Goal: Task Accomplishment & Management: Manage account settings

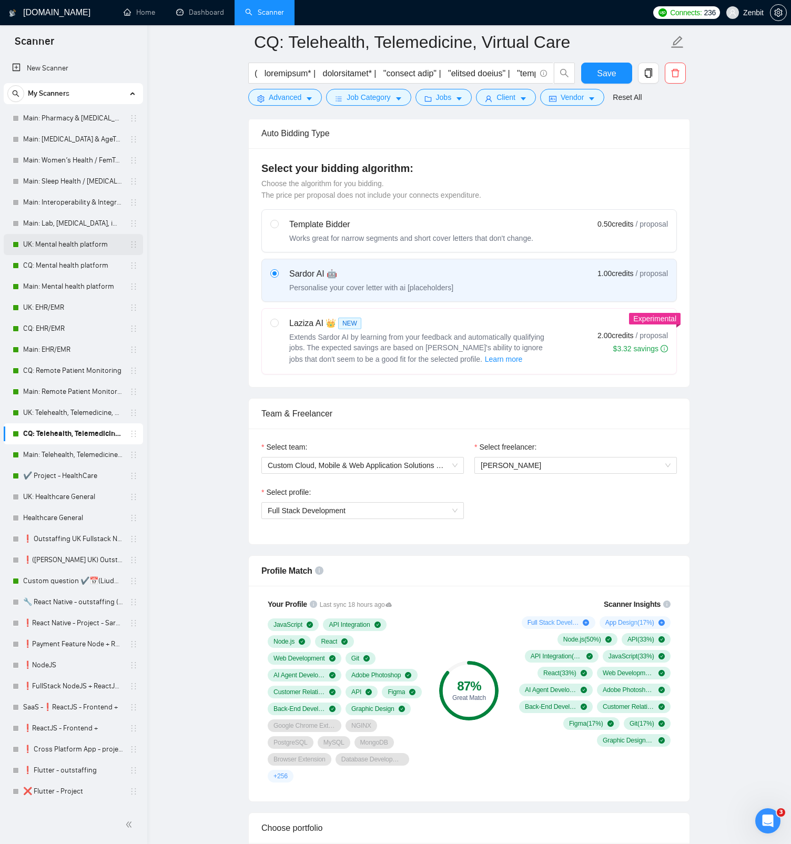
click at [71, 246] on link "UK: Mental health platform" at bounding box center [73, 244] width 100 height 21
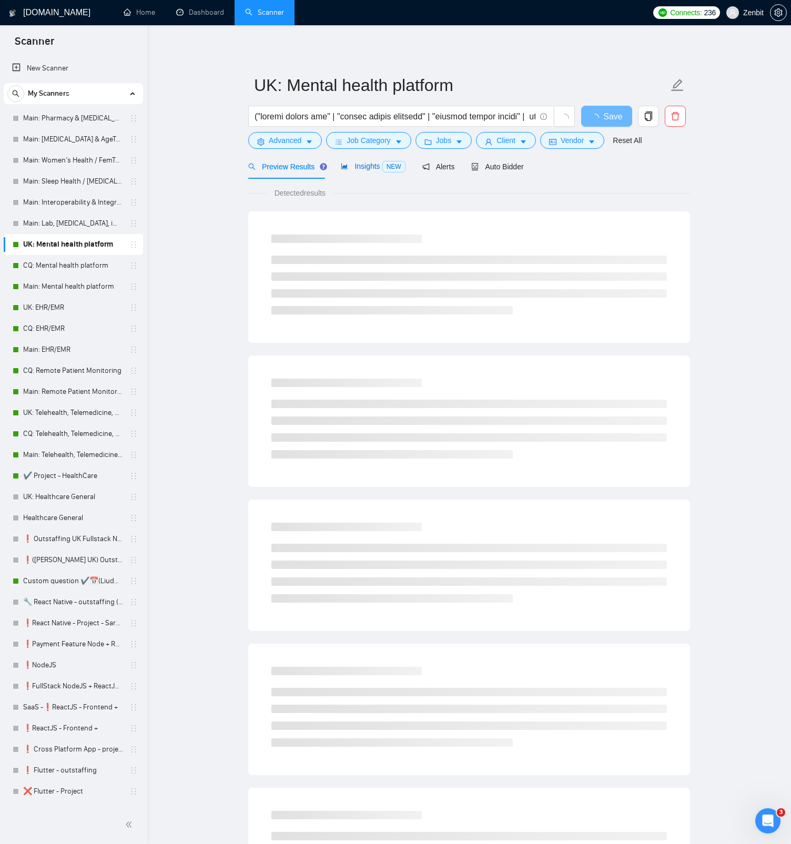
click at [369, 164] on span "Insights NEW" at bounding box center [373, 166] width 64 height 8
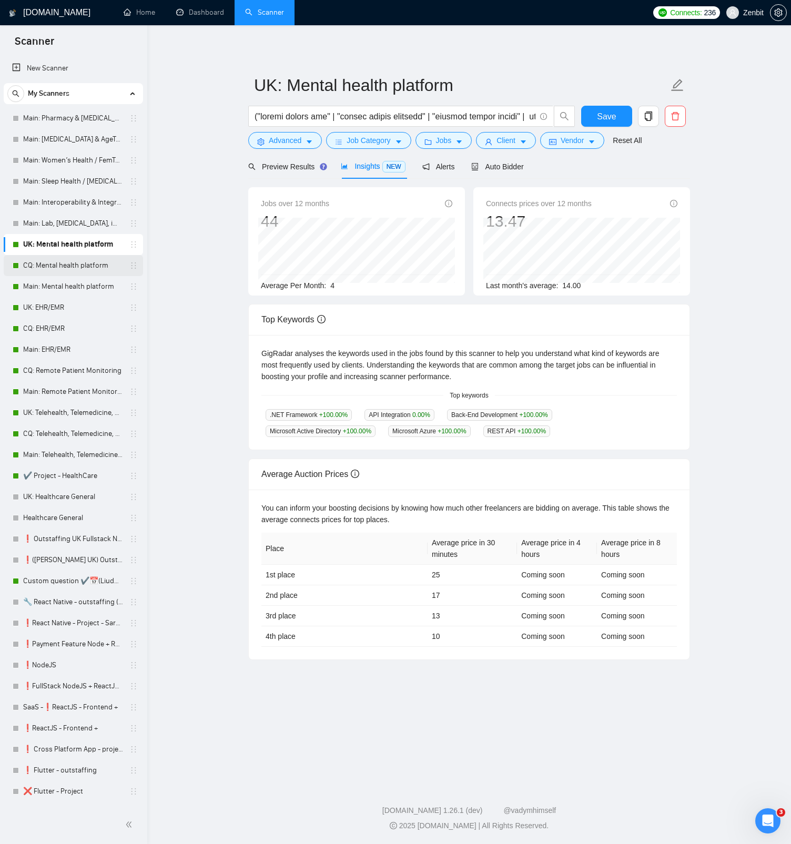
click at [64, 262] on link "CQ: Mental health platform" at bounding box center [73, 265] width 100 height 21
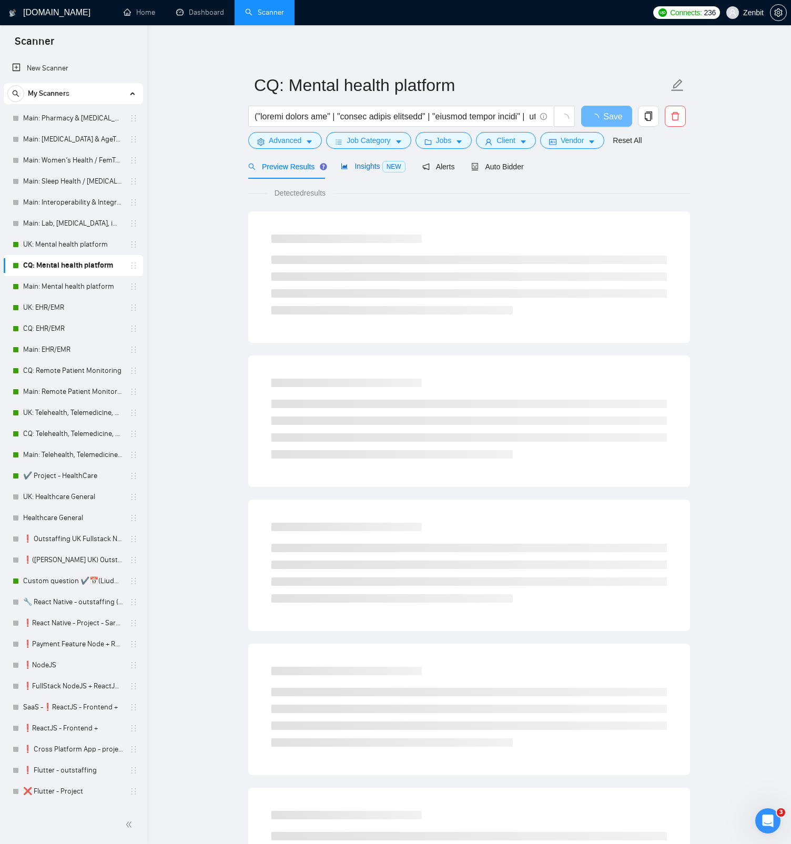
click at [362, 170] on span "Insights NEW" at bounding box center [373, 166] width 64 height 8
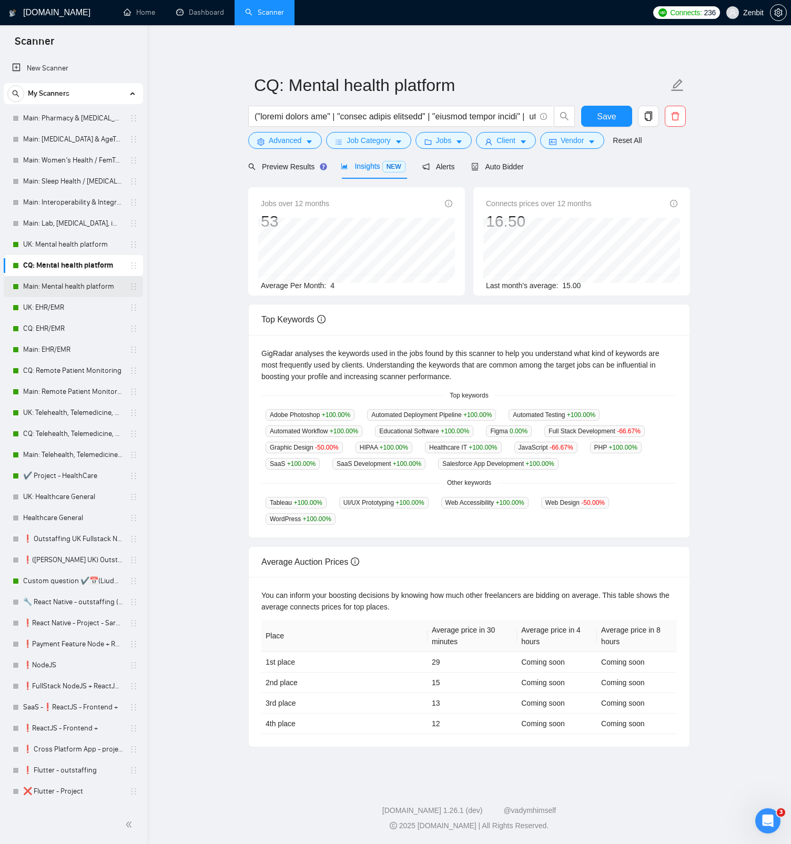
click at [62, 284] on link "Main: Mental health platform" at bounding box center [73, 286] width 100 height 21
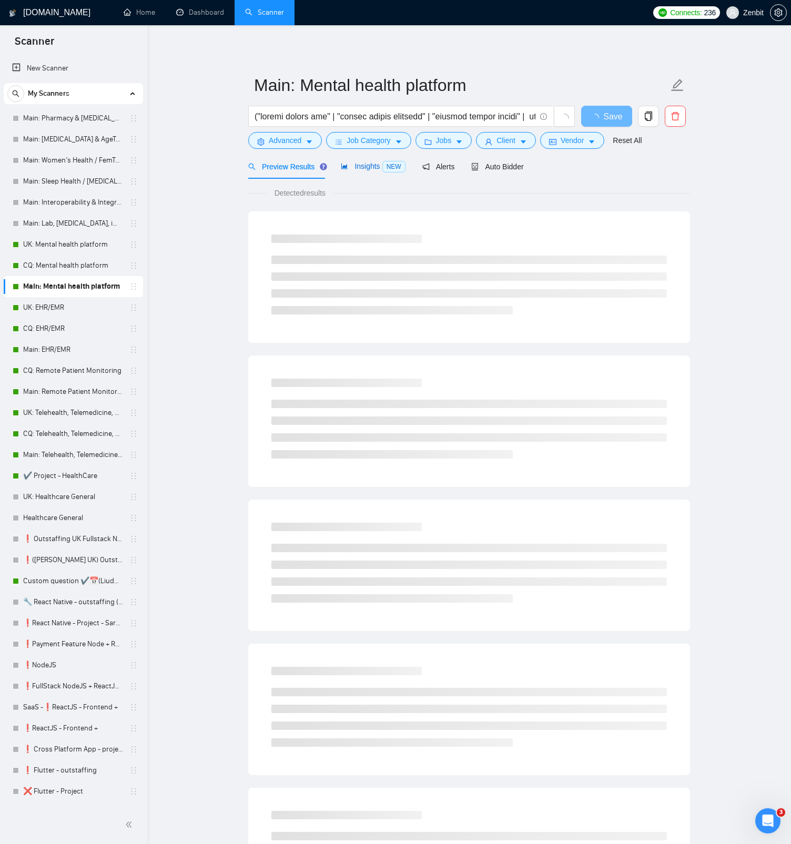
click at [375, 171] on div "Insights NEW" at bounding box center [373, 166] width 64 height 12
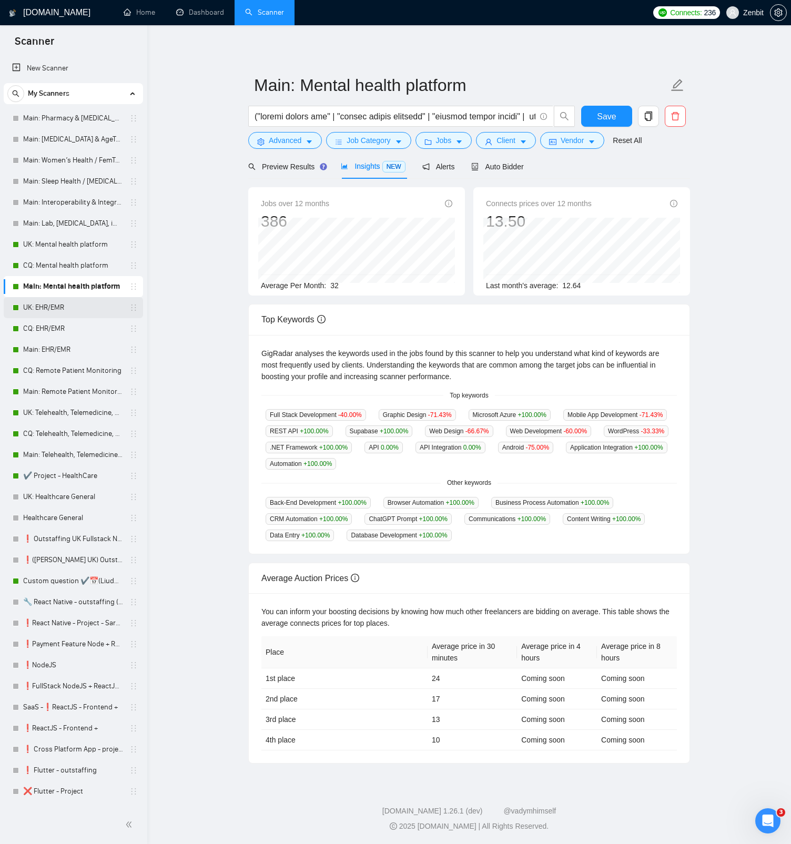
click at [40, 304] on link "UK: EHR/EMR" at bounding box center [73, 307] width 100 height 21
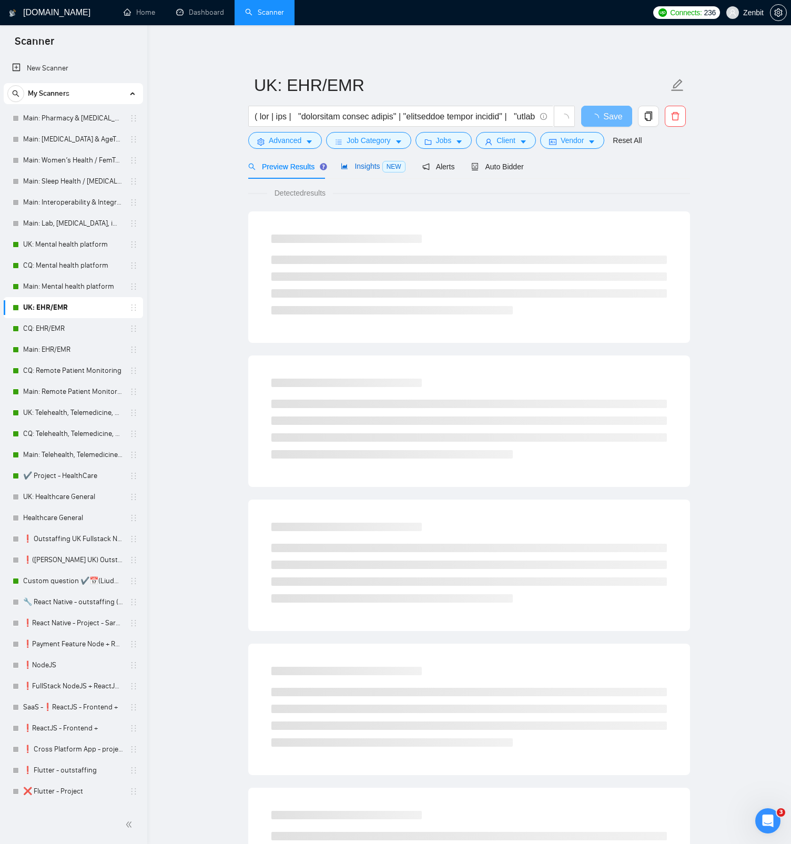
click at [363, 170] on span "Insights NEW" at bounding box center [373, 166] width 64 height 8
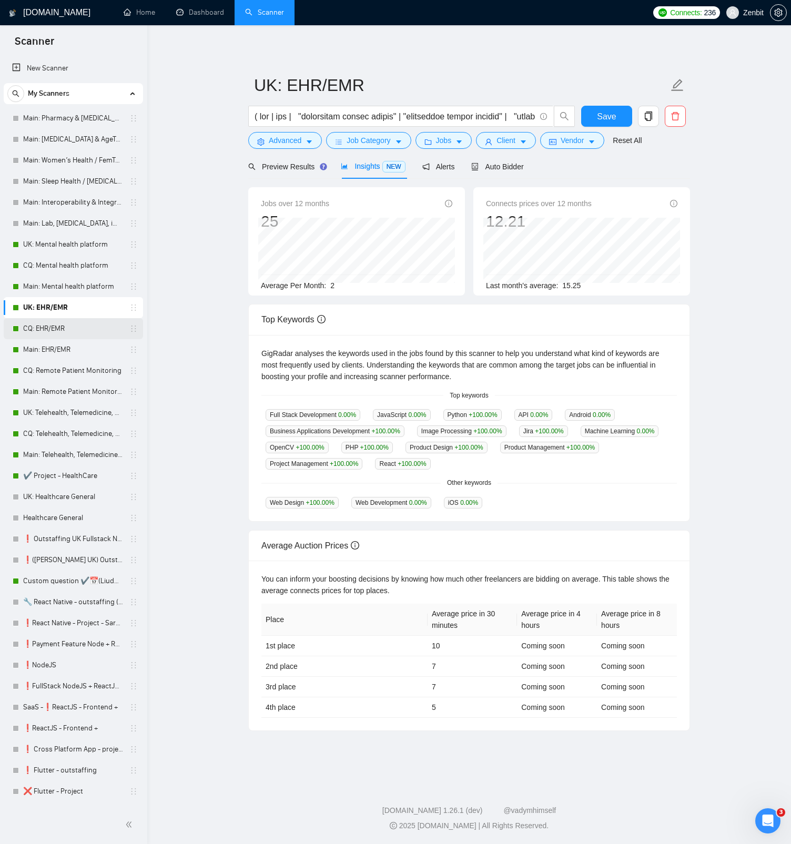
click at [48, 324] on link "CQ: EHR/EMR" at bounding box center [73, 328] width 100 height 21
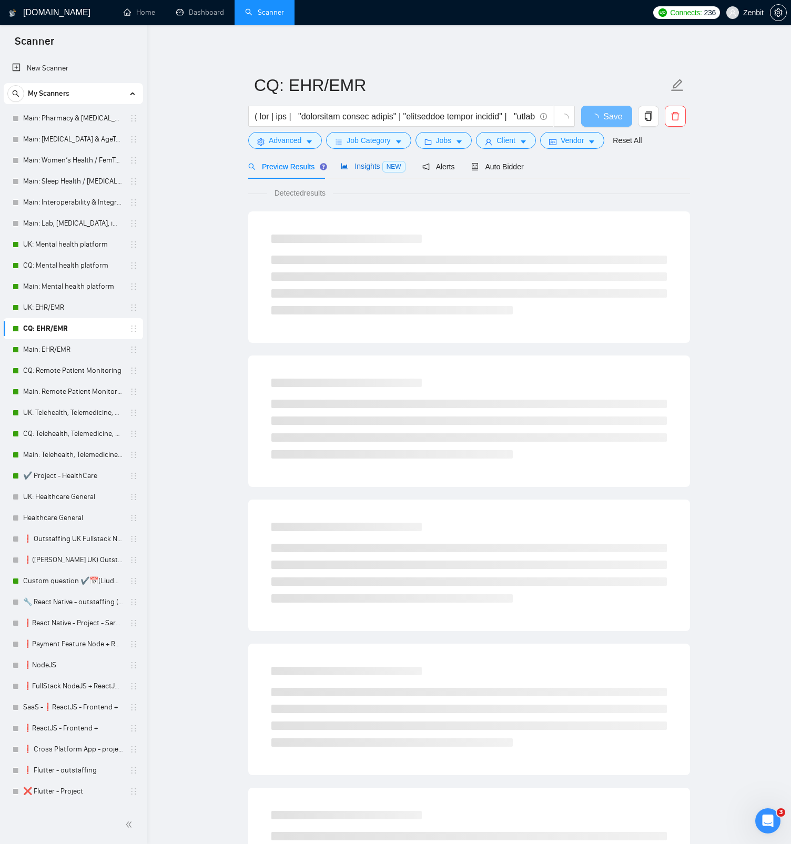
click at [379, 168] on span "Insights NEW" at bounding box center [373, 166] width 64 height 8
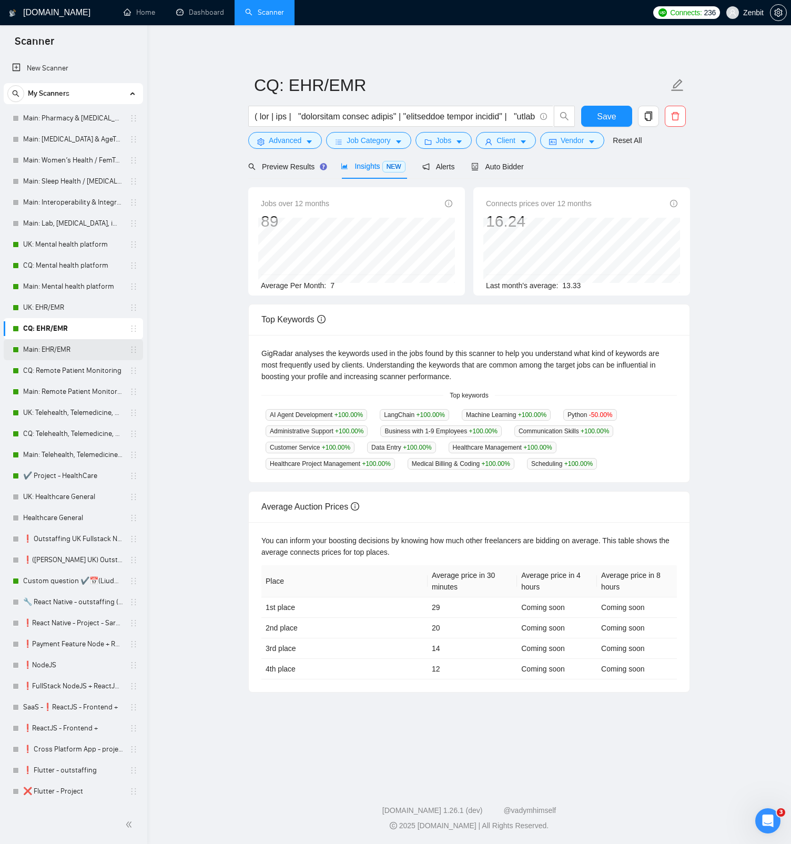
click at [42, 344] on link "Main: EHR/EMR" at bounding box center [73, 349] width 100 height 21
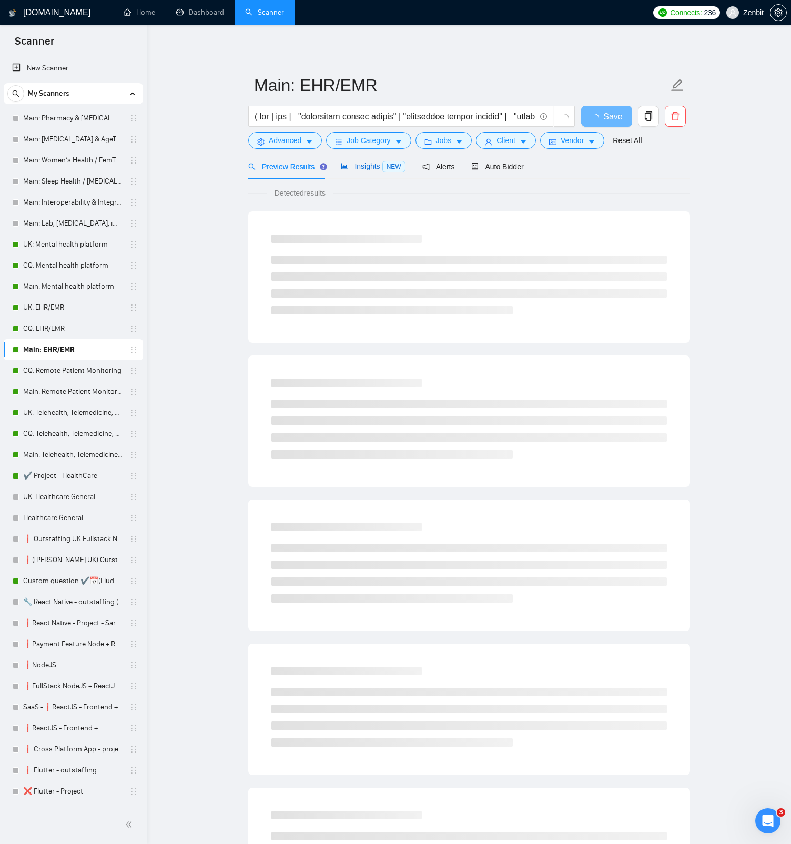
click at [385, 168] on span "NEW" at bounding box center [393, 167] width 23 height 12
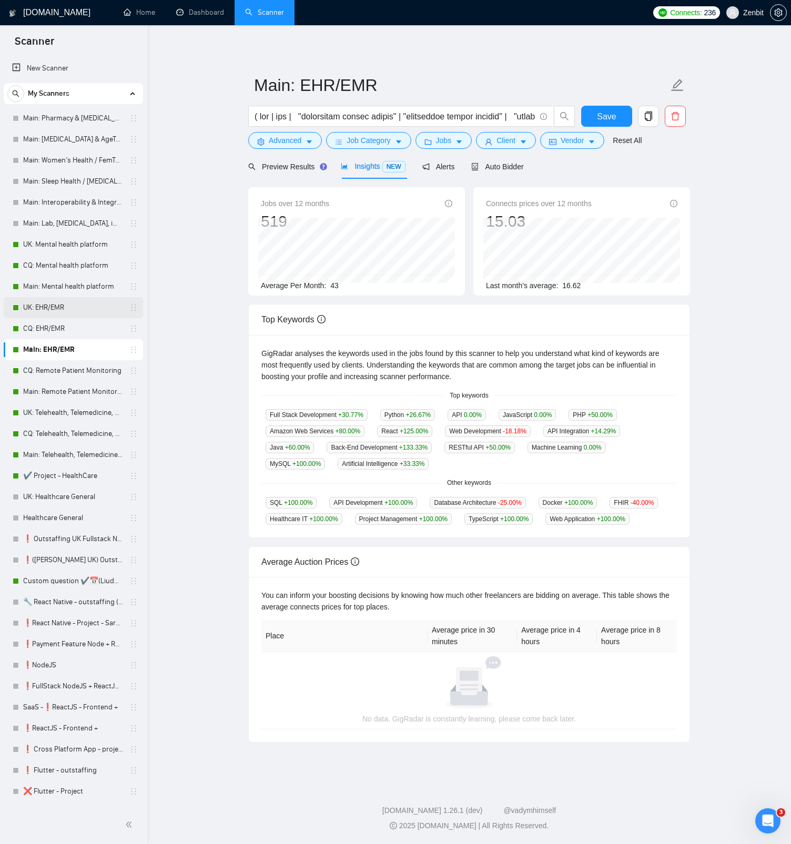
click at [62, 300] on link "UK: EHR/EMR" at bounding box center [73, 307] width 100 height 21
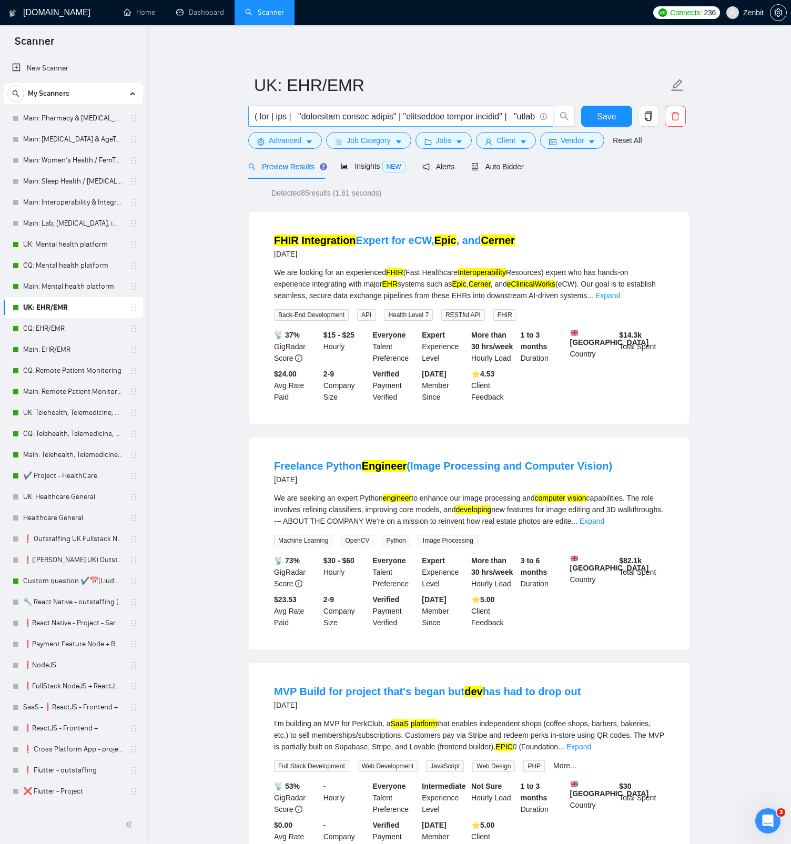
click at [289, 115] on input "text" at bounding box center [394, 116] width 281 height 13
drag, startPoint x: 260, startPoint y: 115, endPoint x: 293, endPoint y: 117, distance: 33.8
click at [293, 117] on input "text" at bounding box center [394, 116] width 281 height 13
click at [449, 116] on input "text" at bounding box center [394, 116] width 281 height 13
click at [366, 168] on span "Insights NEW" at bounding box center [373, 166] width 64 height 8
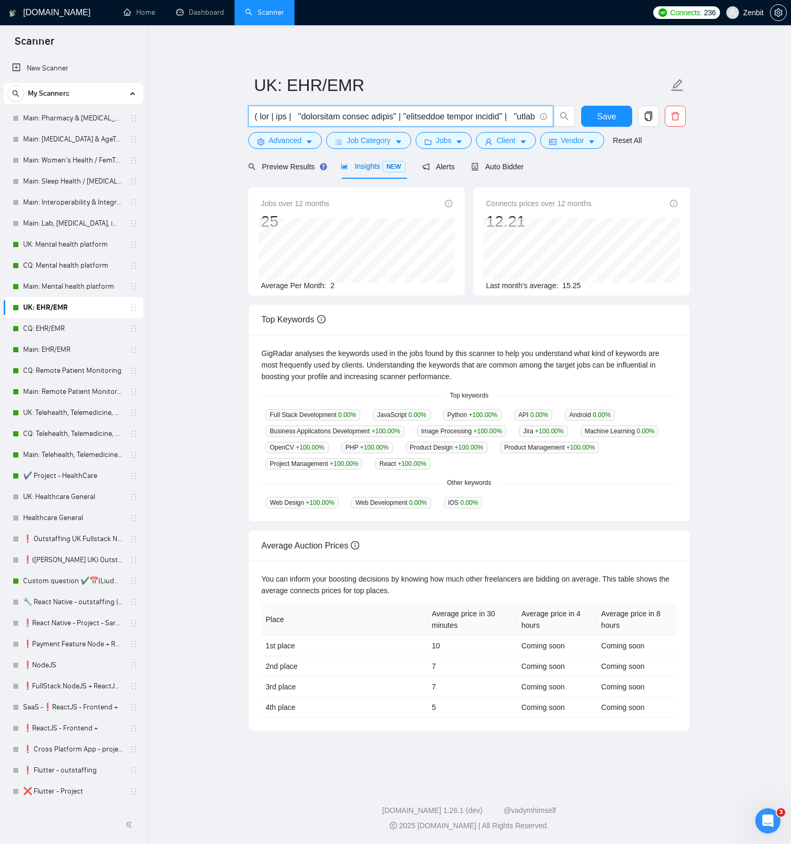
click at [384, 121] on input "text" at bounding box center [394, 116] width 281 height 13
paste input "( ehr | emr | "electronic health record" | "electronic health records" | "elect…"
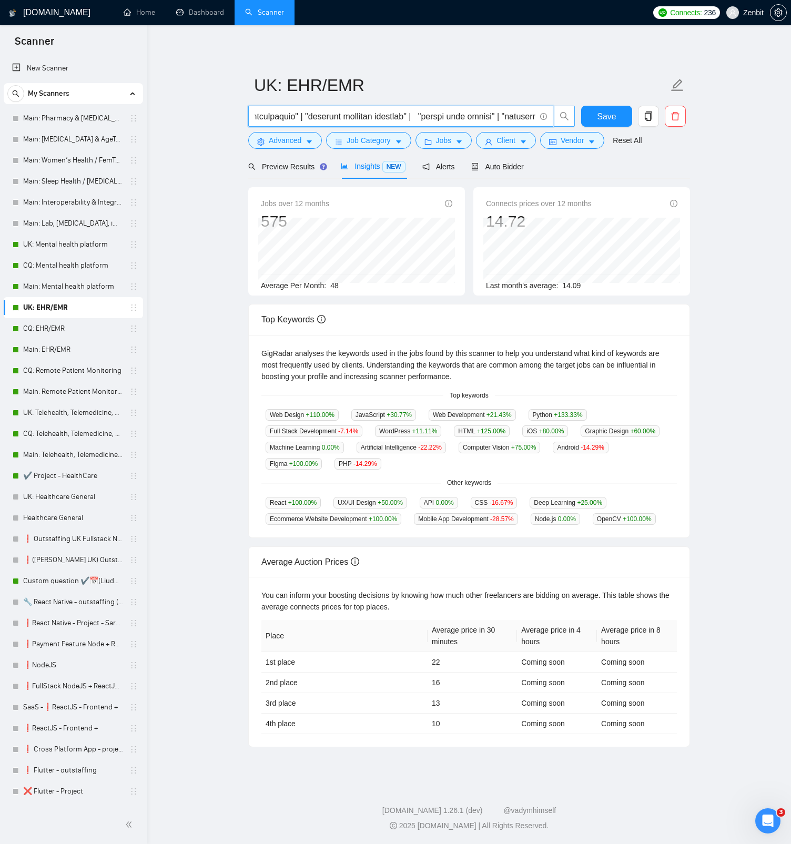
scroll to position [0, 852]
drag, startPoint x: 376, startPoint y: 118, endPoint x: 244, endPoint y: 118, distance: 132.5
click at [244, 118] on main "UK: EHR/EMR Save Advanced Job Category Jobs Client Vendor Reset All Preview Res…" at bounding box center [469, 402] width 610 height 721
click at [284, 166] on span "Preview Results" at bounding box center [286, 166] width 76 height 8
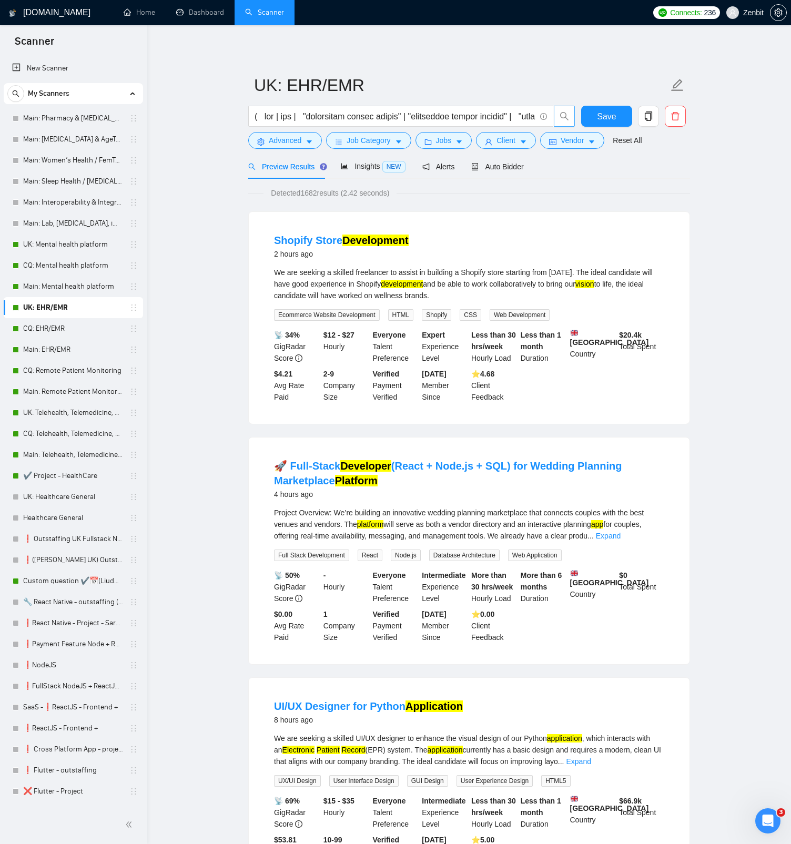
scroll to position [14, 0]
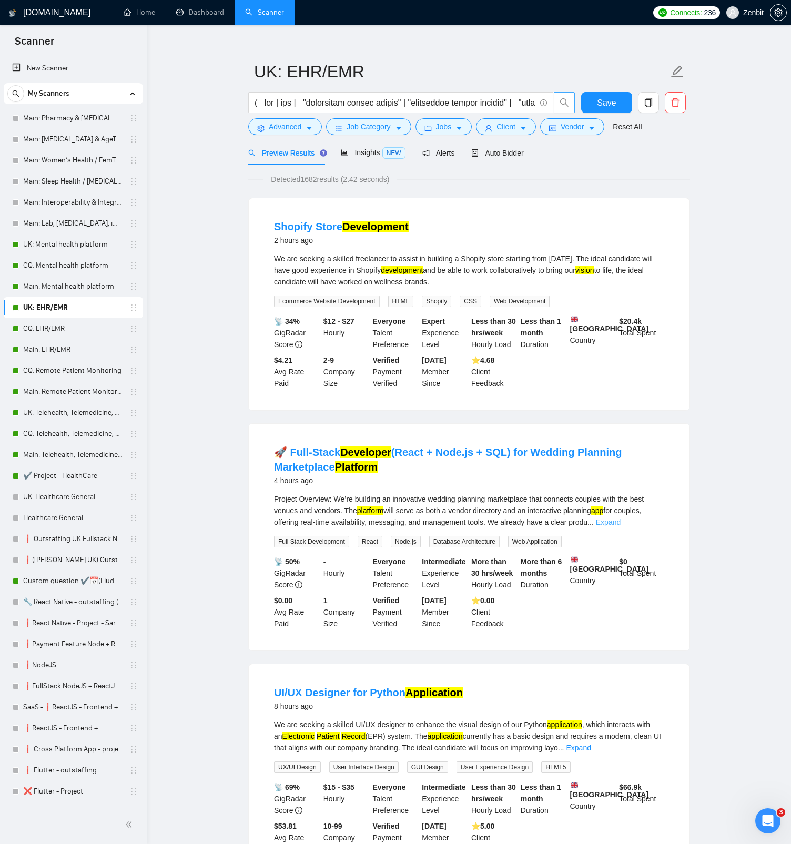
click at [620, 486] on link "Expand" at bounding box center [608, 522] width 25 height 8
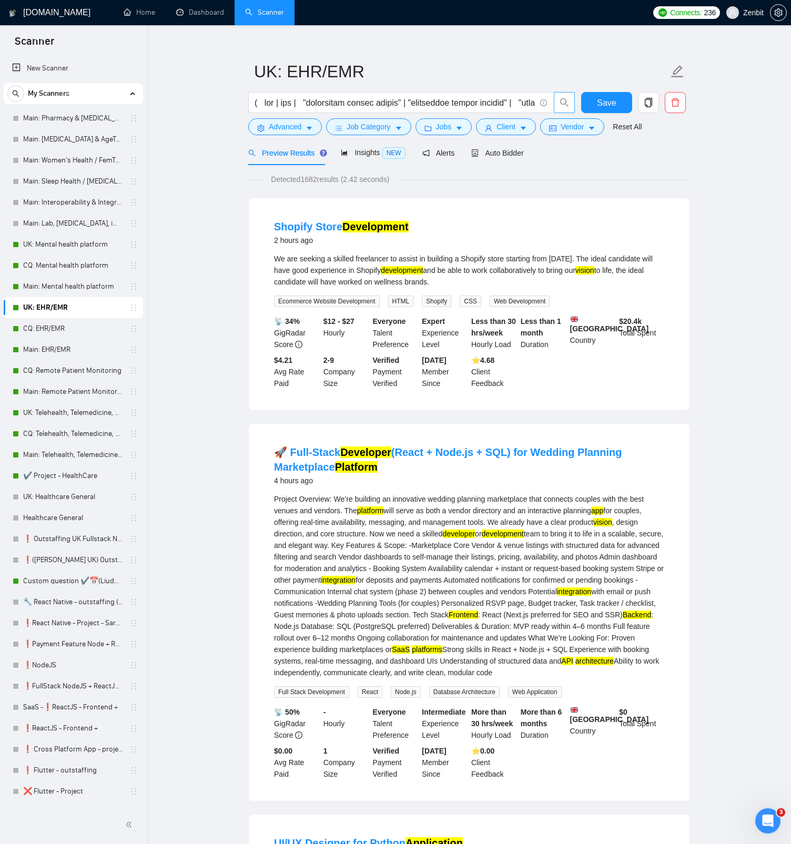
click at [569, 103] on span "search" at bounding box center [564, 102] width 20 height 9
drag, startPoint x: 412, startPoint y: 103, endPoint x: 721, endPoint y: 104, distance: 308.6
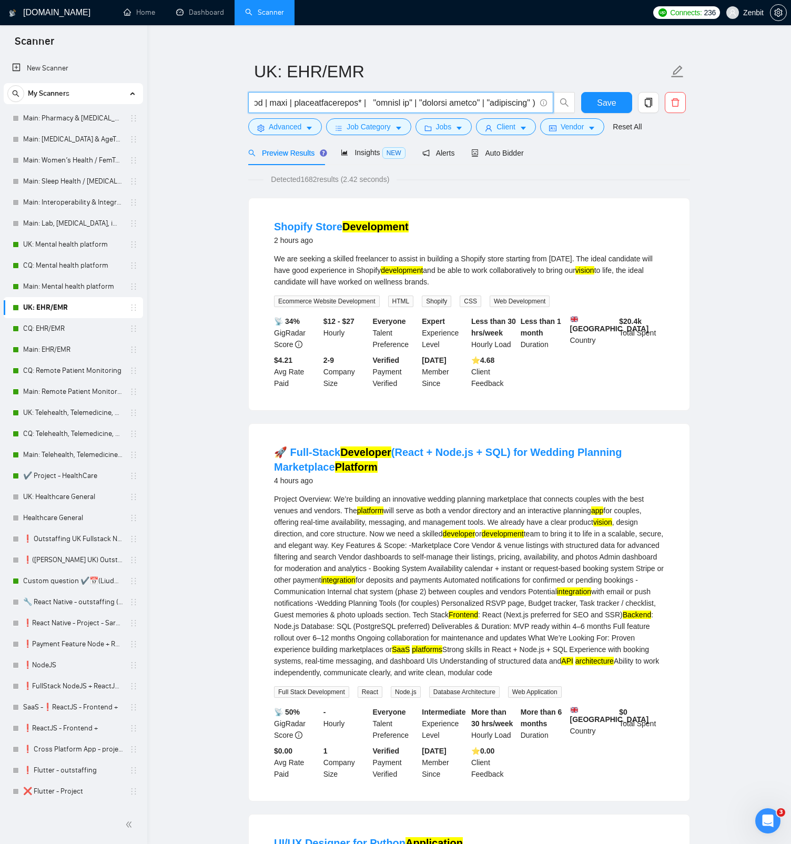
scroll to position [0, 0]
click at [382, 99] on input "text" at bounding box center [394, 102] width 281 height 13
click at [309, 104] on input "text" at bounding box center [394, 102] width 281 height 13
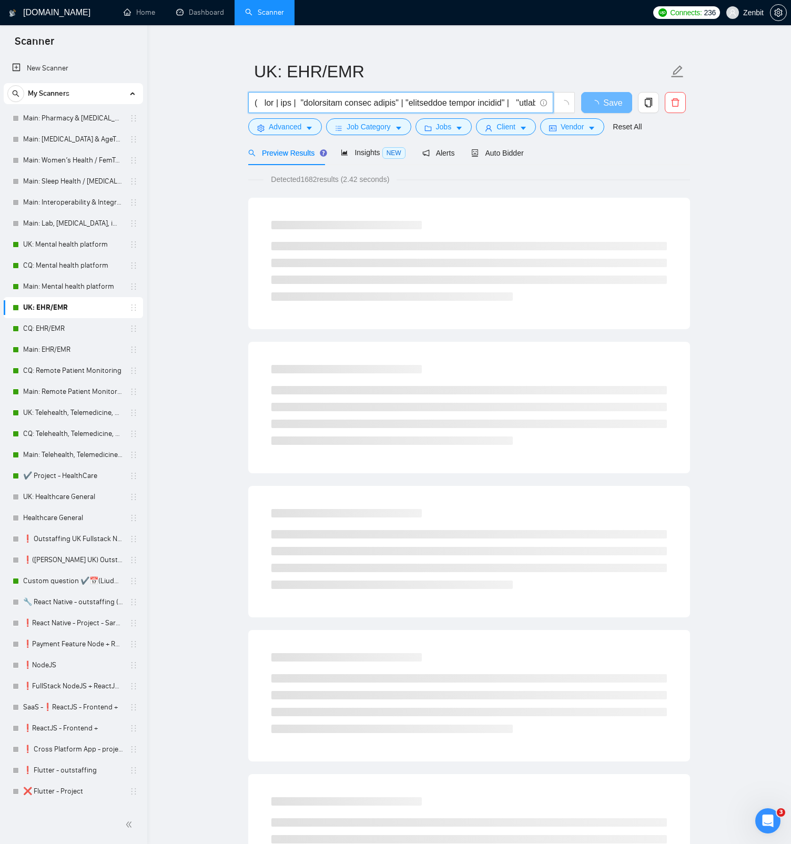
type input "( ehr | emr | "electronic health record" | "electronic health records" | "elect…"
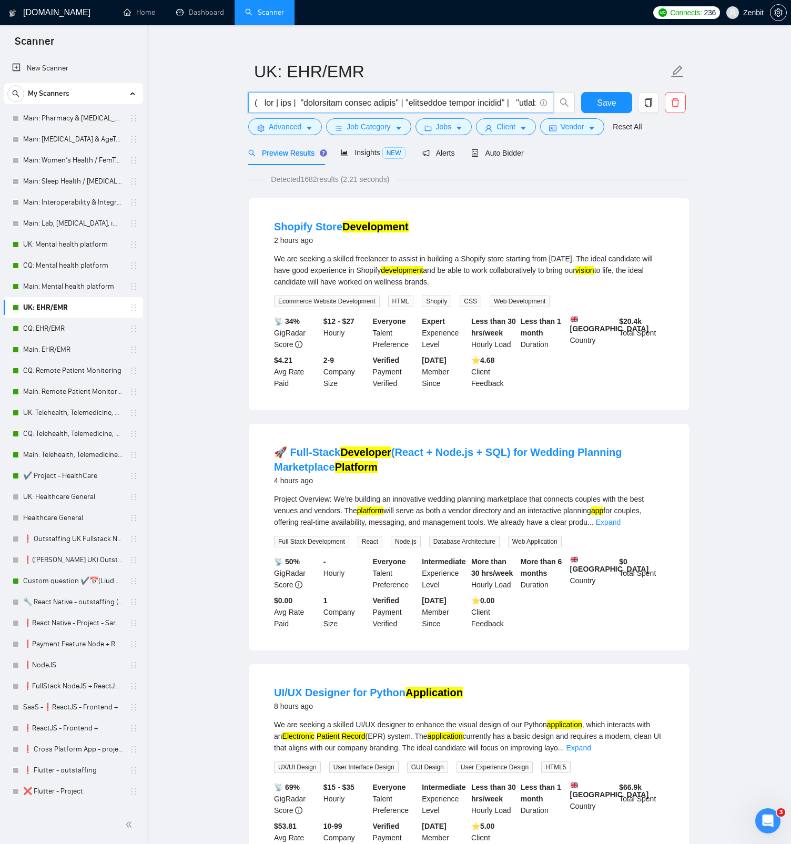
click at [328, 103] on input "text" at bounding box center [394, 102] width 281 height 13
paste input "( ehr | emr | "electronic health record" | "electronic health records" | "elect…"
click at [564, 100] on icon "search" at bounding box center [563, 102] width 9 height 9
type input "( ehr | emr | "electronic health record" | "electronic health records" | "elect…"
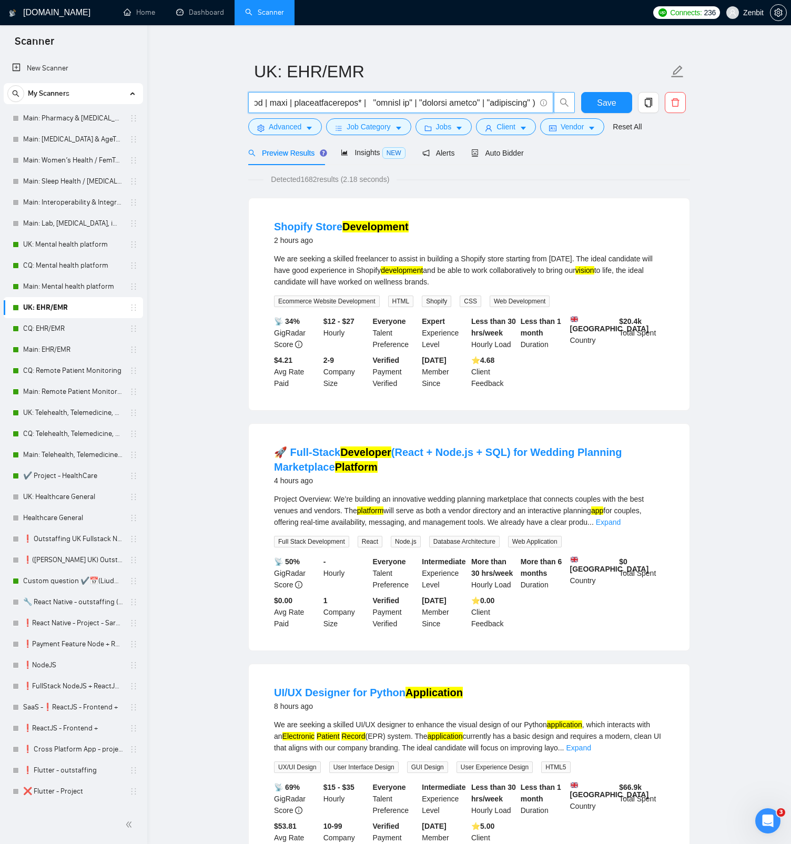
scroll to position [0, 0]
click at [401, 104] on input "text" at bounding box center [394, 102] width 281 height 13
paste input "( ehr | emr | "electronic health record" | "electronic health records" | "elect…"
click at [560, 109] on button "button" at bounding box center [564, 102] width 21 height 21
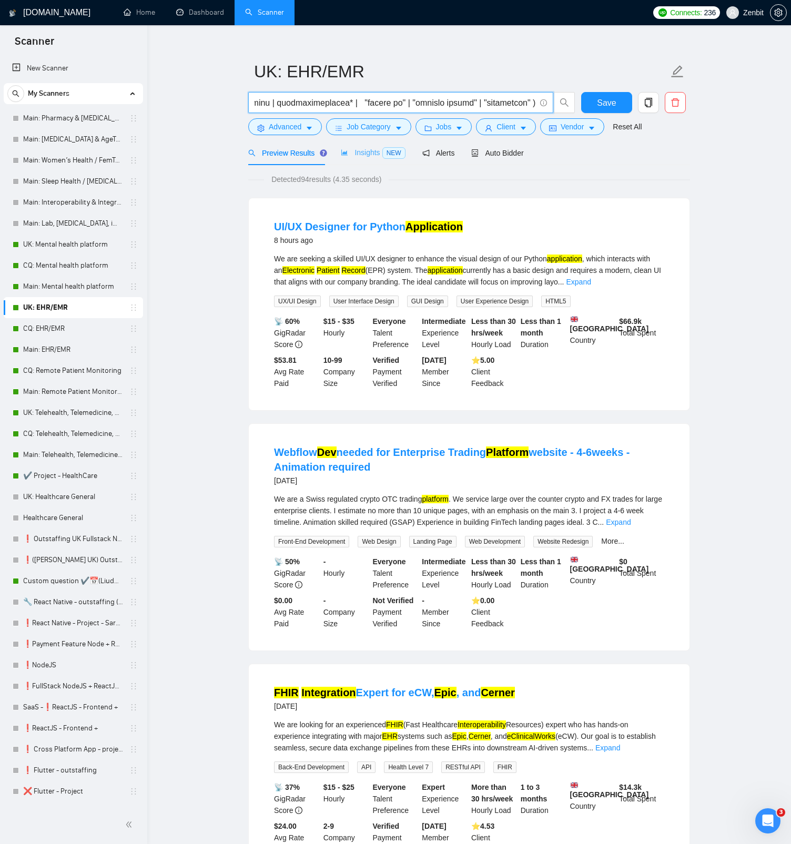
type input "( ehr | emr | "electronic health record" | "electronic health records" | "elect…"
click at [367, 150] on span "Insights NEW" at bounding box center [373, 152] width 64 height 8
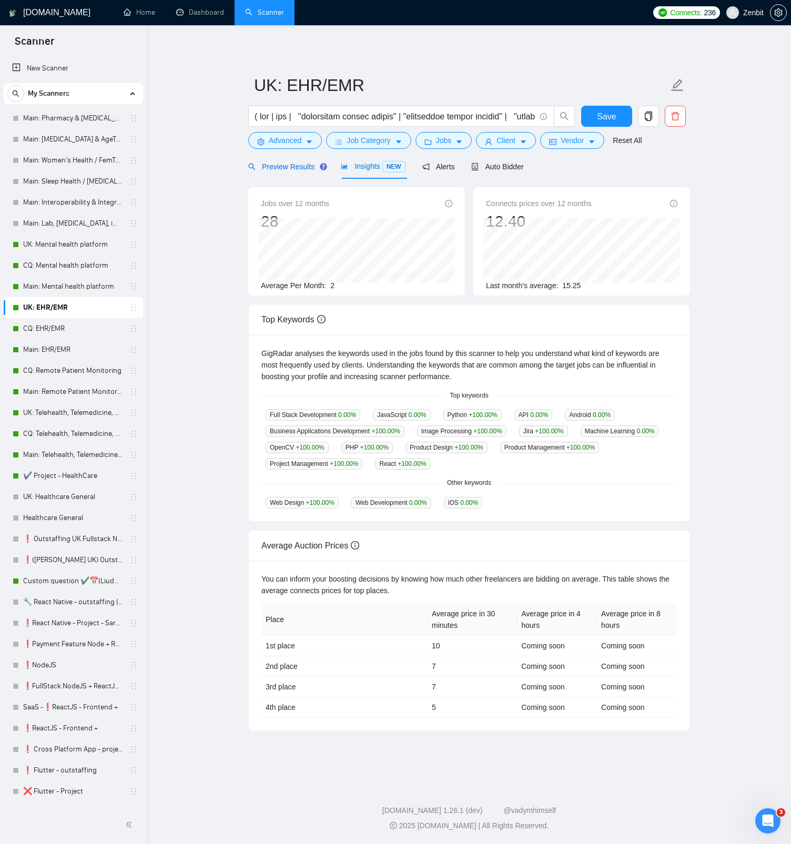
click at [292, 166] on span "Preview Results" at bounding box center [286, 166] width 76 height 8
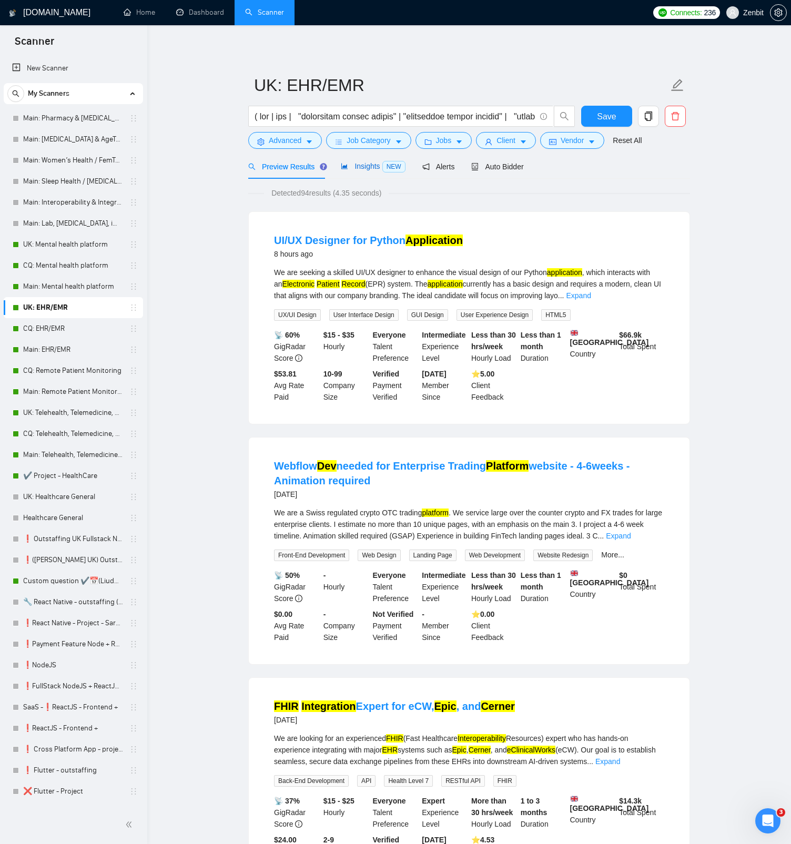
click at [366, 166] on span "Insights NEW" at bounding box center [373, 166] width 64 height 8
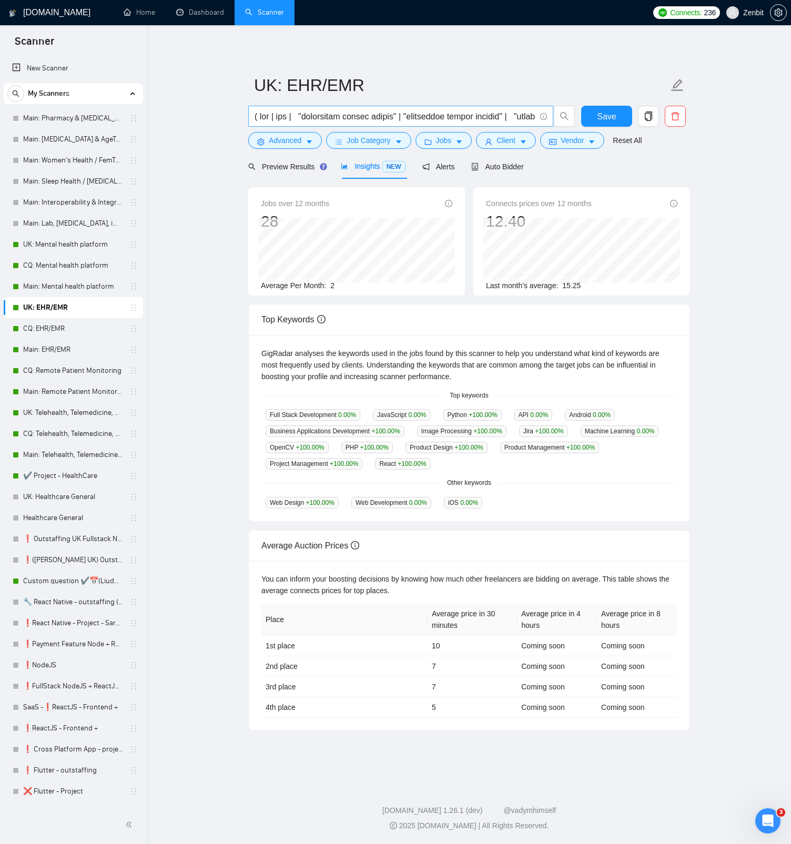
click at [461, 116] on input "text" at bounding box center [394, 116] width 281 height 13
paste input "( ehr | emr | "electronic health record" | "electronic health records" | "elect…"
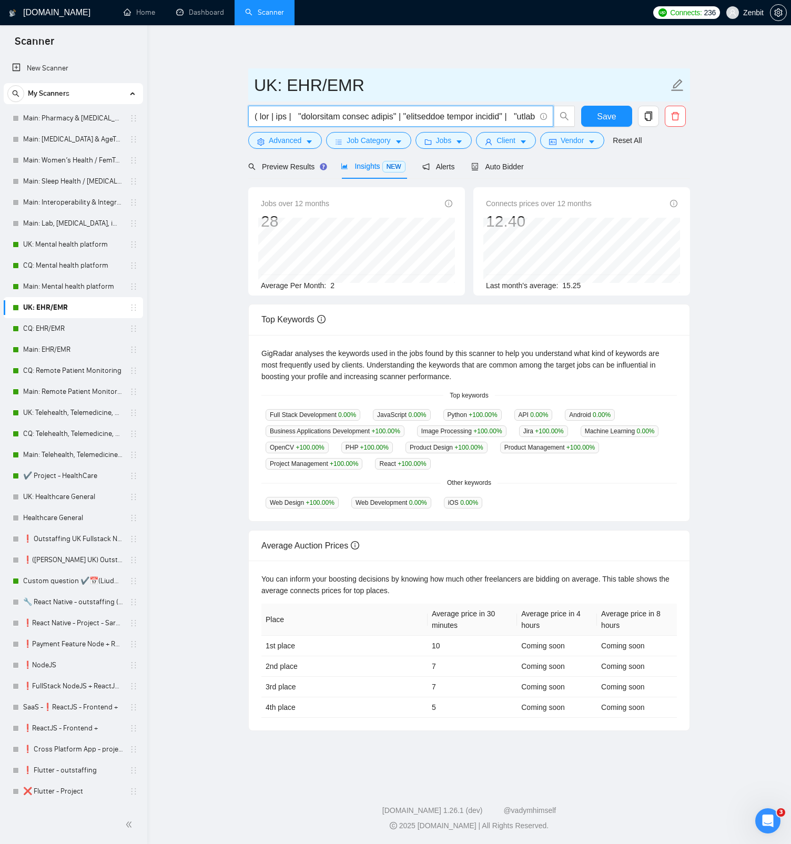
scroll to position [0, 6155]
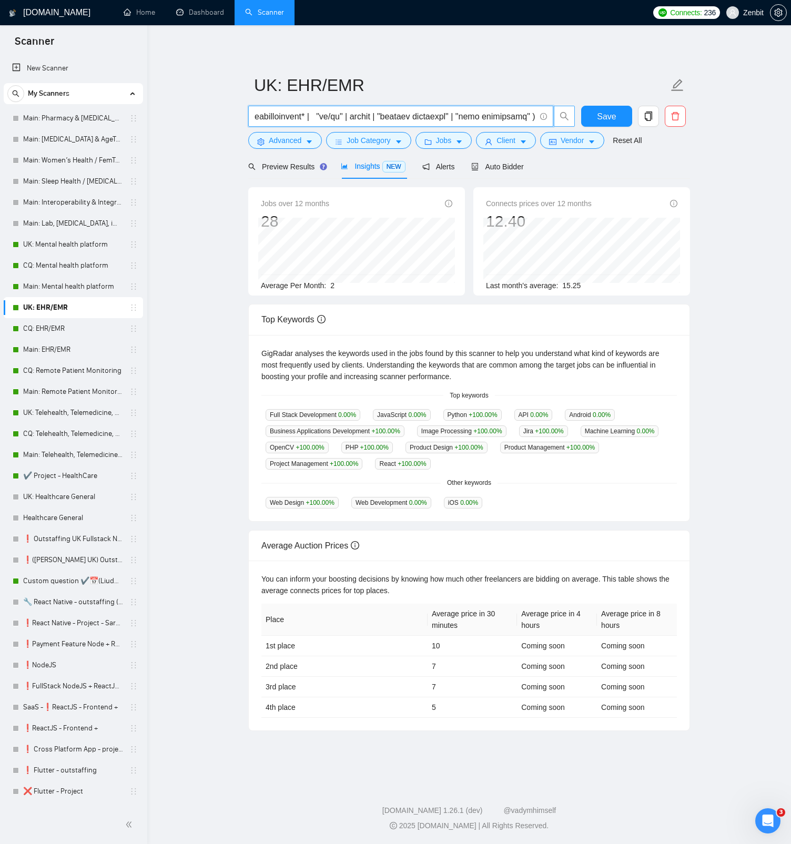
click at [558, 111] on span "search" at bounding box center [564, 115] width 20 height 9
type input "( ehr | emr | "electronic health record" | "electronic health records" | "elect…"
click at [350, 114] on input "text" at bounding box center [394, 116] width 281 height 13
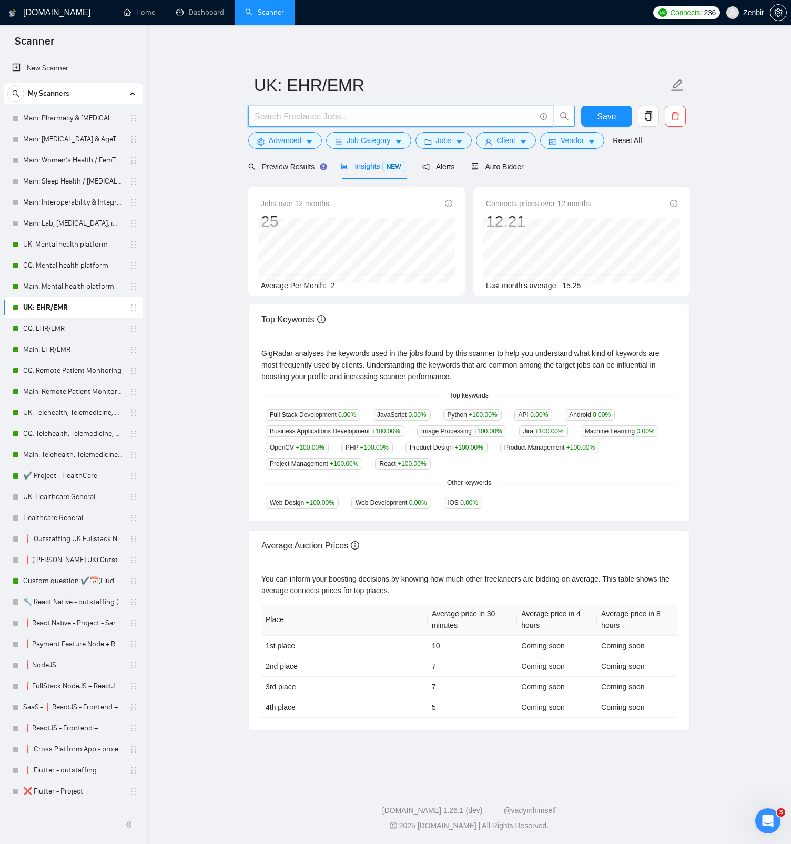
paste input "( ehr | emr | "electronic health record" | "electronic health records" | "elect…"
click at [566, 119] on icon "search" at bounding box center [563, 115] width 9 height 9
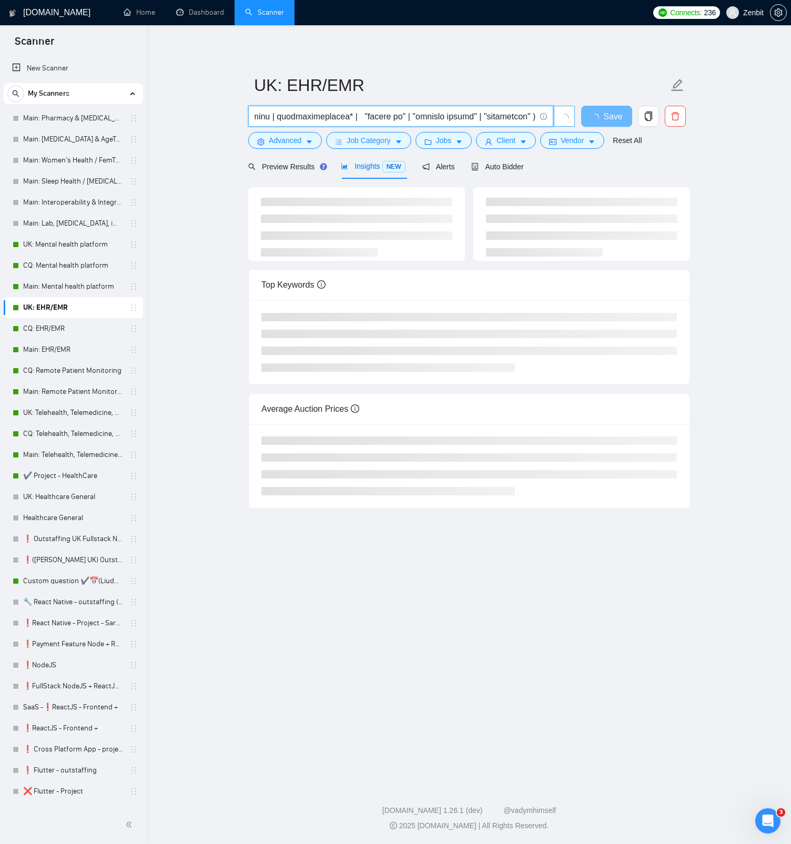
type input "( ehr | emr | "electronic health record" | "electronic health records" | "elect…"
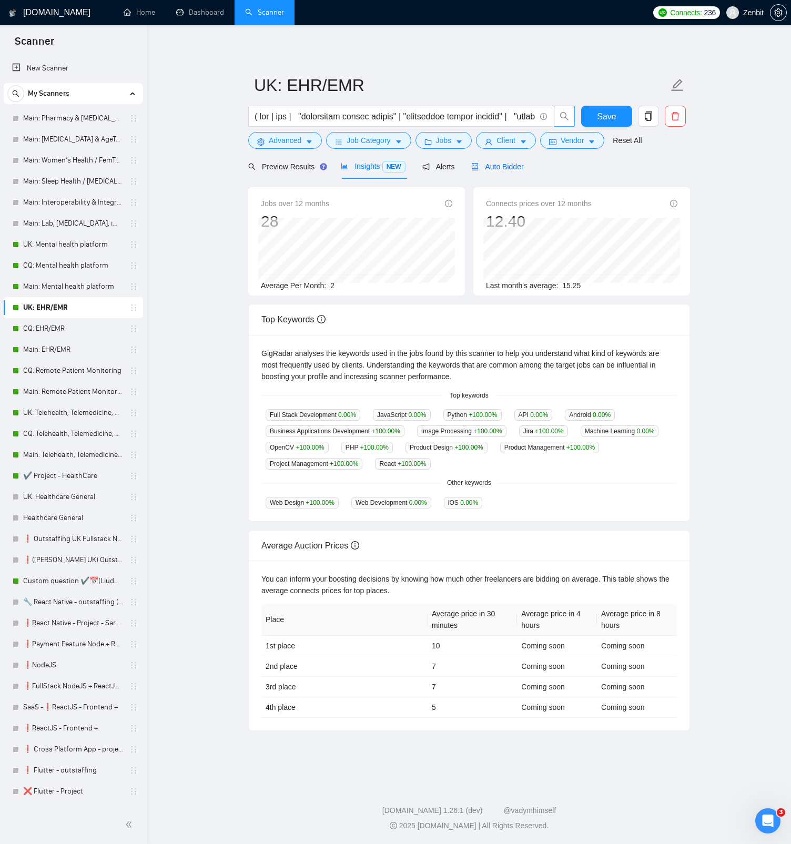
click at [514, 166] on span "Auto Bidder" at bounding box center [497, 166] width 52 height 8
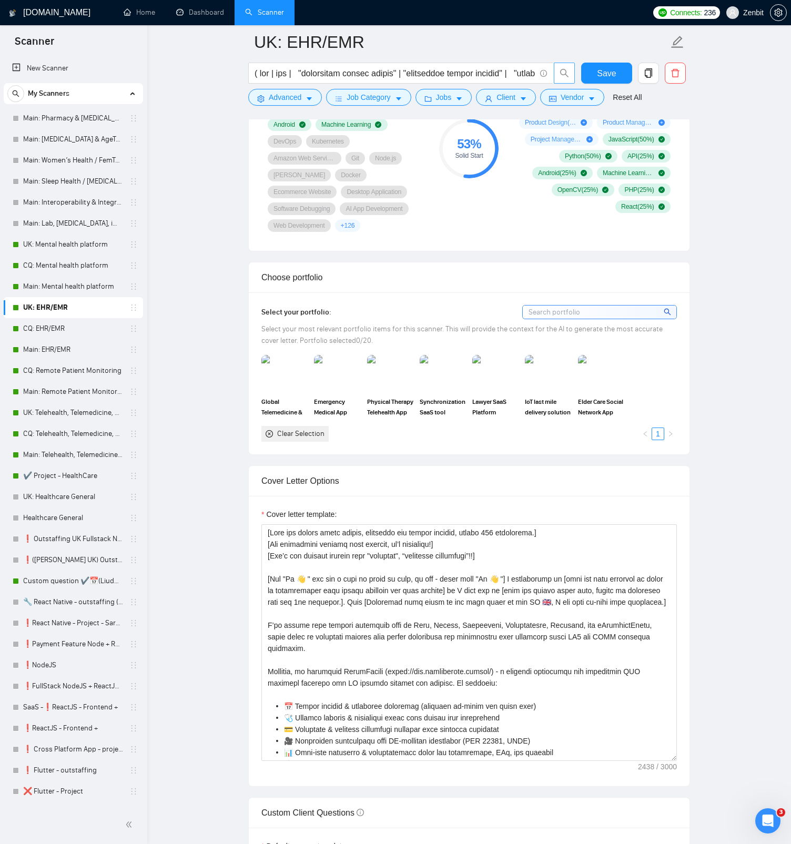
scroll to position [494, 0]
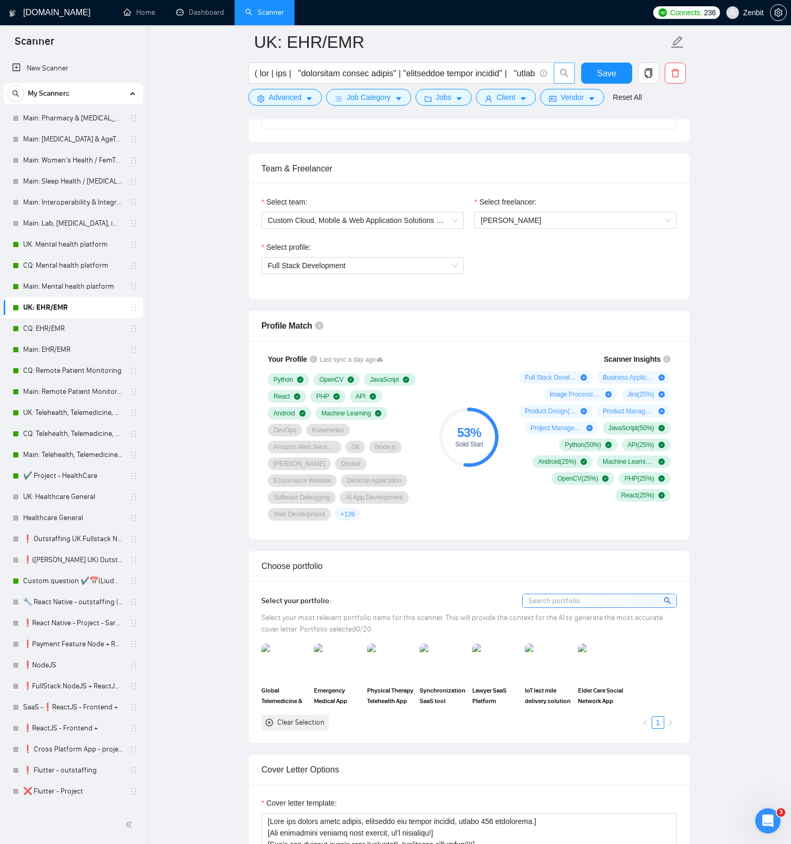
drag, startPoint x: 711, startPoint y: 355, endPoint x: 702, endPoint y: 358, distance: 10.0
drag, startPoint x: 571, startPoint y: 301, endPoint x: 617, endPoint y: 315, distance: 48.4
click at [617, 315] on strong "Business Applications Development" at bounding box center [609, 310] width 79 height 20
copy strong "Business Applications Development"
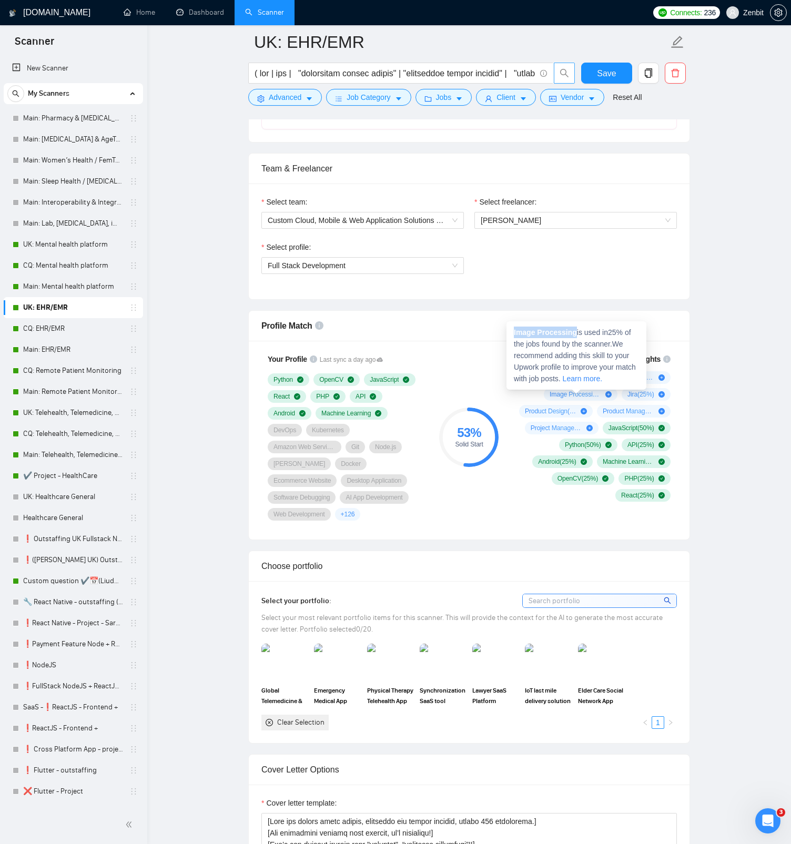
drag, startPoint x: 514, startPoint y: 332, endPoint x: 577, endPoint y: 332, distance: 63.1
click at [577, 332] on strong "Image Processing" at bounding box center [545, 332] width 63 height 8
copy strong "Image Processing"
click at [590, 334] on strong "Jira" at bounding box center [587, 332] width 13 height 8
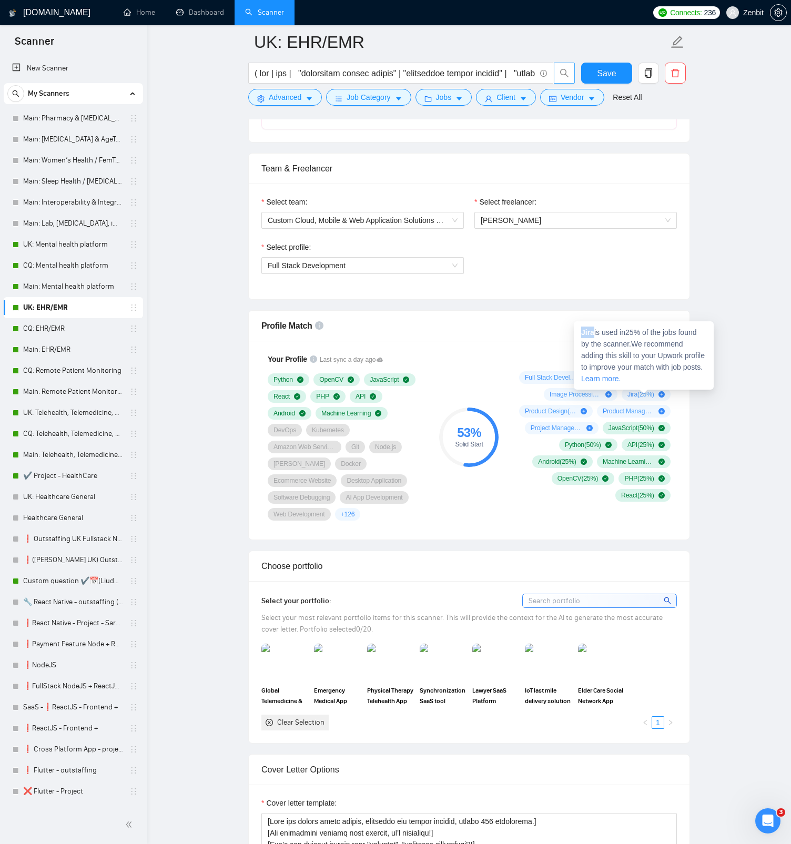
copy strong "Jira"
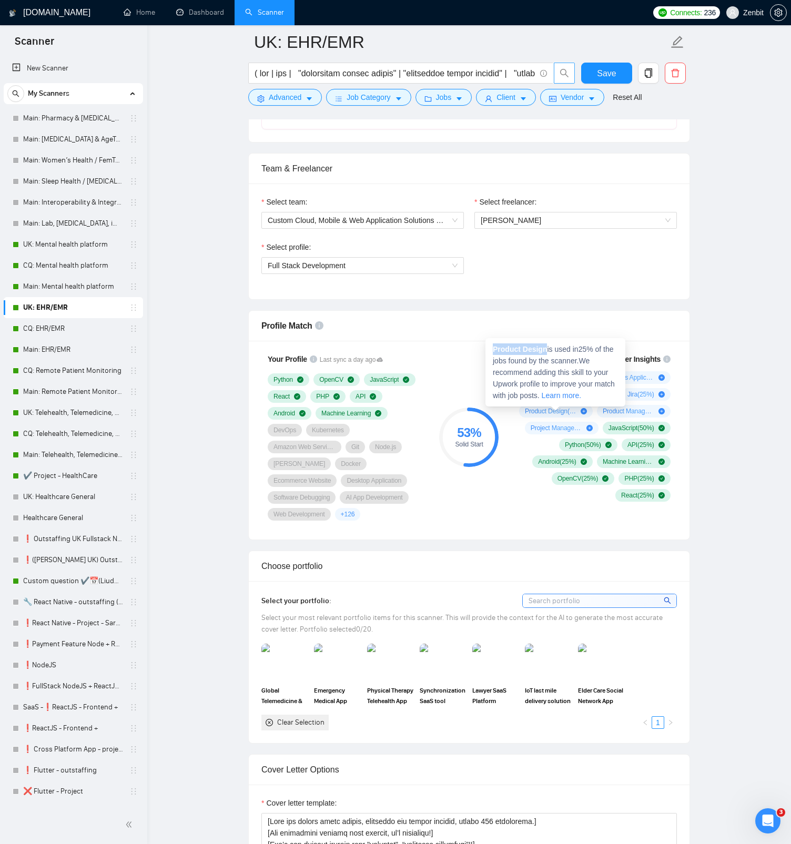
drag, startPoint x: 493, startPoint y: 348, endPoint x: 547, endPoint y: 351, distance: 54.3
click at [547, 351] on strong "Product Design" at bounding box center [520, 349] width 54 height 8
copy strong "Product Design"
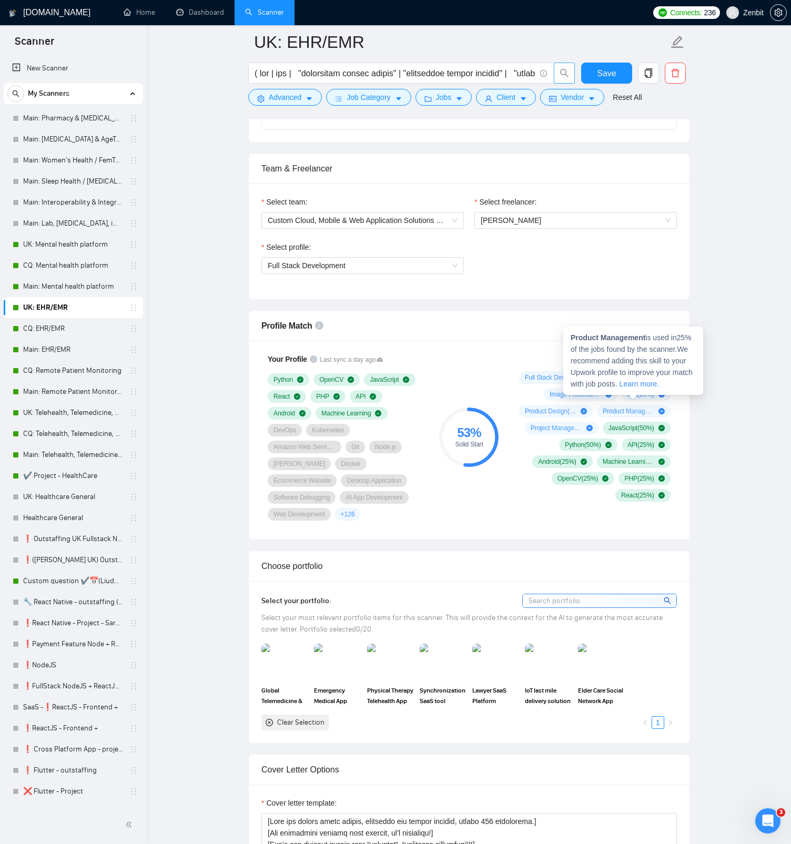
drag, startPoint x: 623, startPoint y: 336, endPoint x: 595, endPoint y: 341, distance: 28.4
click at [623, 335] on strong "Product Management" at bounding box center [607, 337] width 75 height 8
click at [595, 341] on strong "Product Management" at bounding box center [607, 337] width 75 height 8
drag, startPoint x: 571, startPoint y: 338, endPoint x: 650, endPoint y: 336, distance: 78.9
click at [650, 336] on span "Product Management is used in 25 % of the jobs found by the scanner. We recomme…" at bounding box center [631, 360] width 122 height 55
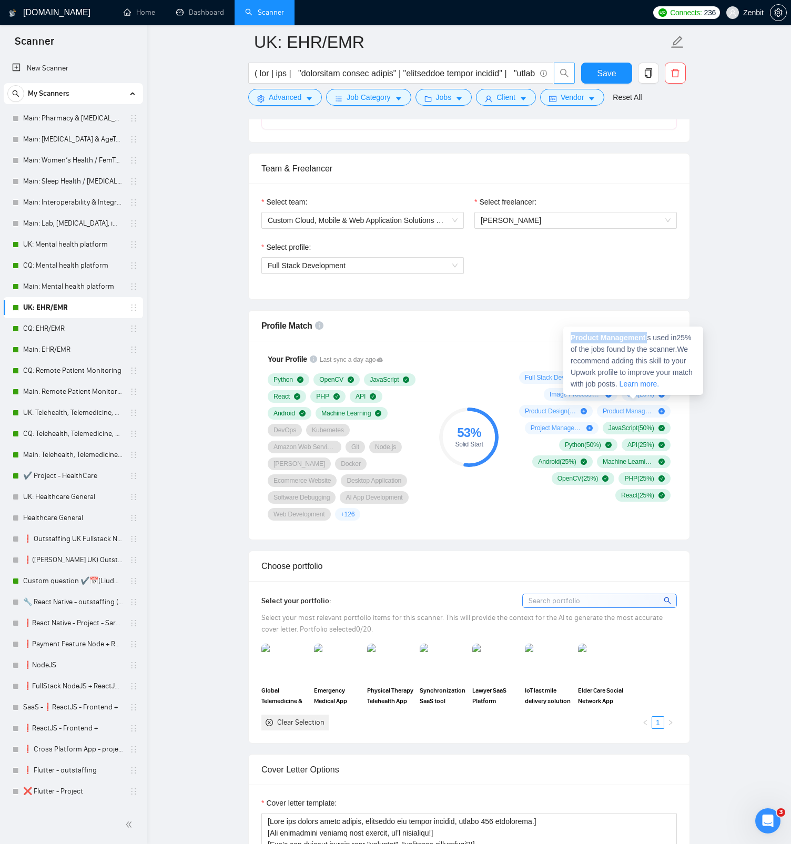
copy span "Product Management"
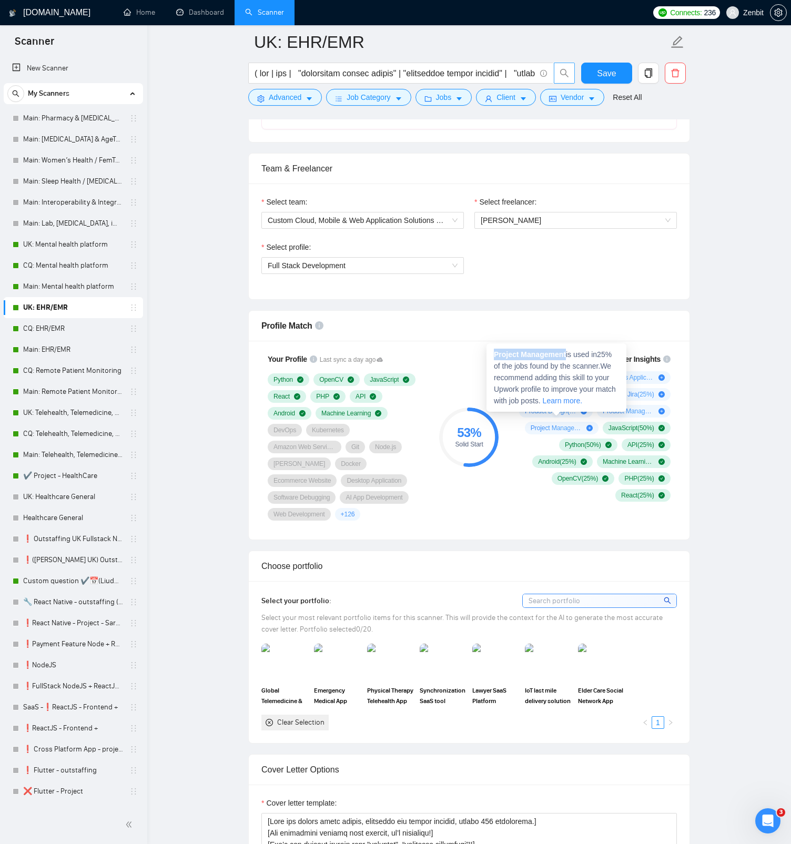
click at [569, 355] on span "Project Management is used in 25 % of the jobs found by the scanner. We recomme…" at bounding box center [555, 377] width 122 height 55
copy strong "Project Management"
click at [529, 345] on div "Your Profile Last sync a day ago Python OpenCV JavaScript React PHP API Android…" at bounding box center [469, 440] width 441 height 199
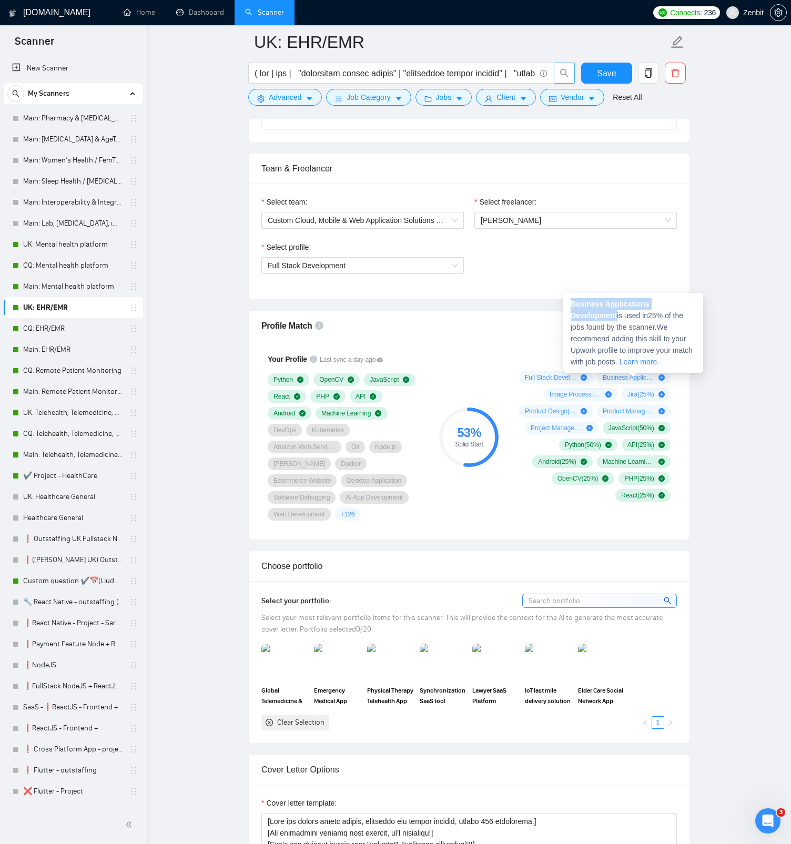
drag, startPoint x: 572, startPoint y: 305, endPoint x: 619, endPoint y: 313, distance: 48.5
click at [619, 313] on span "Business Applications Development is used in 25 % of the jobs found by the scan…" at bounding box center [631, 333] width 122 height 66
copy strong "Business Applications Development"
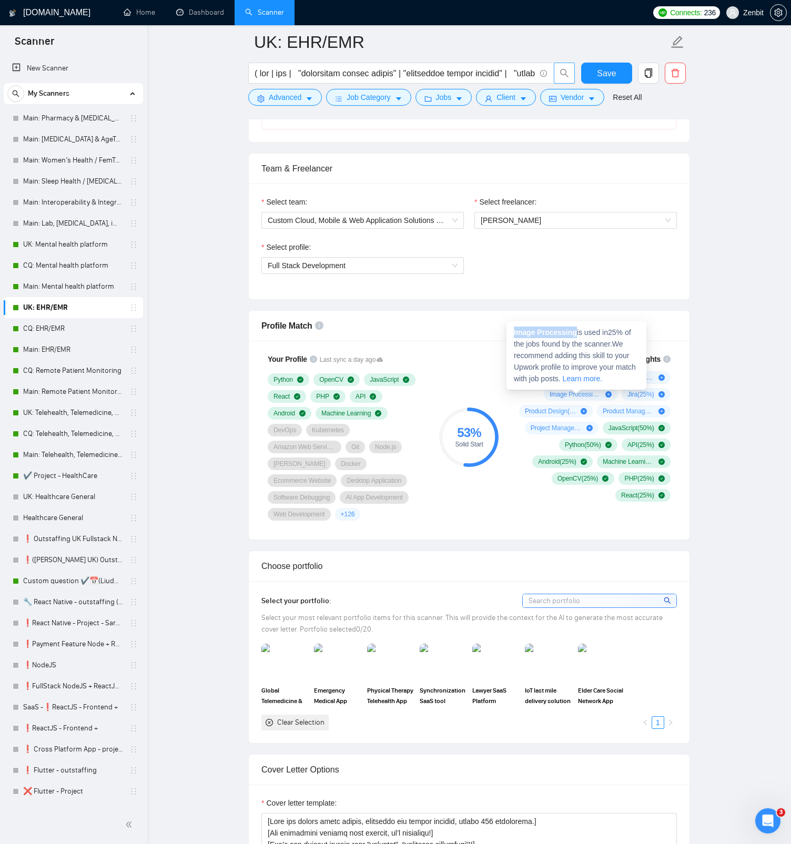
drag, startPoint x: 514, startPoint y: 332, endPoint x: 578, endPoint y: 330, distance: 64.7
click at [578, 330] on span "Image Processing is used in 25 % of the jobs found by the scanner. We recommend…" at bounding box center [575, 355] width 122 height 55
copy strong "Image Processing"
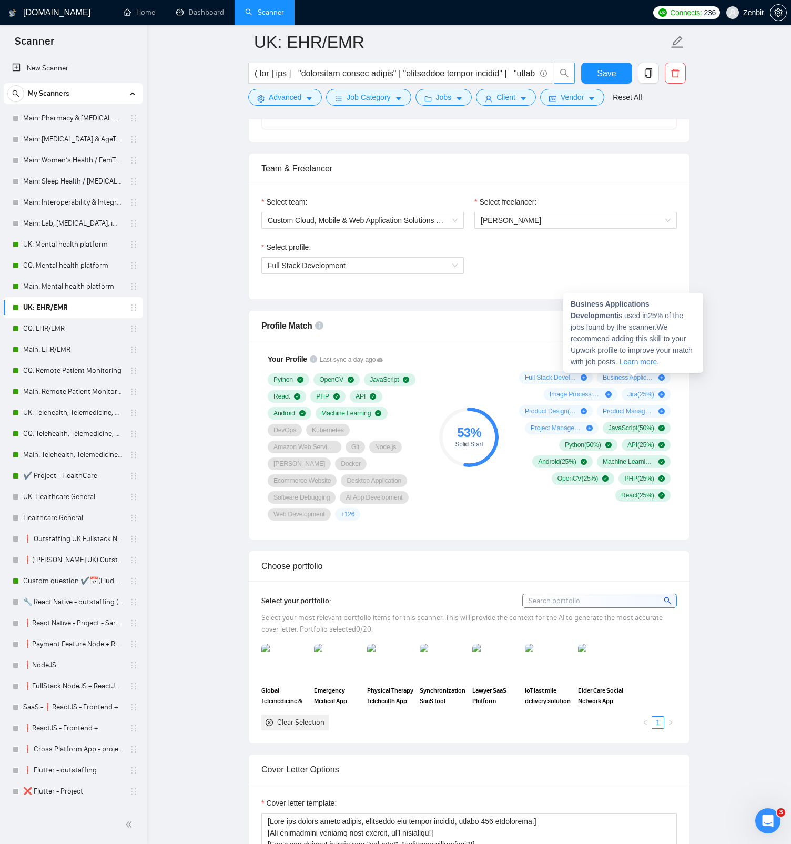
click at [616, 376] on span "Business Applications Development ( 25 %)" at bounding box center [629, 377] width 52 height 8
drag, startPoint x: 571, startPoint y: 304, endPoint x: 619, endPoint y: 314, distance: 48.9
click at [619, 314] on span "Business Applications Development is used in 25 % of the jobs found by the scan…" at bounding box center [631, 333] width 122 height 66
copy strong "Business Applications Development"
click at [585, 332] on strong "Jira" at bounding box center [587, 332] width 13 height 8
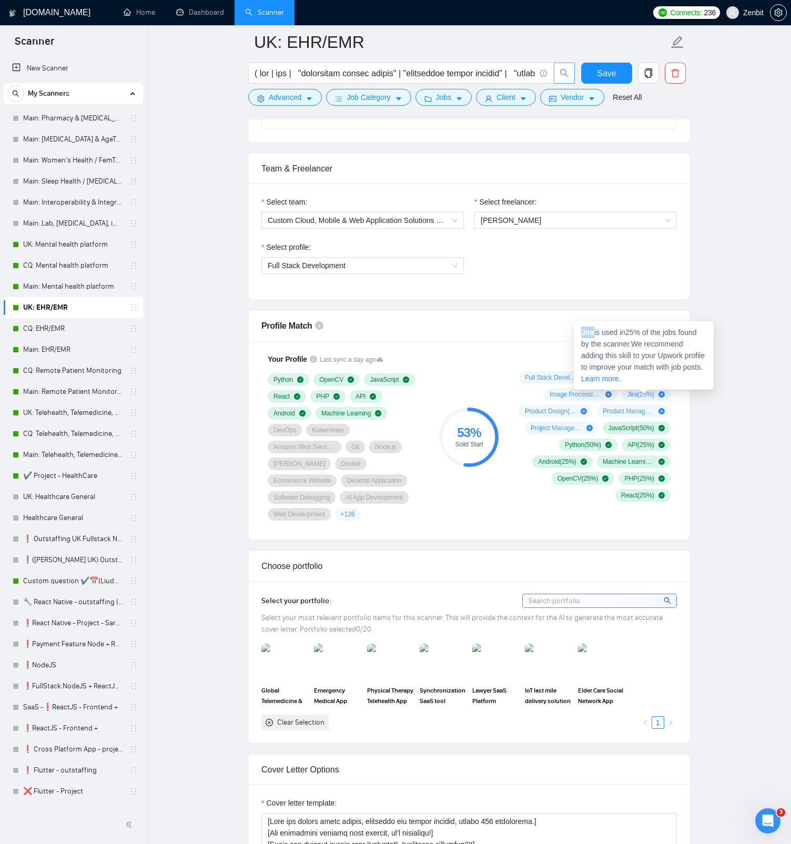
click at [585, 332] on strong "Jira" at bounding box center [587, 332] width 13 height 8
copy strong "Jira"
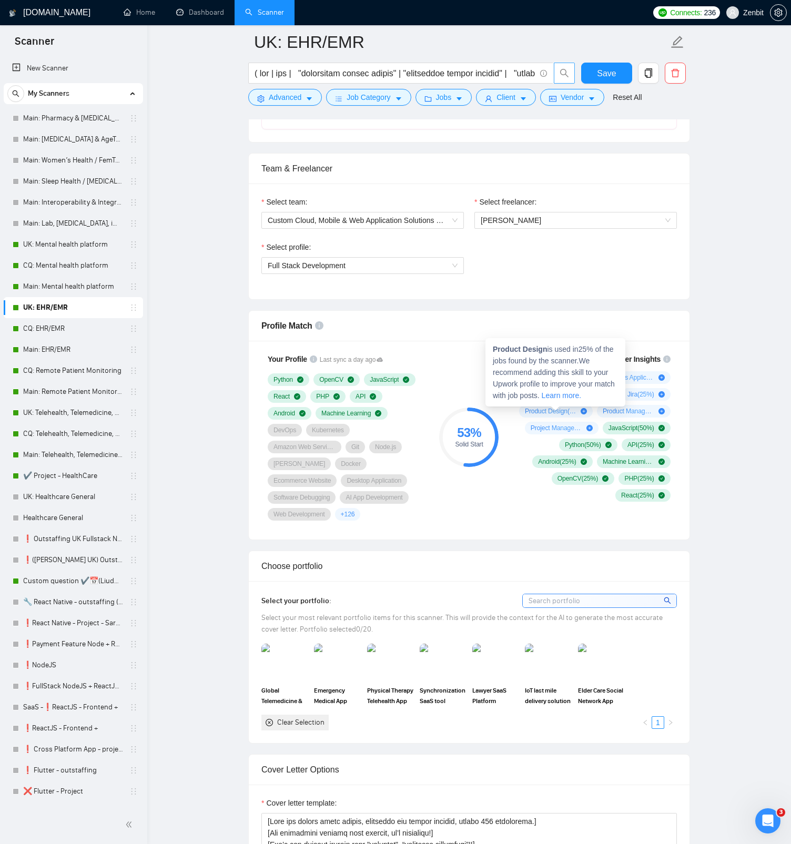
click at [540, 410] on span "Product Design ( 25 %)" at bounding box center [551, 411] width 52 height 8
drag, startPoint x: 494, startPoint y: 348, endPoint x: 549, endPoint y: 350, distance: 54.7
click at [549, 350] on span "Product Design is used in 25 % of the jobs found by the scanner. We recommend a…" at bounding box center [554, 372] width 122 height 55
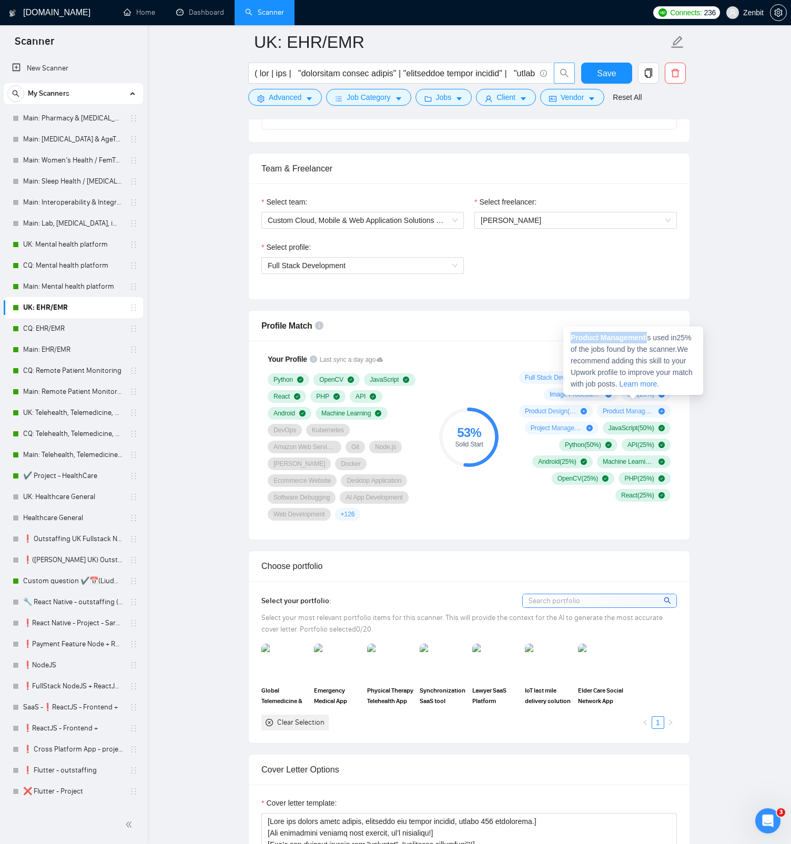
drag, startPoint x: 570, startPoint y: 339, endPoint x: 649, endPoint y: 337, distance: 78.9
click at [649, 337] on span "Product Management is used in 25 % of the jobs found by the scanner. We recomme…" at bounding box center [631, 360] width 122 height 55
click at [634, 412] on span "Product Management ( 25 %)" at bounding box center [629, 411] width 52 height 8
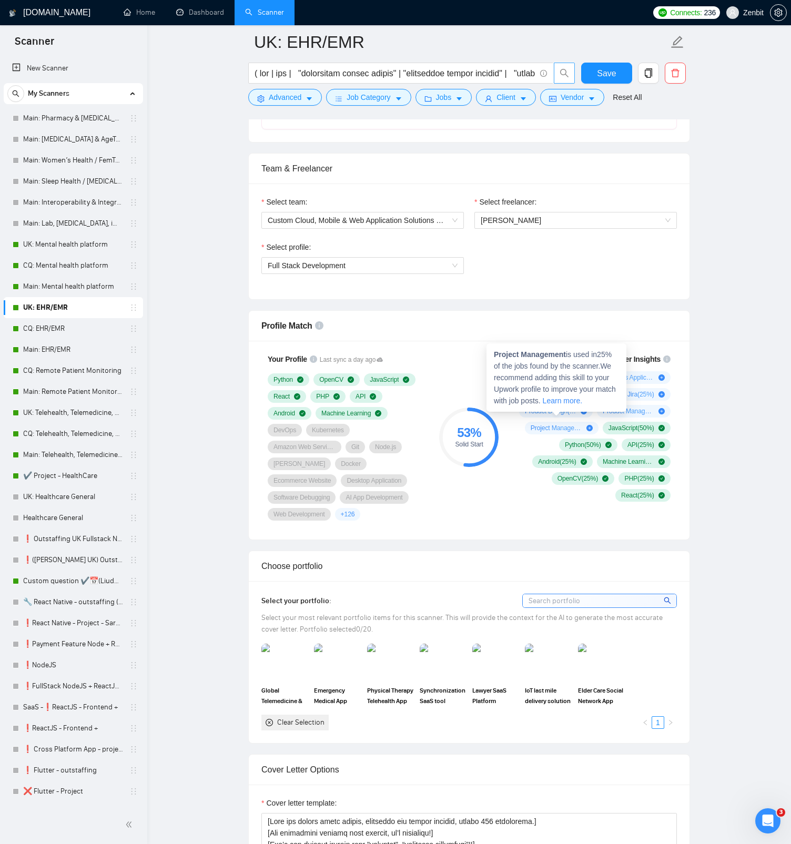
click at [555, 427] on span "Project Management ( 25 %)" at bounding box center [557, 428] width 52 height 8
drag, startPoint x: 498, startPoint y: 354, endPoint x: 569, endPoint y: 353, distance: 71.0
click at [569, 353] on span "Project Management is used in 25 % of the jobs found by the scanner. We recomme…" at bounding box center [555, 377] width 122 height 55
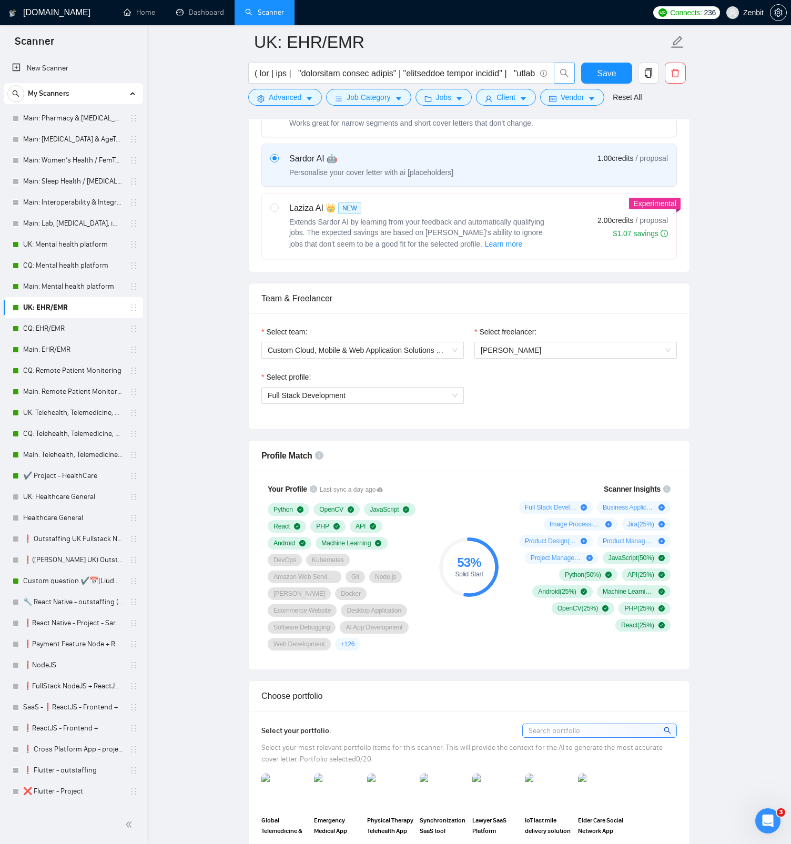
scroll to position [244, 0]
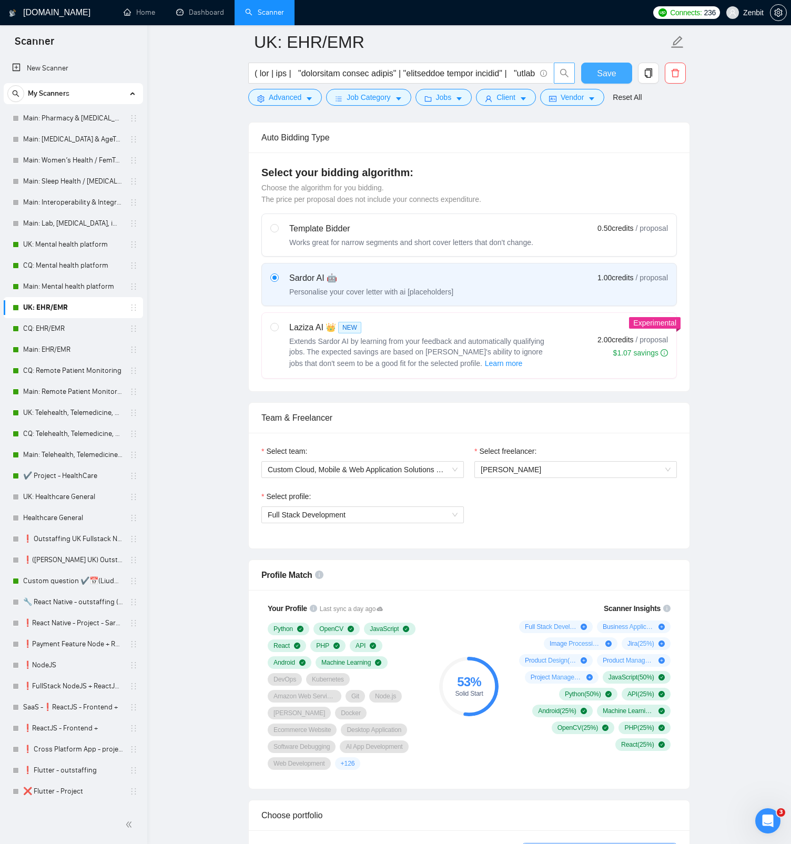
click at [597, 72] on span "Save" at bounding box center [606, 73] width 19 height 13
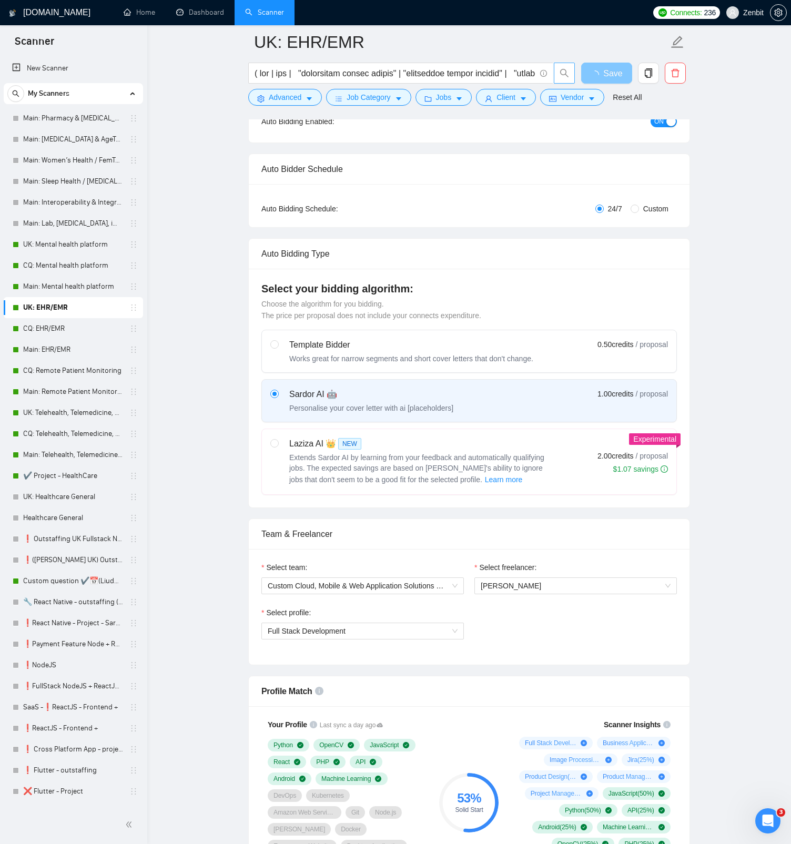
scroll to position [8, 0]
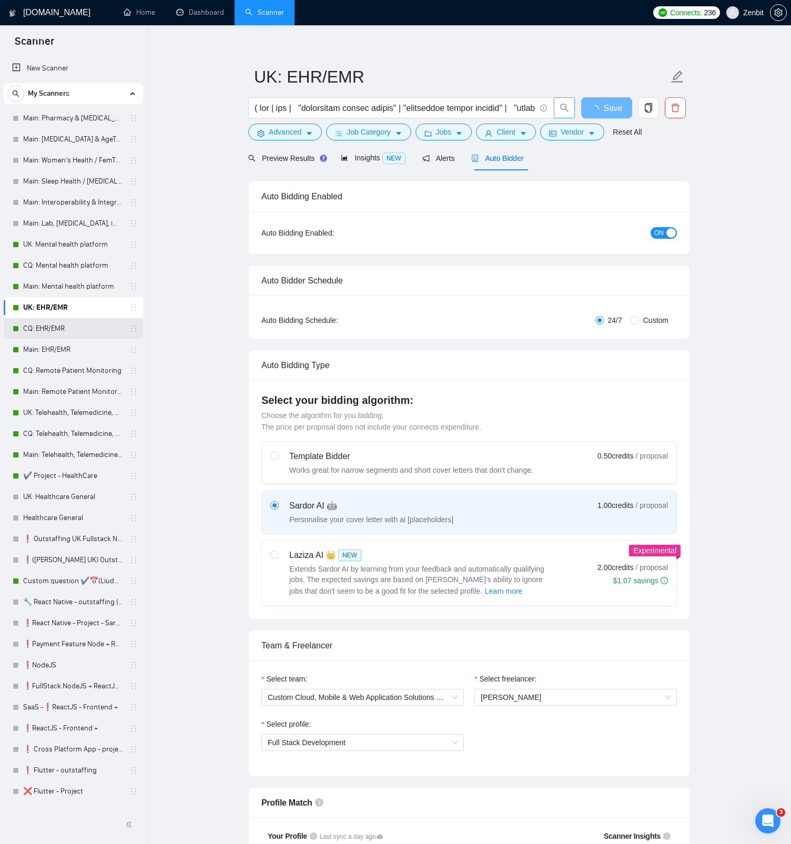
click at [57, 324] on link "CQ: EHR/EMR" at bounding box center [73, 328] width 100 height 21
click at [71, 325] on link "CQ: EHR/EMR" at bounding box center [73, 328] width 100 height 21
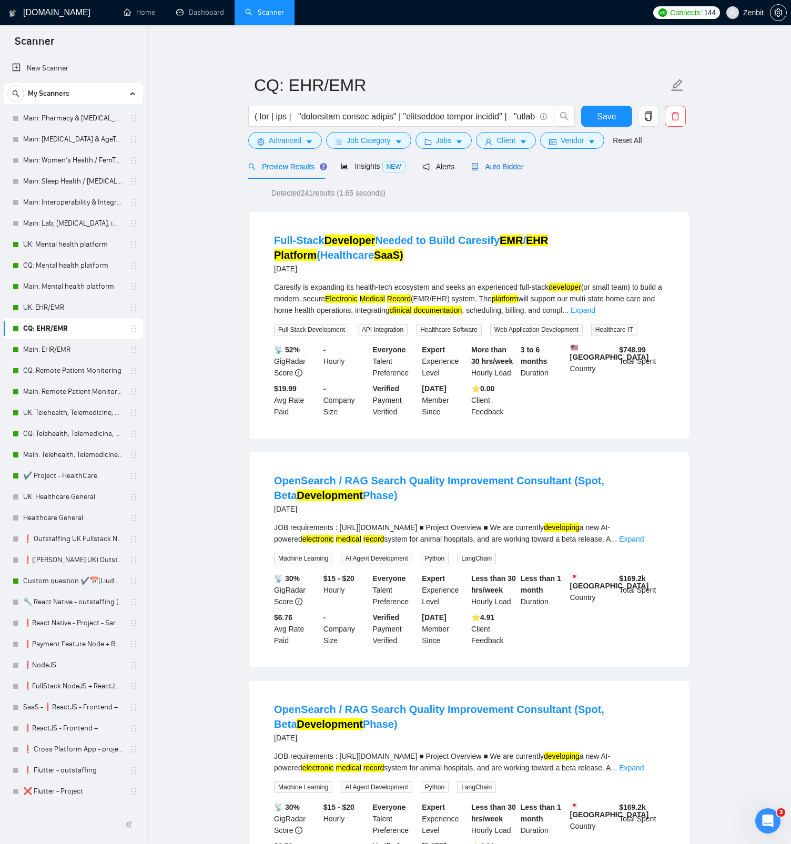
click at [506, 165] on span "Auto Bidder" at bounding box center [497, 166] width 52 height 8
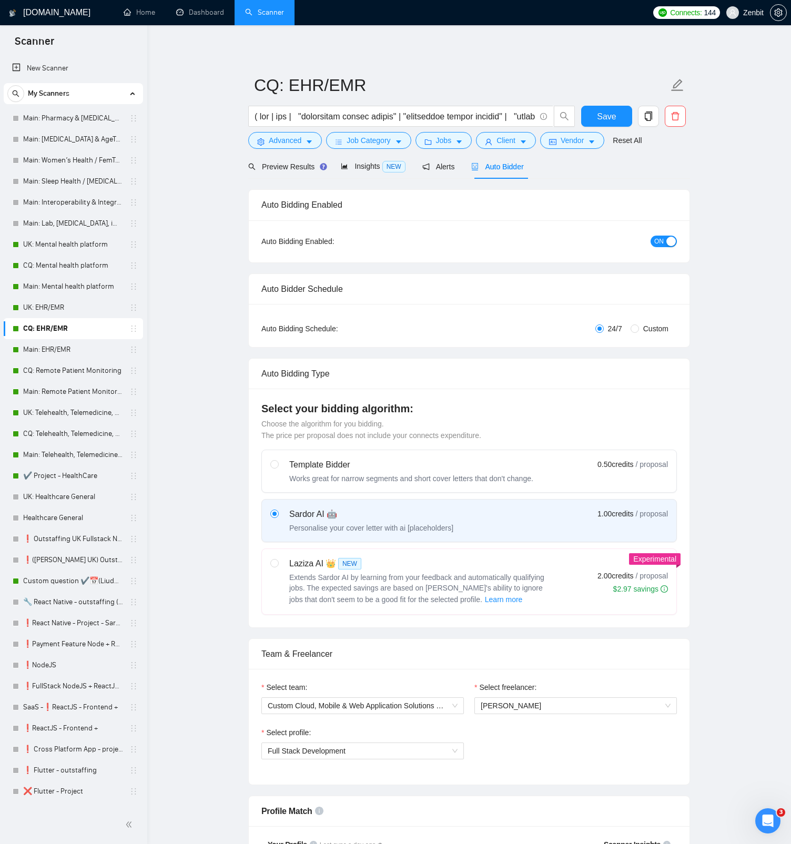
click at [63, 248] on link "UK: Mental health platform" at bounding box center [73, 244] width 100 height 21
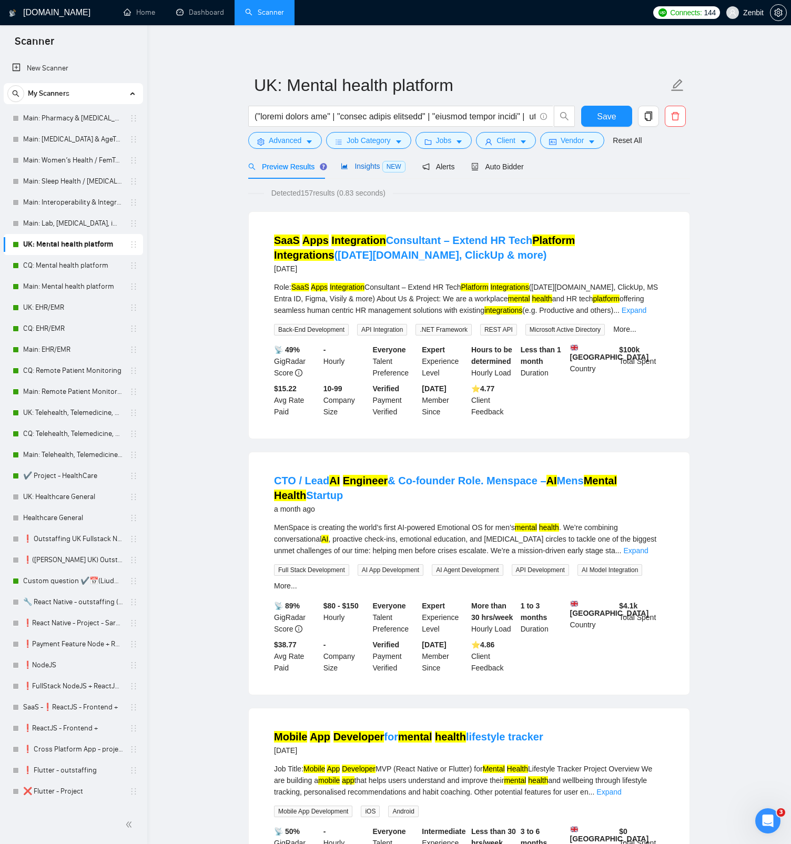
click at [367, 170] on div "Insights NEW" at bounding box center [373, 166] width 64 height 12
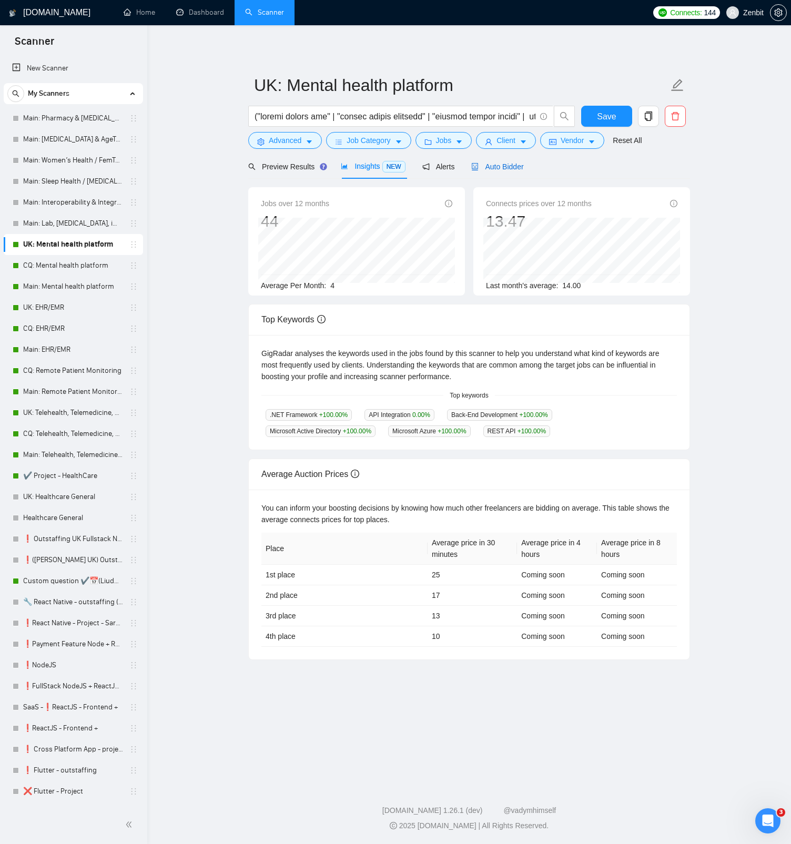
click at [496, 165] on span "Auto Bidder" at bounding box center [497, 166] width 52 height 8
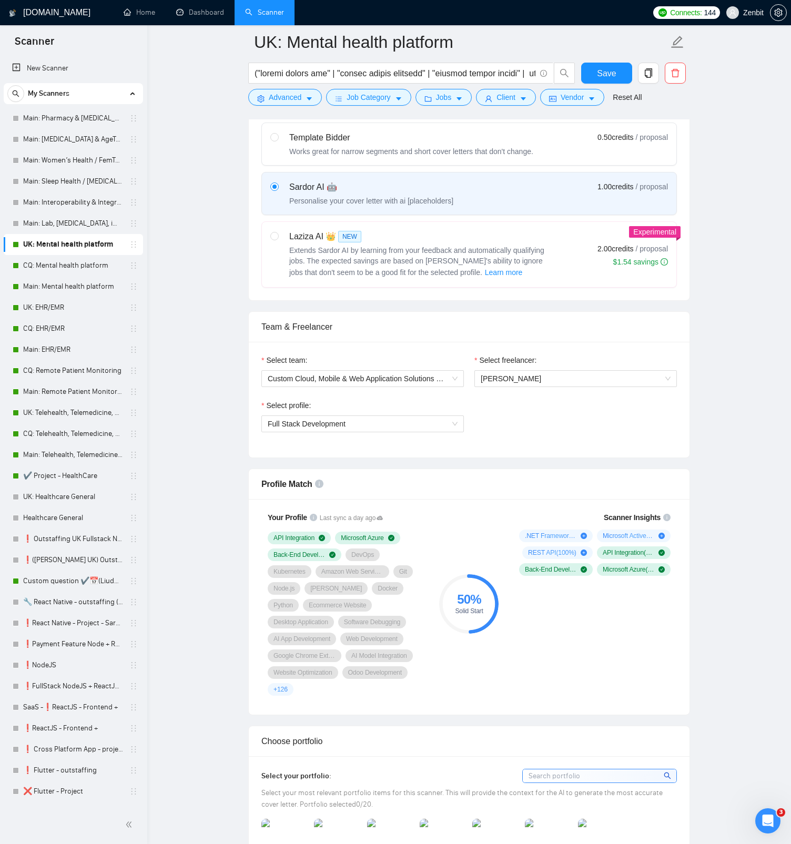
scroll to position [506, 0]
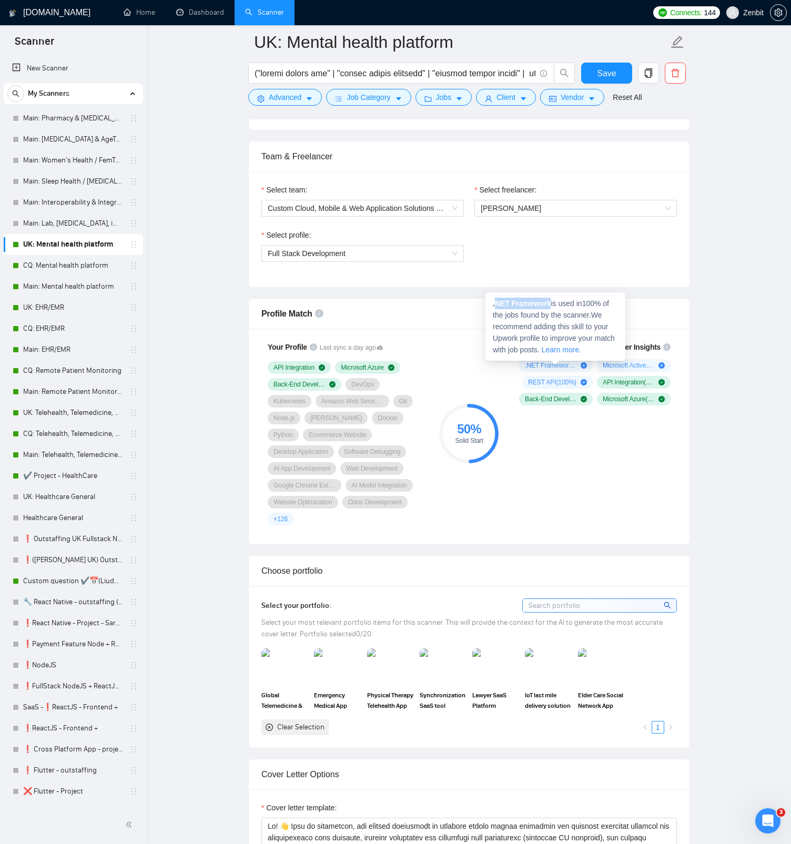
drag, startPoint x: 494, startPoint y: 302, endPoint x: 553, endPoint y: 303, distance: 59.4
click at [553, 303] on span ".NET Framework is used in 100 % of the jobs found by the scanner. We recommend …" at bounding box center [554, 326] width 122 height 55
click at [547, 302] on strong ".NET Framework" at bounding box center [522, 303] width 58 height 8
drag, startPoint x: 552, startPoint y: 302, endPoint x: 491, endPoint y: 298, distance: 61.2
click at [491, 298] on div ".NET Framework is used in 100 % of the jobs found by the scanner. We recommend …" at bounding box center [555, 326] width 140 height 68
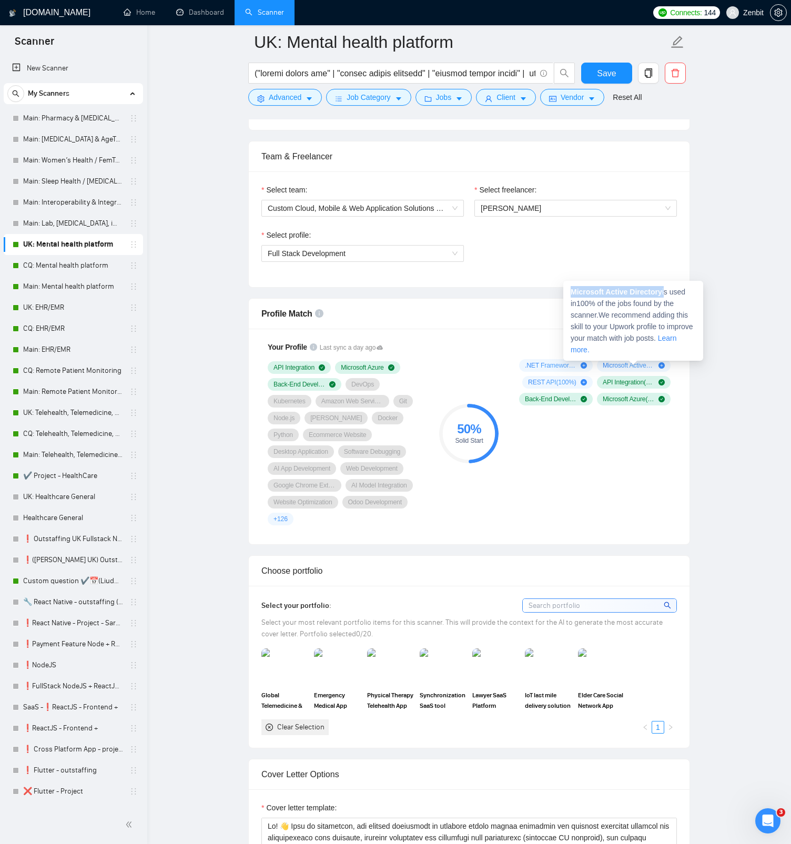
drag, startPoint x: 572, startPoint y: 293, endPoint x: 667, endPoint y: 293, distance: 94.6
click at [667, 293] on span "Microsoft Active Directory is used in 100 % of the jobs found by the scanner. W…" at bounding box center [631, 321] width 123 height 66
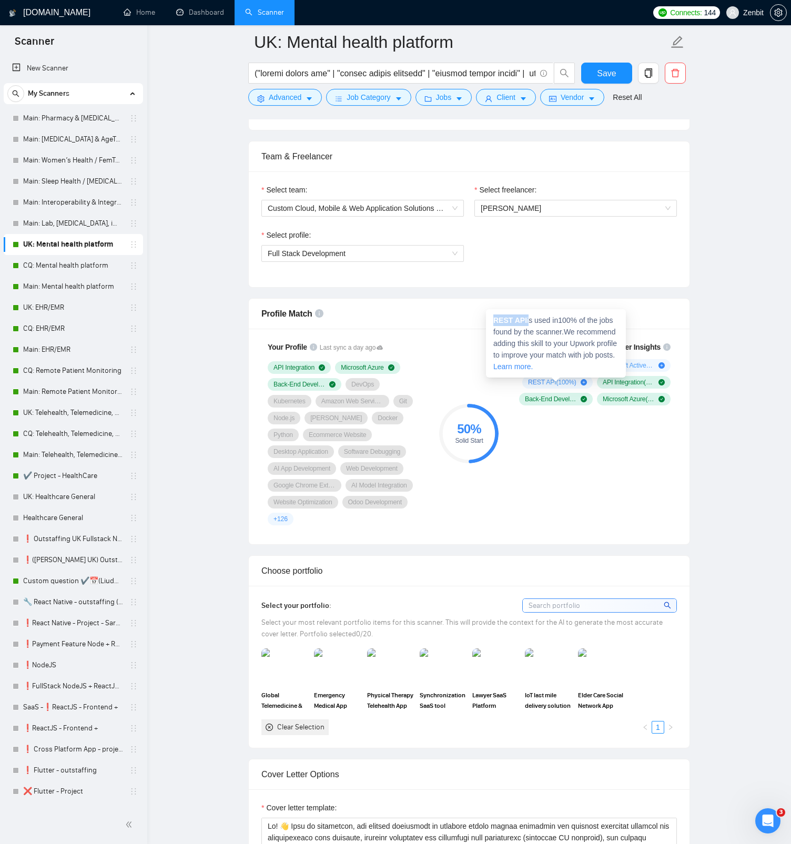
drag, startPoint x: 495, startPoint y: 320, endPoint x: 528, endPoint y: 319, distance: 33.1
click at [528, 319] on span "REST API is used in 100 % of the jobs found by the scanner. We recommend adding…" at bounding box center [555, 343] width 124 height 55
click at [524, 320] on strong "REST API" at bounding box center [510, 320] width 34 height 8
drag, startPoint x: 527, startPoint y: 320, endPoint x: 493, endPoint y: 317, distance: 34.3
click at [493, 317] on div "REST API is used in 100 % of the jobs found by the scanner. We recommend adding…" at bounding box center [556, 343] width 140 height 68
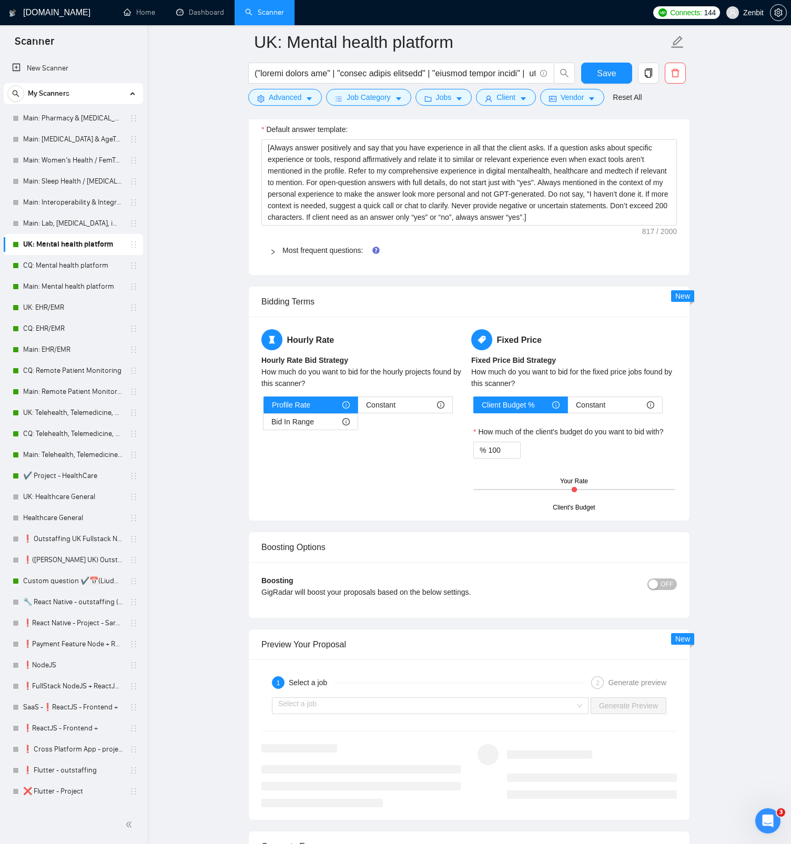
scroll to position [1456, 0]
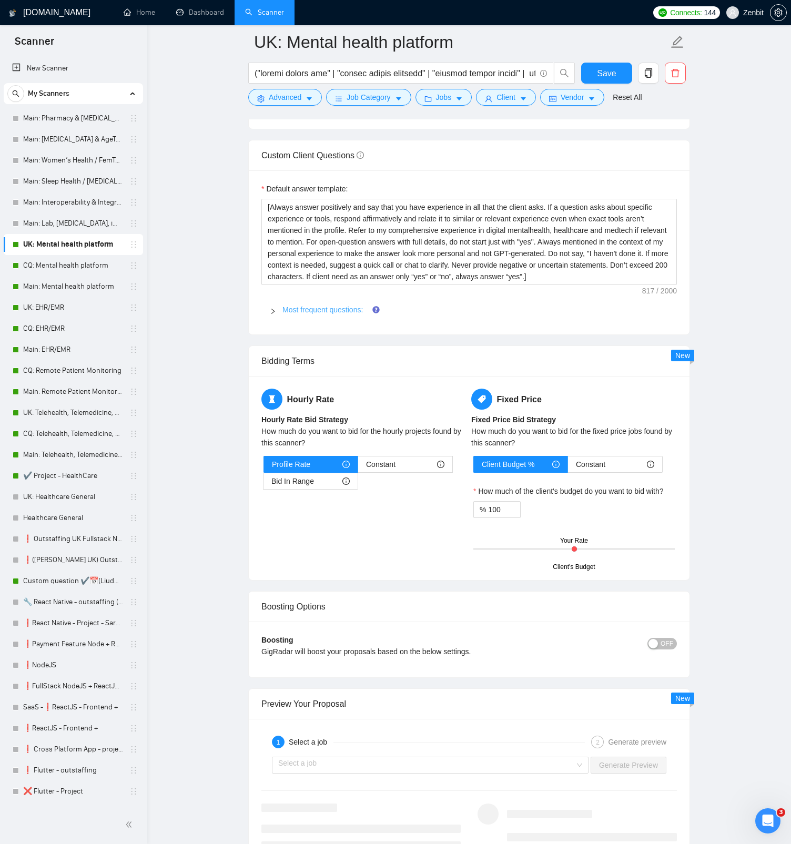
click at [310, 305] on link "Most frequent questions:" at bounding box center [322, 309] width 80 height 8
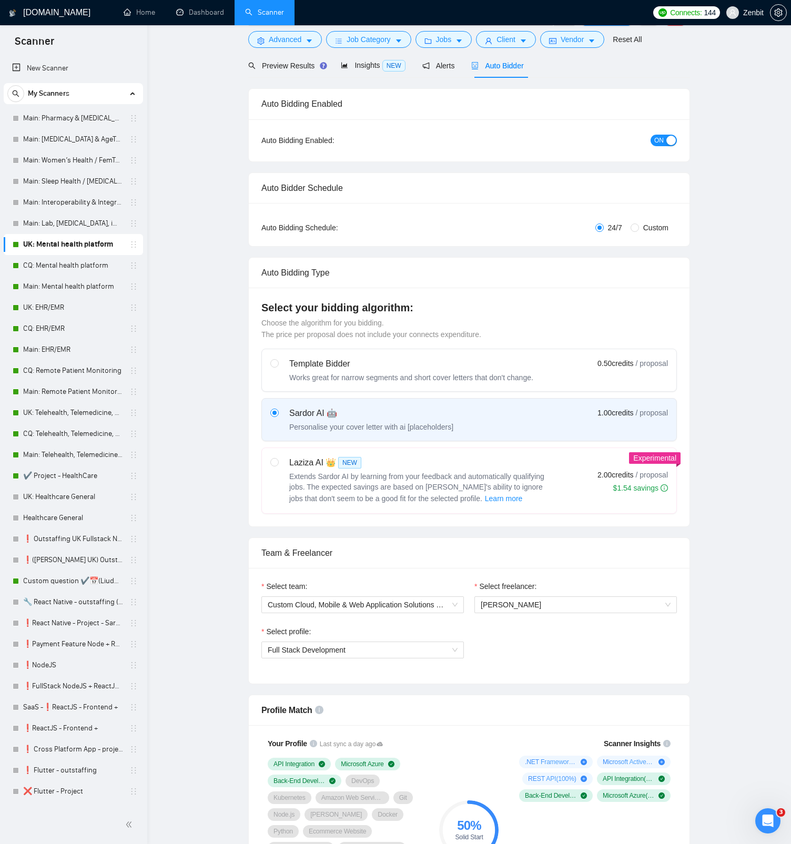
scroll to position [41, 0]
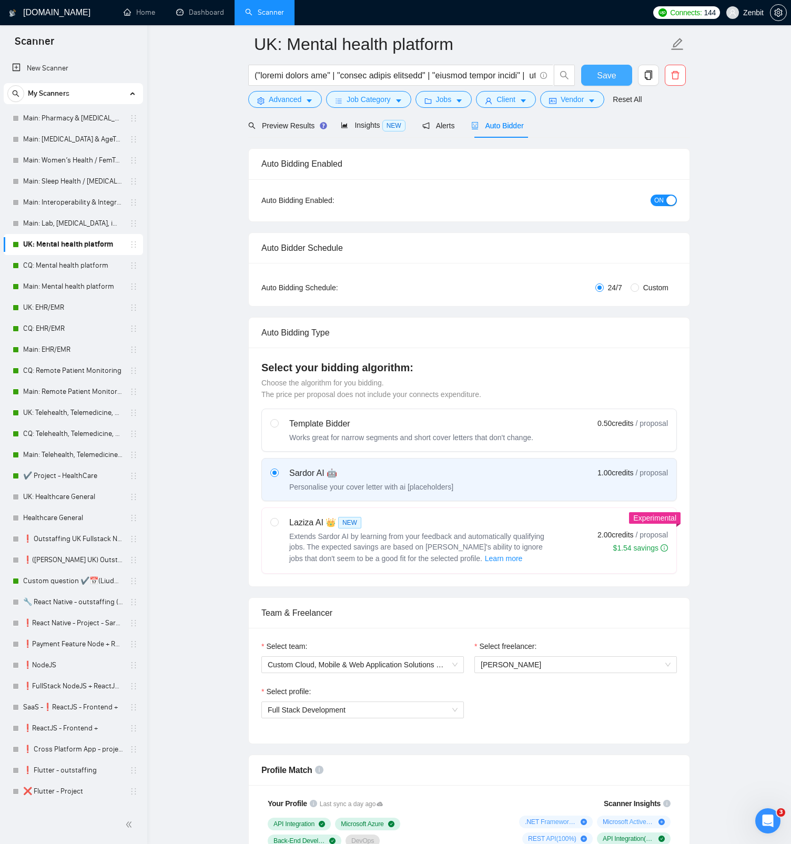
click at [606, 74] on span "Save" at bounding box center [606, 75] width 19 height 13
click at [75, 271] on link "CQ: Mental health platform" at bounding box center [73, 265] width 100 height 21
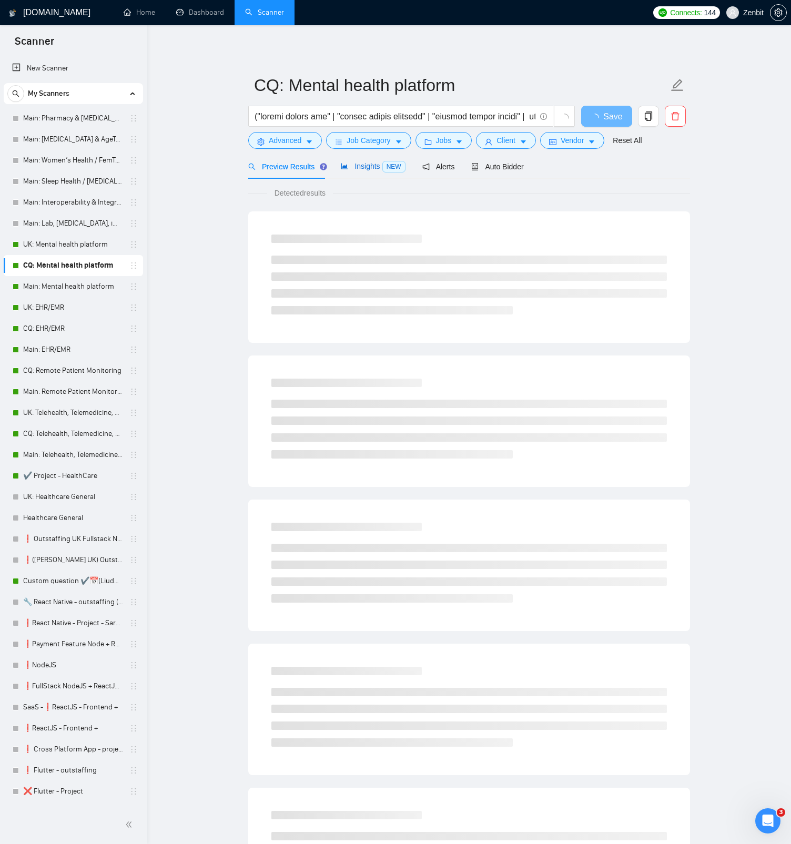
click at [375, 166] on span "Insights NEW" at bounding box center [373, 166] width 64 height 8
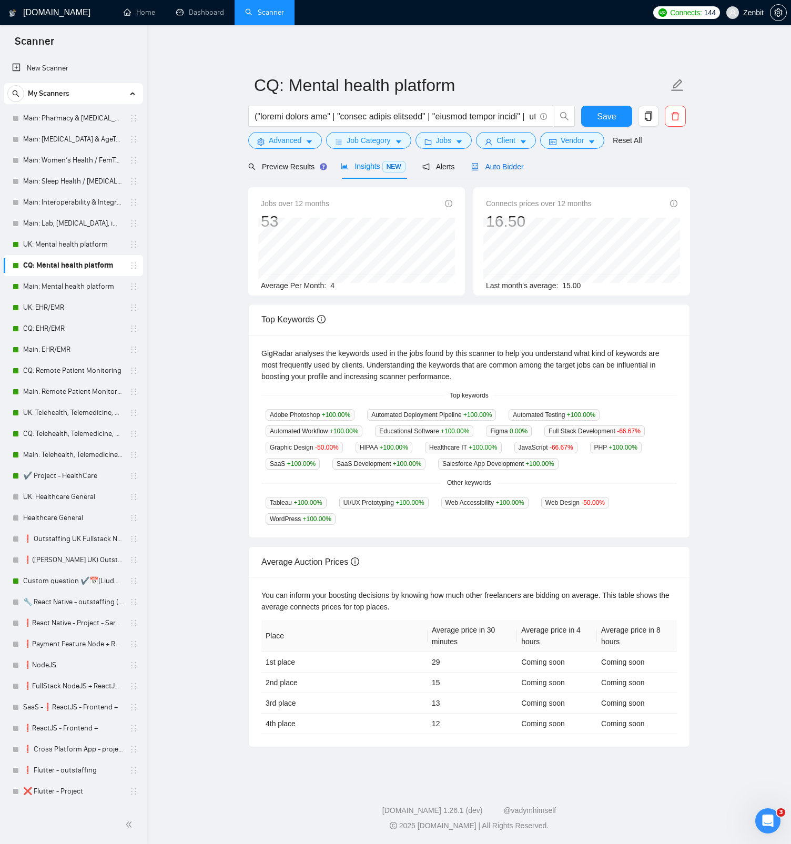
click at [495, 167] on span "Auto Bidder" at bounding box center [497, 166] width 52 height 8
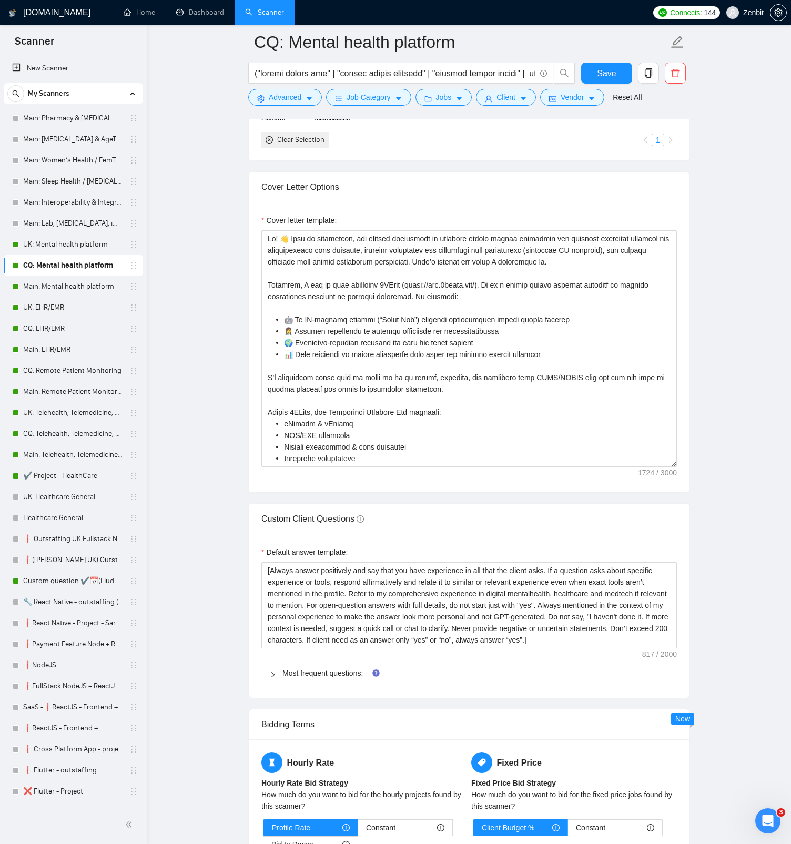
scroll to position [1326, 0]
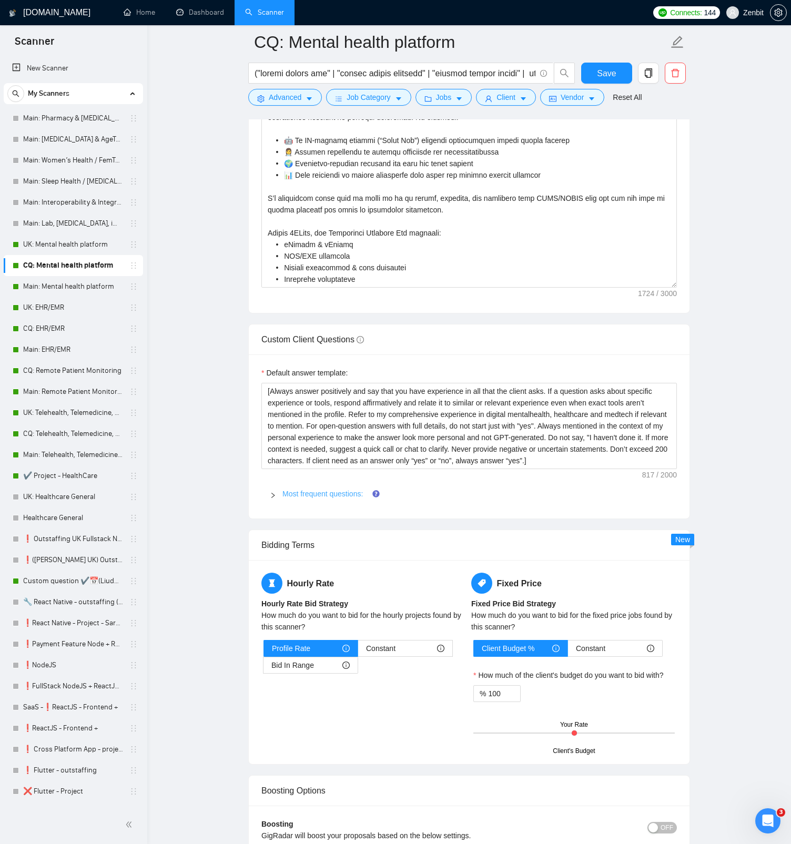
click at [293, 486] on link "Most frequent questions:" at bounding box center [322, 493] width 80 height 8
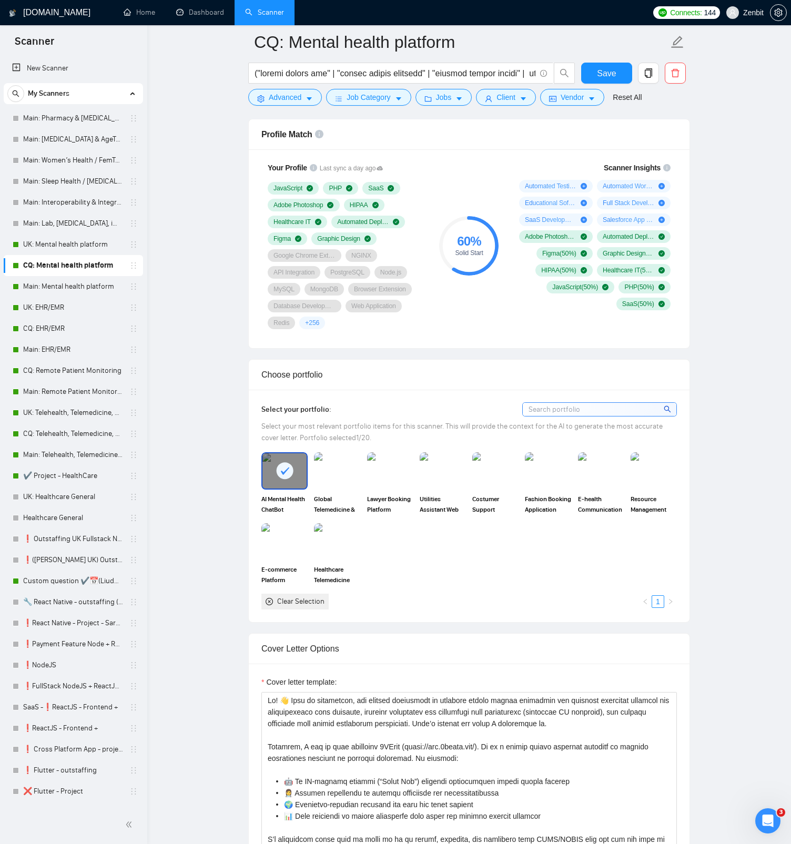
scroll to position [488, 0]
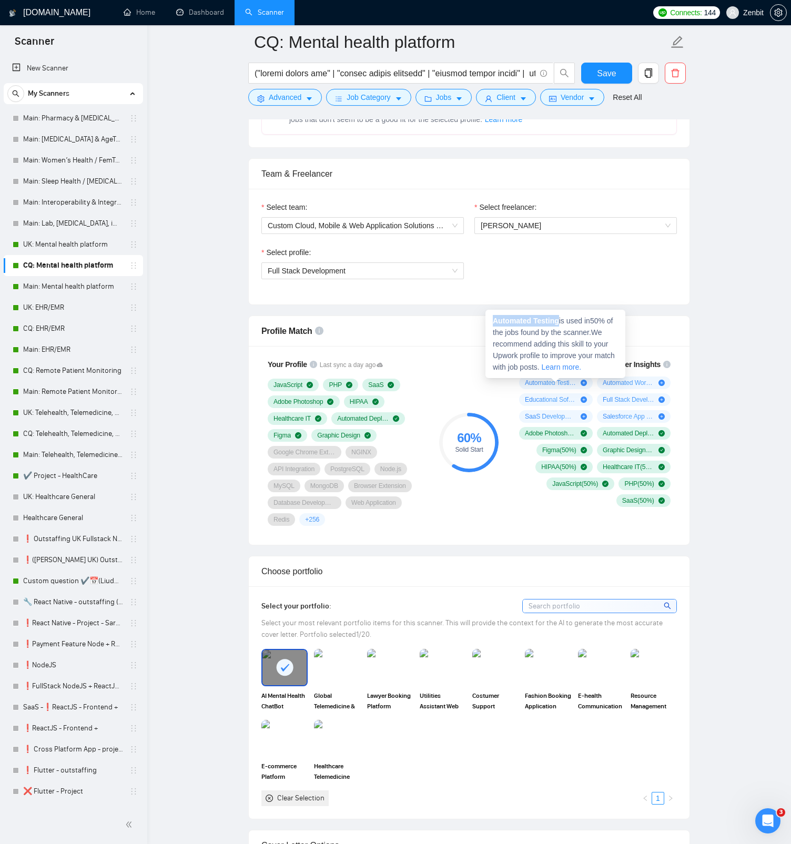
drag, startPoint x: 494, startPoint y: 320, endPoint x: 562, endPoint y: 322, distance: 67.4
click at [562, 322] on span "Automated Testing is used in 50 % of the jobs found by the scanner. We recommen…" at bounding box center [554, 344] width 122 height 55
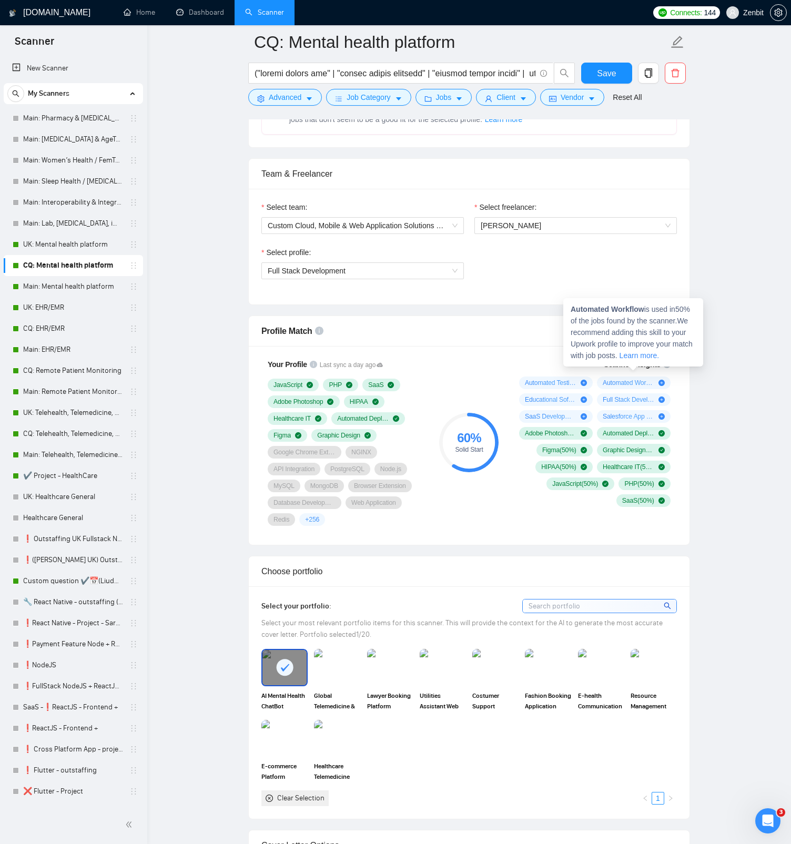
click at [639, 308] on strong "Automated Workflow" at bounding box center [607, 309] width 74 height 8
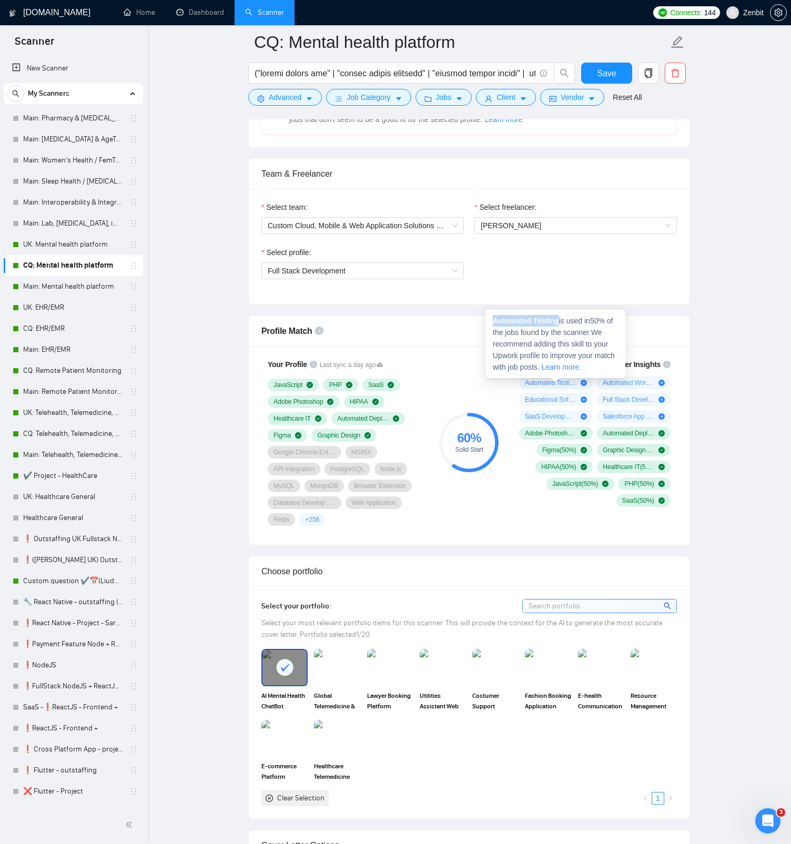
drag, startPoint x: 505, startPoint y: 322, endPoint x: 560, endPoint y: 323, distance: 55.7
click at [559, 323] on strong "Automated Testing" at bounding box center [526, 321] width 66 height 8
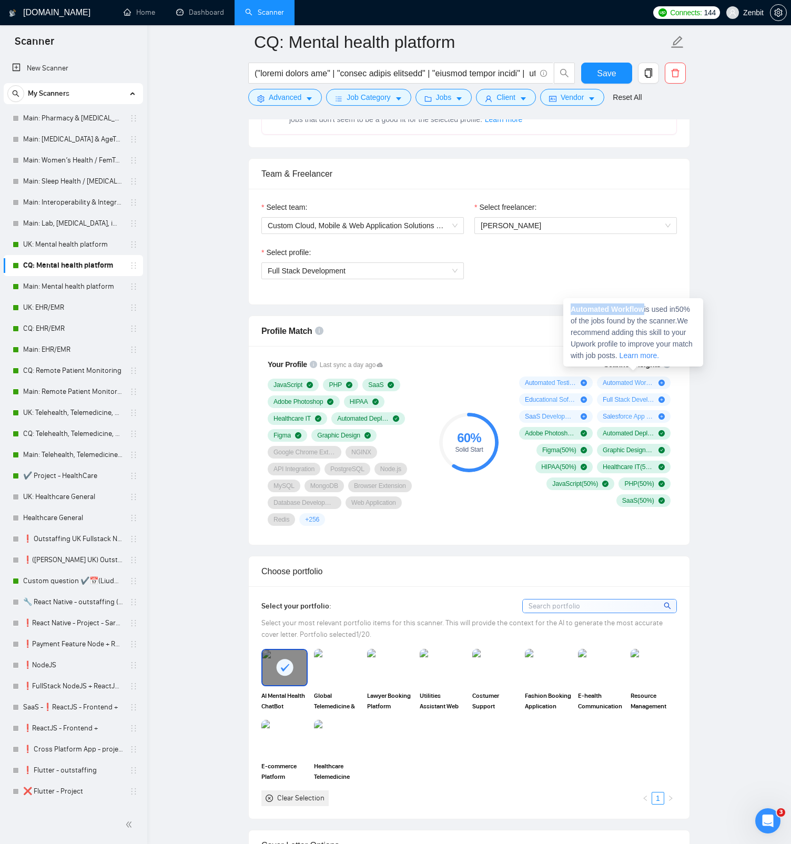
drag, startPoint x: 573, startPoint y: 309, endPoint x: 647, endPoint y: 305, distance: 74.2
click at [647, 305] on span "Automated Workflow is used in 50 % of the jobs found by the scanner. We recomme…" at bounding box center [631, 332] width 122 height 55
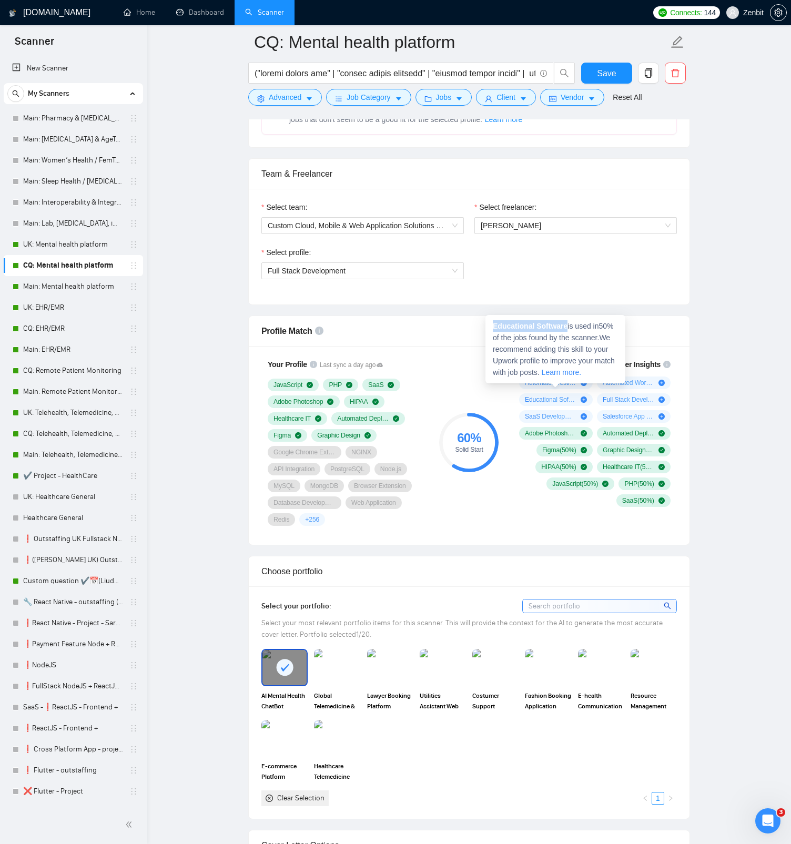
drag, startPoint x: 494, startPoint y: 325, endPoint x: 569, endPoint y: 327, distance: 75.2
click at [567, 327] on strong "Educational Software" at bounding box center [530, 326] width 75 height 8
click at [534, 397] on span "Educational Software ( 50 %)" at bounding box center [551, 399] width 52 height 8
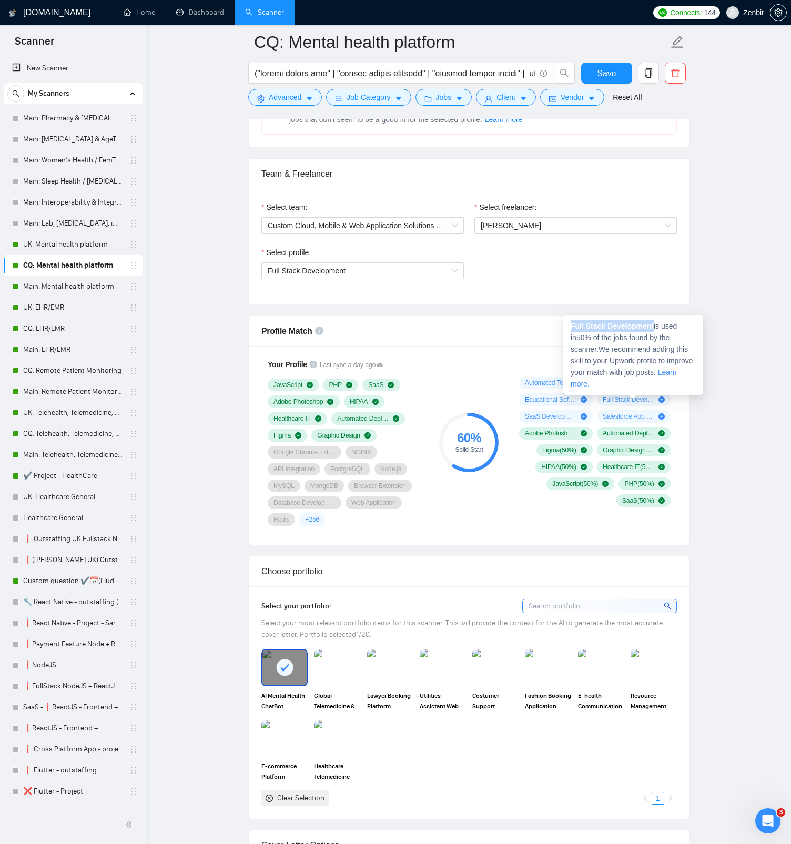
drag, startPoint x: 571, startPoint y: 324, endPoint x: 655, endPoint y: 331, distance: 83.9
click at [655, 331] on div "Full Stack Development is used in 50 % of the jobs found by the scanner. We rec…" at bounding box center [633, 355] width 140 height 80
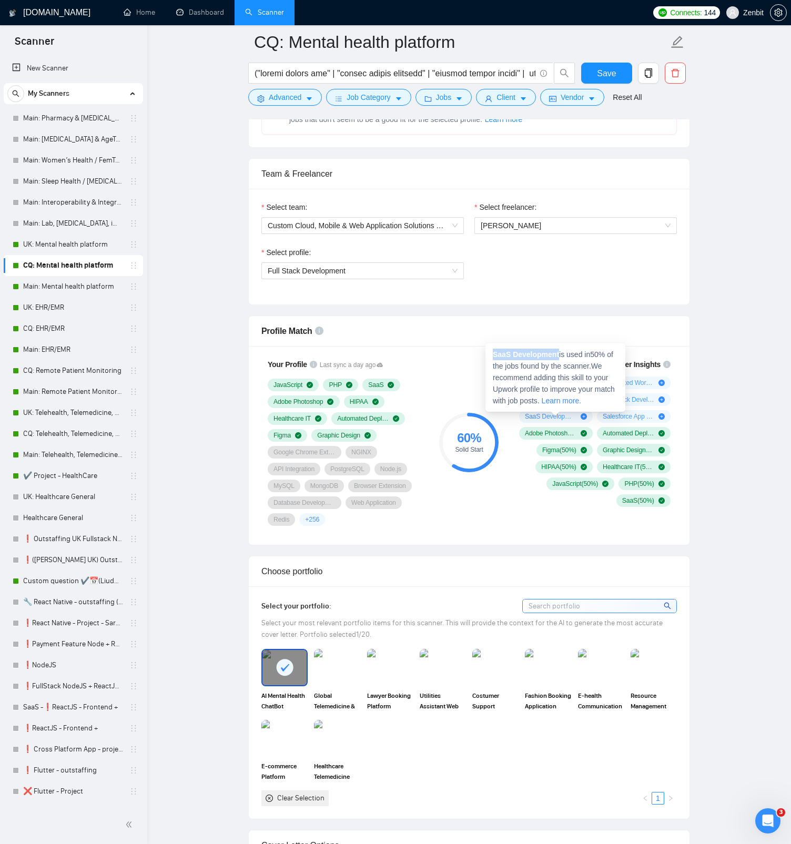
click at [561, 352] on span "SaaS Development is used in 50 % of the jobs found by the scanner. We recommend…" at bounding box center [554, 377] width 122 height 55
click at [625, 417] on span "Salesforce App Development ( 50 %)" at bounding box center [629, 416] width 52 height 8
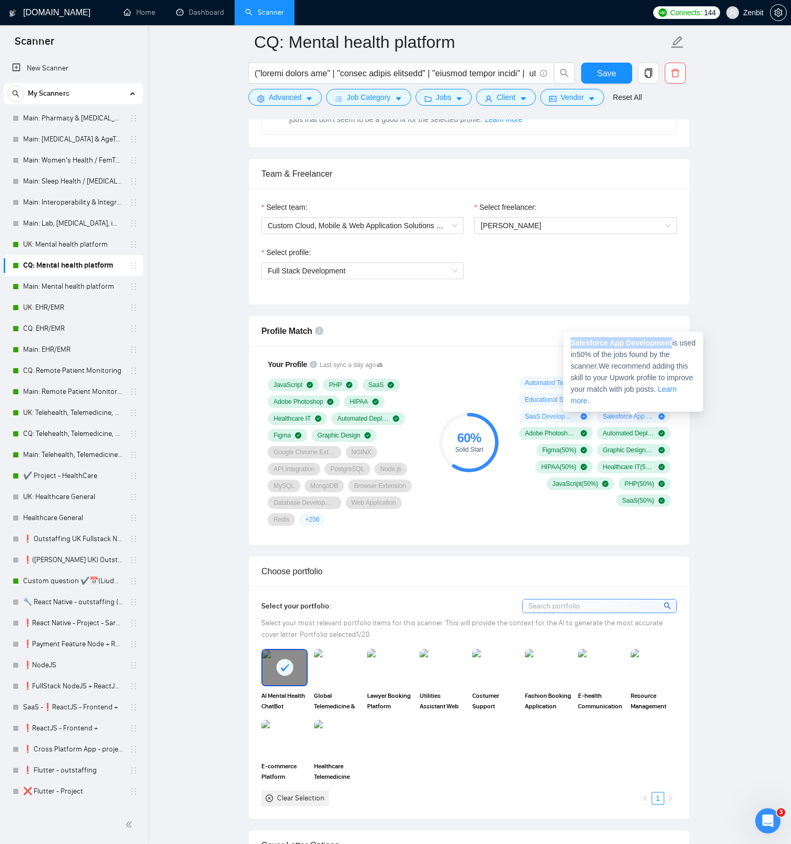
drag, startPoint x: 571, startPoint y: 342, endPoint x: 674, endPoint y: 341, distance: 102.5
click at [672, 341] on strong "Salesforce App Development" at bounding box center [620, 343] width 101 height 8
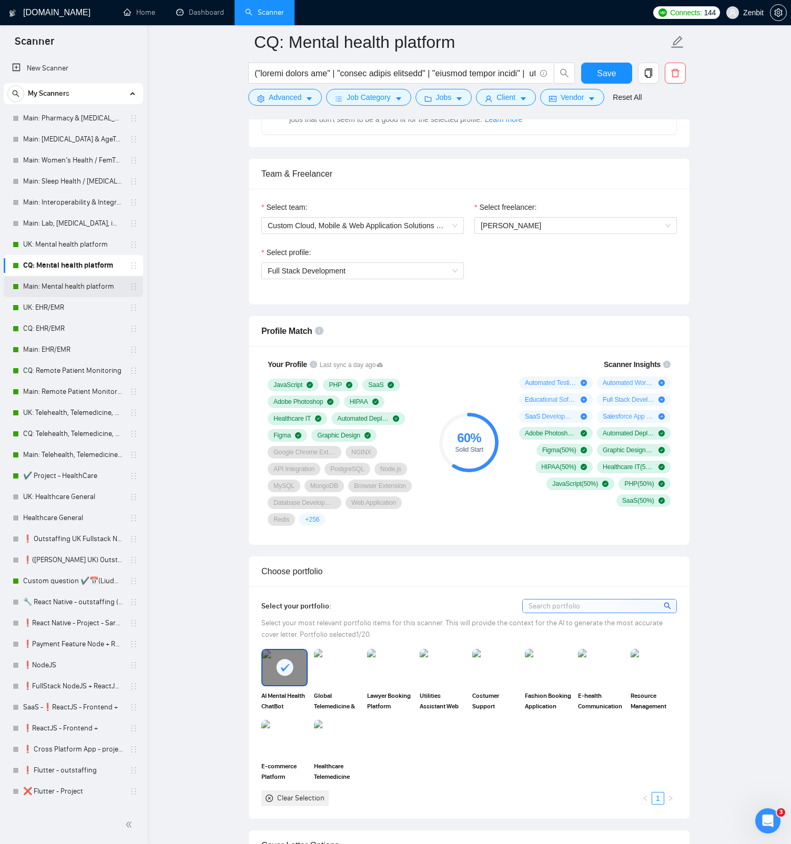
click at [70, 285] on link "Main: Mental health platform" at bounding box center [73, 286] width 100 height 21
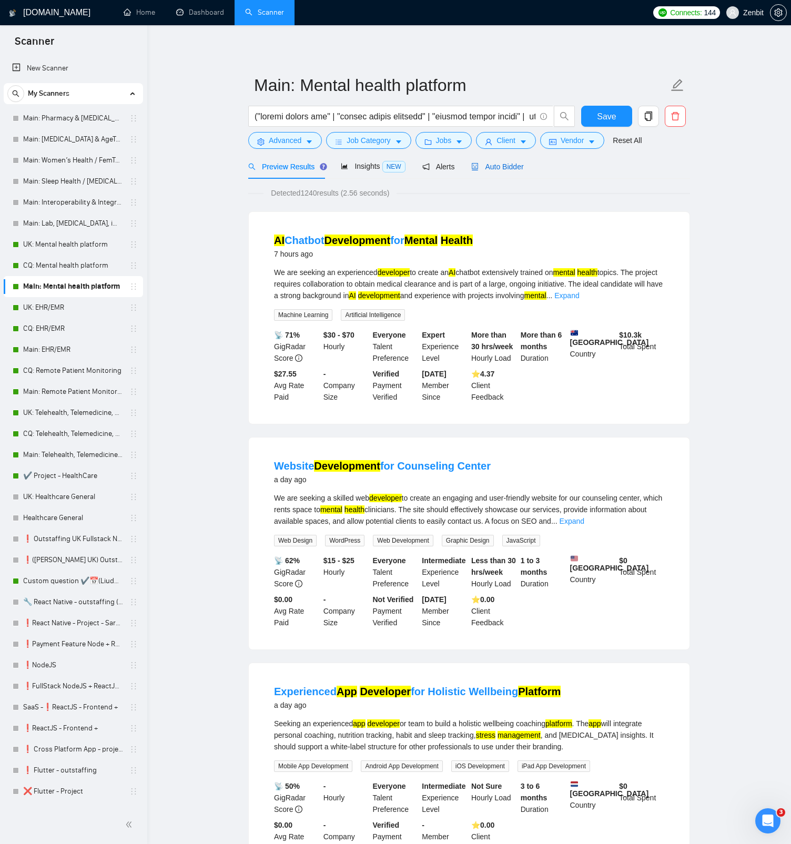
click at [483, 166] on span "Auto Bidder" at bounding box center [497, 166] width 52 height 8
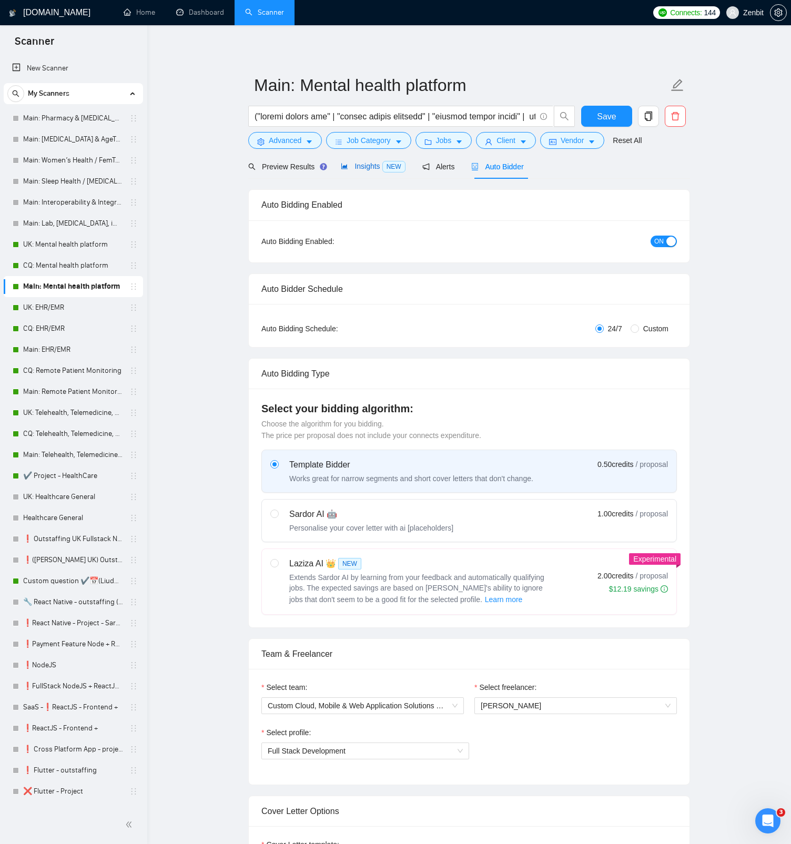
click at [367, 170] on div "Insights NEW" at bounding box center [373, 166] width 64 height 12
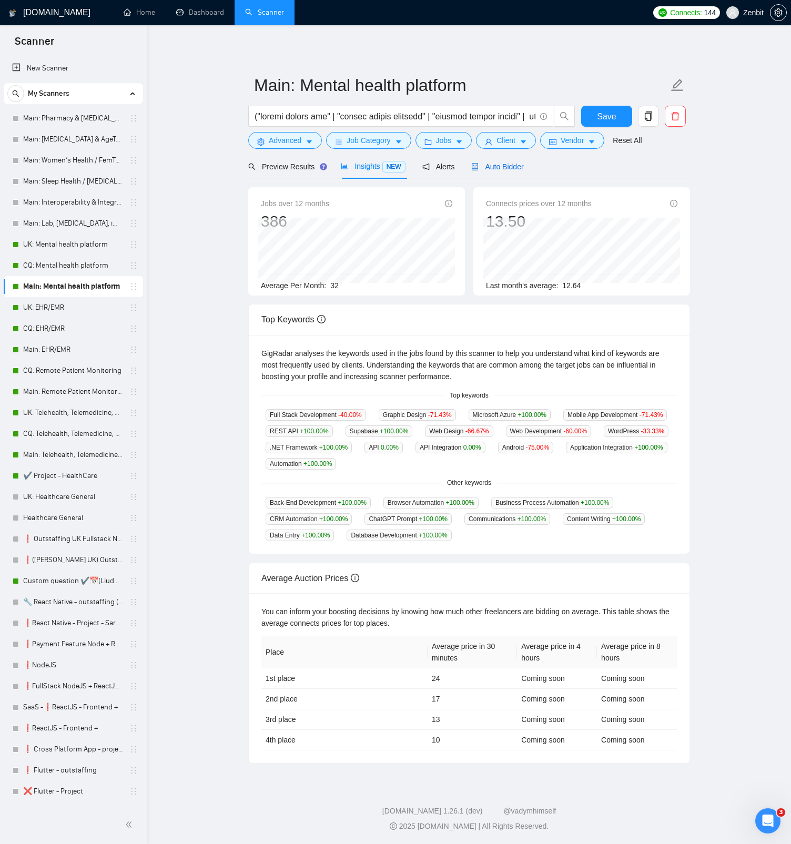
click at [516, 171] on div "Auto Bidder" at bounding box center [497, 167] width 52 height 12
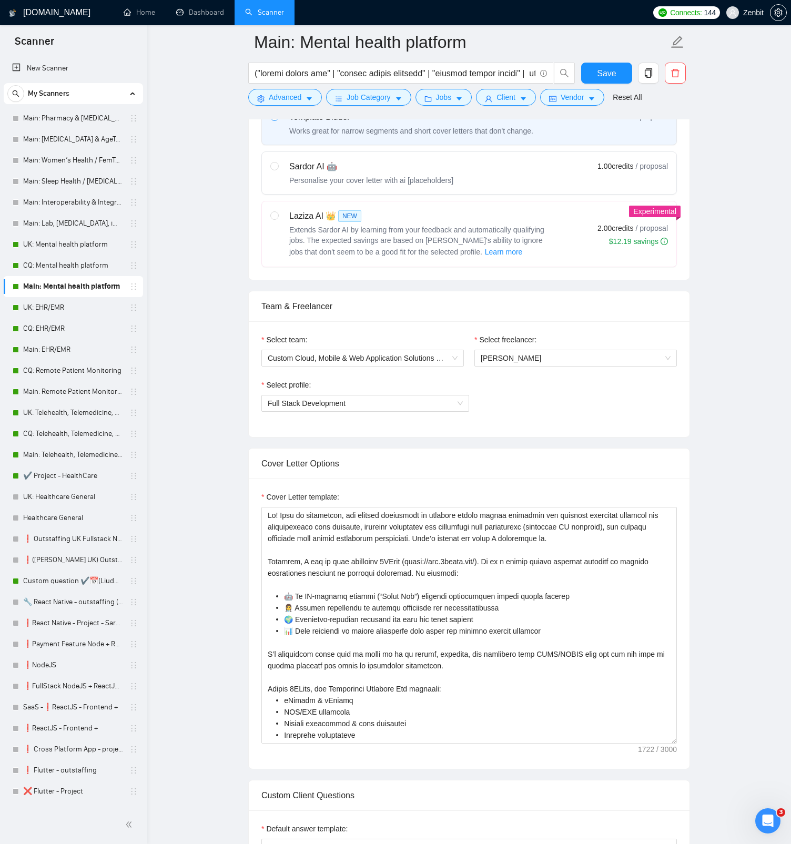
scroll to position [504, 0]
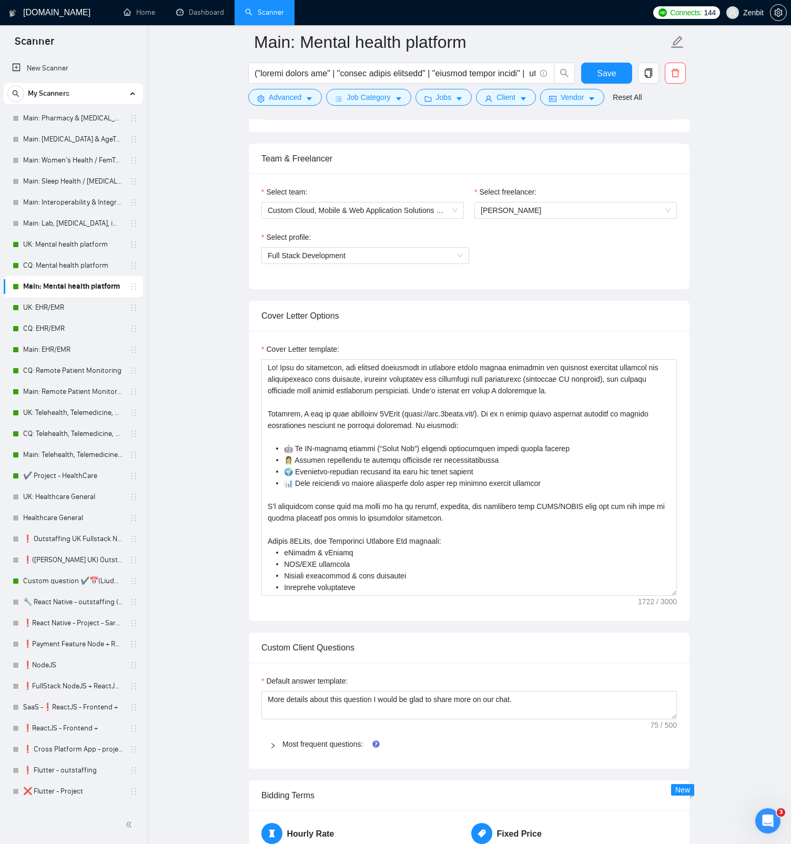
click at [223, 295] on main "Main: Mental health platform Save Advanced Job Category Jobs Client Vendor Rese…" at bounding box center [469, 792] width 610 height 2508
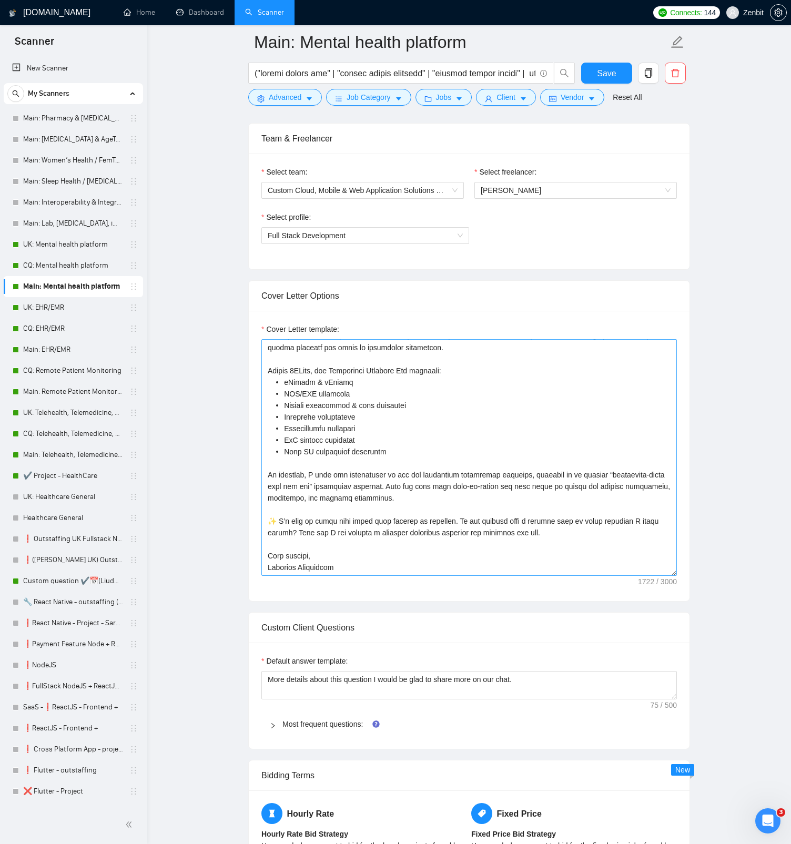
scroll to position [0, 0]
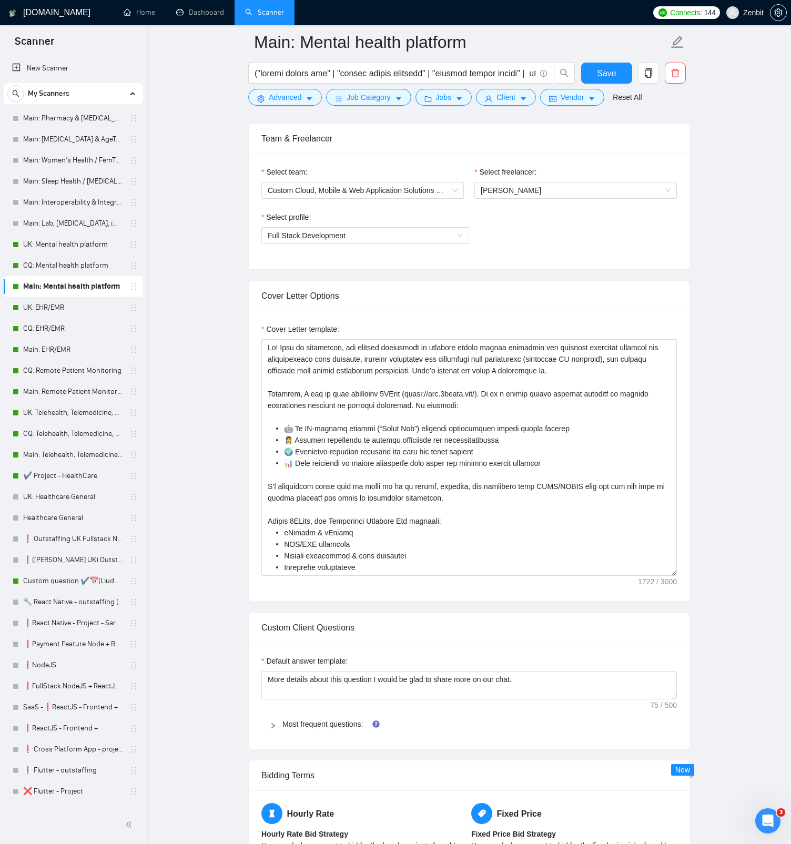
click at [226, 338] on main "Main: Mental health platform Save Advanced Job Category Jobs Client Vendor Rese…" at bounding box center [469, 772] width 610 height 2508
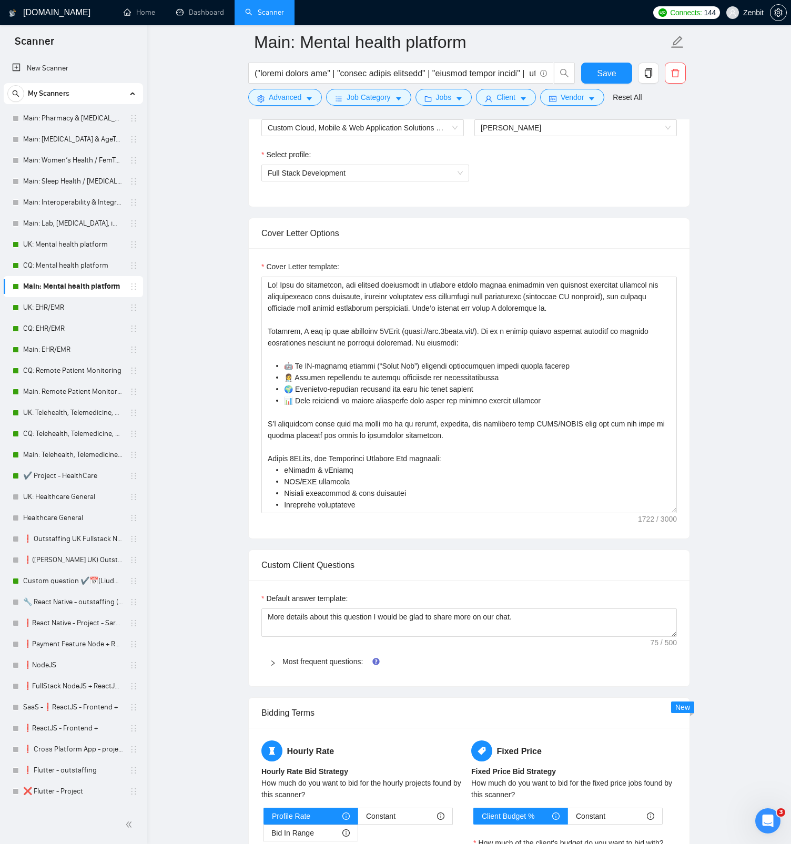
scroll to position [706, 0]
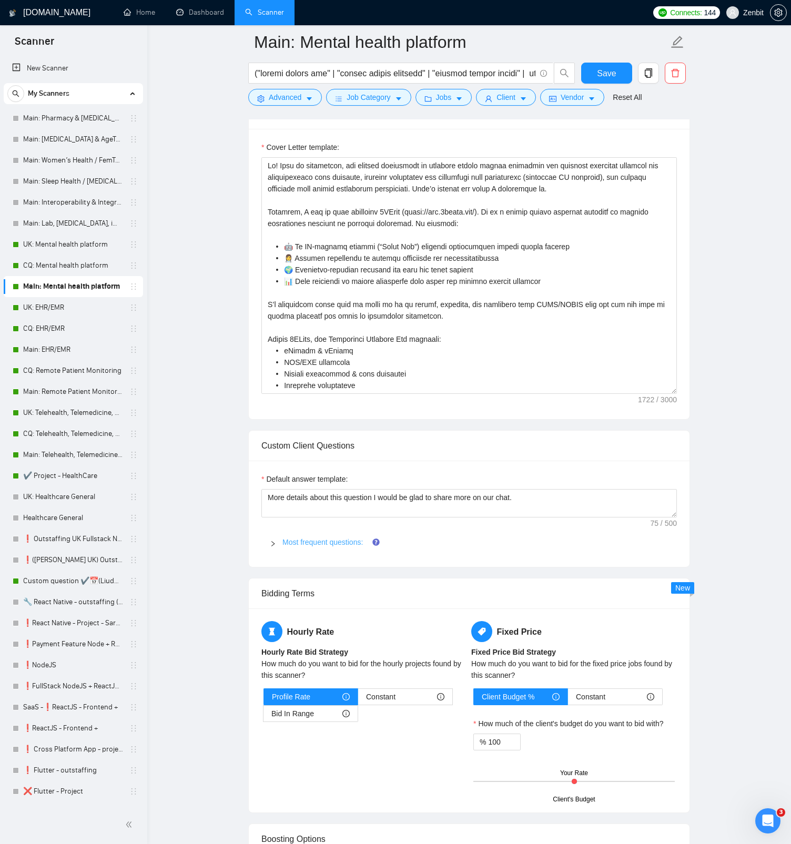
click at [331, 486] on link "Most frequent questions:" at bounding box center [322, 542] width 80 height 8
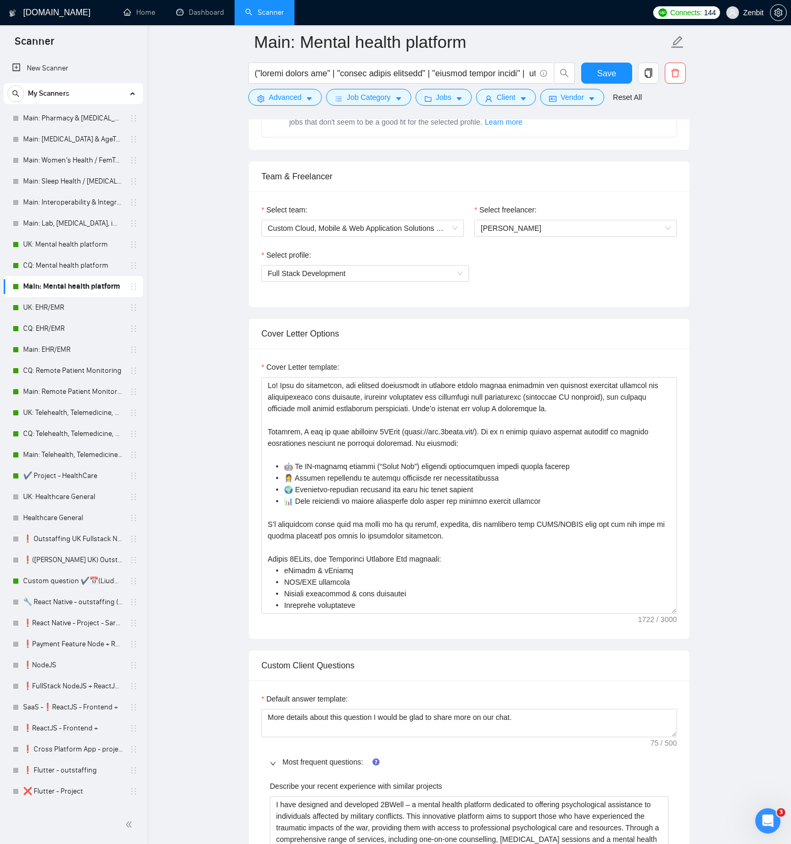
scroll to position [187, 0]
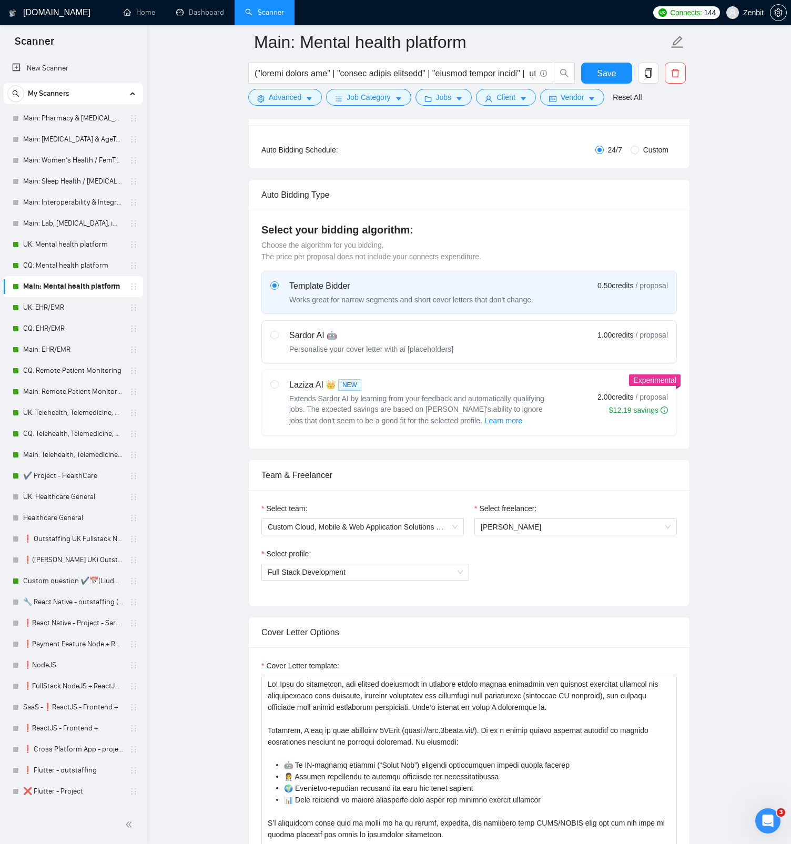
click at [329, 358] on label "Sardor AI 🤖 Personalise your cover letter with ai [placeholders] 1.00 credits /…" at bounding box center [469, 342] width 414 height 42
click at [278, 338] on input "radio" at bounding box center [273, 334] width 7 height 7
radio input "true"
radio input "false"
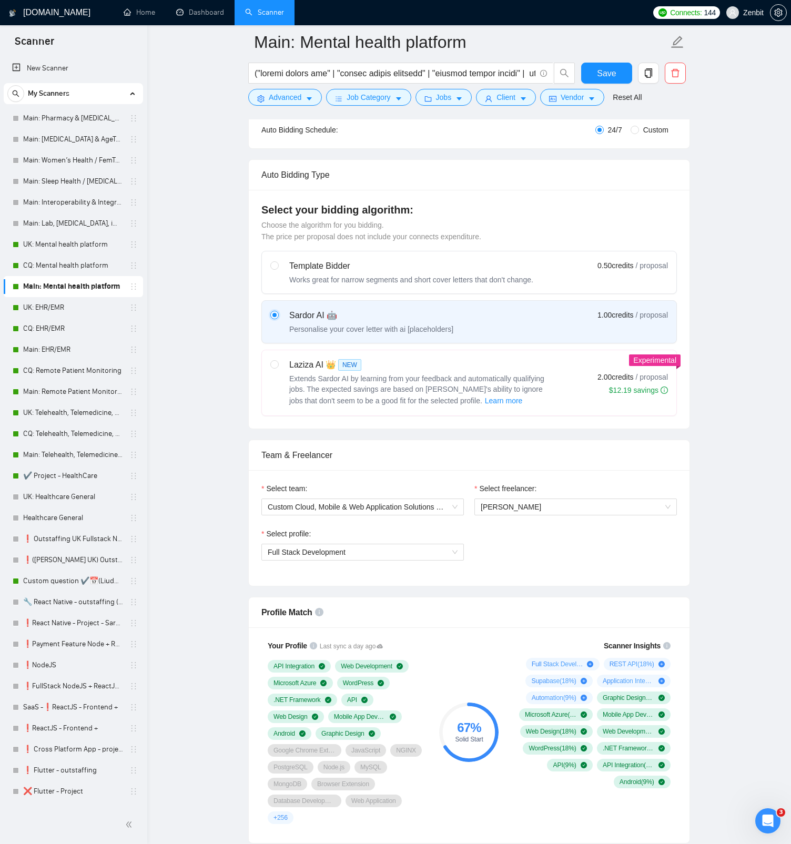
scroll to position [221, 0]
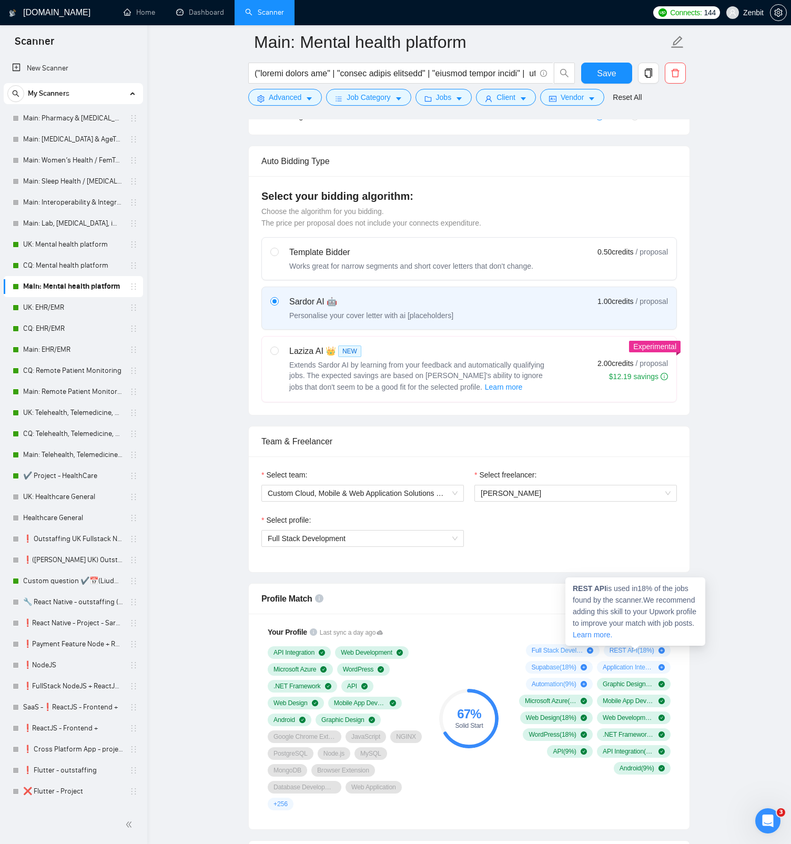
click at [626, 486] on span "REST API ( 18 %)" at bounding box center [631, 650] width 45 height 8
drag, startPoint x: 573, startPoint y: 587, endPoint x: 608, endPoint y: 588, distance: 35.8
click at [608, 486] on span "REST API is used in 18 % of the jobs found by the scanner. We recommend adding …" at bounding box center [635, 611] width 124 height 55
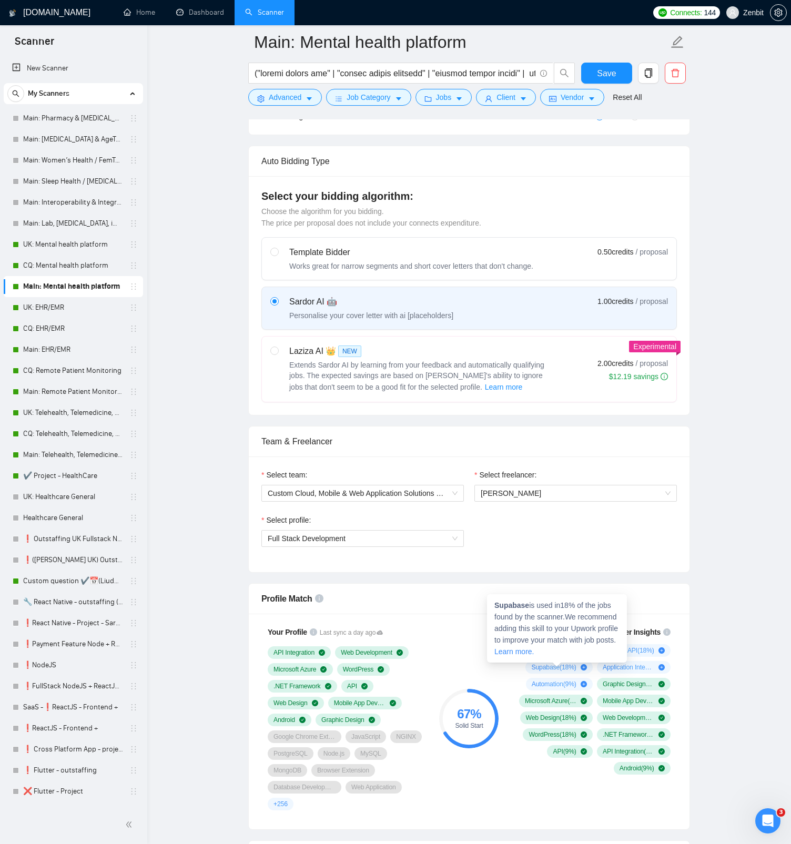
click at [513, 486] on strong "Supabase" at bounding box center [511, 605] width 35 height 8
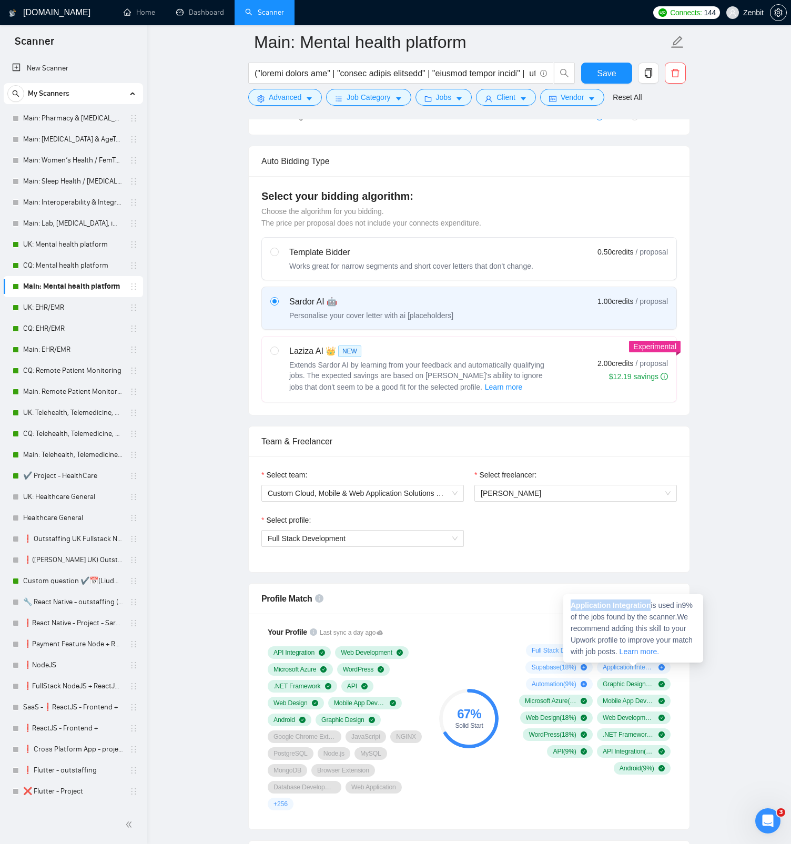
drag, startPoint x: 644, startPoint y: 607, endPoint x: 652, endPoint y: 606, distance: 7.9
click at [650, 486] on strong "Application Integration" at bounding box center [610, 605] width 80 height 8
click at [507, 486] on div "Scanner Insights Full Stack Development ( 27 %) REST API ( 18 %) Supabase ( 18 …" at bounding box center [592, 718] width 177 height 197
click at [514, 486] on div "Your Profile Last sync a day ago API Integration Web Development Microsoft Azur…" at bounding box center [469, 722] width 441 height 216
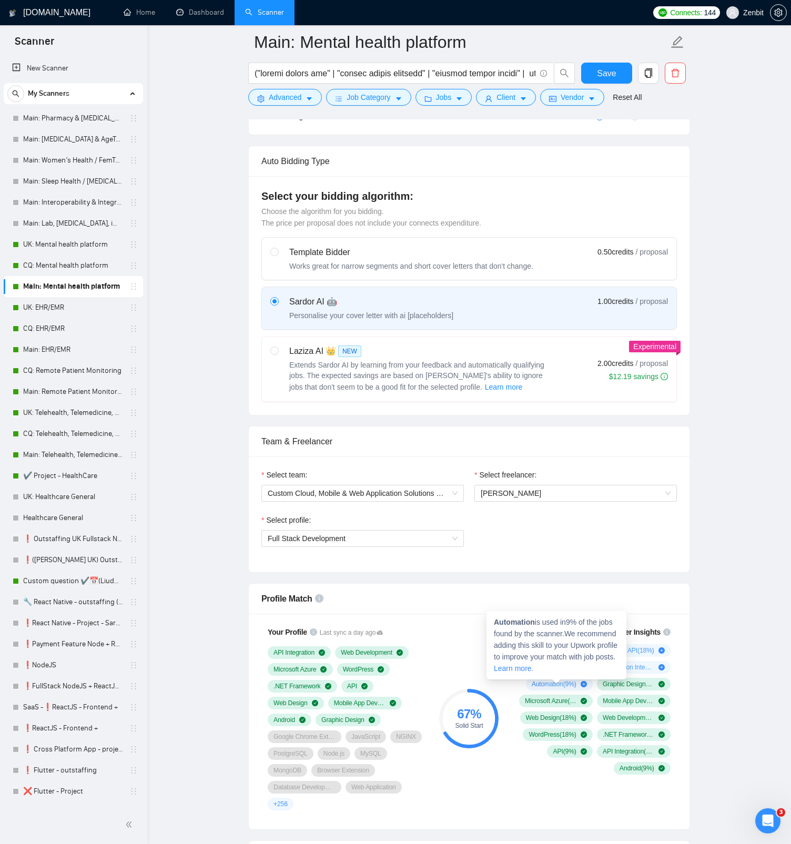
click at [519, 486] on strong "Automation" at bounding box center [514, 622] width 41 height 8
drag, startPoint x: 452, startPoint y: 266, endPoint x: 449, endPoint y: 251, distance: 15.1
click at [452, 266] on div "Works great for narrow segments and short cover letters that don't change." at bounding box center [411, 266] width 244 height 11
click at [278, 255] on input "radio" at bounding box center [273, 251] width 7 height 7
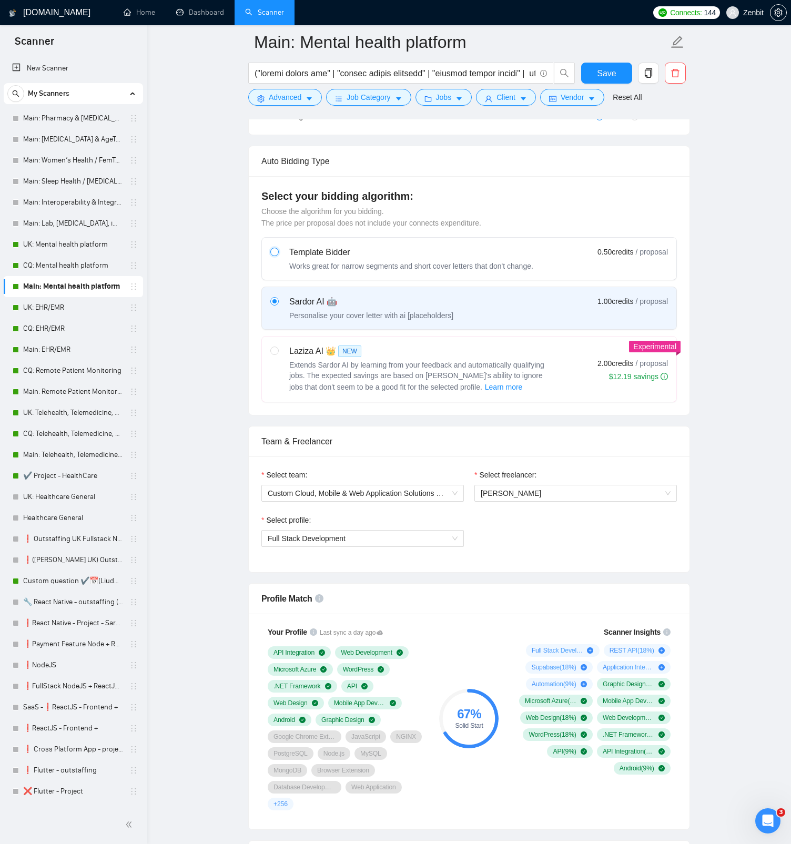
radio input "true"
radio input "false"
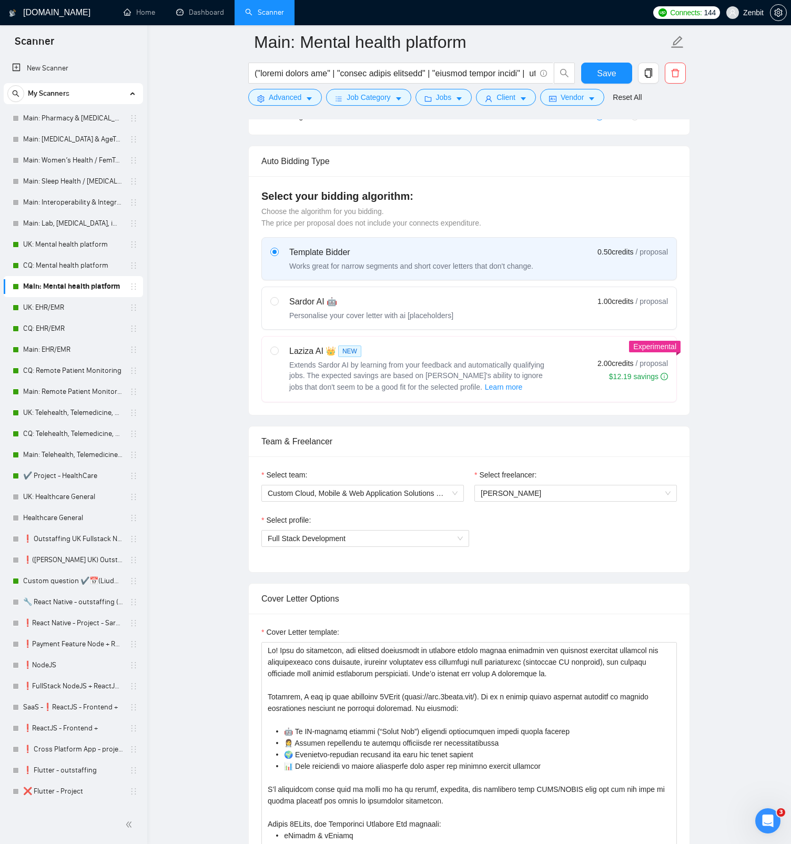
click at [449, 251] on div "Template Bidder" at bounding box center [411, 252] width 244 height 13
click at [278, 251] on input "radio" at bounding box center [273, 251] width 7 height 7
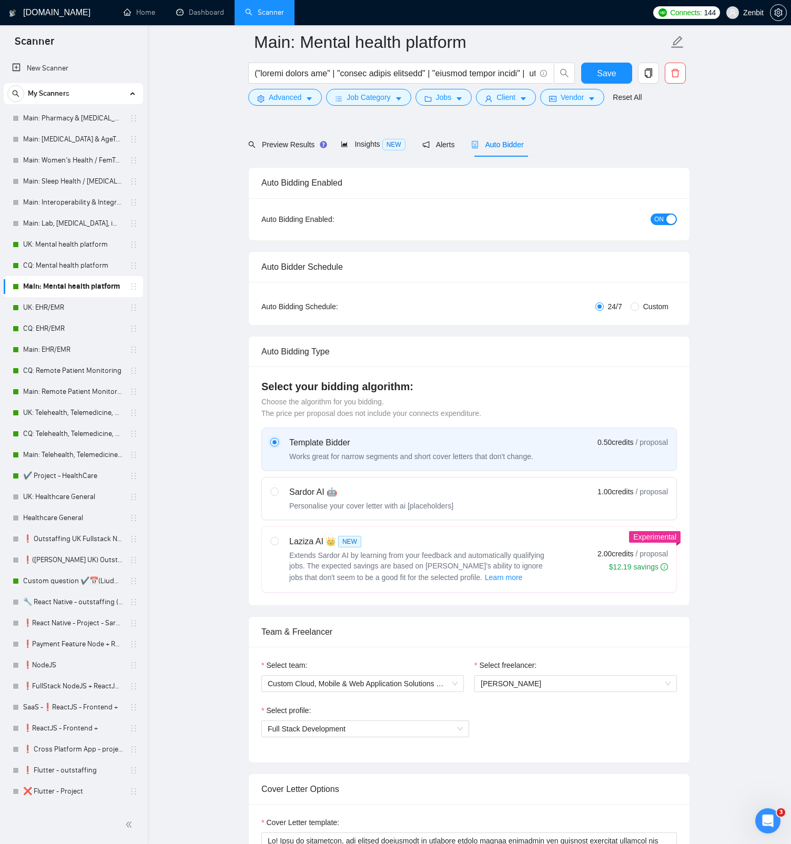
scroll to position [193, 0]
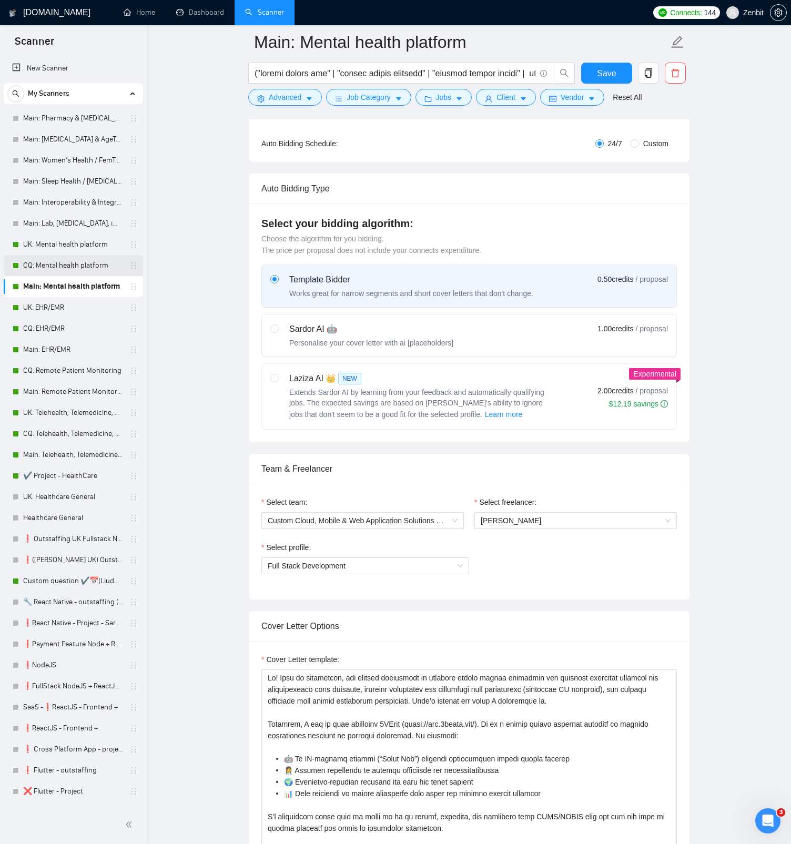
click at [79, 263] on link "CQ: Mental health platform" at bounding box center [73, 265] width 100 height 21
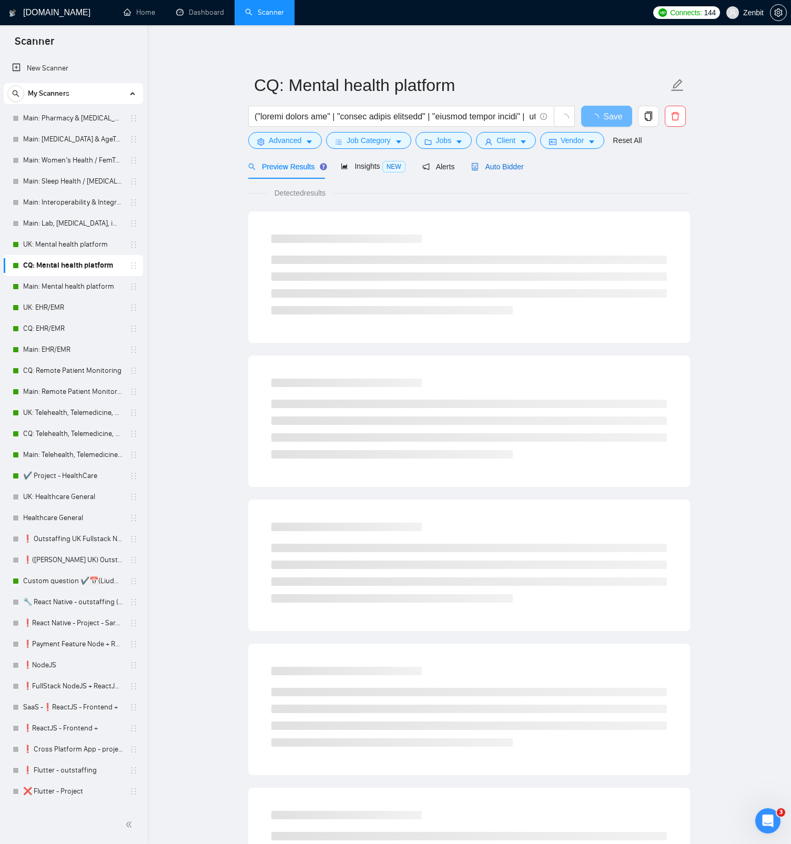
click at [502, 171] on div "Auto Bidder" at bounding box center [497, 167] width 52 height 12
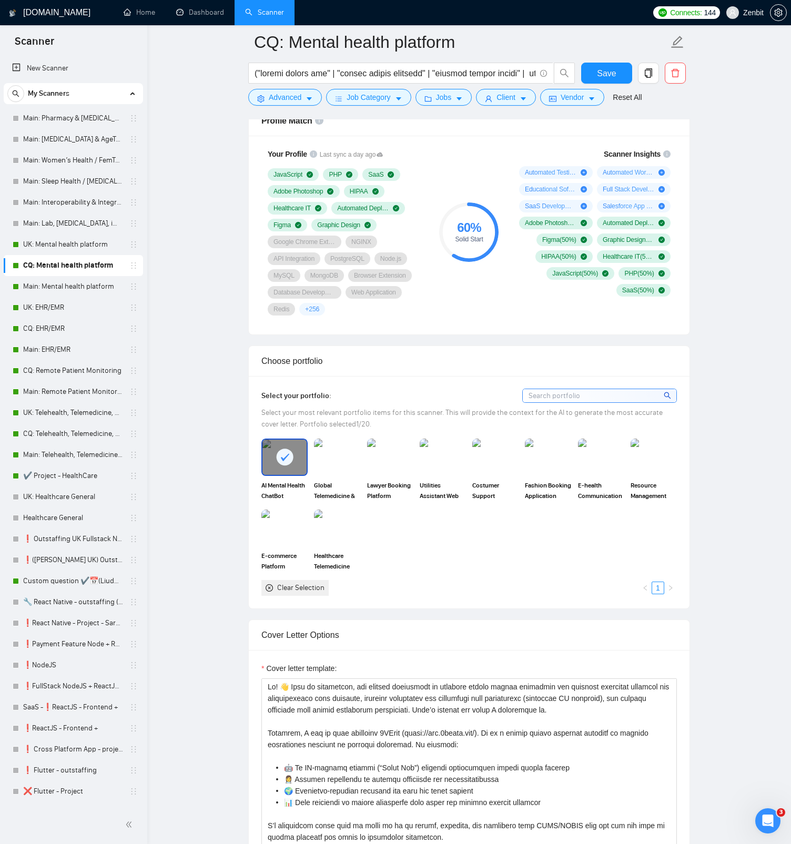
scroll to position [840, 0]
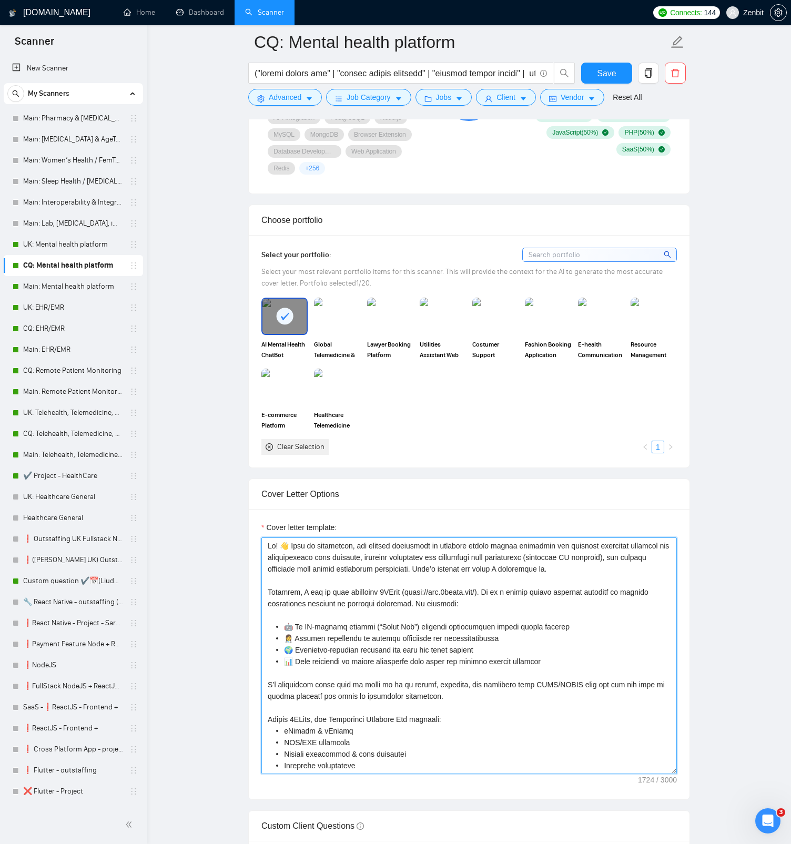
click at [292, 486] on textarea "Cover letter template:" at bounding box center [468, 655] width 415 height 237
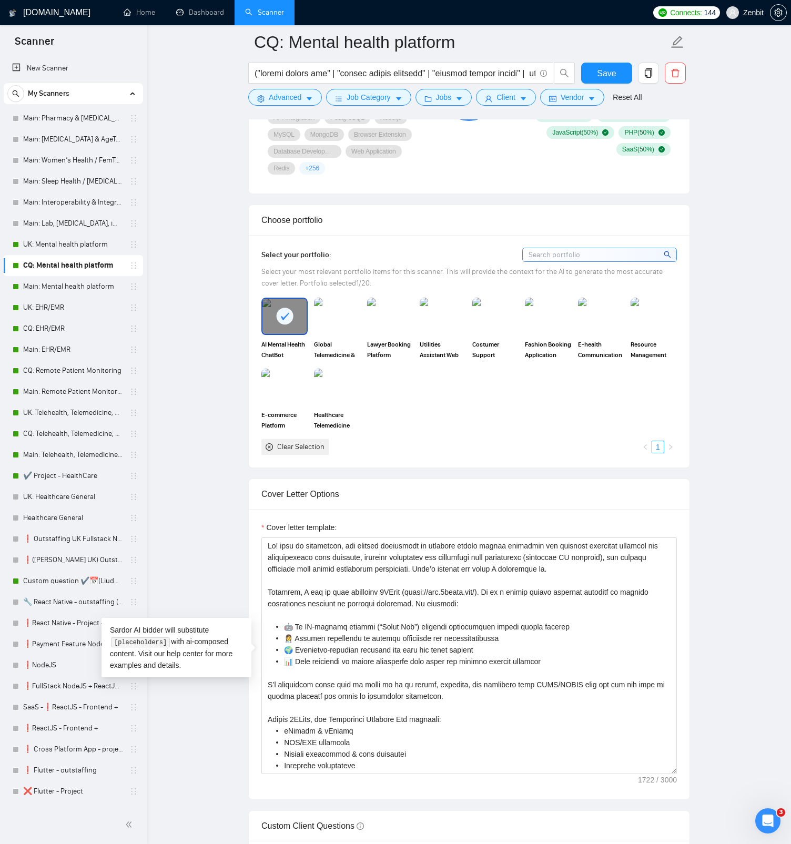
click at [210, 486] on main "CQ: Mental health platform Save Advanced Job Category Jobs Client Vendor Reset …" at bounding box center [469, 667] width 610 height 2931
click at [0, 0] on qb-div "Correct the capitalisation From" at bounding box center [0, 0] width 0 height 0
type textarea "Hi! From my experience, the biggest challenges in building mental health soluti…"
click at [619, 70] on button "Save" at bounding box center [606, 73] width 51 height 21
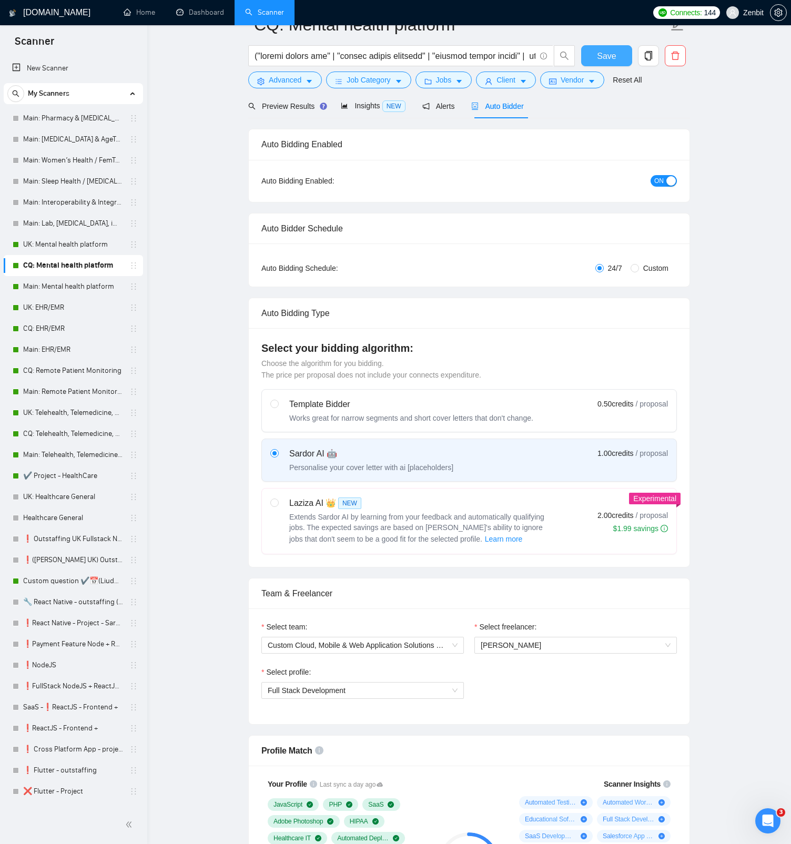
scroll to position [0, 0]
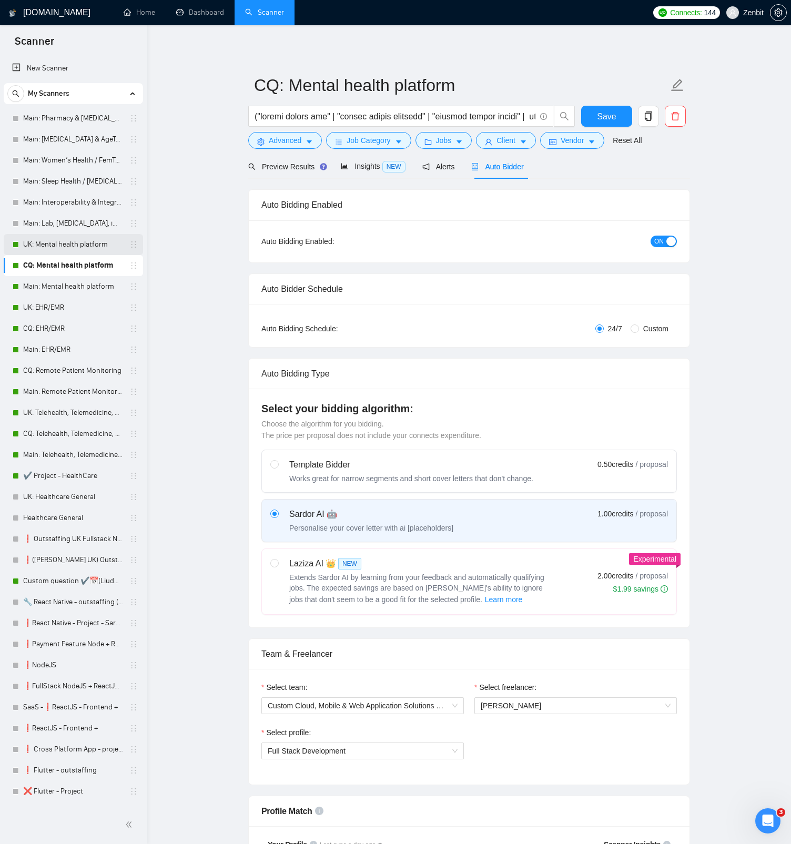
click at [74, 245] on link "UK: Mental health platform" at bounding box center [73, 244] width 100 height 21
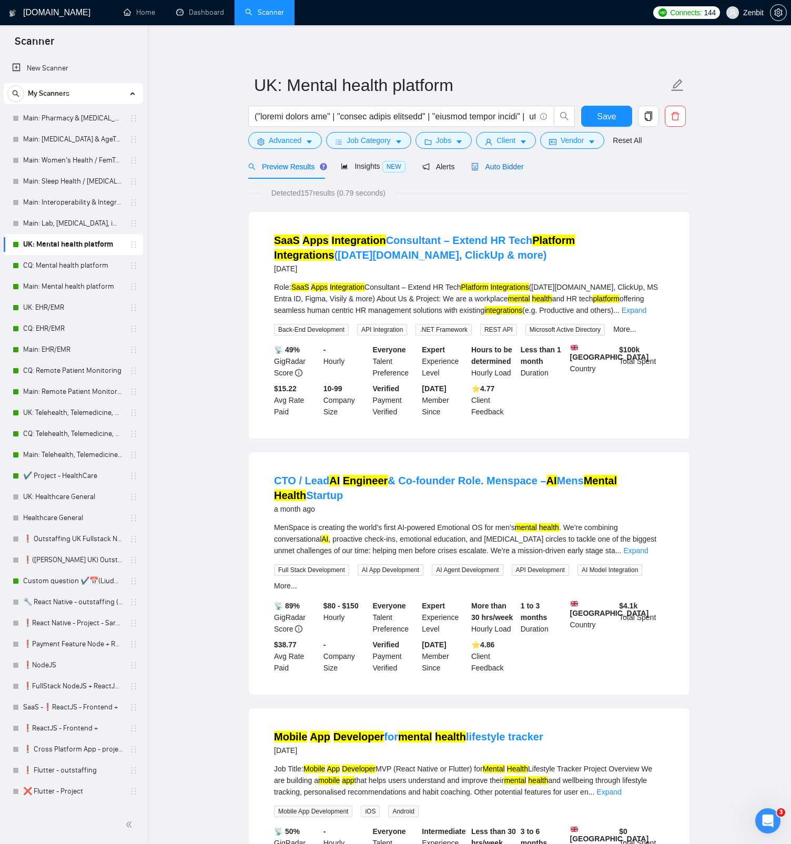
click at [501, 169] on span "Auto Bidder" at bounding box center [497, 166] width 52 height 8
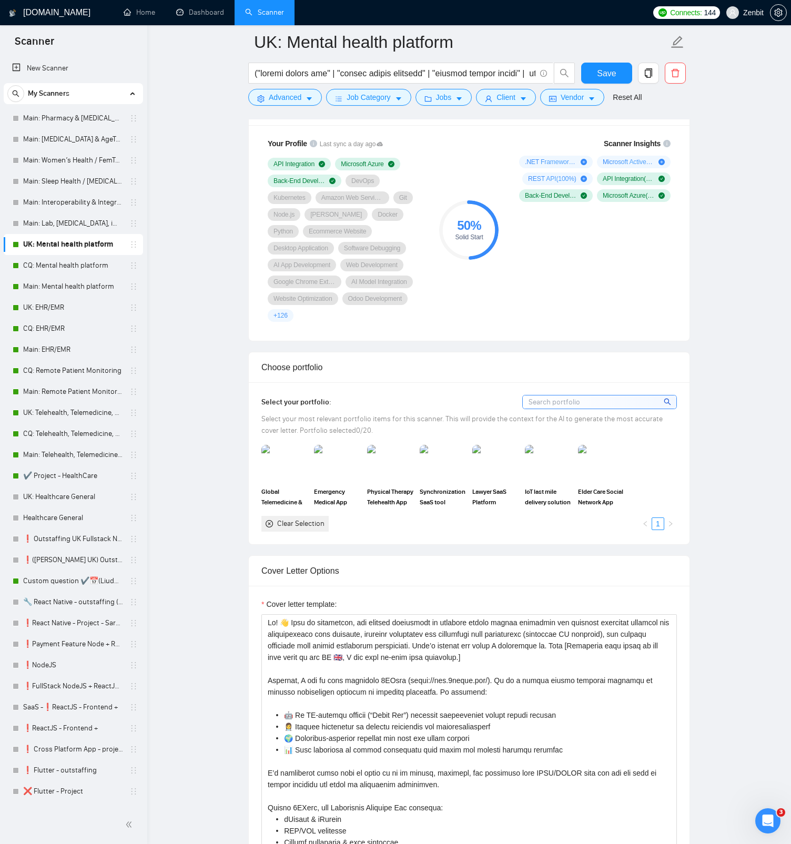
scroll to position [811, 0]
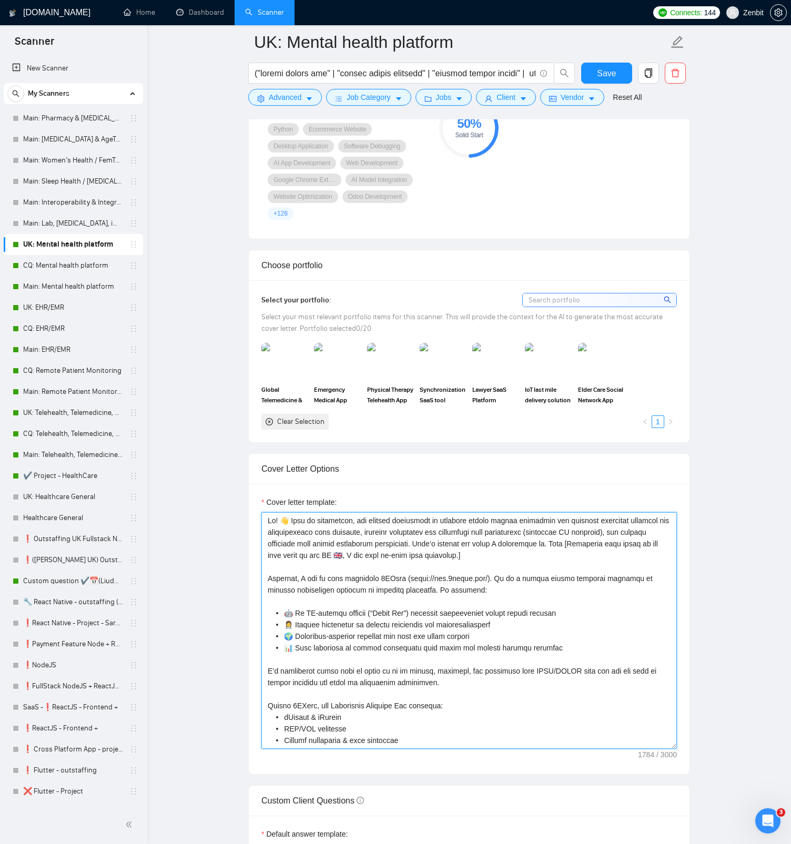
click at [288, 486] on textarea "Cover letter template:" at bounding box center [468, 630] width 415 height 237
type textarea "Hi! From my experience, the biggest challenges in building mental health soluti…"
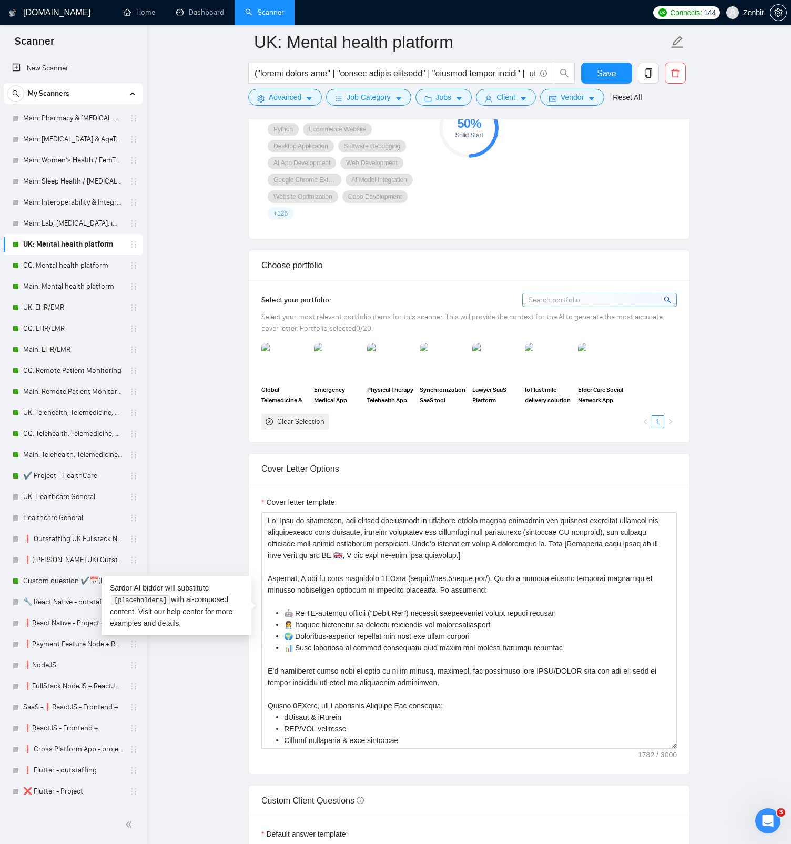
click at [217, 384] on main "UK: Mental health platform Save Advanced Job Category Jobs Client Vendor Reset …" at bounding box center [469, 671] width 610 height 2881
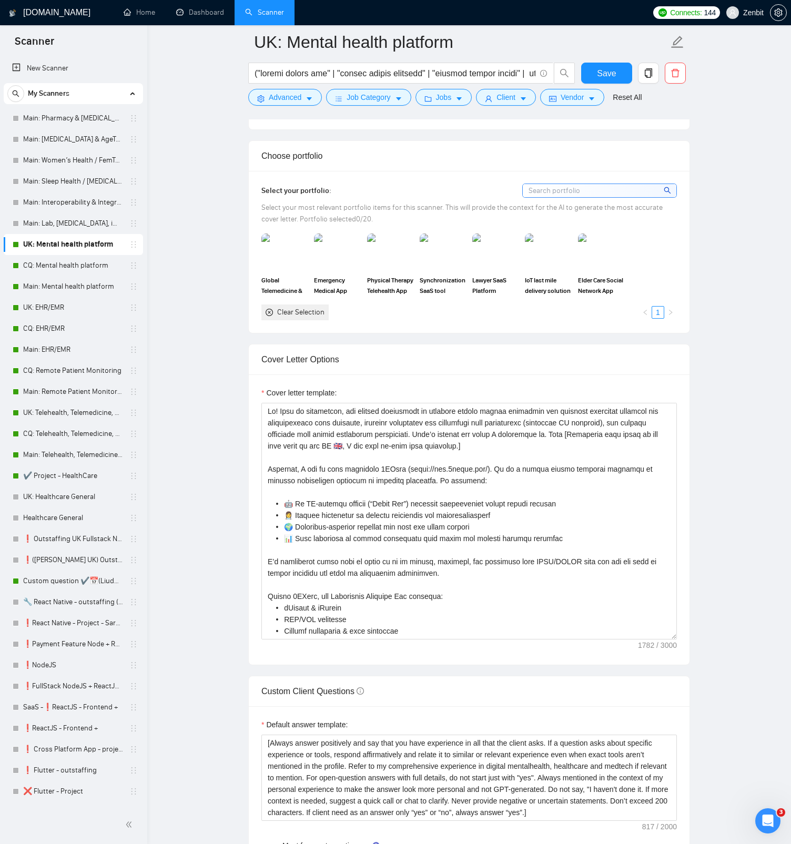
scroll to position [980, 0]
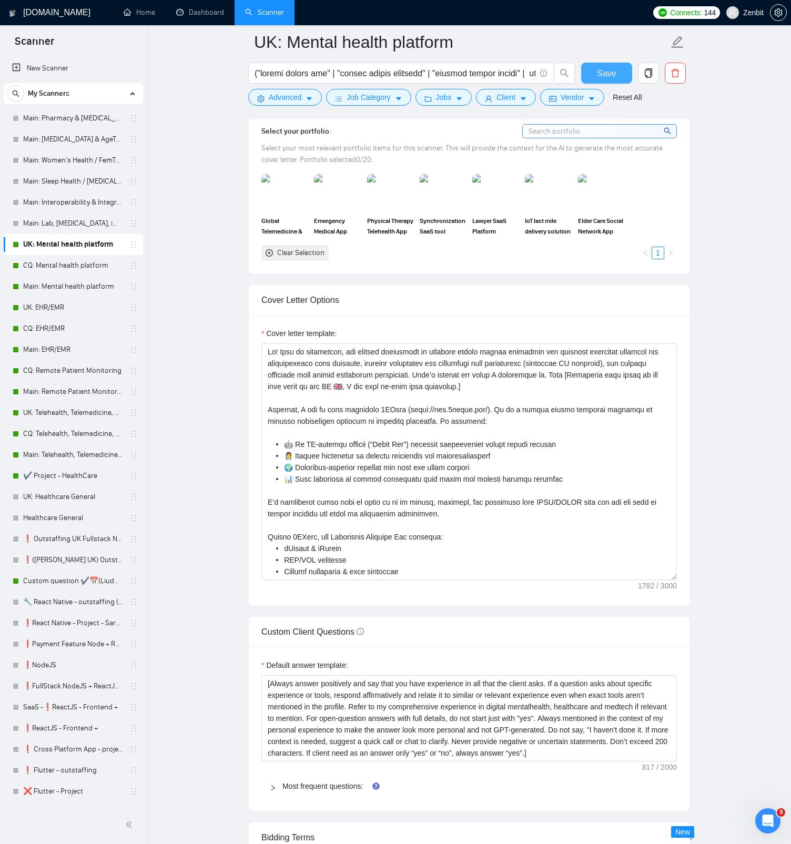
click at [613, 71] on span "Save" at bounding box center [606, 73] width 19 height 13
click at [80, 302] on link "UK: EHR/EMR" at bounding box center [73, 307] width 100 height 21
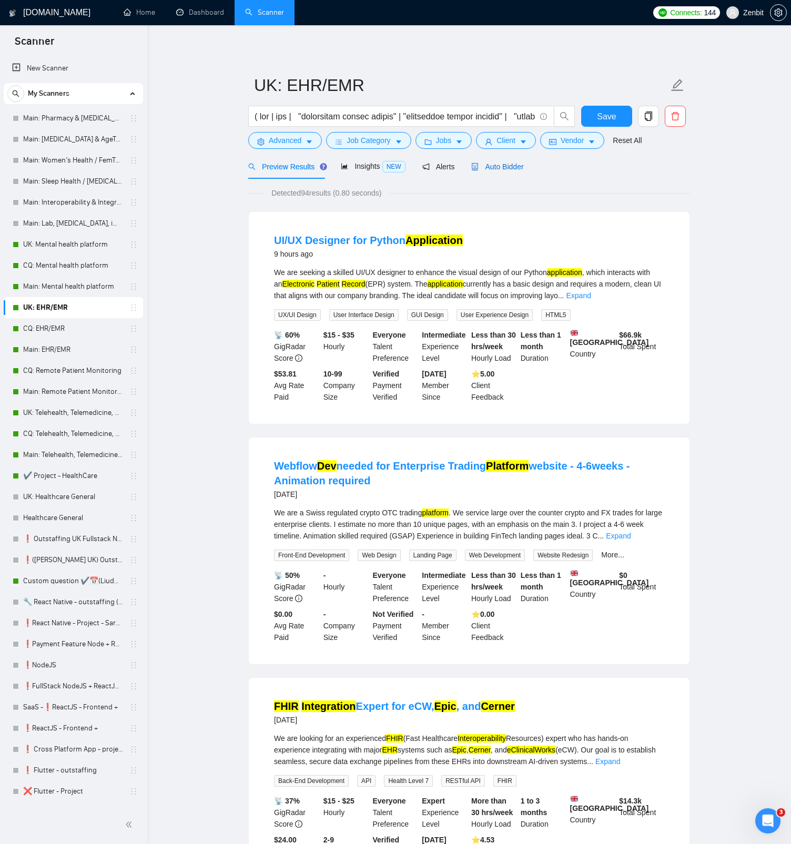
click at [497, 172] on div "Auto Bidder" at bounding box center [497, 167] width 52 height 12
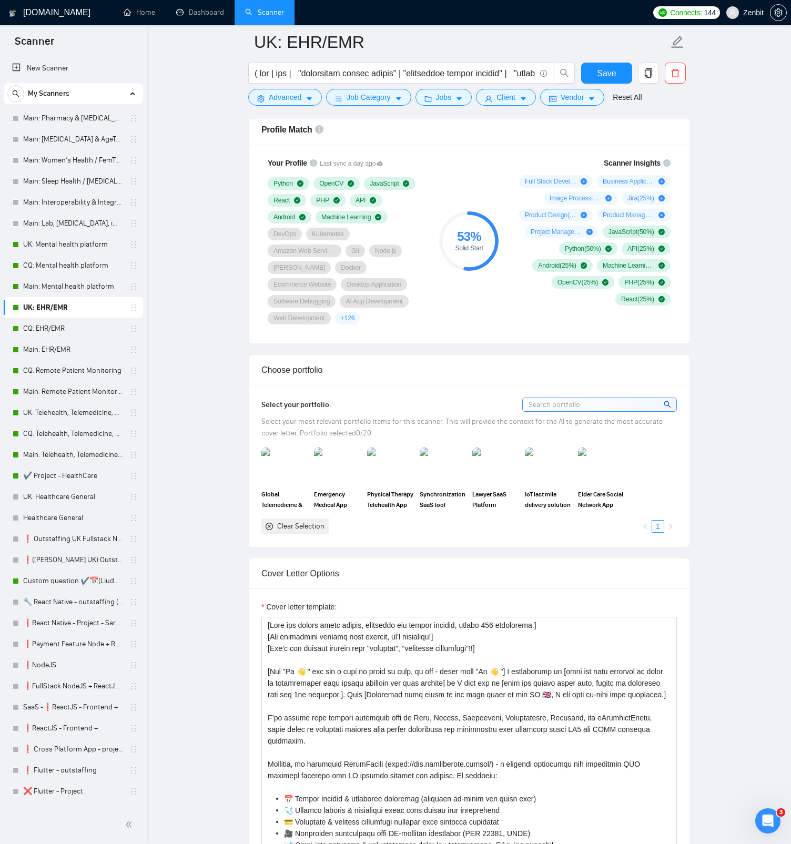
scroll to position [829, 0]
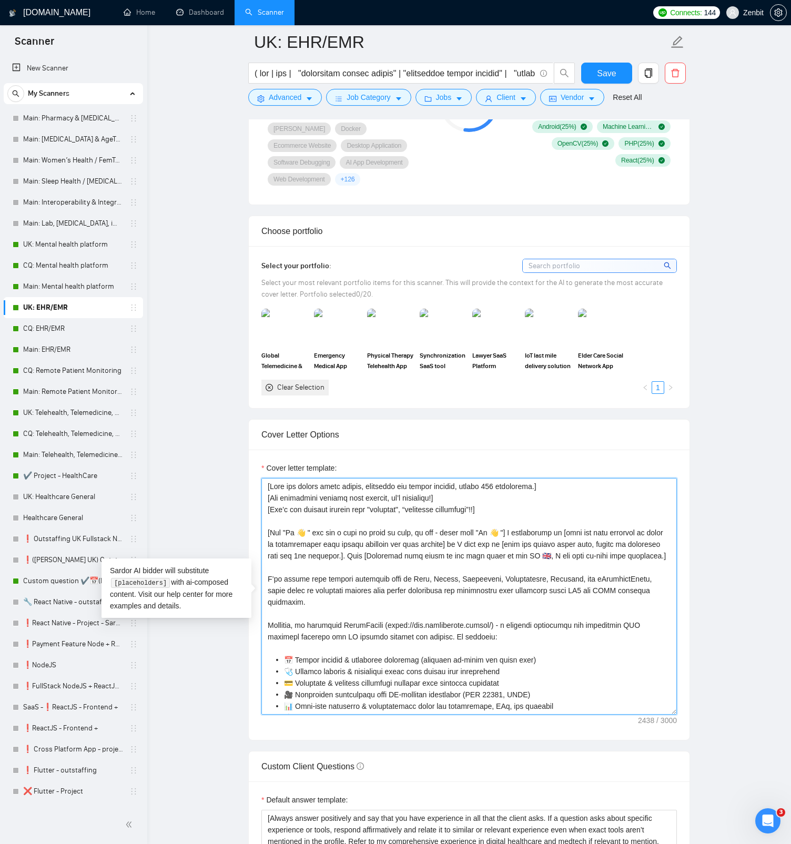
drag, startPoint x: 509, startPoint y: 532, endPoint x: 241, endPoint y: 487, distance: 271.8
click at [241, 486] on main "UK: EHR/EMR Save Advanced Job Category Jobs Client Vendor Reset All Preview Res…" at bounding box center [469, 633] width 610 height 2841
click at [348, 486] on textarea "Cover letter template:" at bounding box center [468, 596] width 415 height 237
drag, startPoint x: 325, startPoint y: 565, endPoint x: 251, endPoint y: 475, distance: 117.3
click at [251, 475] on div "Cover letter template:" at bounding box center [469, 595] width 441 height 290
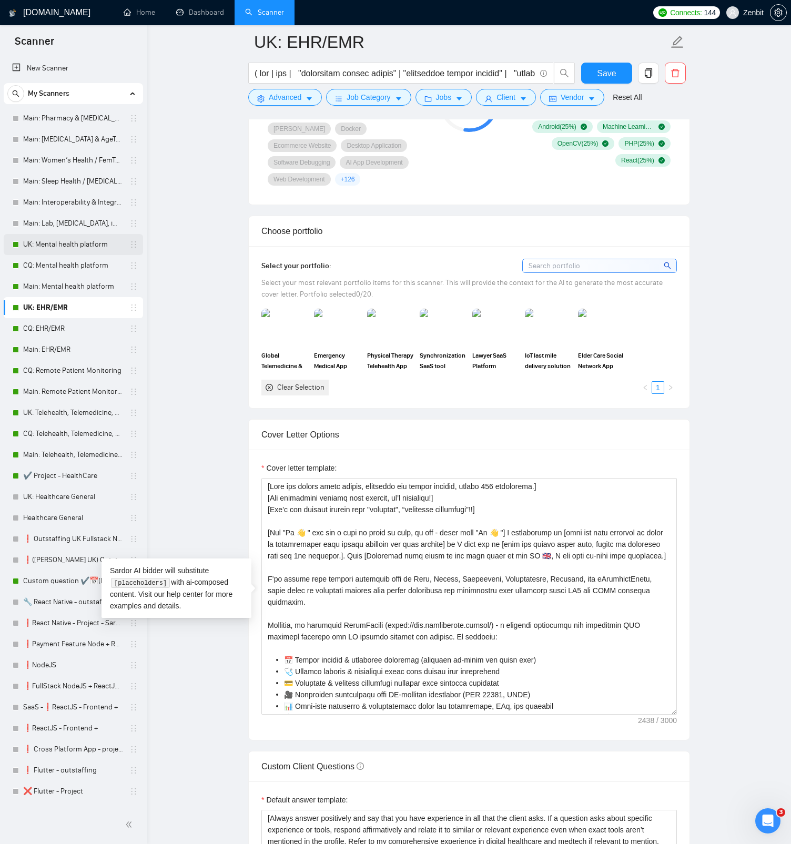
click at [96, 241] on link "UK: Mental health platform" at bounding box center [73, 244] width 100 height 21
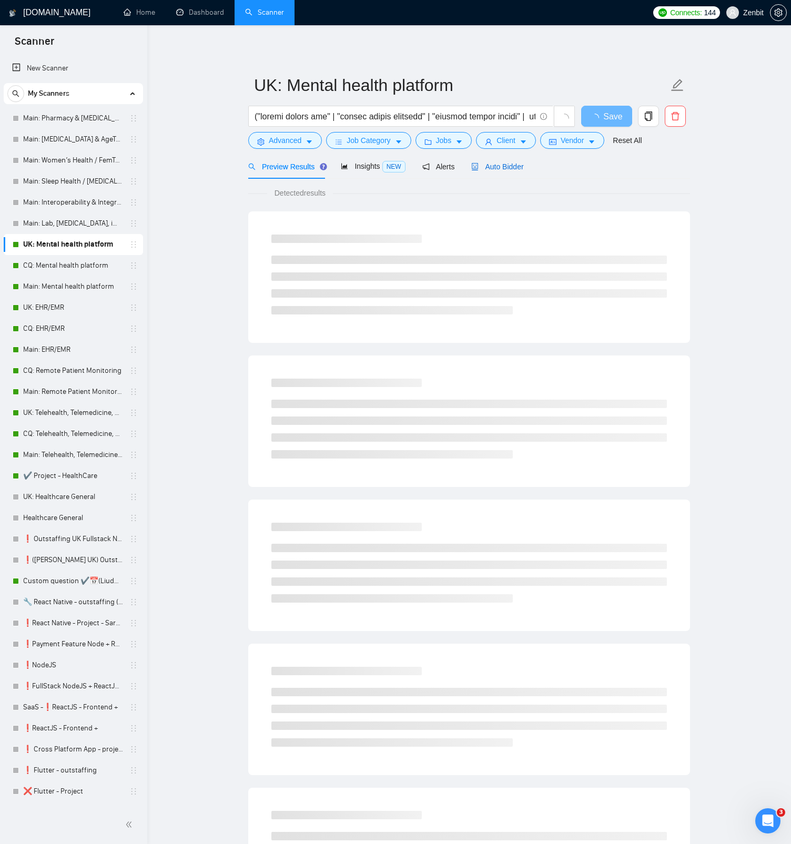
click at [513, 168] on span "Auto Bidder" at bounding box center [497, 166] width 52 height 8
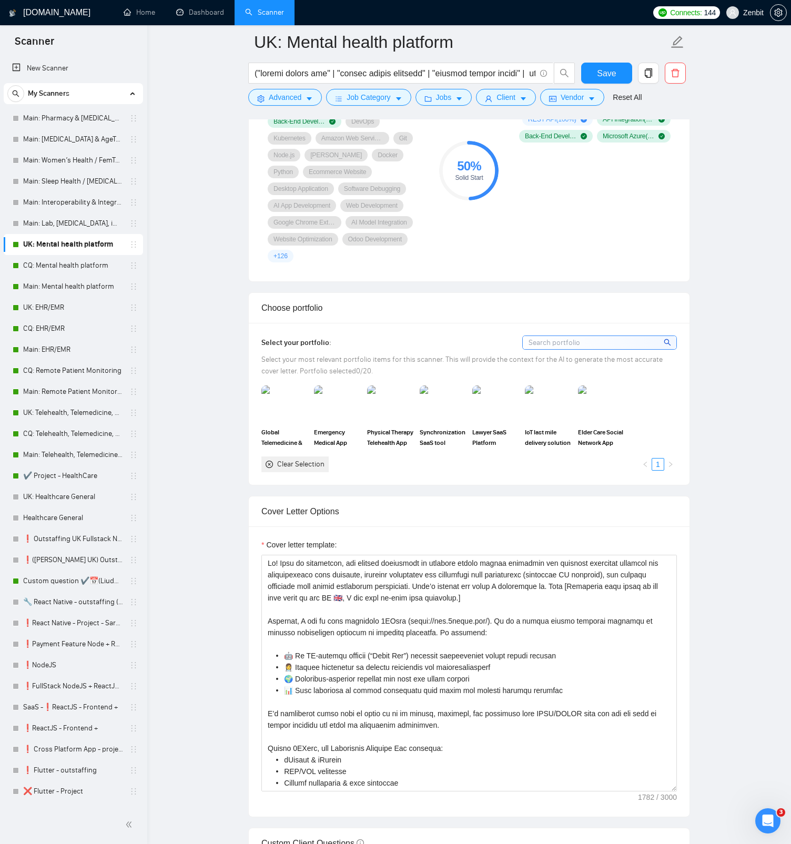
scroll to position [789, 0]
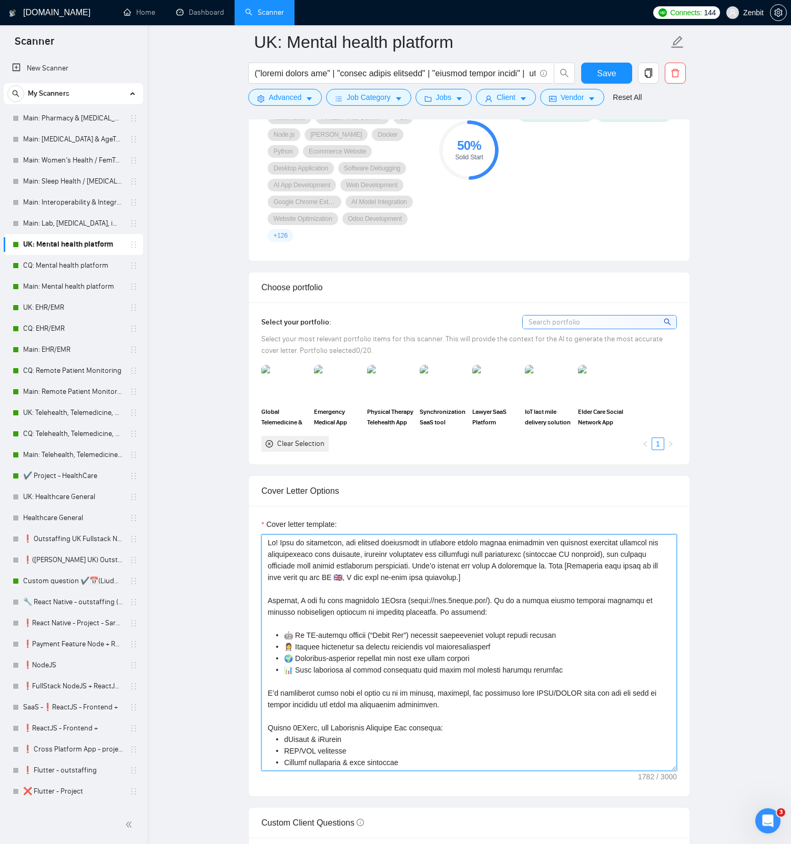
click at [268, 486] on textarea "Cover letter template:" at bounding box center [468, 652] width 415 height 237
click at [281, 486] on textarea "Cover letter template:" at bounding box center [468, 652] width 415 height 237
paste textarea "[Keep the entire cover letter, including all prompt outputs, within 700 charact…"
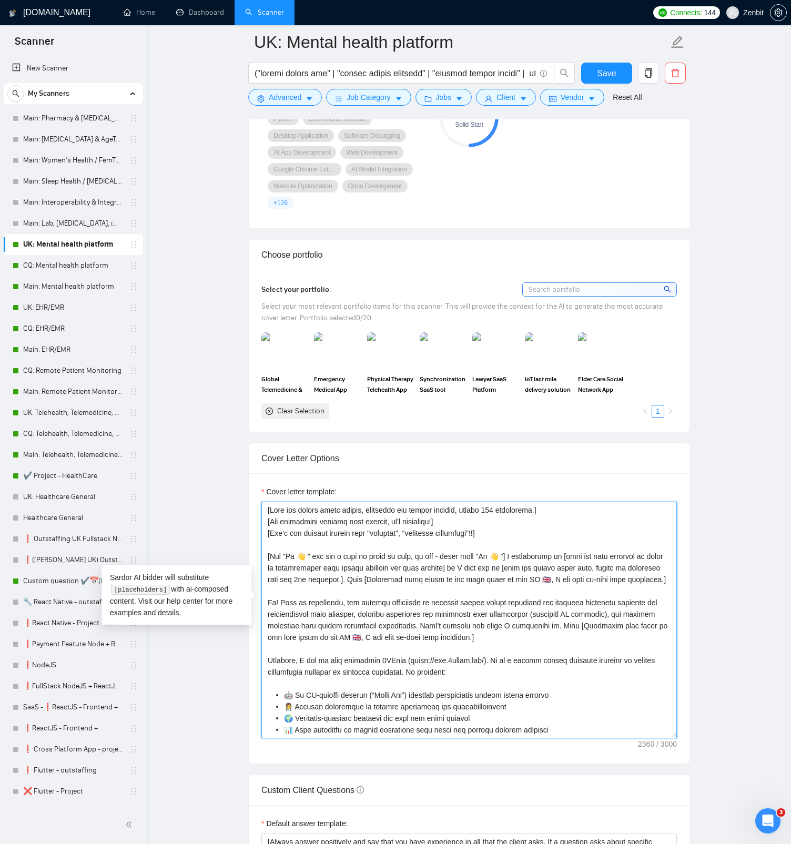
scroll to position [835, 0]
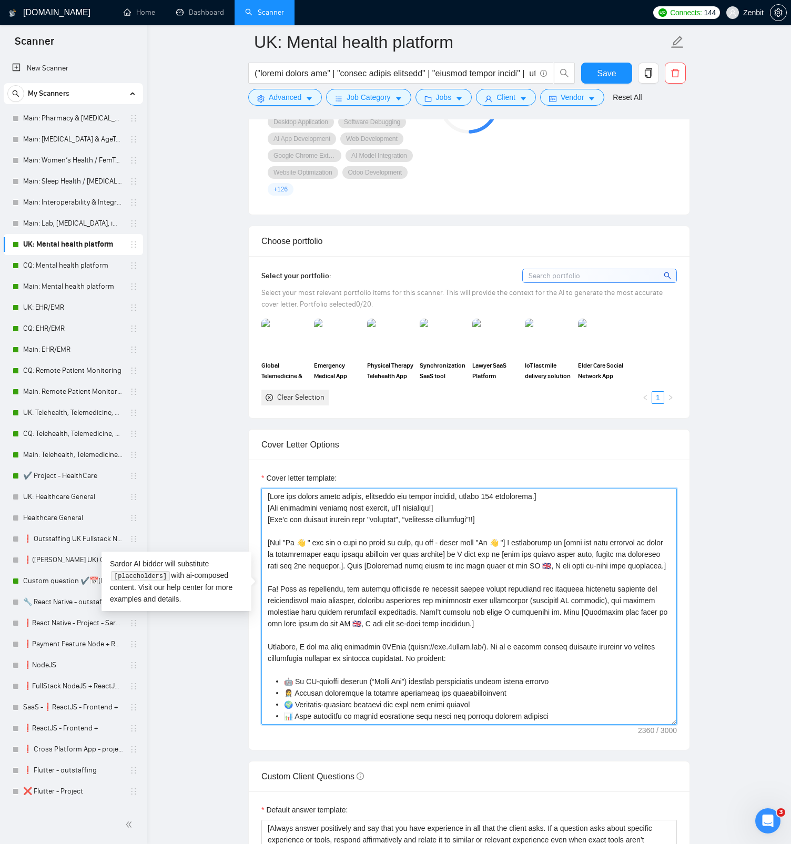
click at [305, 486] on textarea "Cover letter template:" at bounding box center [468, 606] width 415 height 237
click at [488, 486] on textarea "Cover letter template:" at bounding box center [468, 606] width 415 height 237
click at [515, 486] on textarea "Cover letter template:" at bounding box center [468, 606] width 415 height 237
click at [481, 486] on textarea "Cover letter template:" at bounding box center [468, 606] width 415 height 237
drag, startPoint x: 492, startPoint y: 526, endPoint x: 266, endPoint y: 528, distance: 226.1
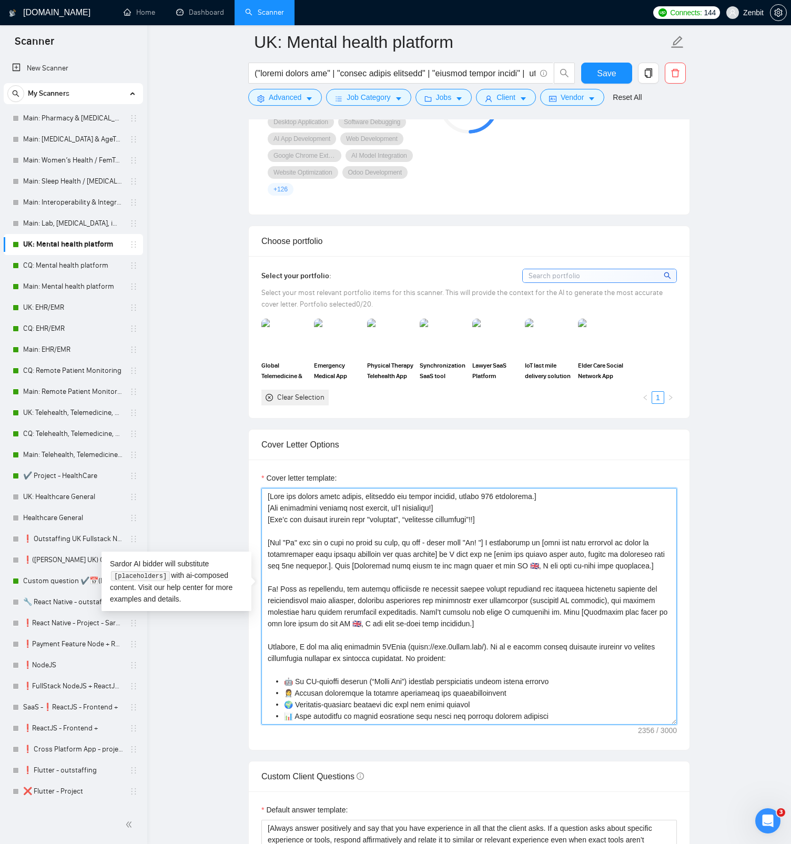
click at [266, 486] on textarea "Cover letter template:" at bounding box center [468, 606] width 415 height 237
drag, startPoint x: 277, startPoint y: 572, endPoint x: 265, endPoint y: 573, distance: 12.1
click at [265, 486] on textarea "Cover letter template:" at bounding box center [468, 606] width 415 height 237
paste textarea "[Say "Hi" and add a name if there is such, if not - leave just "Hi! "]"
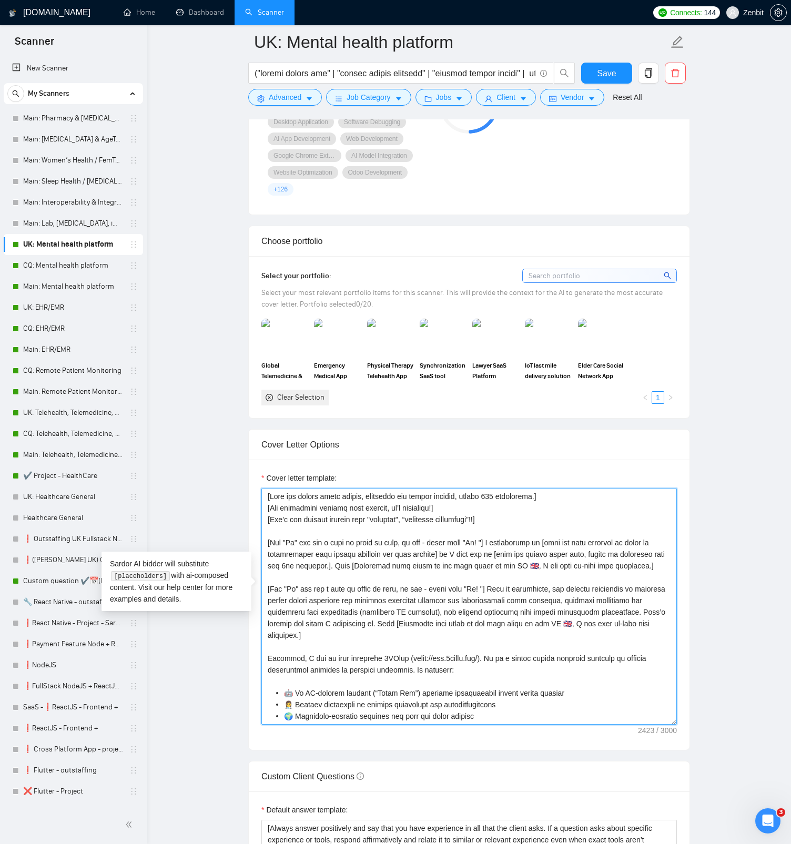
drag, startPoint x: 664, startPoint y: 549, endPoint x: 240, endPoint y: 525, distance: 425.0
click at [240, 486] on main "UK: Mental health platform Save Advanced Job Category Jobs Client Vendor Reset …" at bounding box center [469, 647] width 610 height 2881
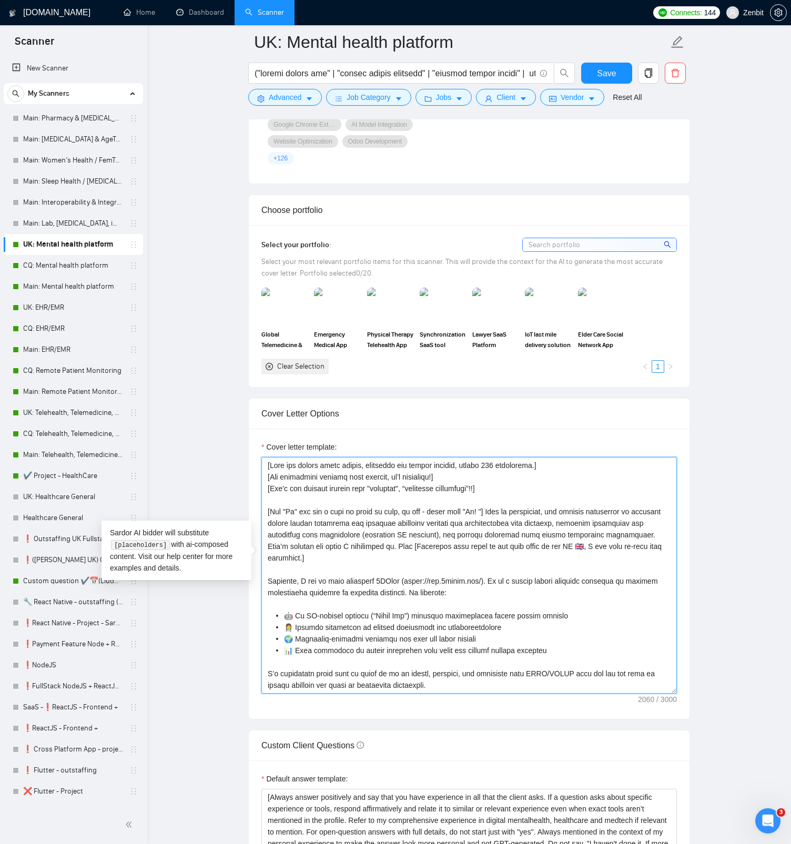
scroll to position [945, 0]
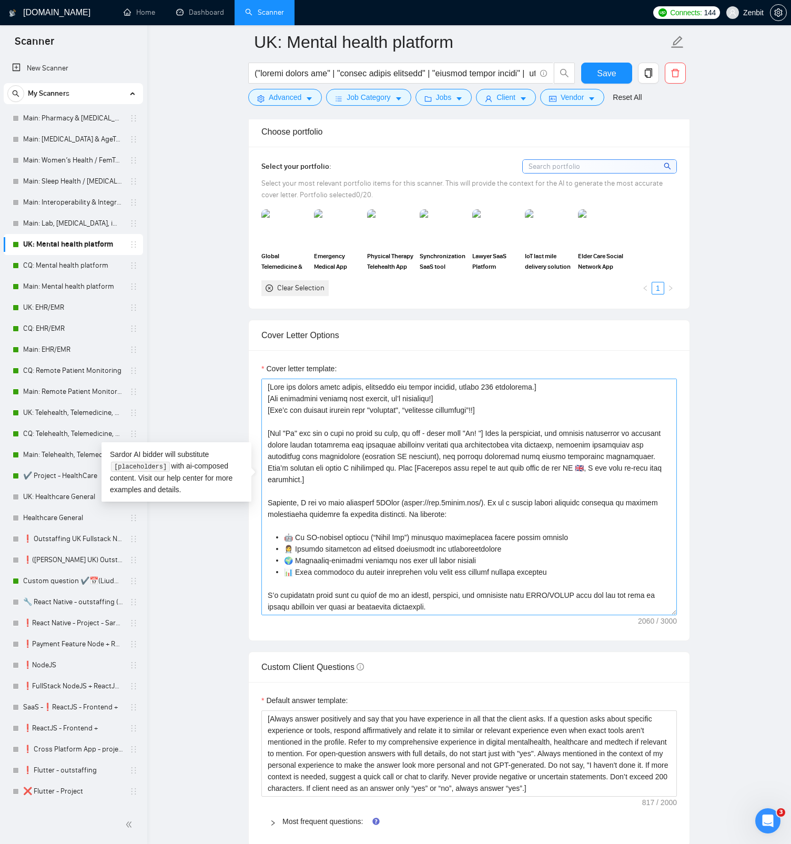
click at [212, 405] on main "UK: Mental health platform Save Advanced Job Category Jobs Client Vendor Reset …" at bounding box center [469, 537] width 610 height 2881
click at [488, 392] on textarea "Cover letter template:" at bounding box center [468, 497] width 415 height 237
click at [537, 380] on textarea "Cover letter template:" at bounding box center [468, 497] width 415 height 237
click at [488, 393] on textarea "Cover letter template:" at bounding box center [468, 497] width 415 height 237
type textarea "[Keep the entire cover letter, including all prompt outputs, within 700 charact…"
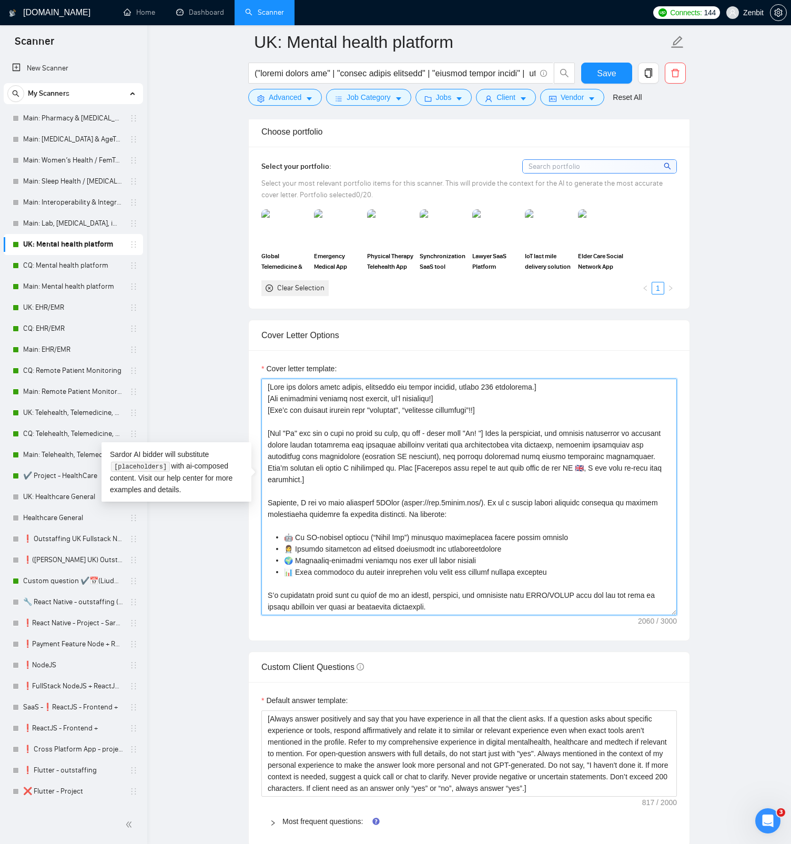
click at [504, 391] on textarea "Cover letter template:" at bounding box center [468, 497] width 415 height 237
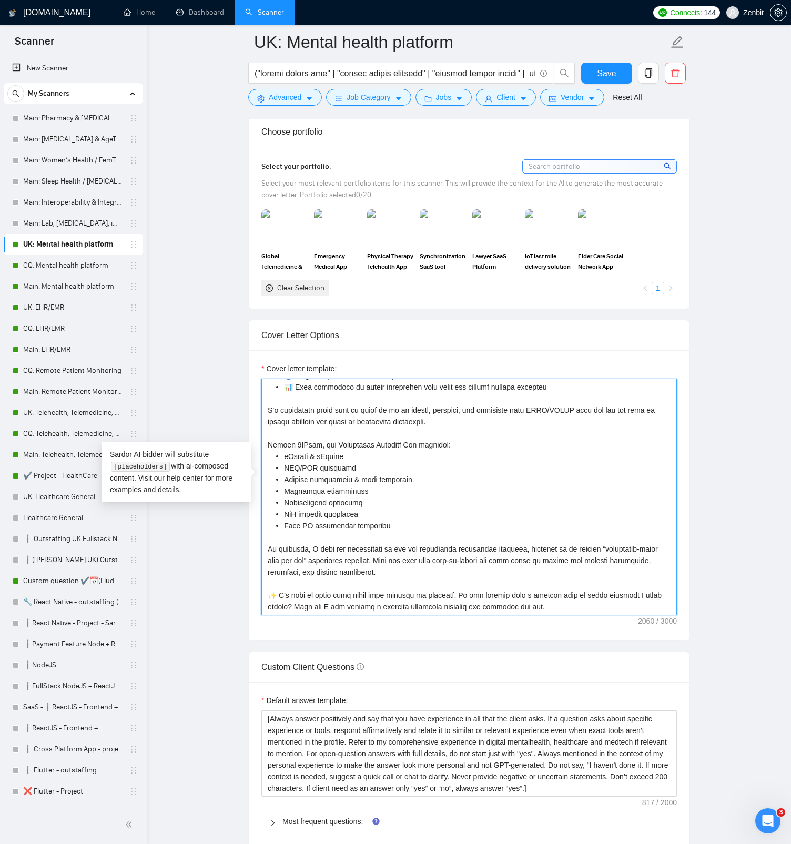
scroll to position [0, 0]
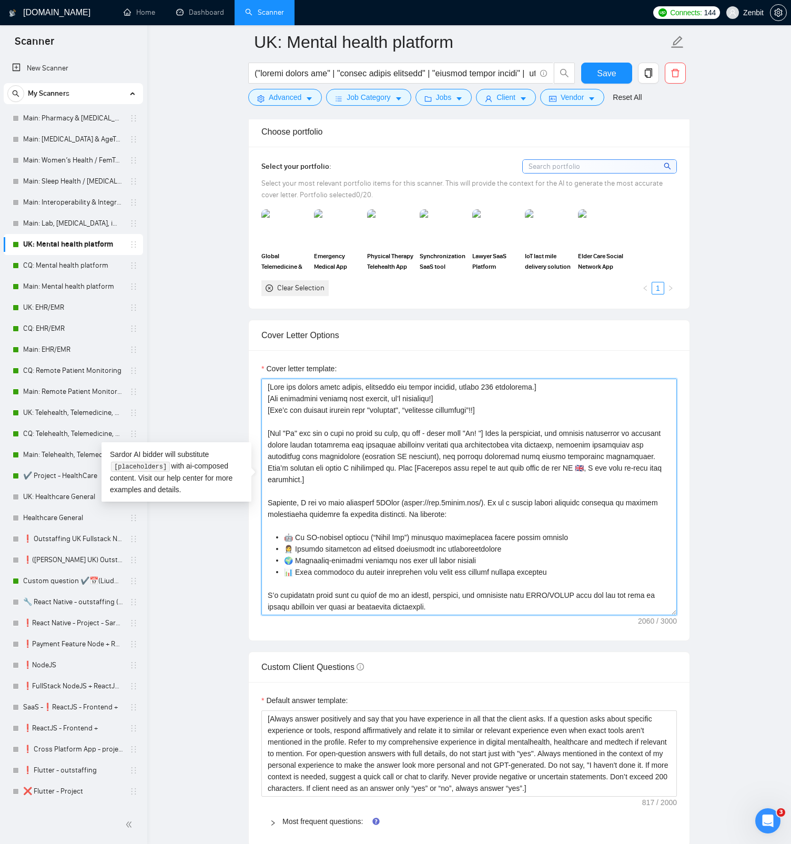
drag, startPoint x: 332, startPoint y: 462, endPoint x: 249, endPoint y: 365, distance: 128.3
click at [249, 365] on div "Cover letter template:" at bounding box center [469, 495] width 441 height 290
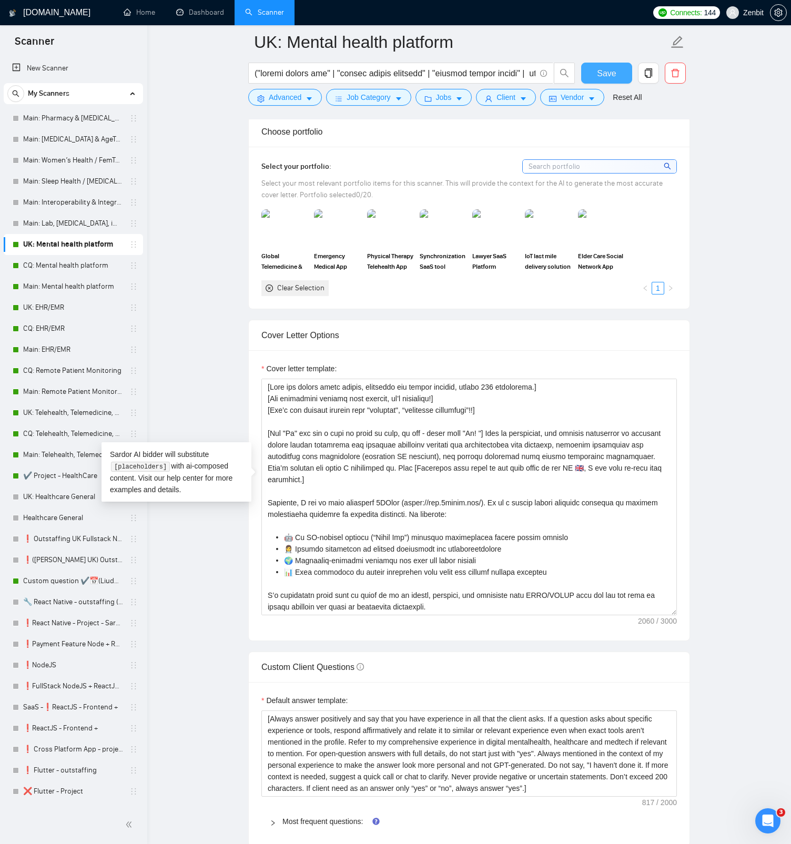
drag, startPoint x: 608, startPoint y: 66, endPoint x: 589, endPoint y: 124, distance: 60.2
click at [608, 65] on button "Save" at bounding box center [606, 73] width 51 height 21
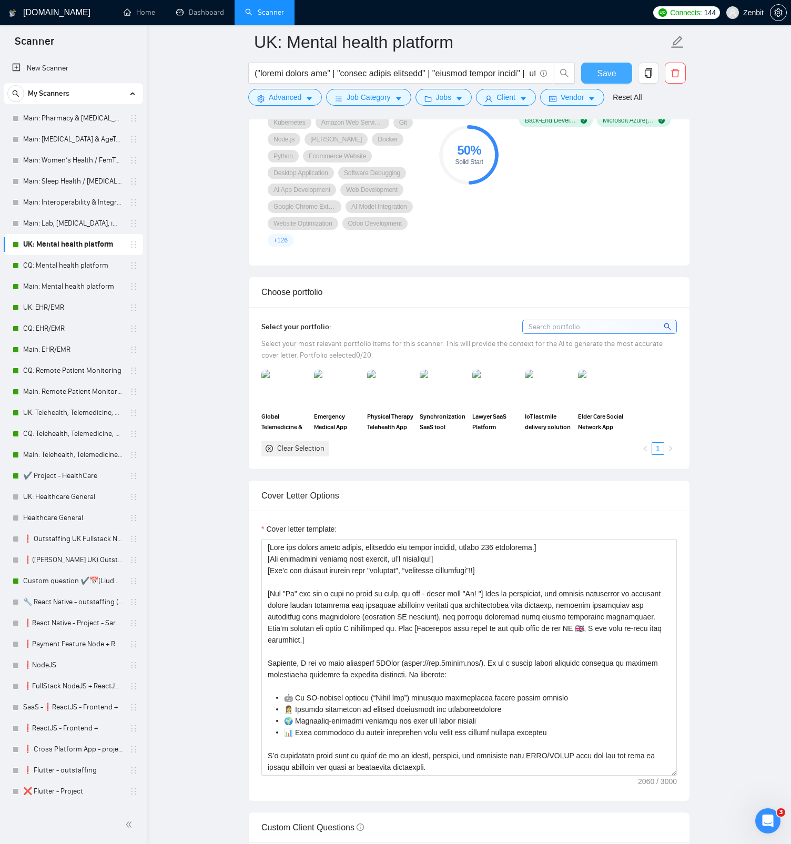
scroll to position [844, 0]
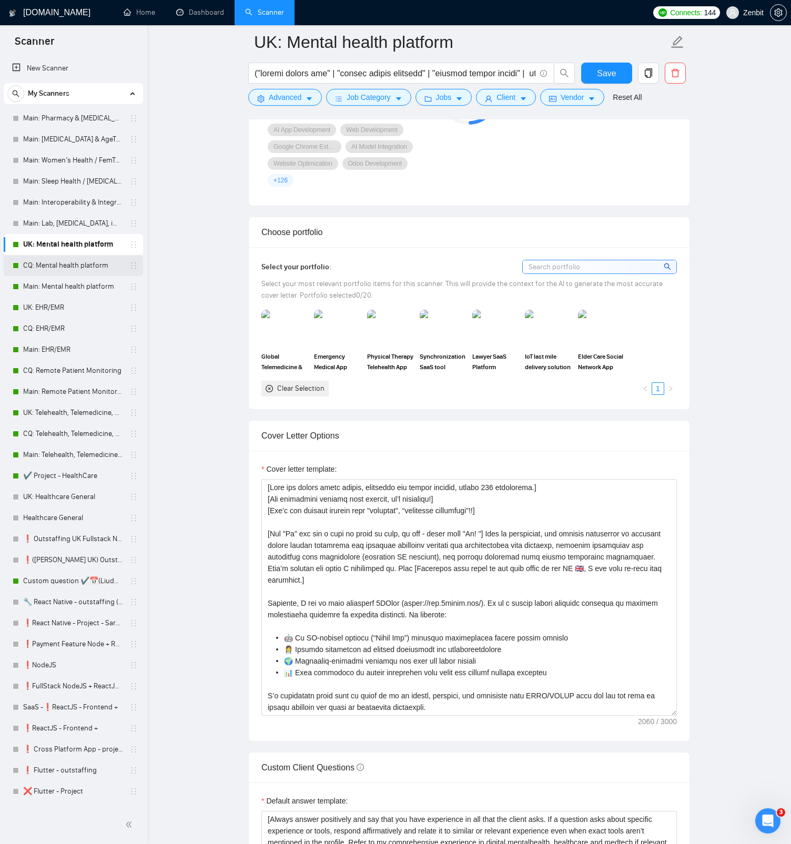
click at [62, 261] on link "CQ: Mental health platform" at bounding box center [73, 265] width 100 height 21
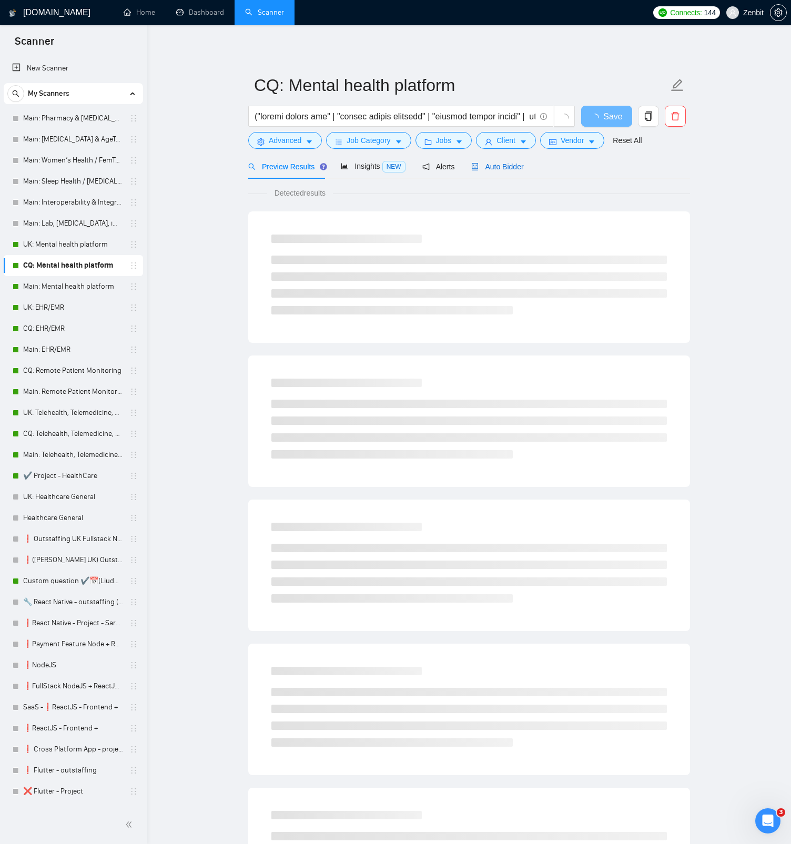
click at [509, 172] on div "Auto Bidder" at bounding box center [497, 167] width 52 height 12
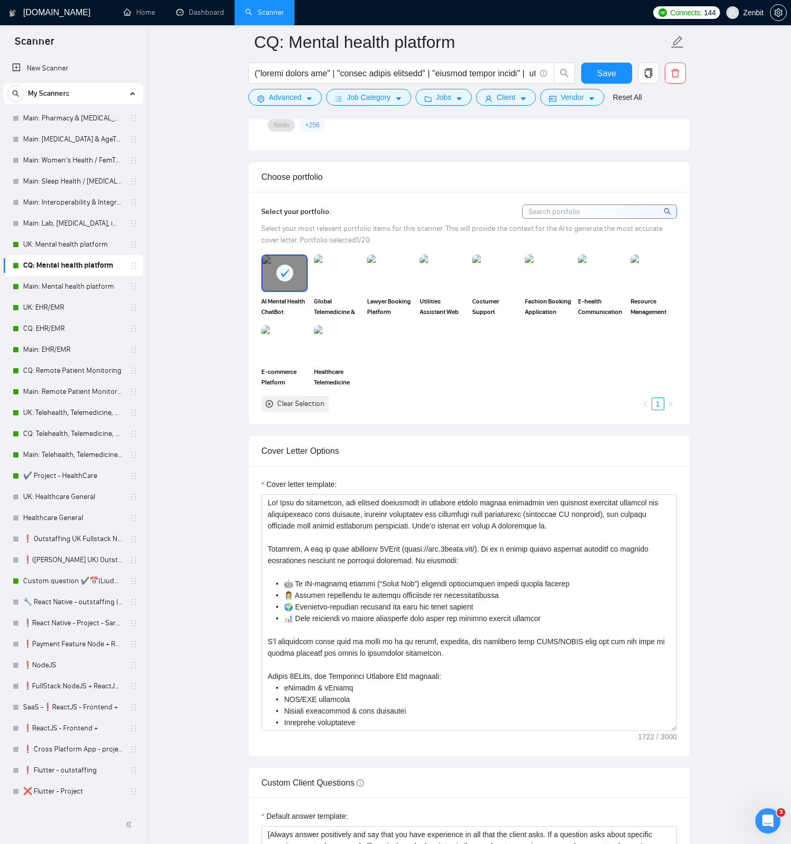
scroll to position [1002, 0]
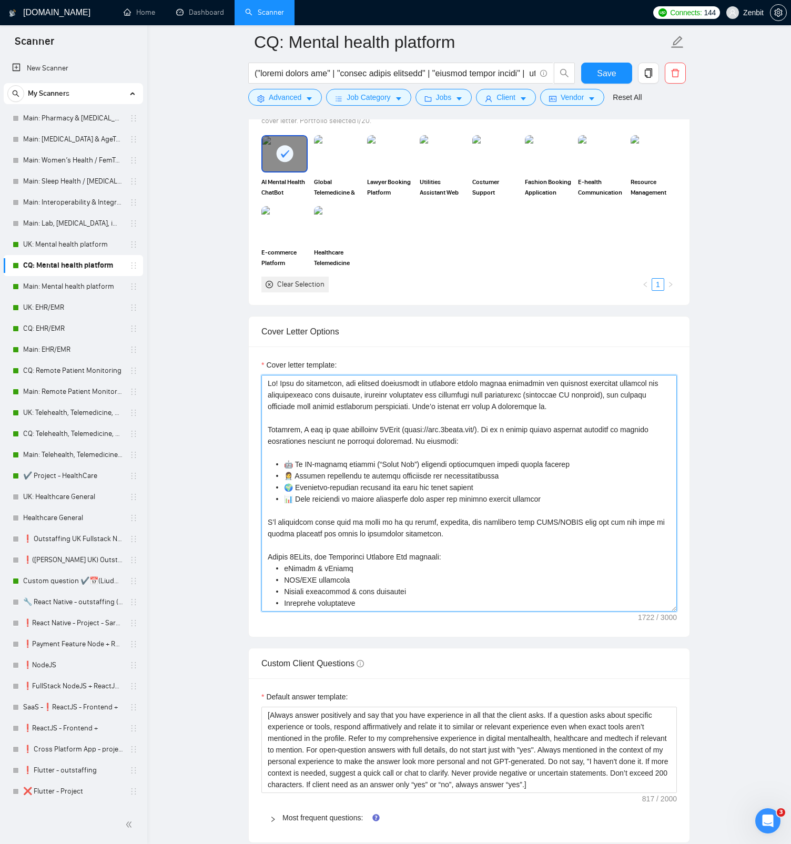
click at [266, 380] on textarea "Cover letter template:" at bounding box center [468, 493] width 415 height 237
click at [290, 381] on textarea "Cover letter template:" at bounding box center [468, 493] width 415 height 237
click at [284, 380] on textarea "Cover letter template:" at bounding box center [468, 493] width 415 height 237
paste textarea "[Keep the entire cover letter, including all prompt outputs, within 700 charact…"
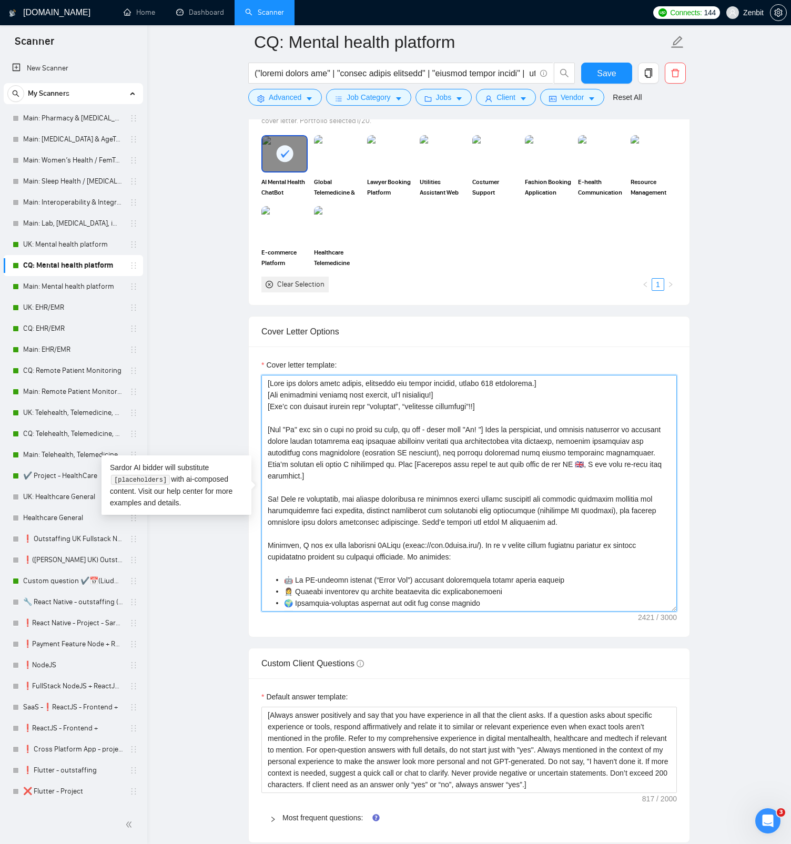
drag, startPoint x: 403, startPoint y: 464, endPoint x: 425, endPoint y: 473, distance: 23.3
click at [425, 473] on textarea "Cover letter template:" at bounding box center [468, 493] width 415 height 237
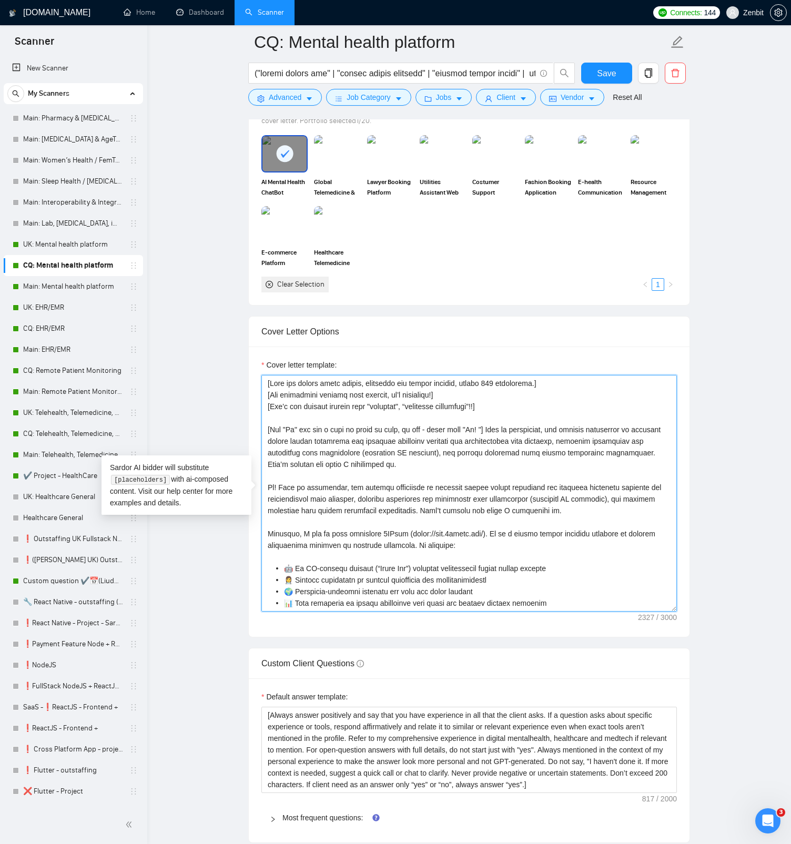
drag, startPoint x: 555, startPoint y: 511, endPoint x: 251, endPoint y: 483, distance: 305.1
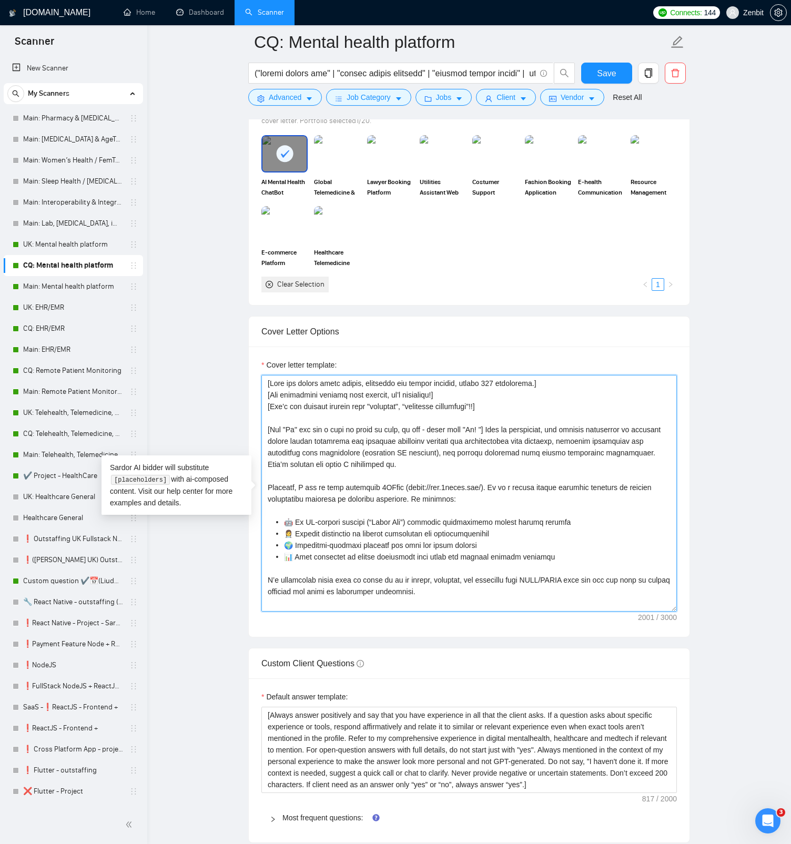
click at [434, 456] on textarea "Cover letter template:" at bounding box center [468, 493] width 415 height 237
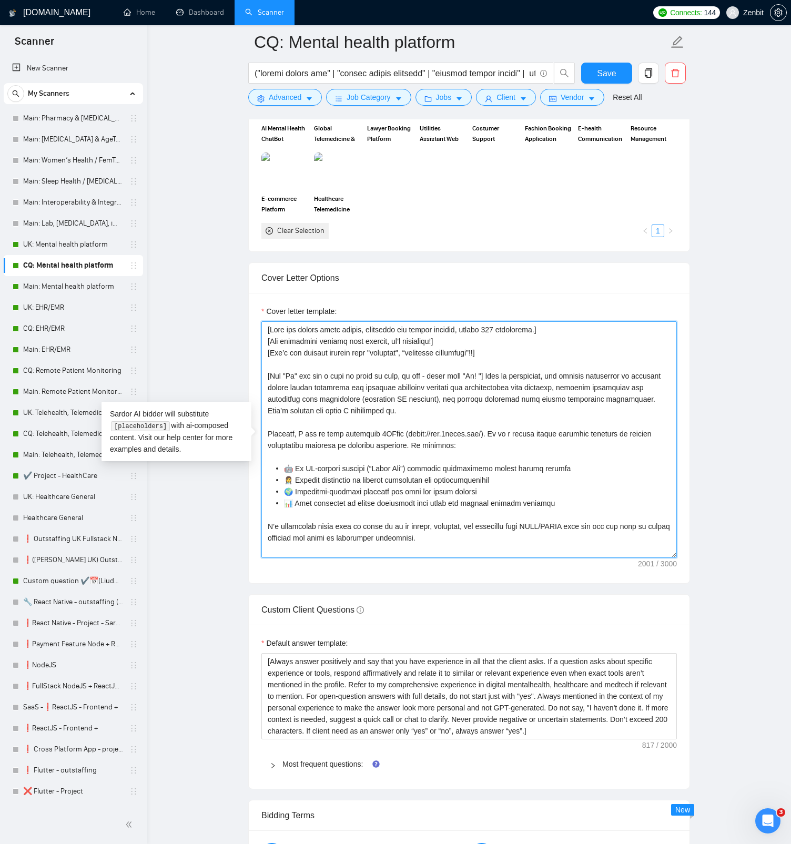
scroll to position [1109, 0]
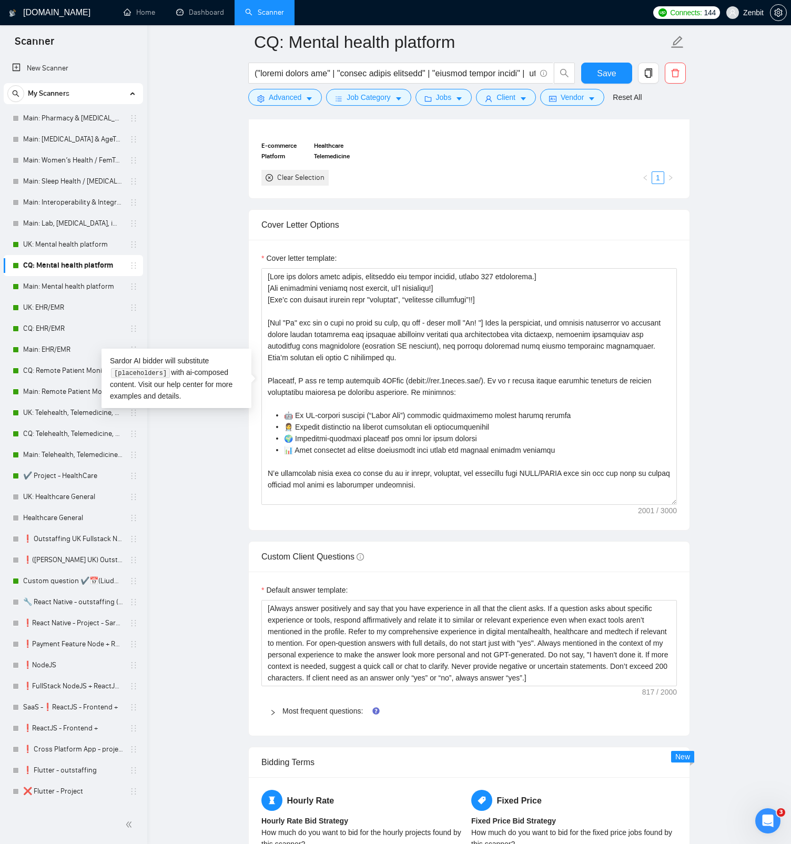
click at [236, 274] on main "CQ: Mental health platform Save Advanced Job Category Jobs Client Vendor Reset …" at bounding box center [469, 398] width 610 height 2931
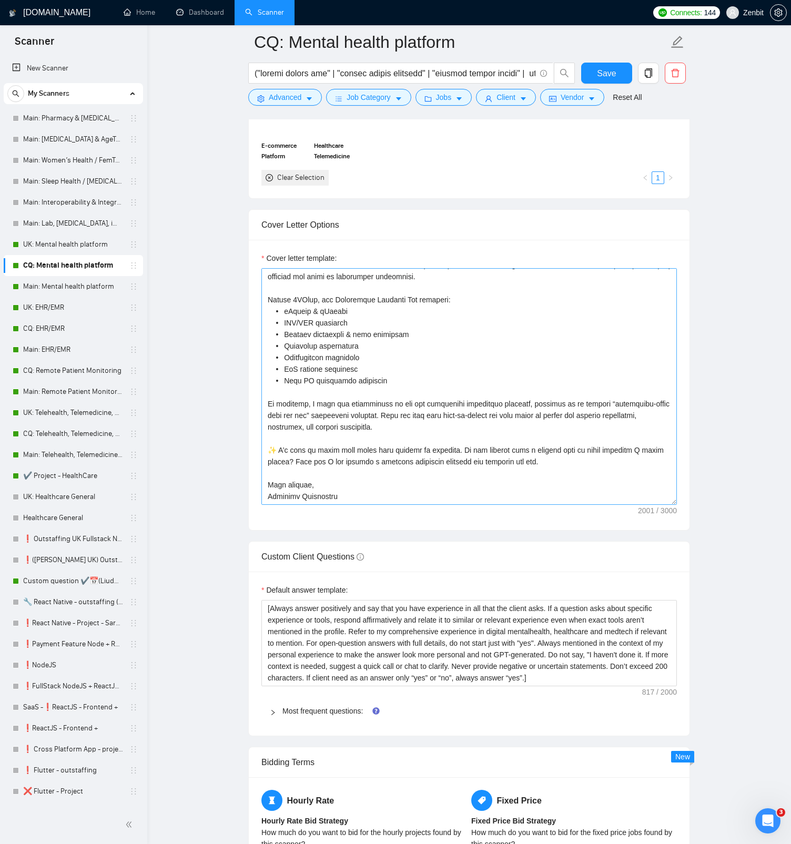
scroll to position [0, 0]
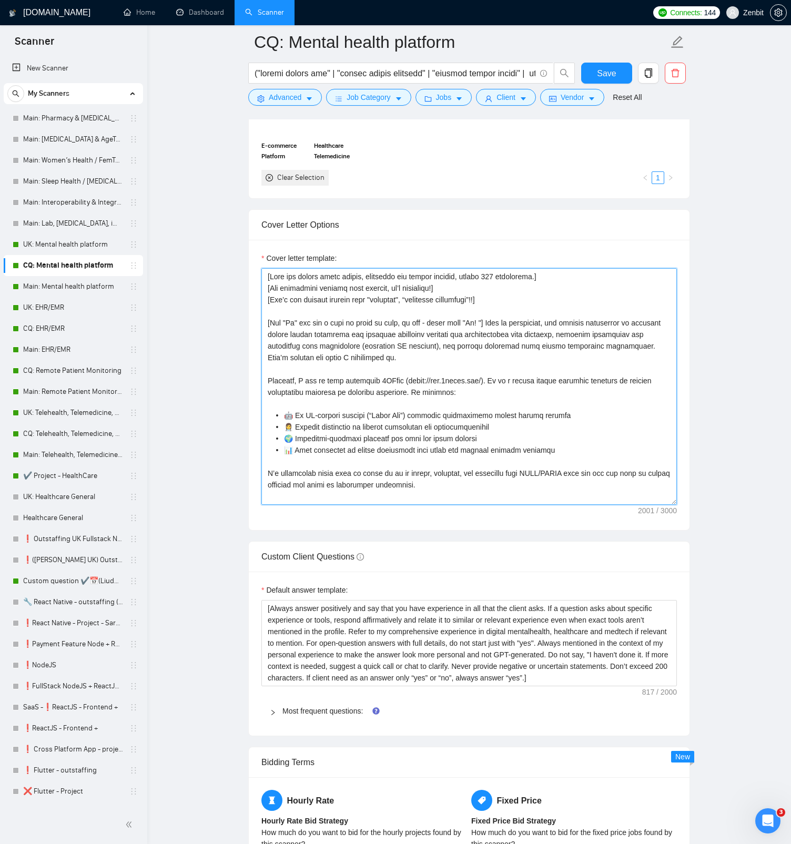
click at [483, 323] on textarea "Cover letter template:" at bounding box center [468, 386] width 415 height 237
click at [401, 344] on textarea "Cover letter template:" at bounding box center [468, 386] width 415 height 237
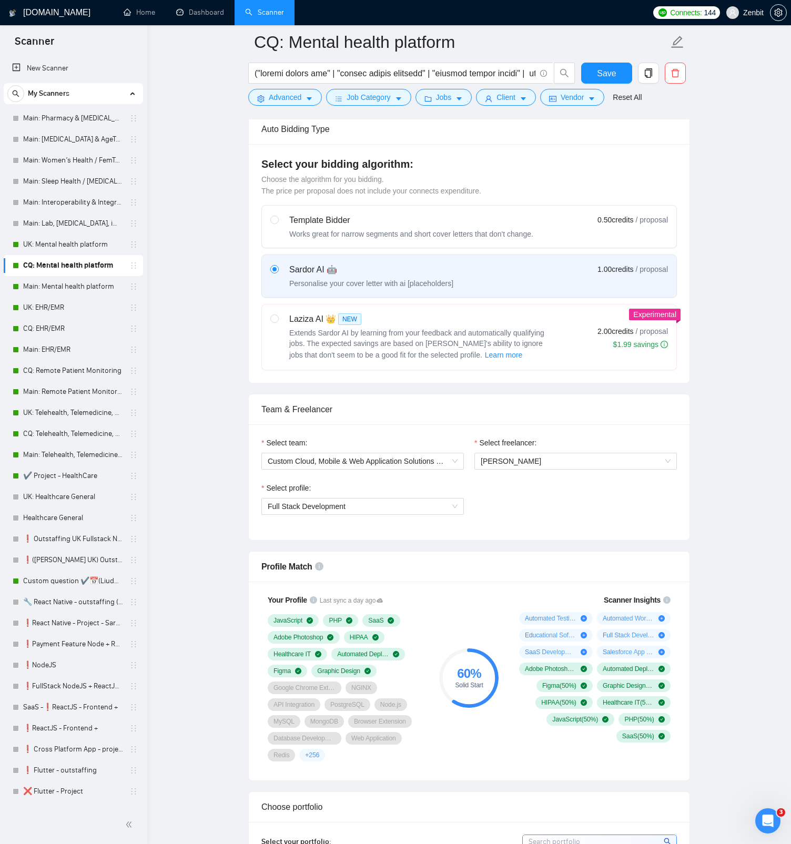
scroll to position [246, 0]
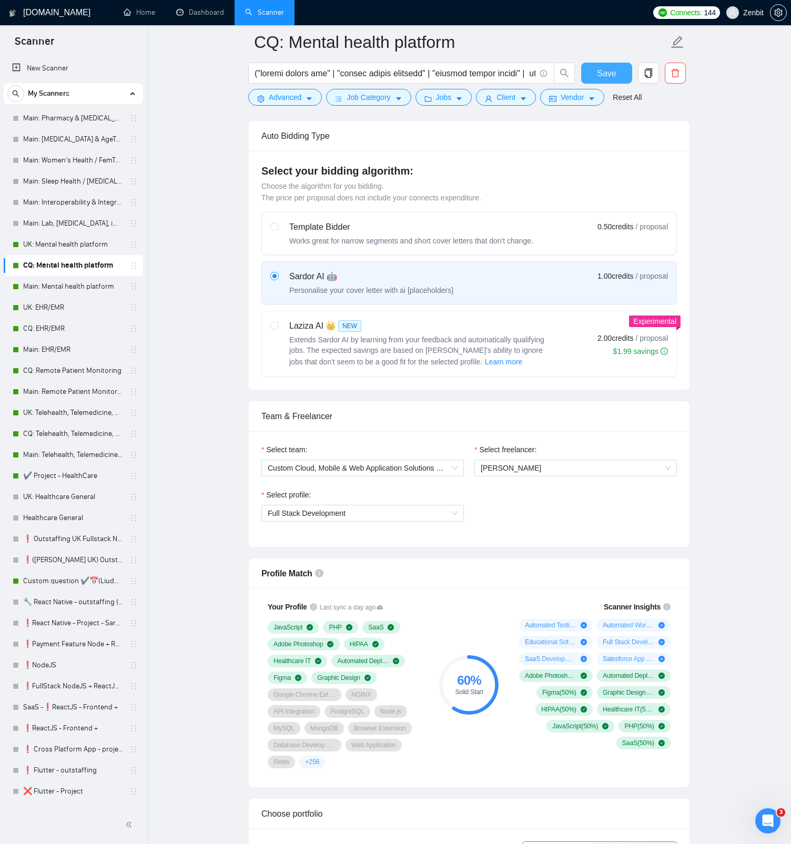
type textarea "[Keep the entire cover letter, including all prompt outputs, within 700 charact…"
drag, startPoint x: 598, startPoint y: 73, endPoint x: 733, endPoint y: 324, distance: 285.3
click at [598, 73] on span "Save" at bounding box center [606, 73] width 19 height 13
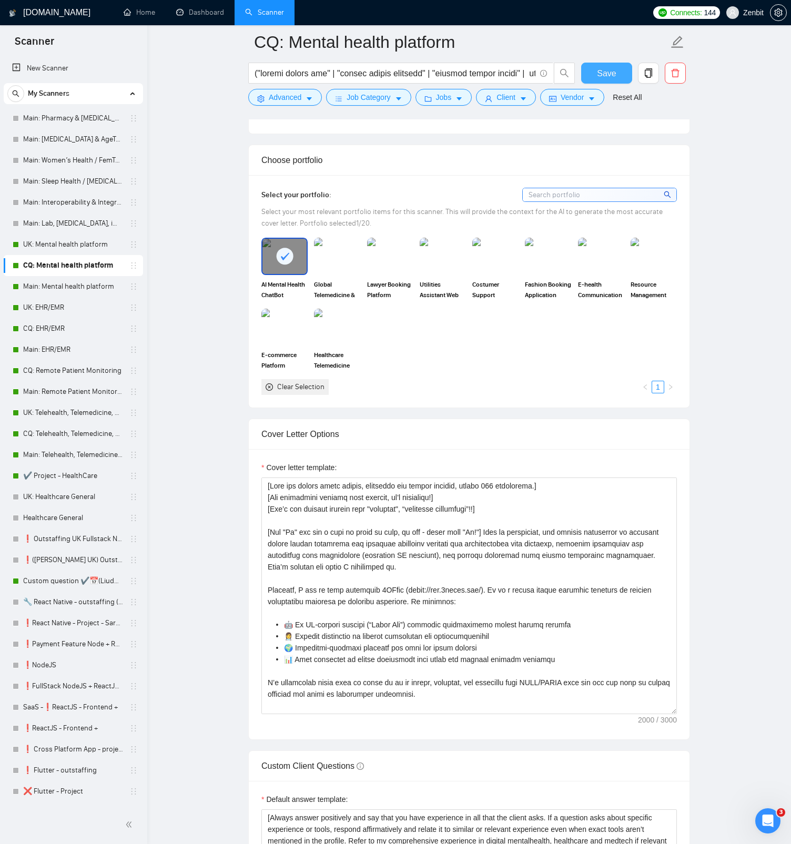
scroll to position [1024, 0]
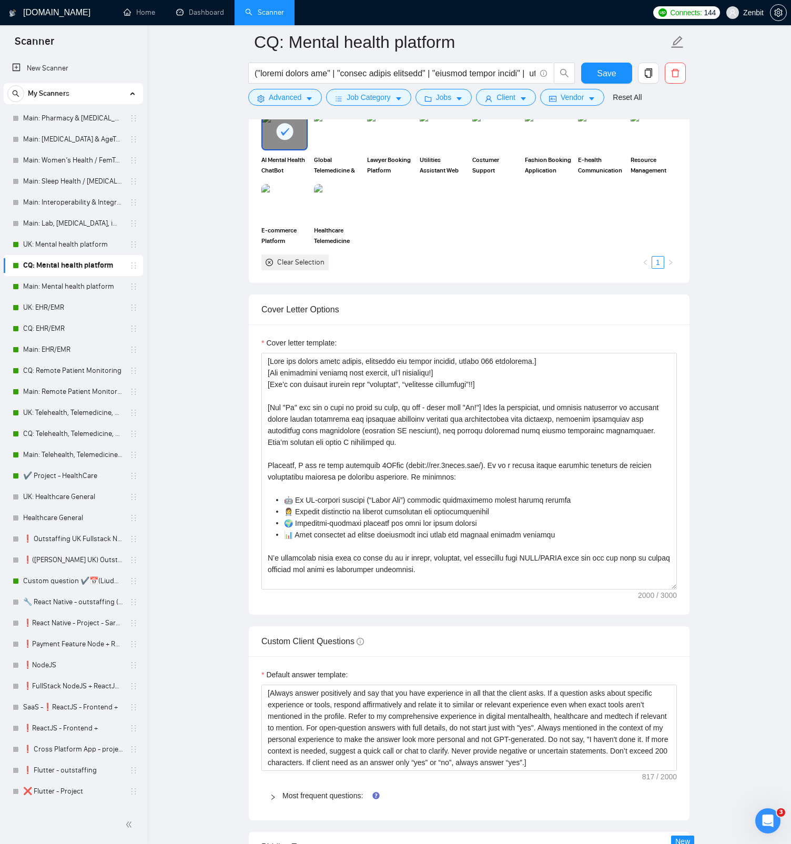
click at [226, 381] on main "CQ: Mental health platform Save Advanced Job Category Jobs Client Vendor Reset …" at bounding box center [469, 483] width 610 height 2931
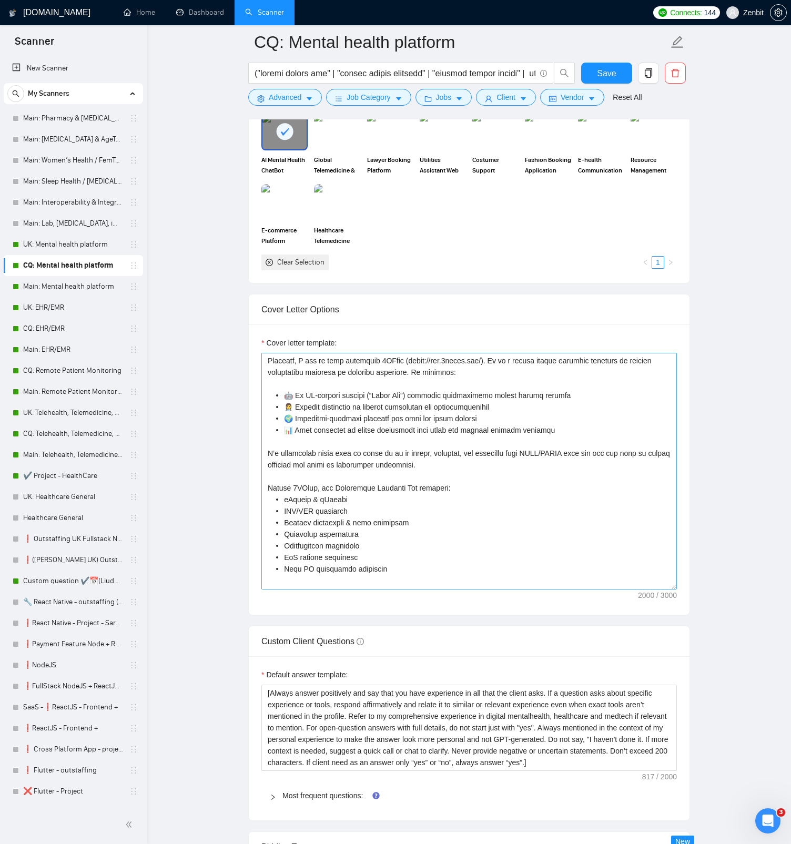
scroll to position [0, 0]
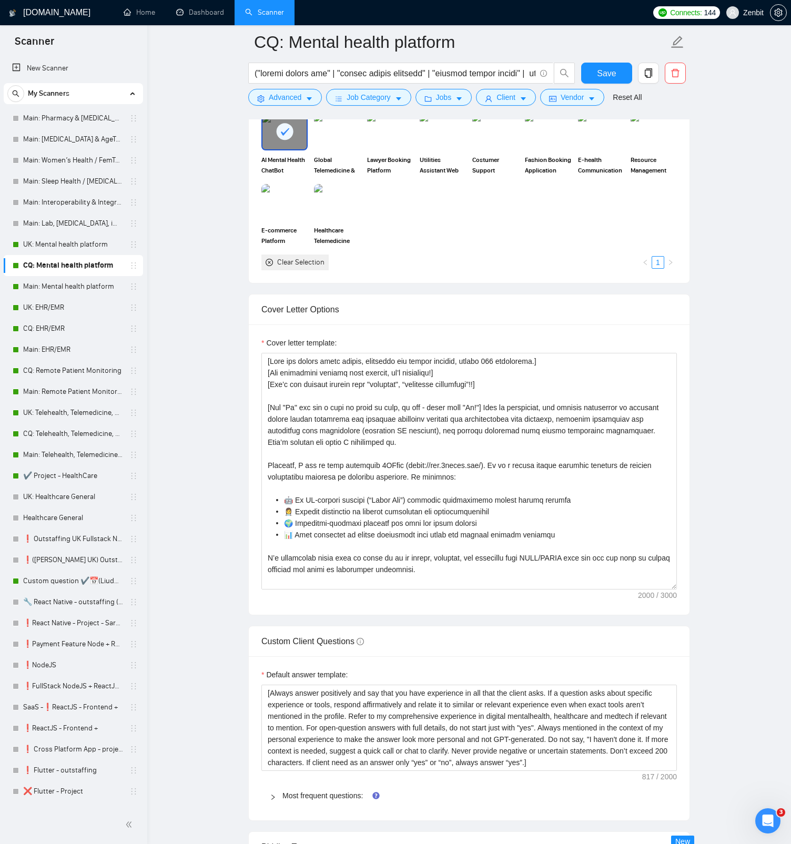
click at [243, 399] on main "CQ: Mental health platform Save Advanced Job Category Jobs Client Vendor Reset …" at bounding box center [469, 483] width 610 height 2931
click at [624, 77] on button "Save" at bounding box center [606, 73] width 51 height 21
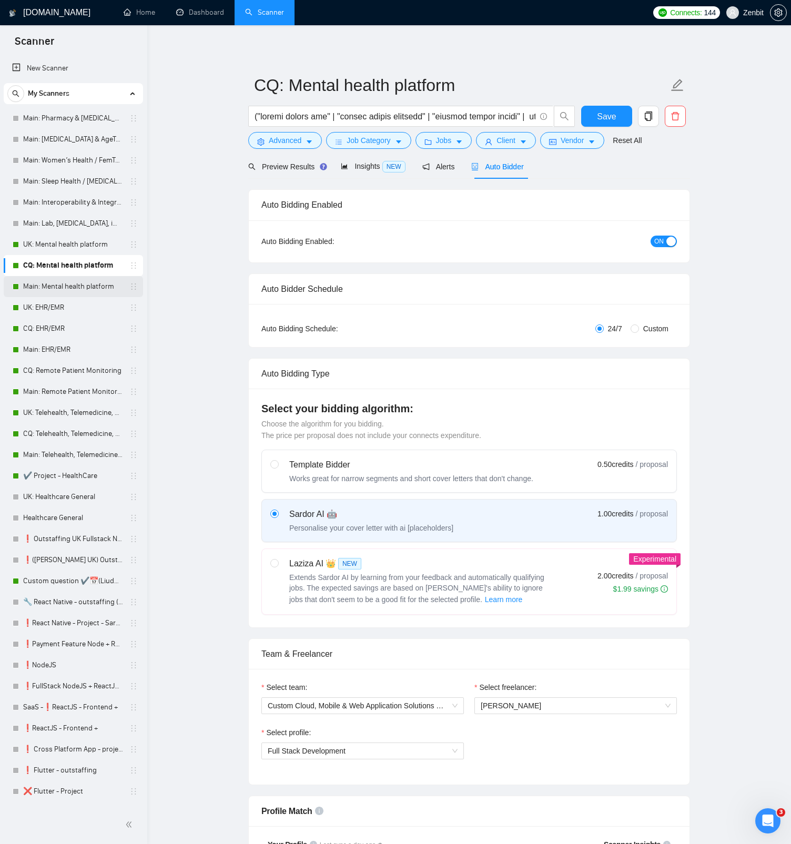
click at [80, 283] on link "Main: Mental health platform" at bounding box center [73, 286] width 100 height 21
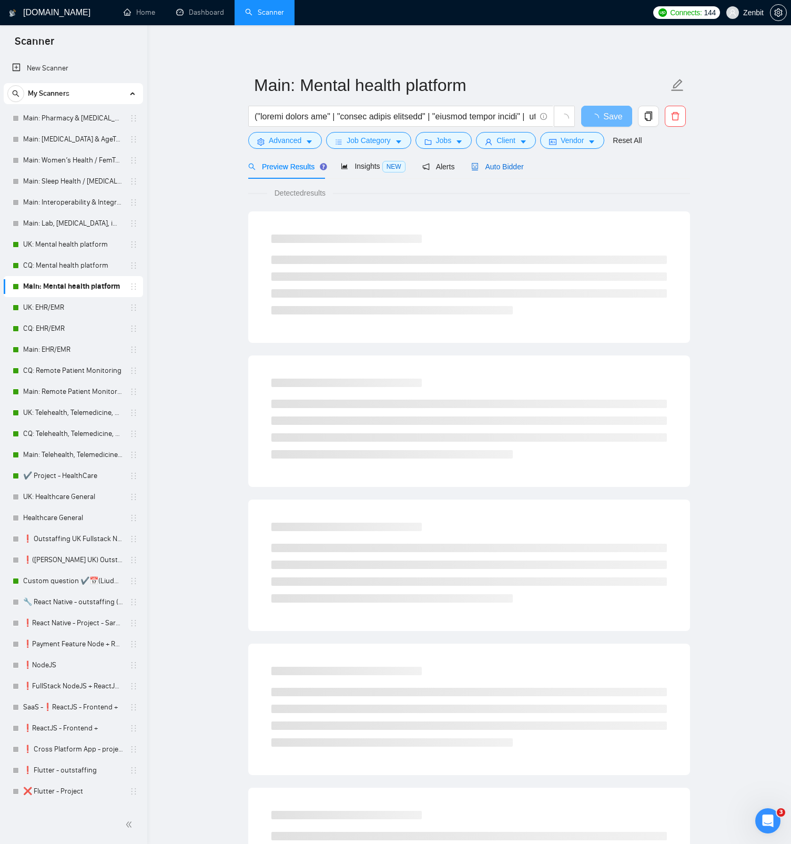
click at [509, 168] on span "Auto Bidder" at bounding box center [497, 166] width 52 height 8
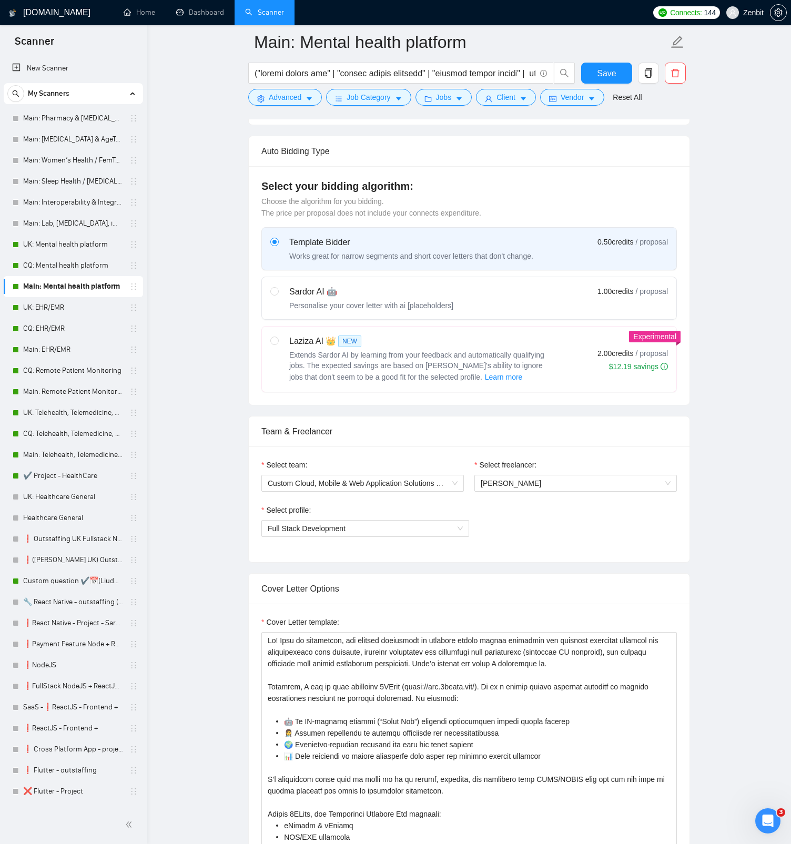
scroll to position [111, 0]
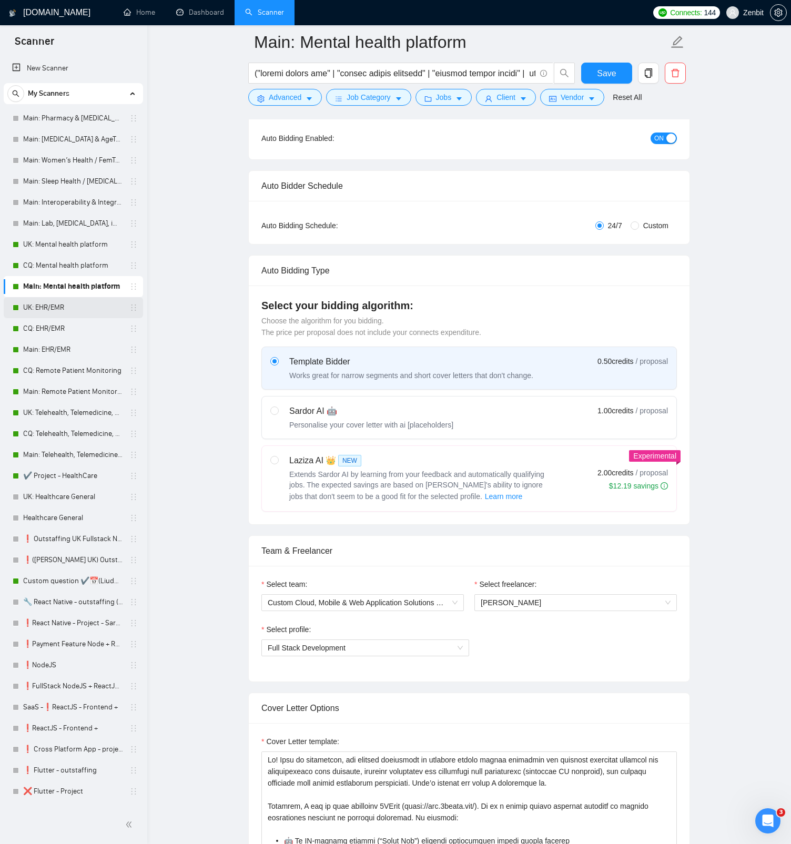
click at [50, 302] on link "UK: EHR/EMR" at bounding box center [73, 307] width 100 height 21
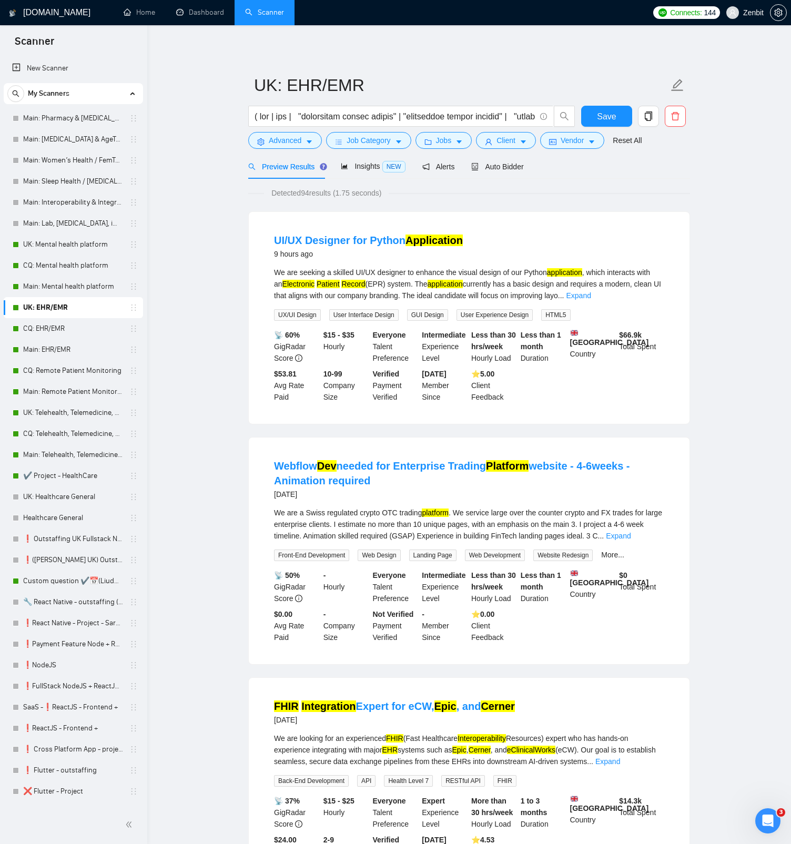
click at [384, 166] on span "NEW" at bounding box center [393, 167] width 23 height 12
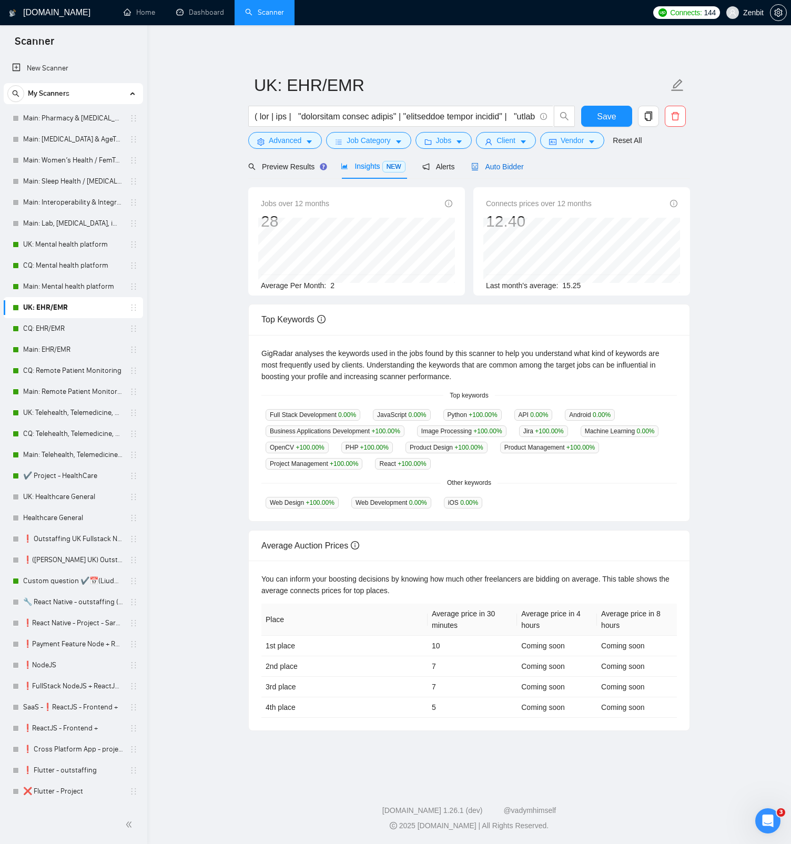
click at [522, 171] on div "Auto Bidder" at bounding box center [497, 167] width 52 height 12
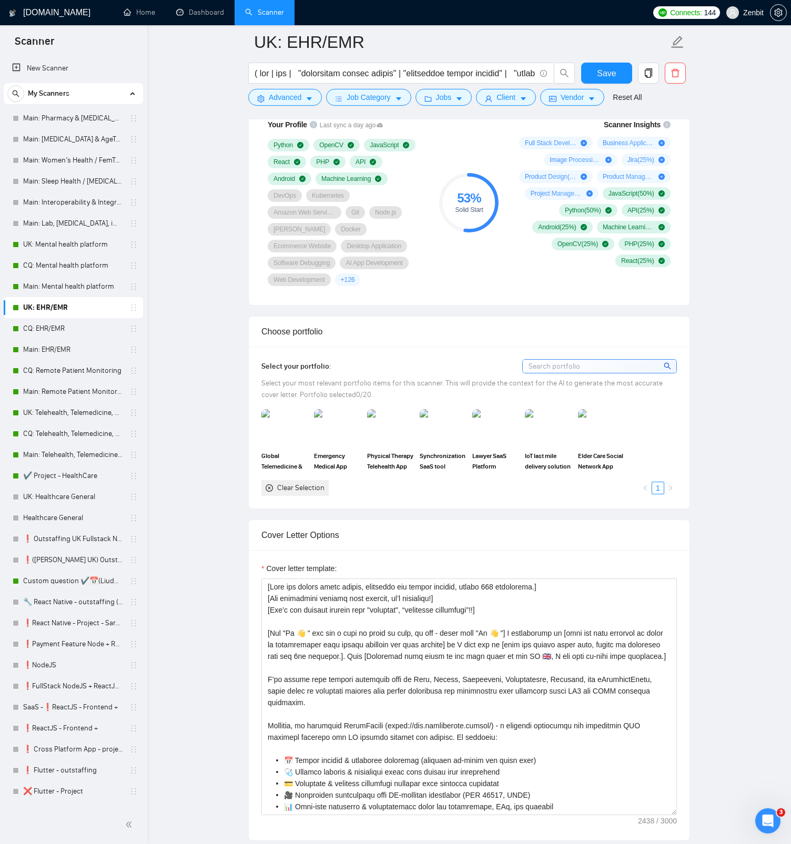
scroll to position [788, 0]
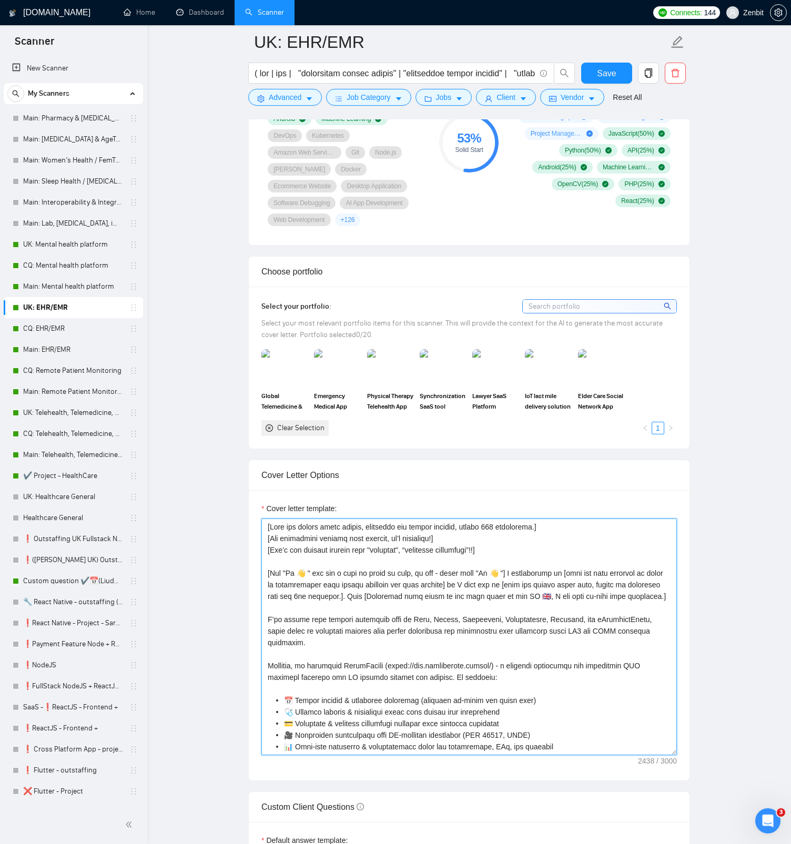
click at [304, 572] on textarea "Cover letter template:" at bounding box center [468, 636] width 415 height 237
click at [490, 572] on textarea "Cover letter template:" at bounding box center [468, 636] width 415 height 237
click at [436, 579] on textarea "Cover letter template:" at bounding box center [468, 636] width 415 height 237
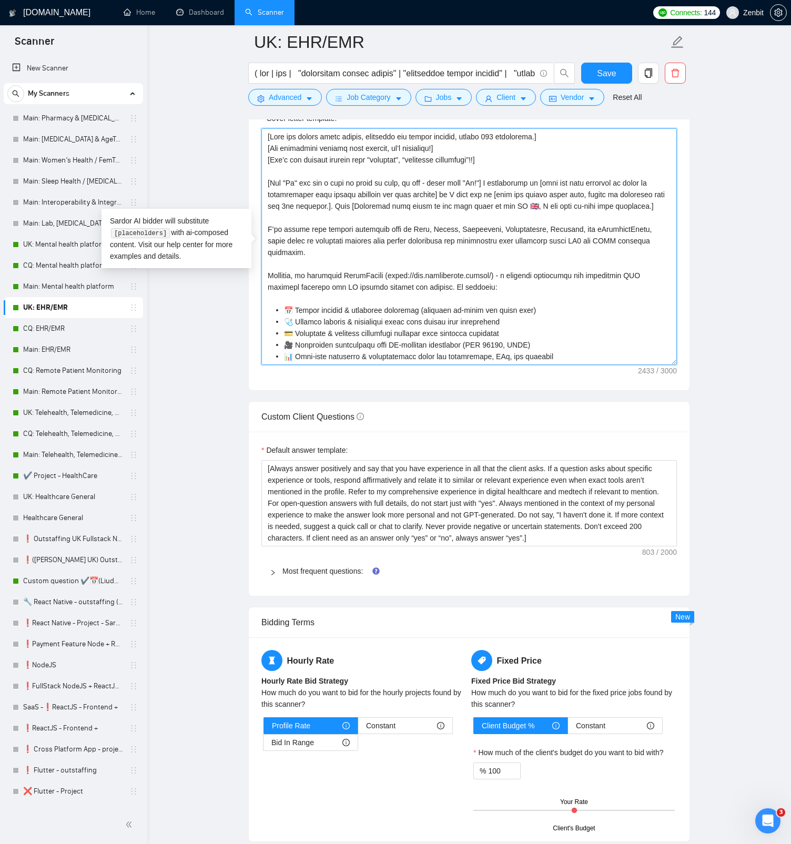
scroll to position [1238, 0]
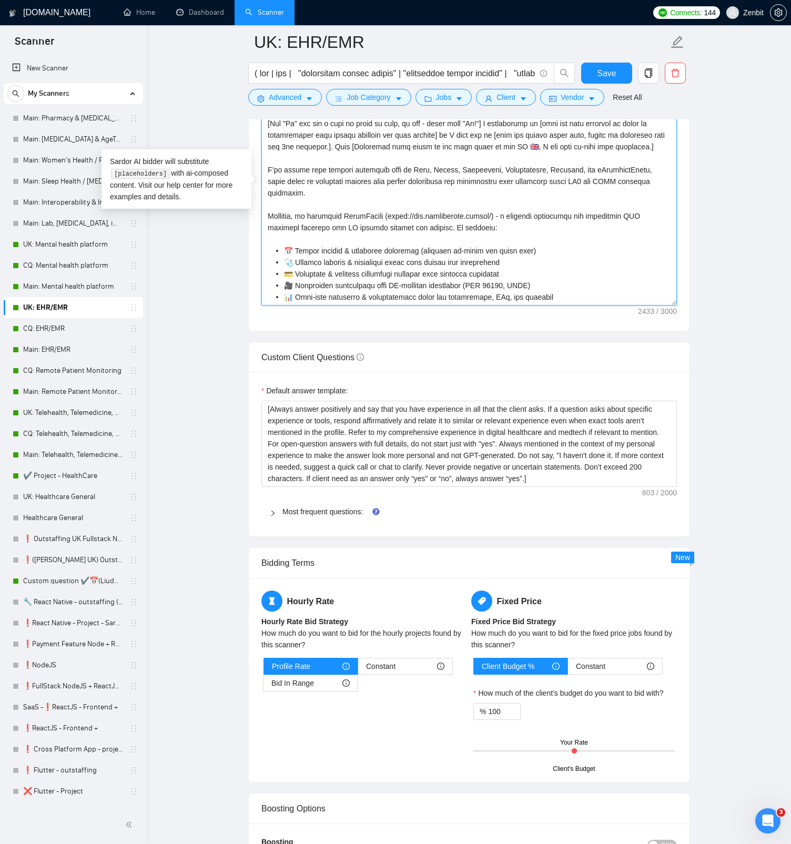
type textarea "[Keep the entire cover letter, including all prompt outputs, within 700 charact…"
click at [240, 483] on main "UK: EHR/EMR Save Advanced Job Category Jobs Client Vendor Reset All Preview Res…" at bounding box center [469, 224] width 610 height 2841
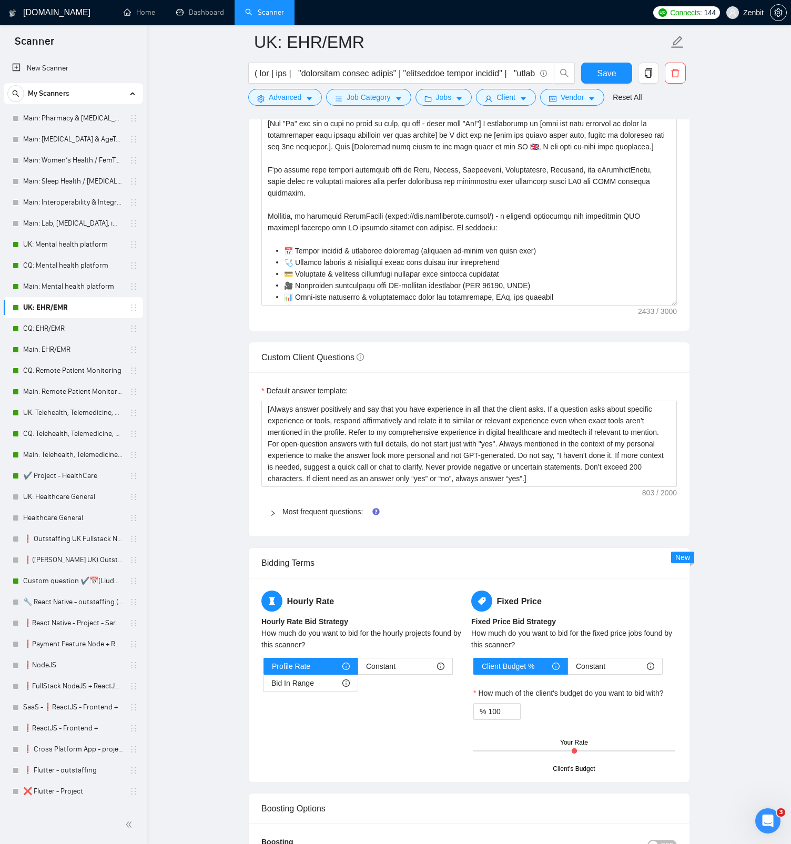
click at [314, 517] on div "Most frequent questions:" at bounding box center [468, 511] width 415 height 24
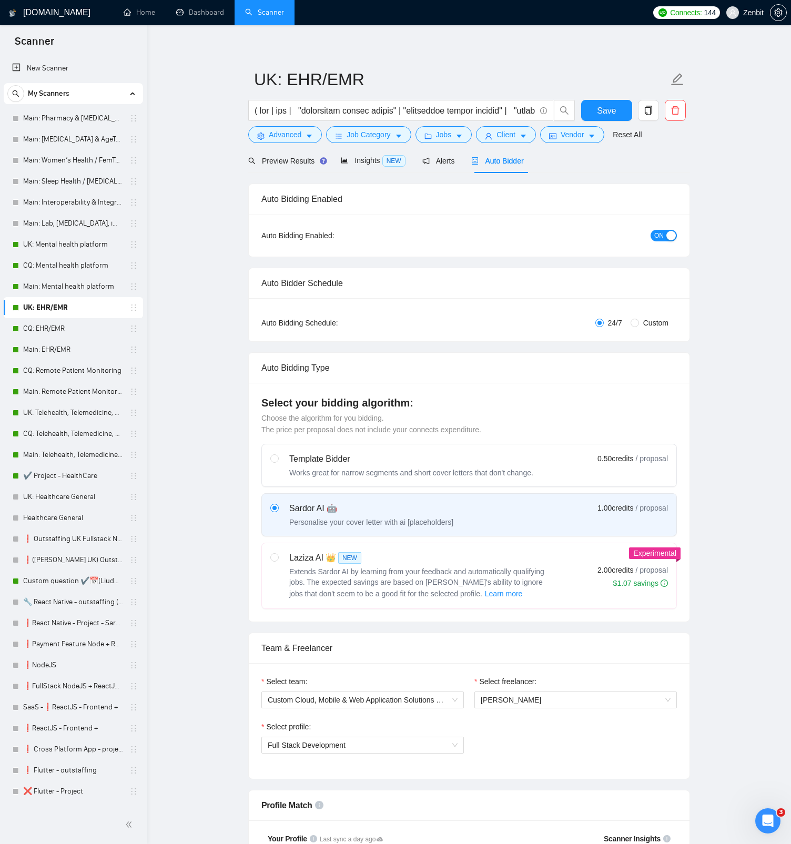
scroll to position [0, 0]
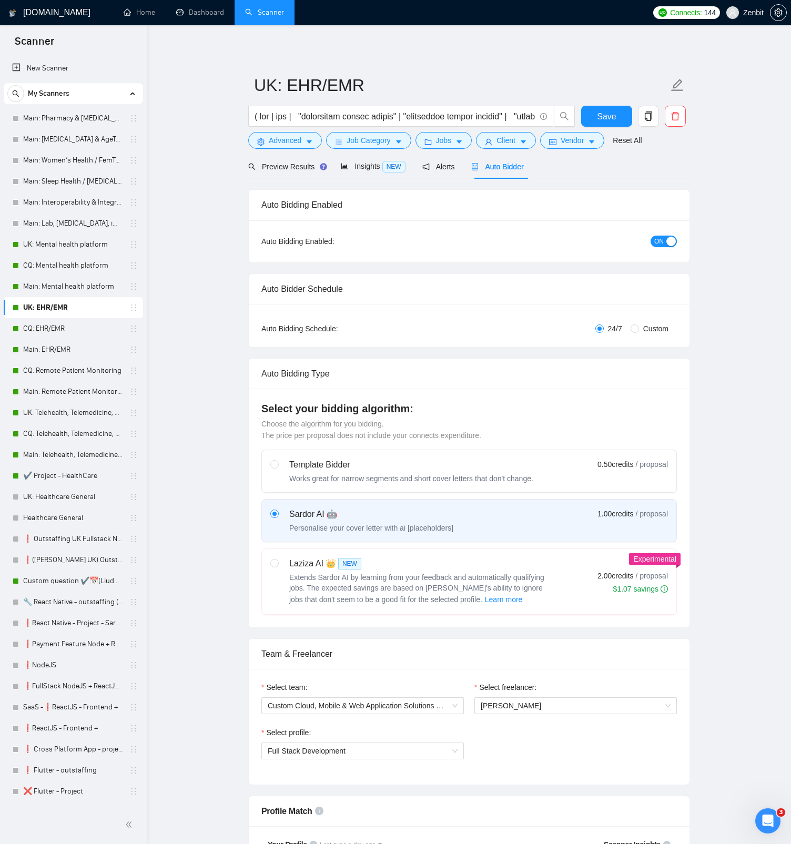
click at [601, 121] on span "Save" at bounding box center [606, 116] width 19 height 13
click at [87, 332] on link "CQ: EHR/EMR" at bounding box center [73, 328] width 100 height 21
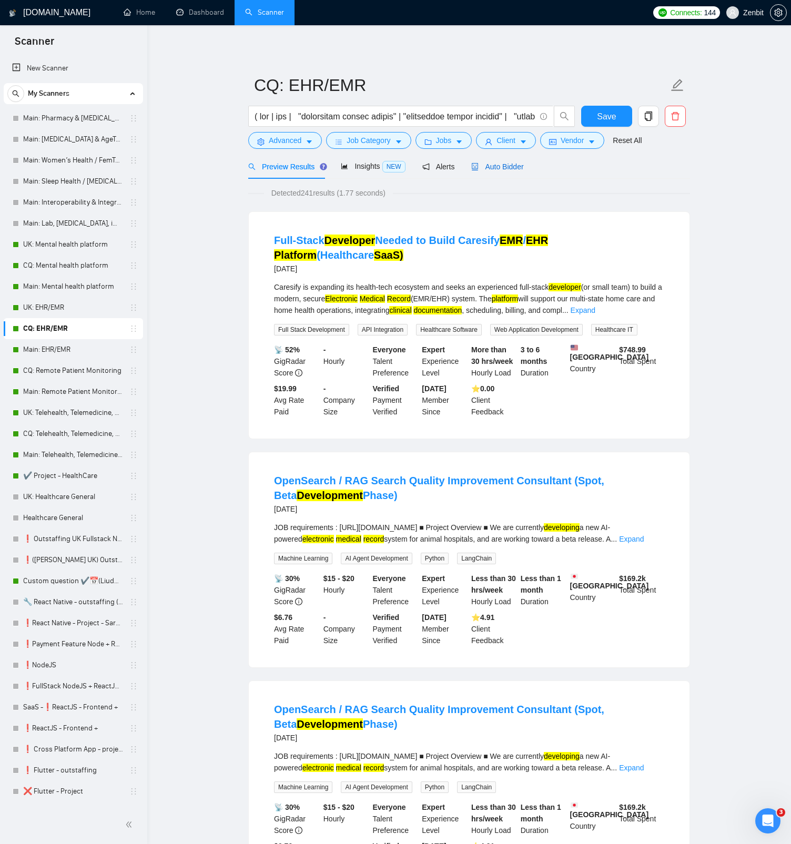
click at [493, 166] on span "Auto Bidder" at bounding box center [497, 166] width 52 height 8
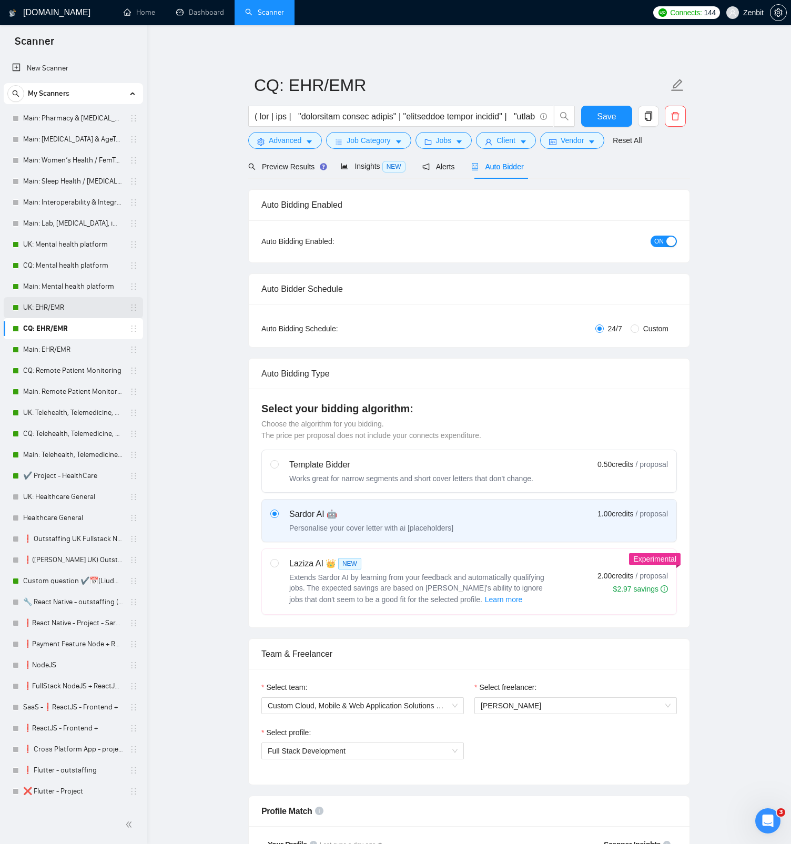
click at [76, 310] on link "UK: EHR/EMR" at bounding box center [73, 307] width 100 height 21
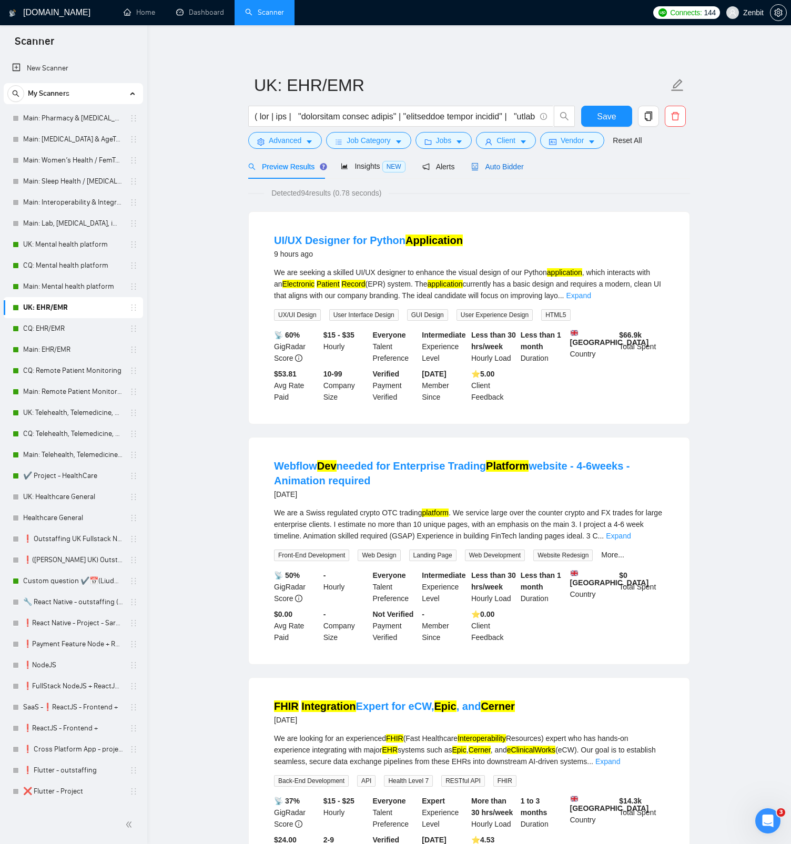
drag, startPoint x: 503, startPoint y: 167, endPoint x: 237, endPoint y: 335, distance: 314.5
click at [503, 167] on span "Auto Bidder" at bounding box center [497, 166] width 52 height 8
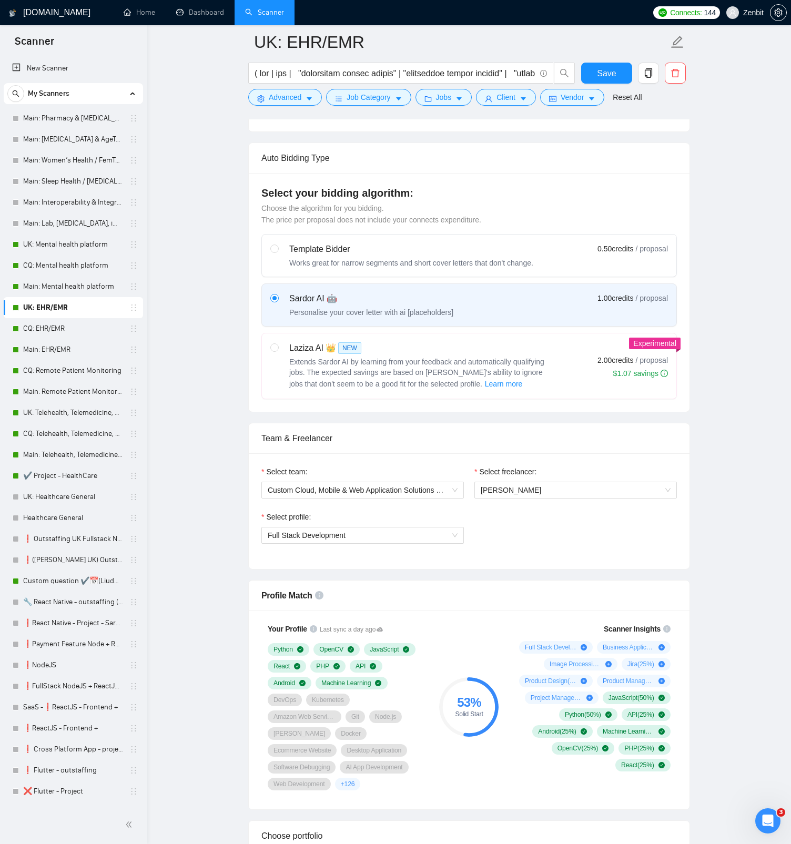
scroll to position [365, 0]
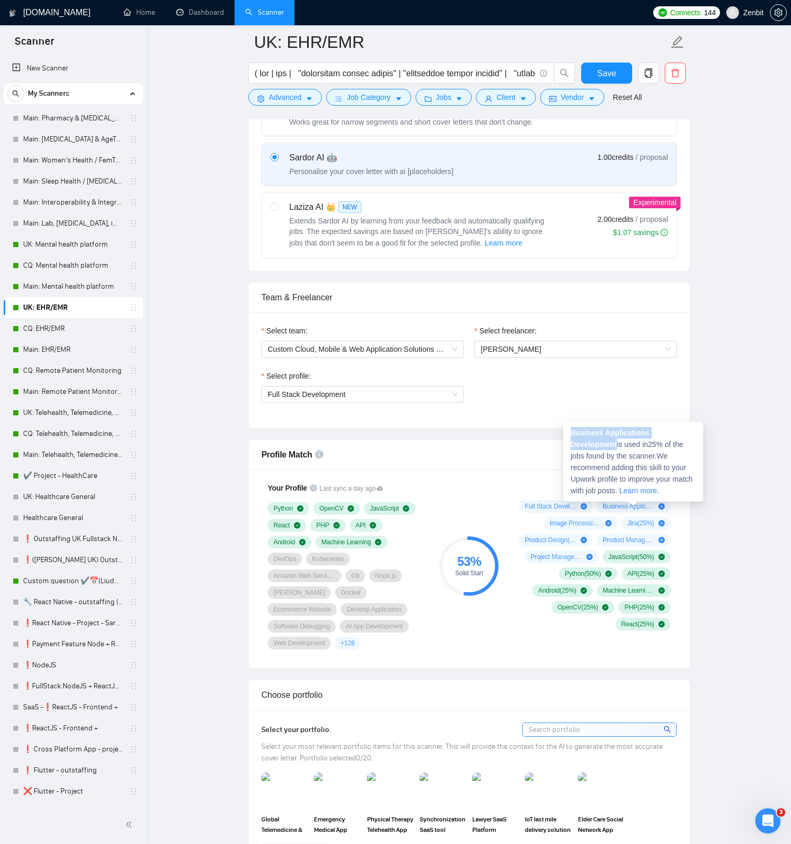
drag, startPoint x: 572, startPoint y: 432, endPoint x: 618, endPoint y: 440, distance: 46.9
click at [618, 440] on span "Business Applications Development is used in 25 % of the jobs found by the scan…" at bounding box center [631, 462] width 122 height 66
copy strong "Business Applications Development"
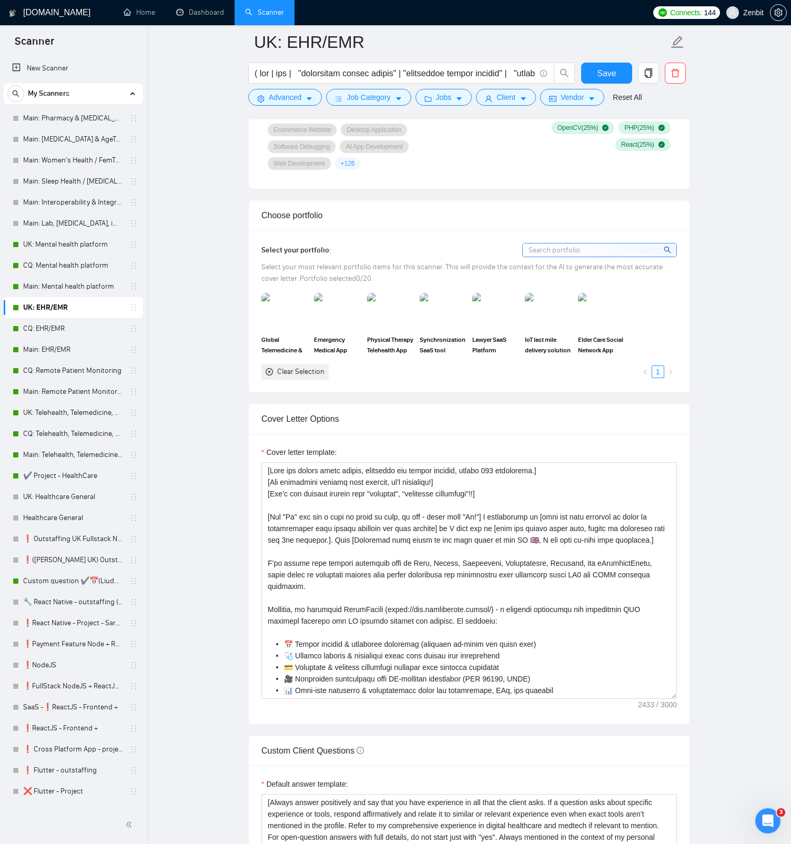
scroll to position [964, 0]
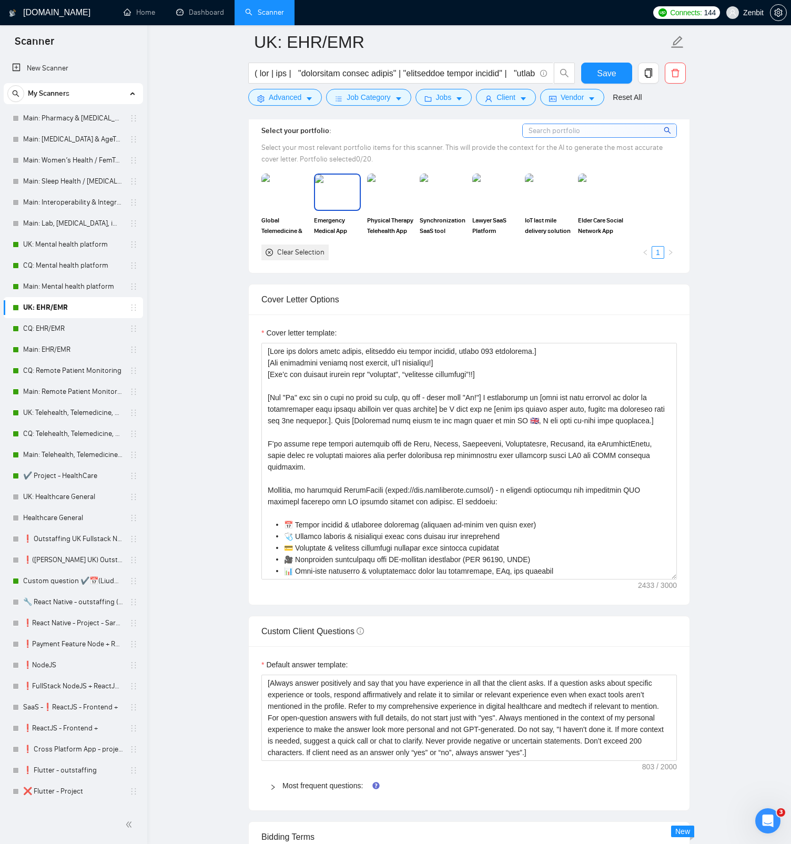
click at [330, 201] on img at bounding box center [337, 192] width 44 height 35
click at [285, 191] on img at bounding box center [284, 192] width 44 height 35
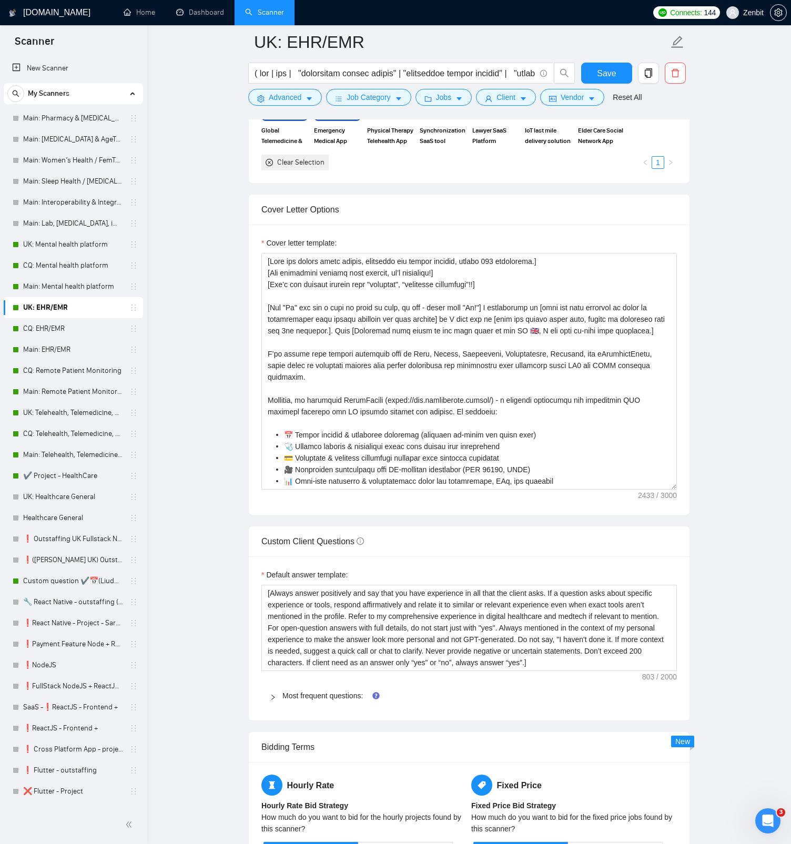
scroll to position [1285, 0]
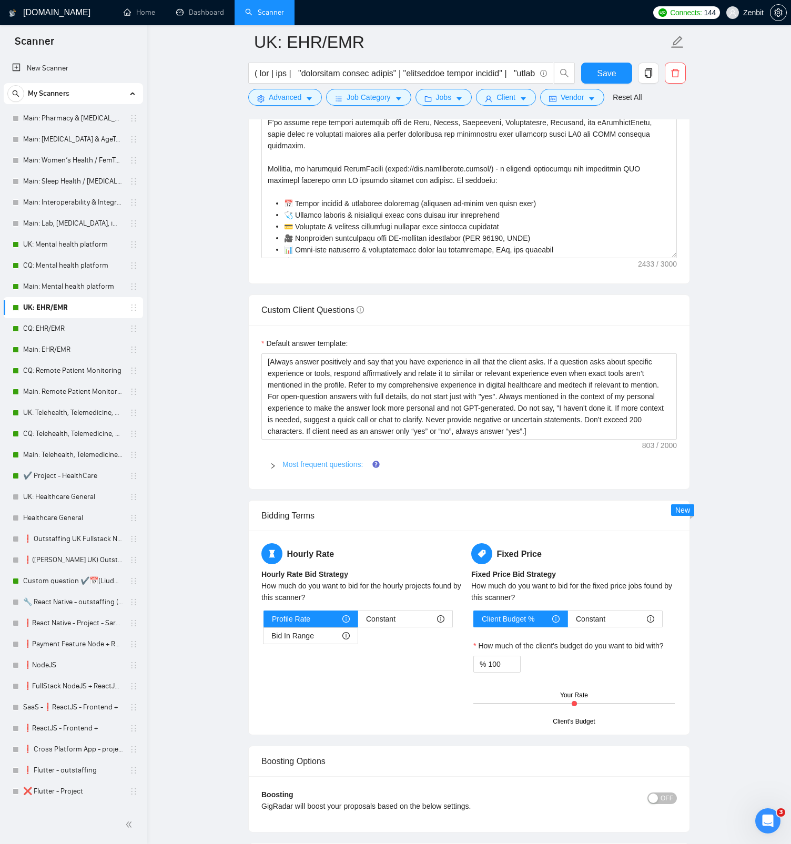
click at [328, 462] on link "Most frequent questions:" at bounding box center [322, 464] width 80 height 8
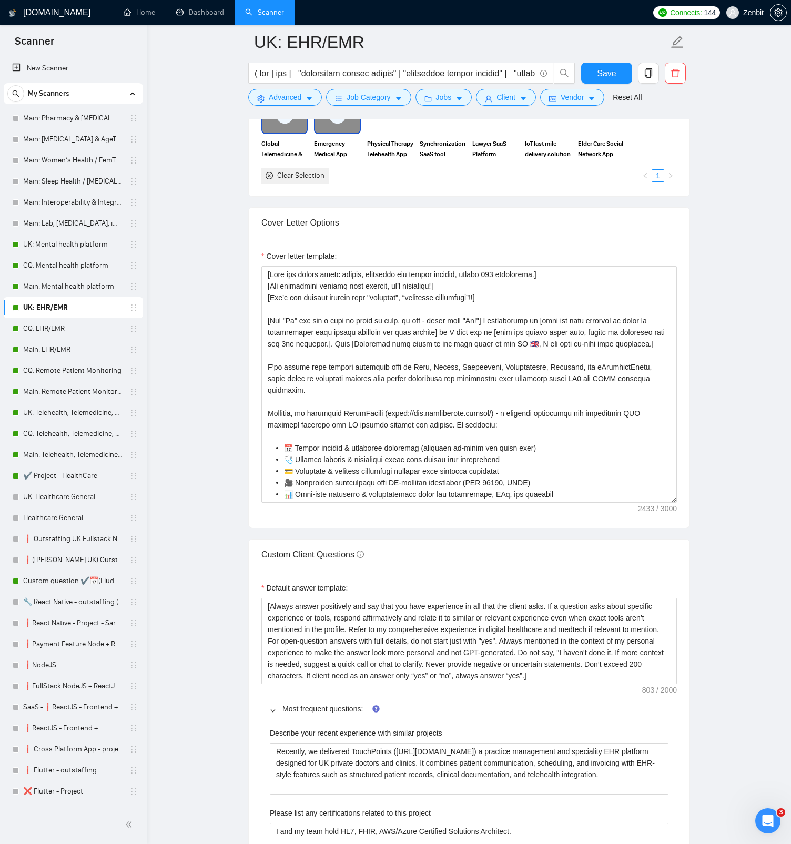
scroll to position [0, 0]
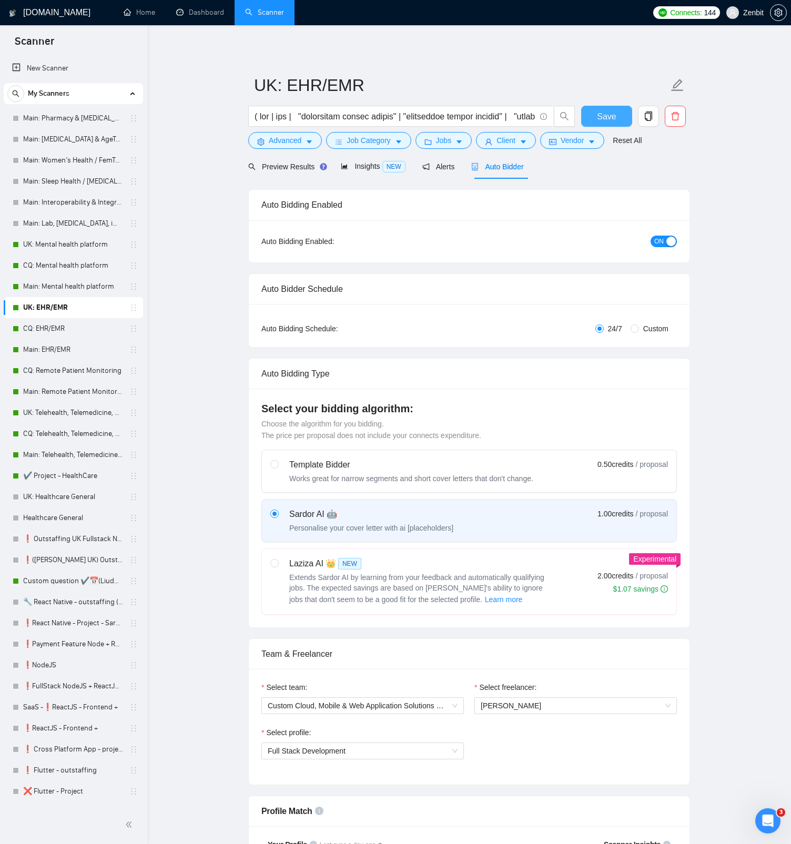
drag, startPoint x: 599, startPoint y: 118, endPoint x: 534, endPoint y: 359, distance: 249.5
click at [599, 118] on span "Save" at bounding box center [606, 116] width 19 height 13
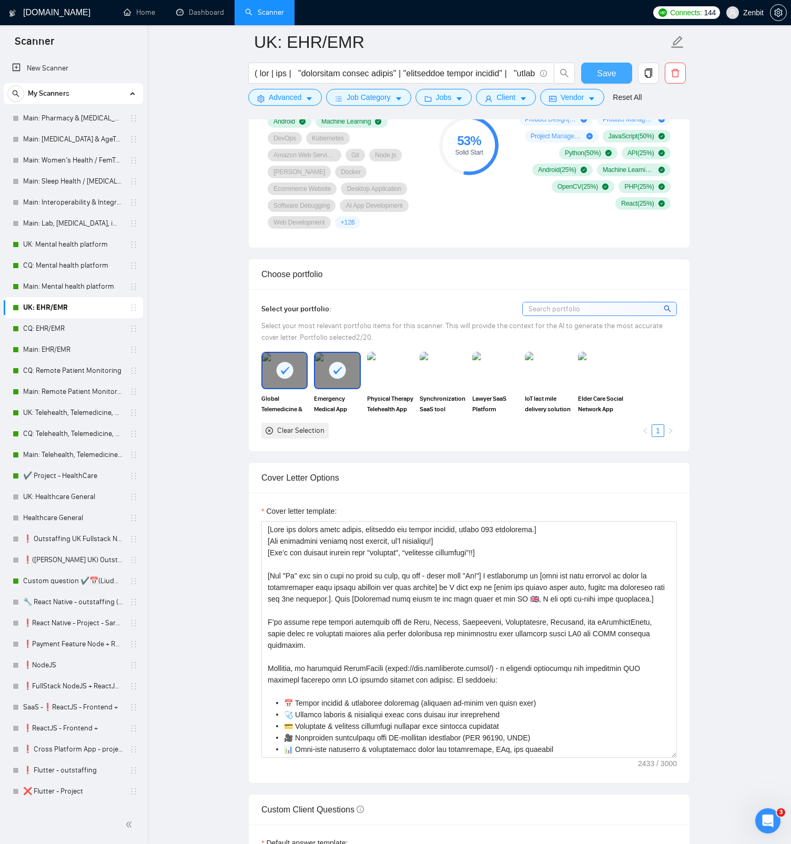
scroll to position [905, 0]
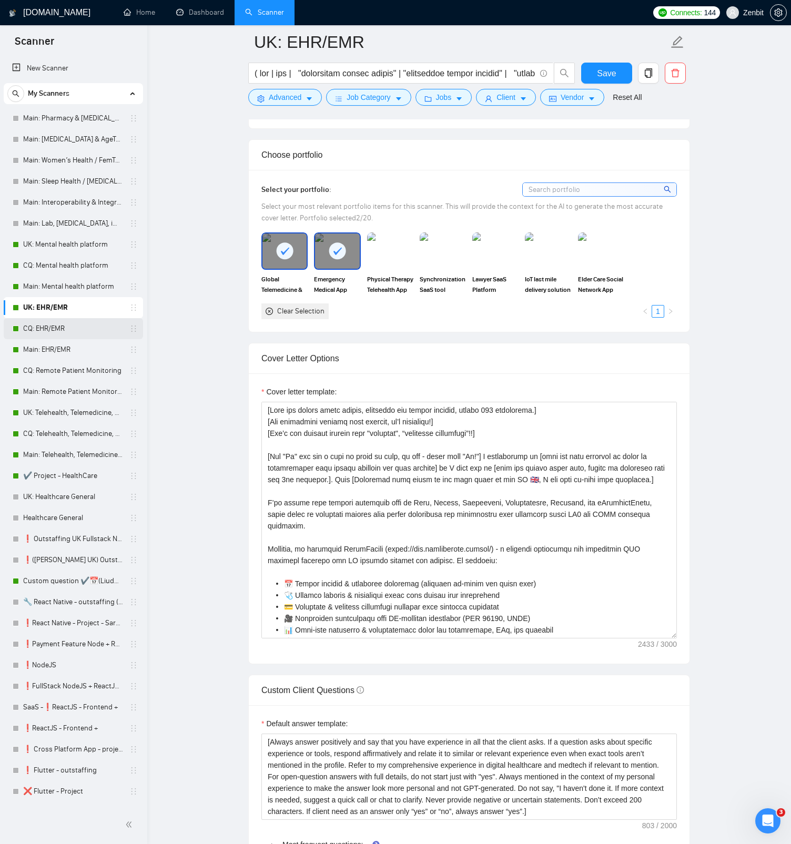
click at [50, 330] on link "CQ: EHR/EMR" at bounding box center [73, 328] width 100 height 21
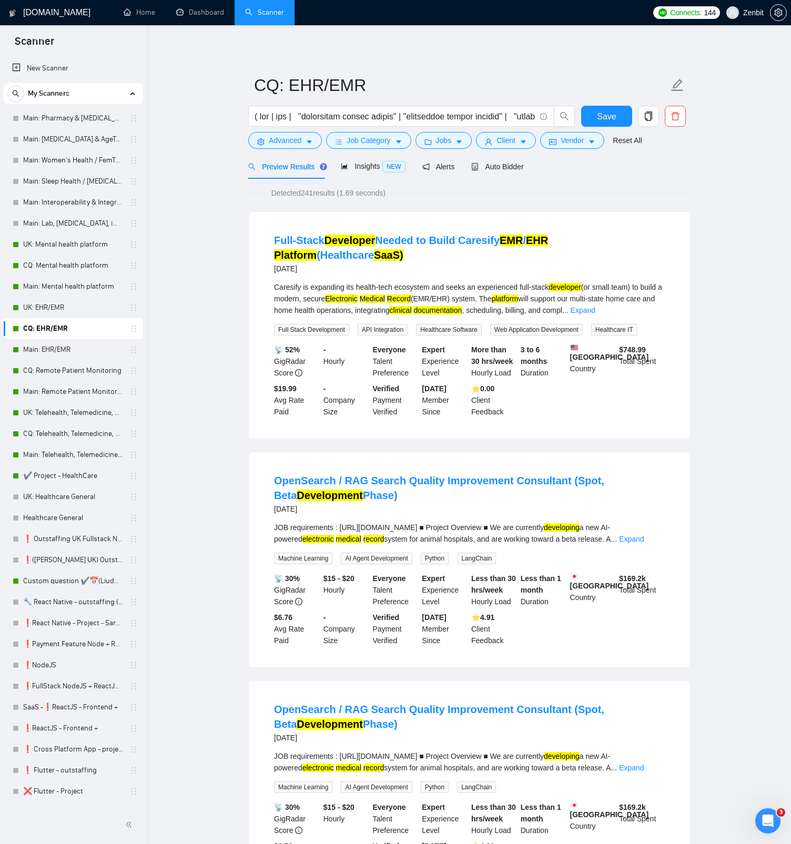
click at [483, 172] on div "Auto Bidder" at bounding box center [497, 167] width 52 height 12
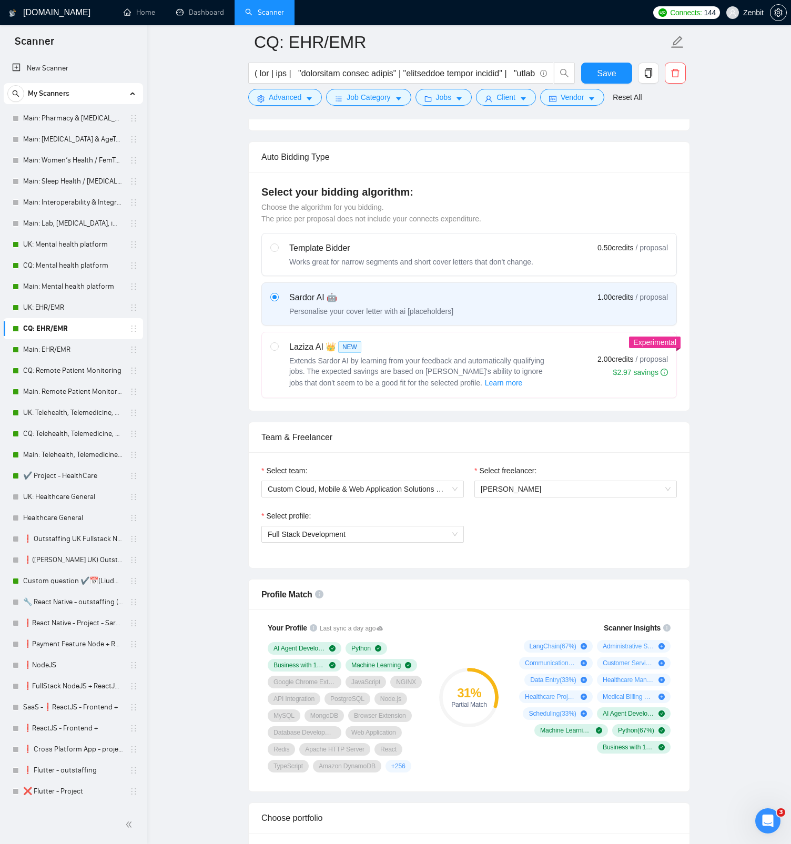
scroll to position [232, 0]
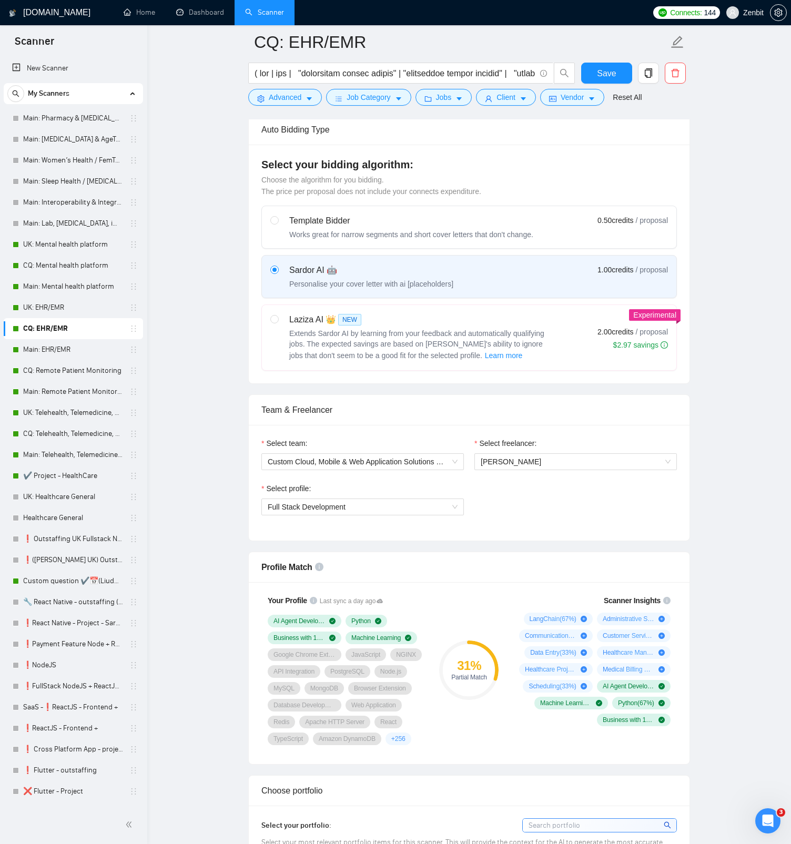
scroll to position [272, 0]
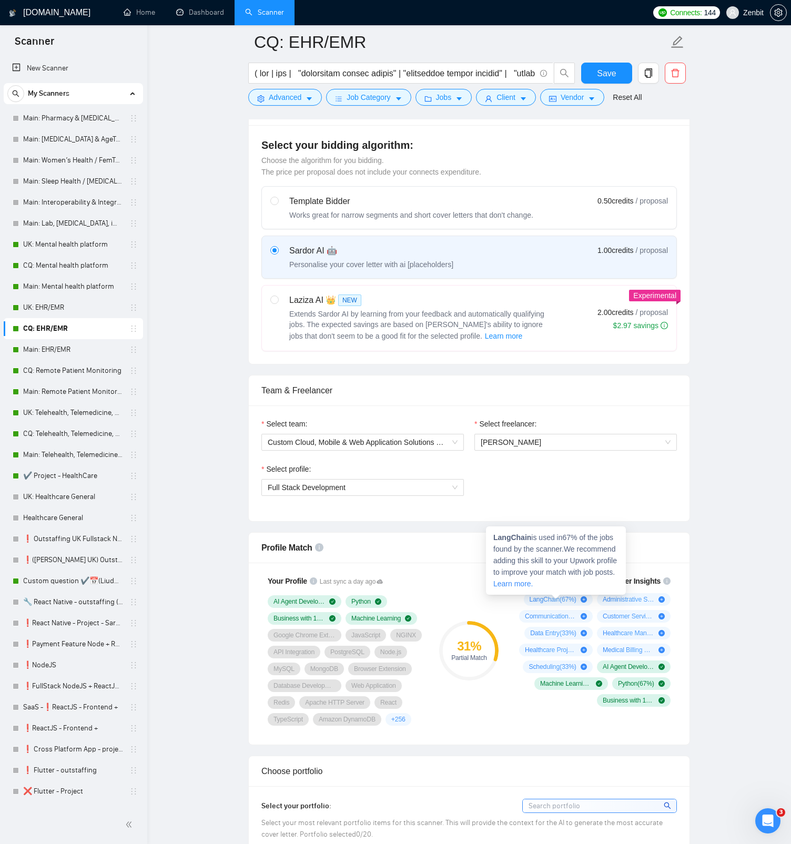
click at [512, 536] on strong "LangChain" at bounding box center [512, 537] width 38 height 8
copy strong "LangChain"
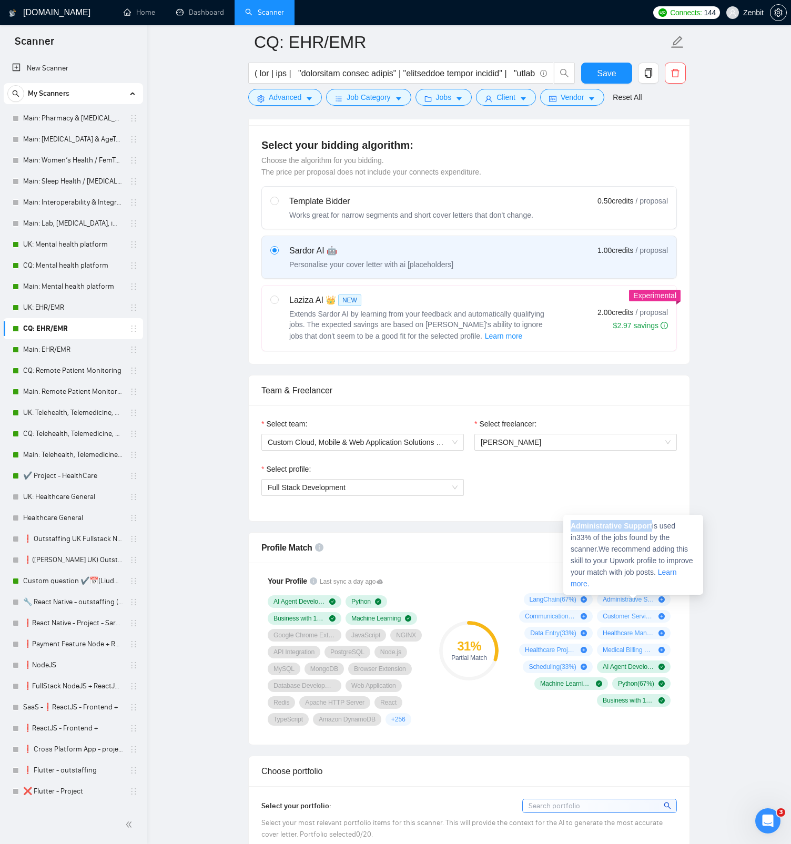
drag, startPoint x: 646, startPoint y: 524, endPoint x: 654, endPoint y: 526, distance: 8.6
click at [654, 526] on span "Administrative Support is used in 33 % of the jobs found by the scanner. We rec…" at bounding box center [631, 555] width 123 height 66
copy strong "Administrative Support"
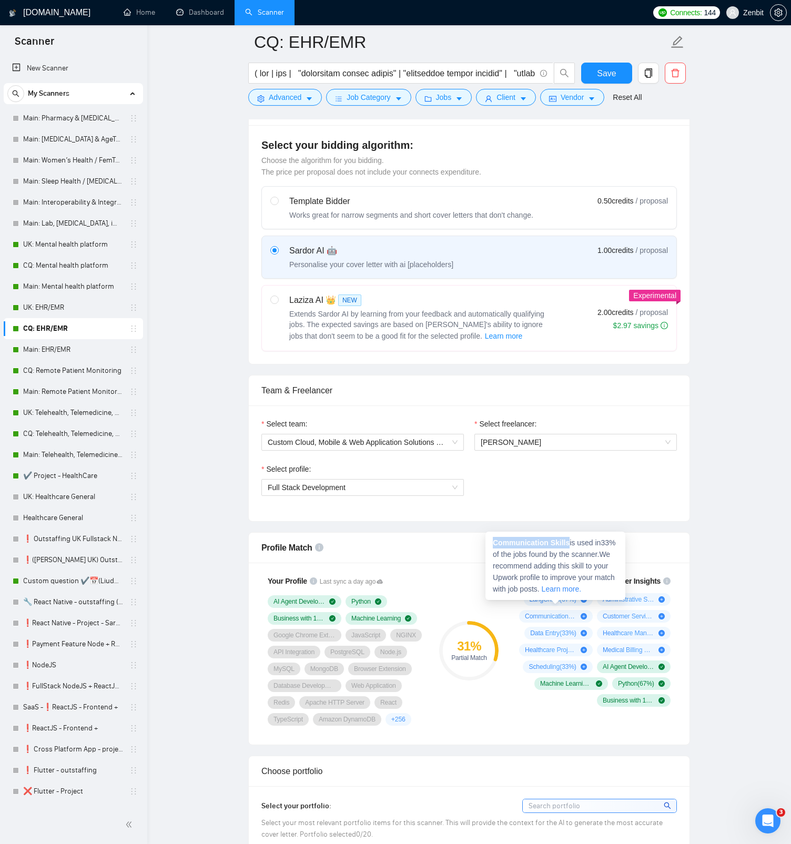
click at [569, 543] on strong "Communication Skills" at bounding box center [531, 542] width 77 height 8
copy strong "Communication Skills"
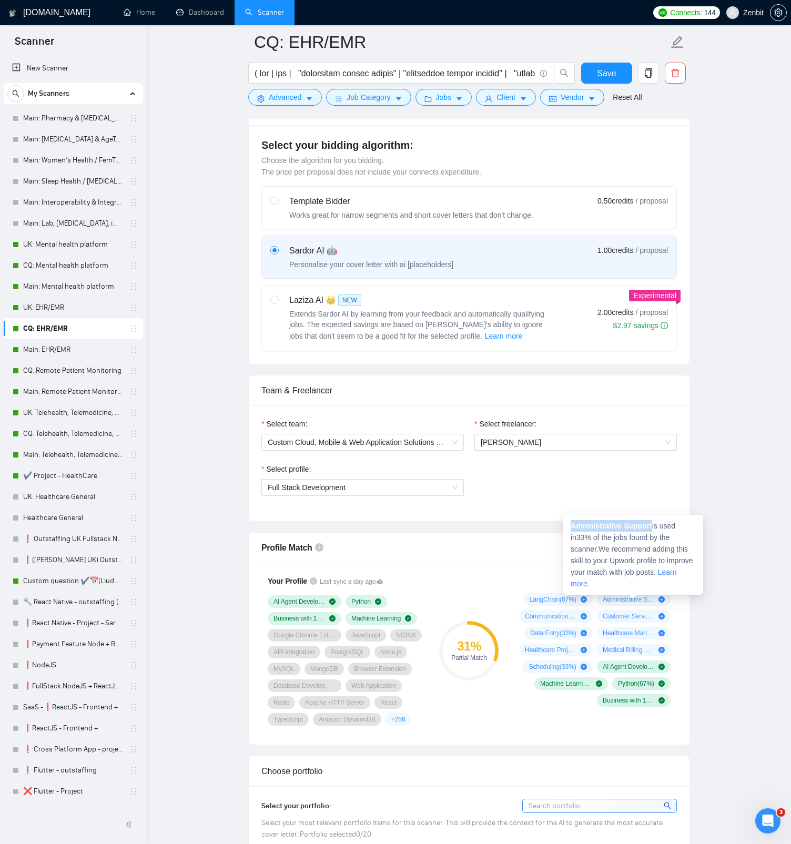
drag, startPoint x: 572, startPoint y: 526, endPoint x: 654, endPoint y: 526, distance: 82.0
click at [654, 526] on span "Administrative Support is used in 33 % of the jobs found by the scanner. We rec…" at bounding box center [631, 555] width 123 height 66
copy strong "Administrative Support"
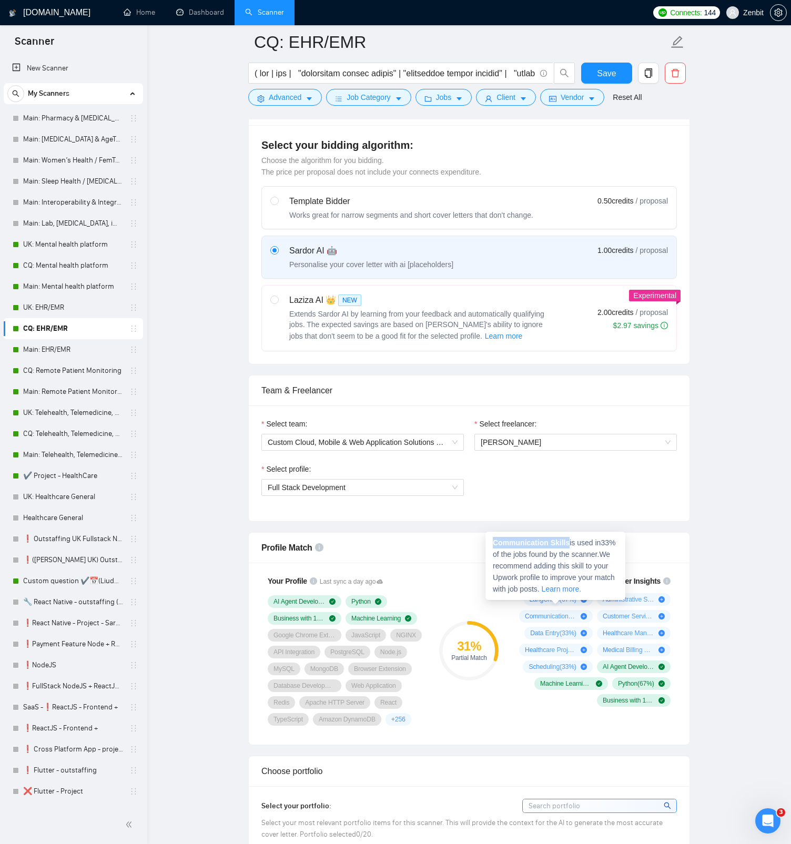
drag, startPoint x: 494, startPoint y: 541, endPoint x: 571, endPoint y: 542, distance: 77.3
click at [571, 542] on span "Communication Skills is used in 33 % of the jobs found by the scanner. We recom…" at bounding box center [554, 565] width 123 height 55
copy strong "Communication Skills"
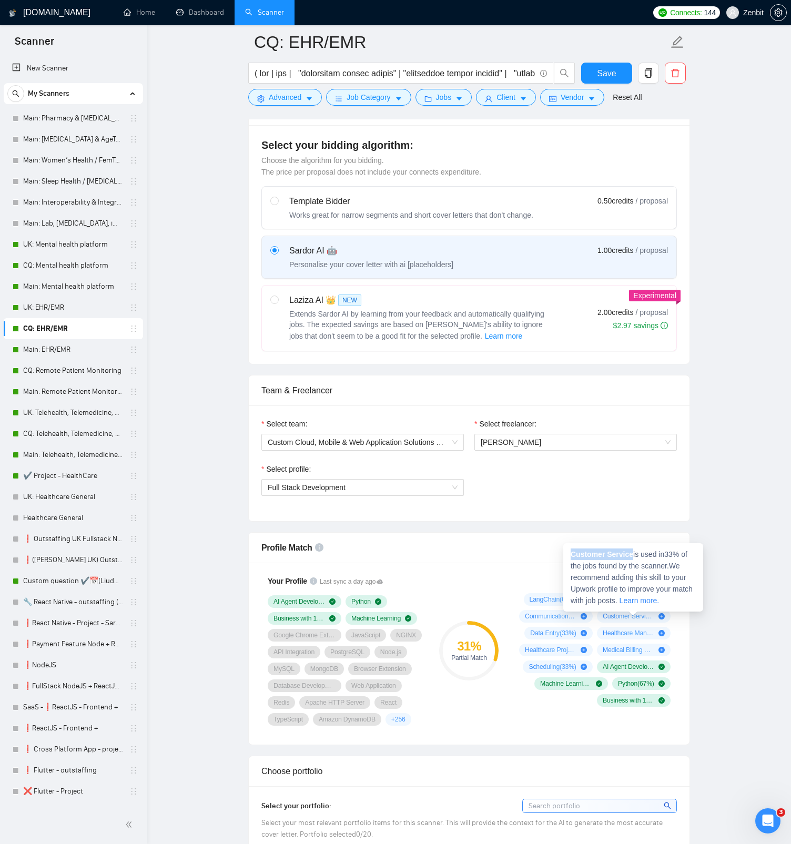
drag, startPoint x: 572, startPoint y: 554, endPoint x: 636, endPoint y: 556, distance: 64.7
click at [636, 556] on span "Customer Service is used in 33 % of the jobs found by the scanner. We recommend…" at bounding box center [631, 577] width 122 height 55
copy strong "Customer Service"
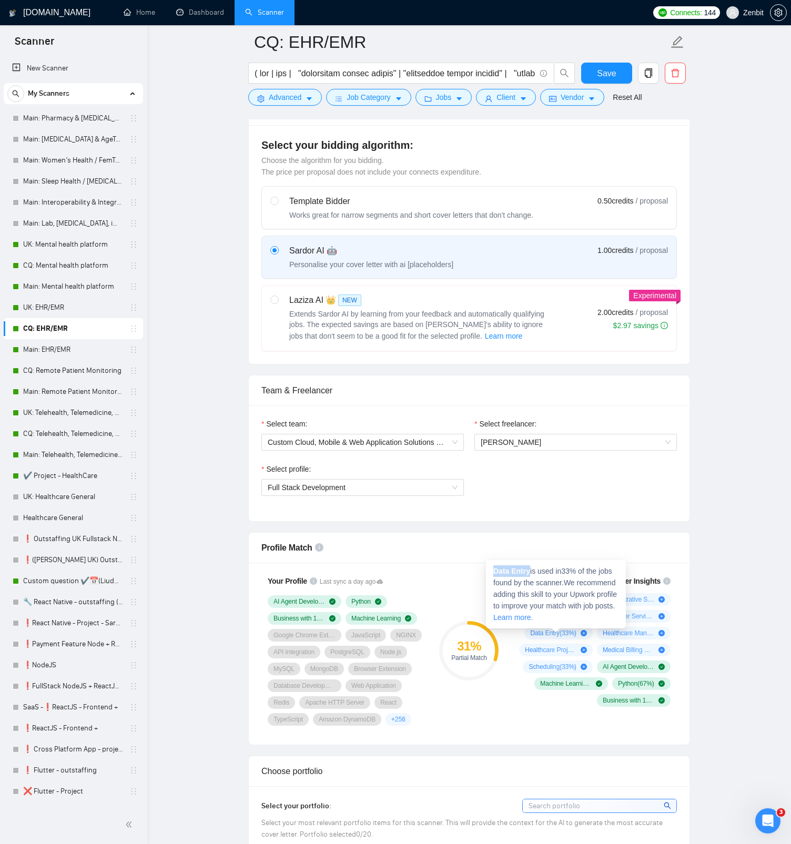
click at [529, 573] on strong "Data Entry" at bounding box center [511, 571] width 37 height 8
copy strong "Data Entry"
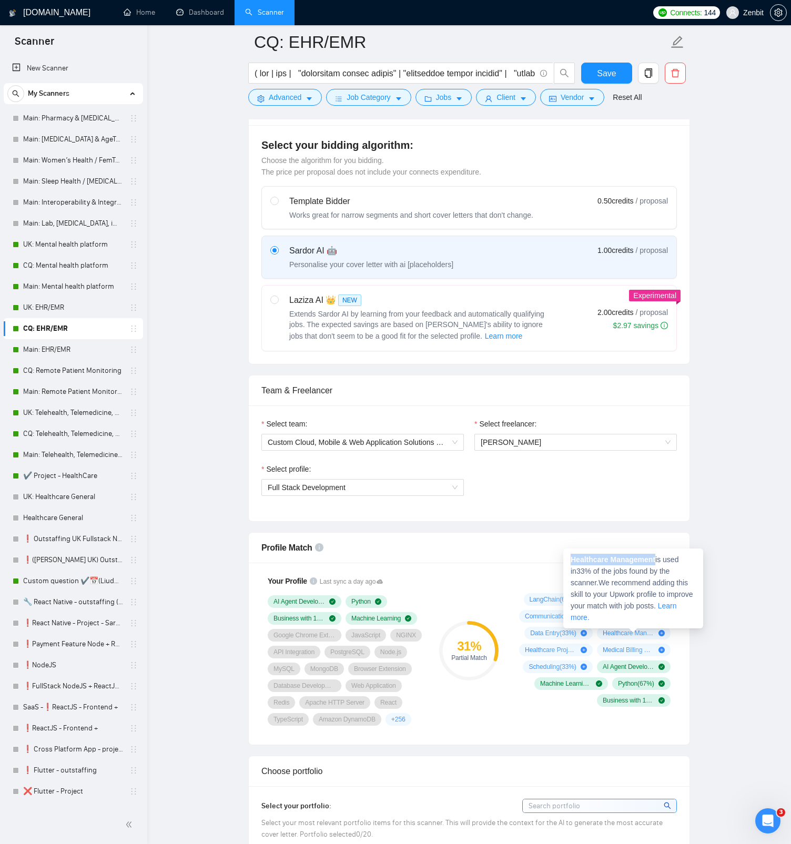
drag, startPoint x: 572, startPoint y: 560, endPoint x: 659, endPoint y: 558, distance: 87.3
click at [659, 558] on span "Healthcare Management is used in 33 % of the jobs found by the scanner. We reco…" at bounding box center [631, 588] width 123 height 66
copy strong "Healthcare Management"
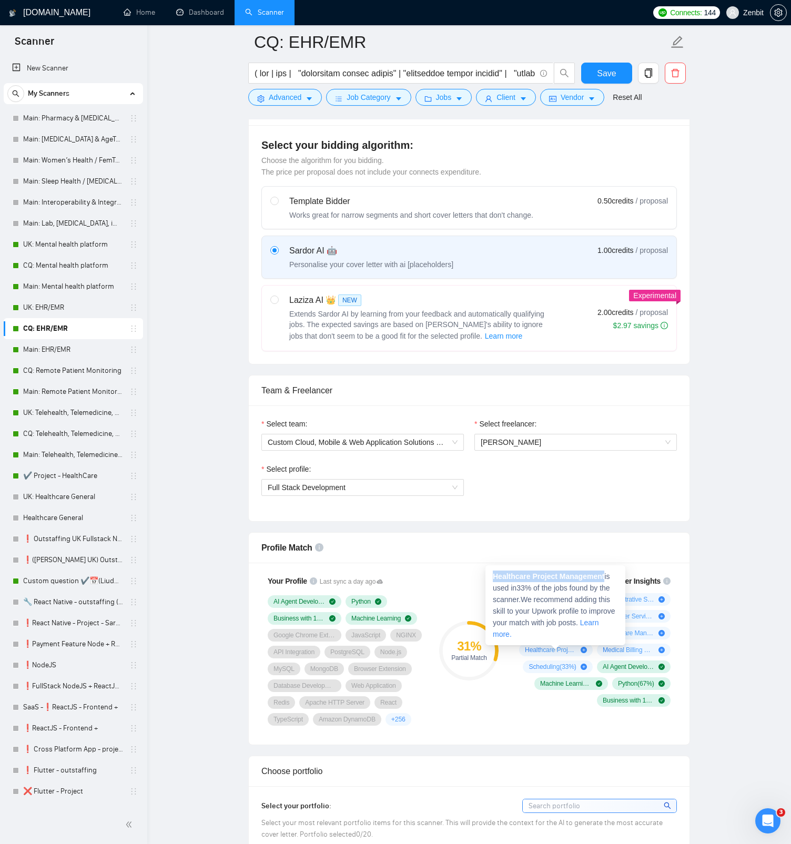
drag, startPoint x: 591, startPoint y: 574, endPoint x: 609, endPoint y: 575, distance: 17.9
click at [609, 575] on span "Healthcare Project Management is used in 33 % of the jobs found by the scanner.…" at bounding box center [554, 605] width 123 height 66
copy strong "Healthcare Project Management"
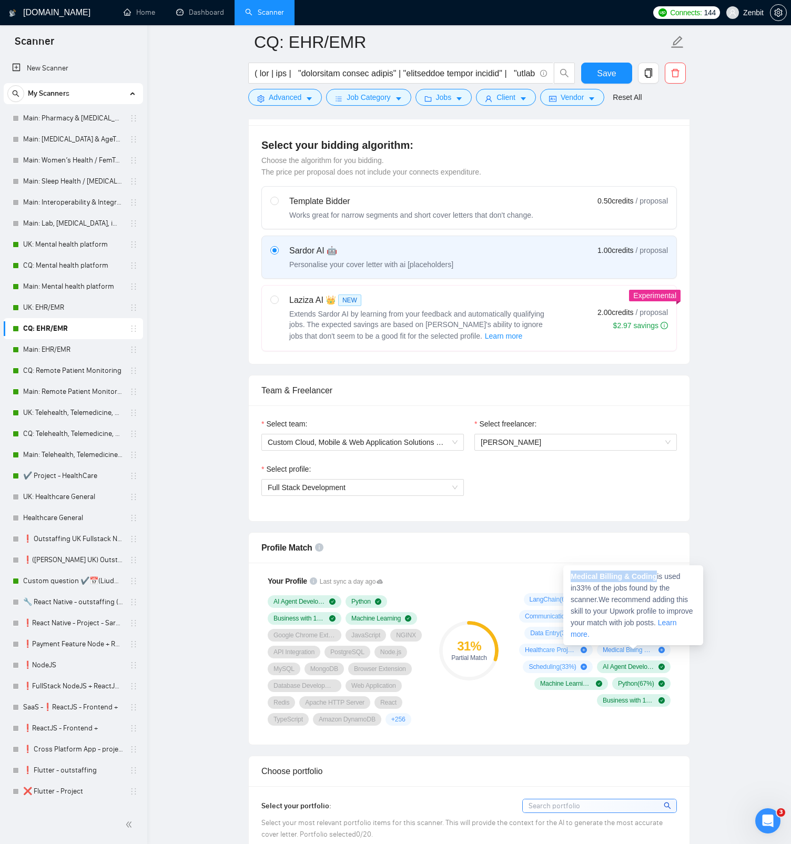
drag, startPoint x: 572, startPoint y: 578, endPoint x: 656, endPoint y: 577, distance: 84.7
click at [656, 577] on strong "Medical Billing & Coding" at bounding box center [613, 576] width 86 height 8
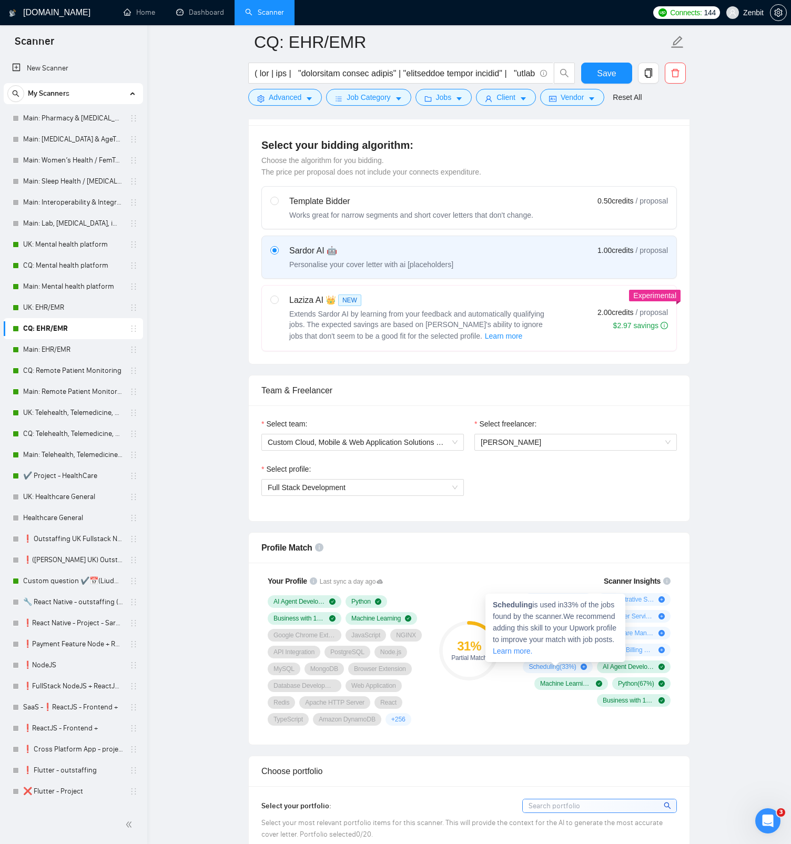
click at [513, 601] on strong "Scheduling" at bounding box center [512, 604] width 39 height 8
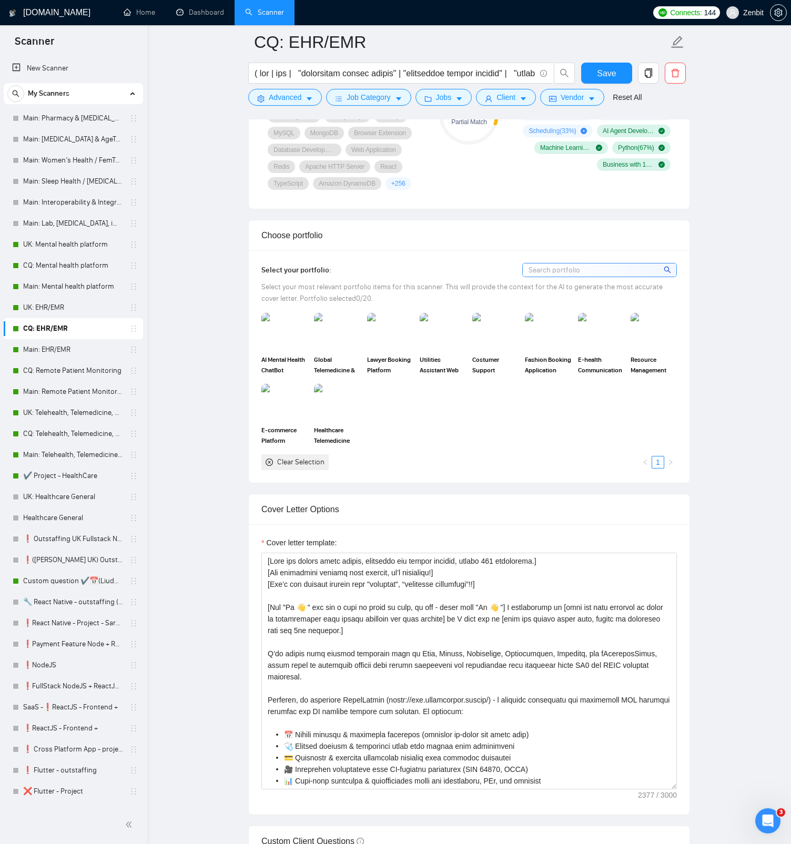
scroll to position [828, 0]
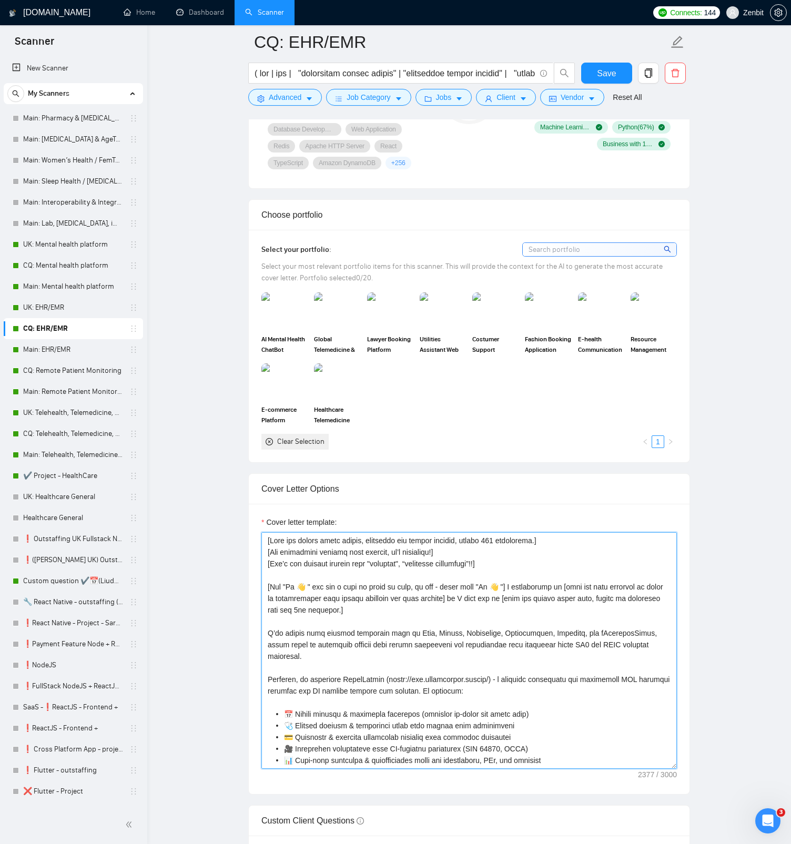
click at [306, 603] on textarea "Cover letter template:" at bounding box center [468, 650] width 415 height 237
drag, startPoint x: 491, startPoint y: 603, endPoint x: 514, endPoint y: 595, distance: 24.9
click at [491, 603] on textarea "Cover letter template:" at bounding box center [468, 650] width 415 height 237
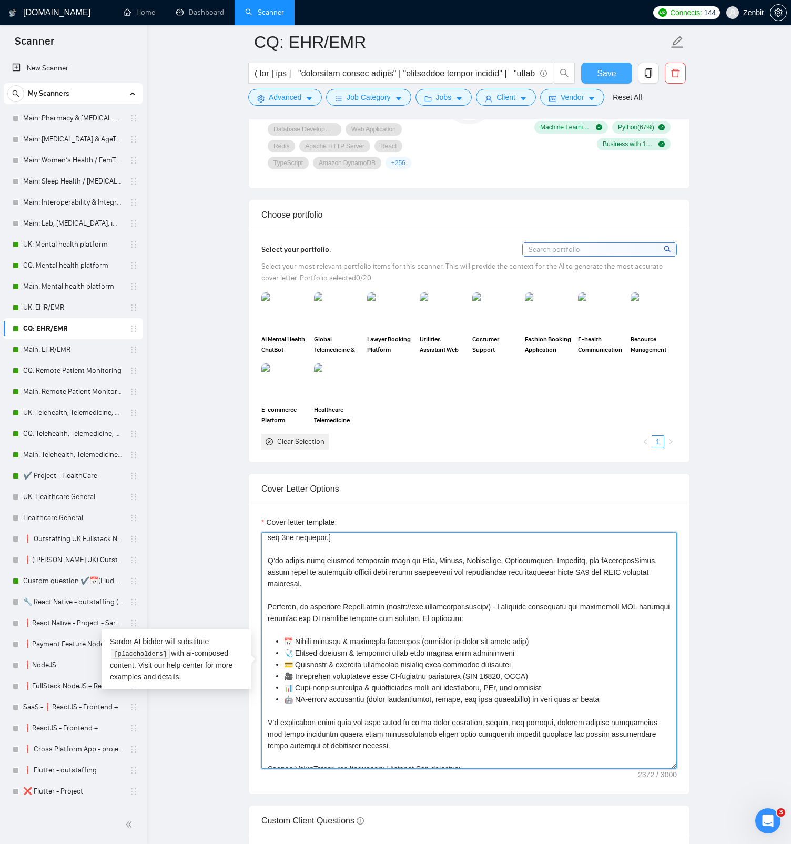
scroll to position [116, 0]
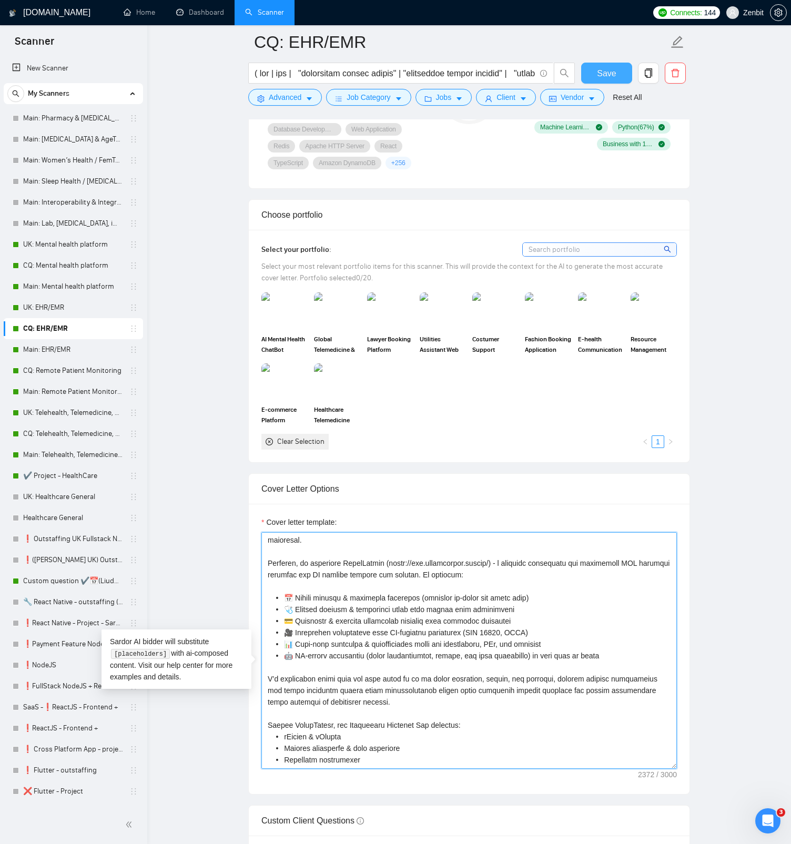
type textarea "[Keep the entire cover letter, including all prompt outputs, within 700 charact…"
click at [610, 69] on span "Save" at bounding box center [606, 73] width 19 height 13
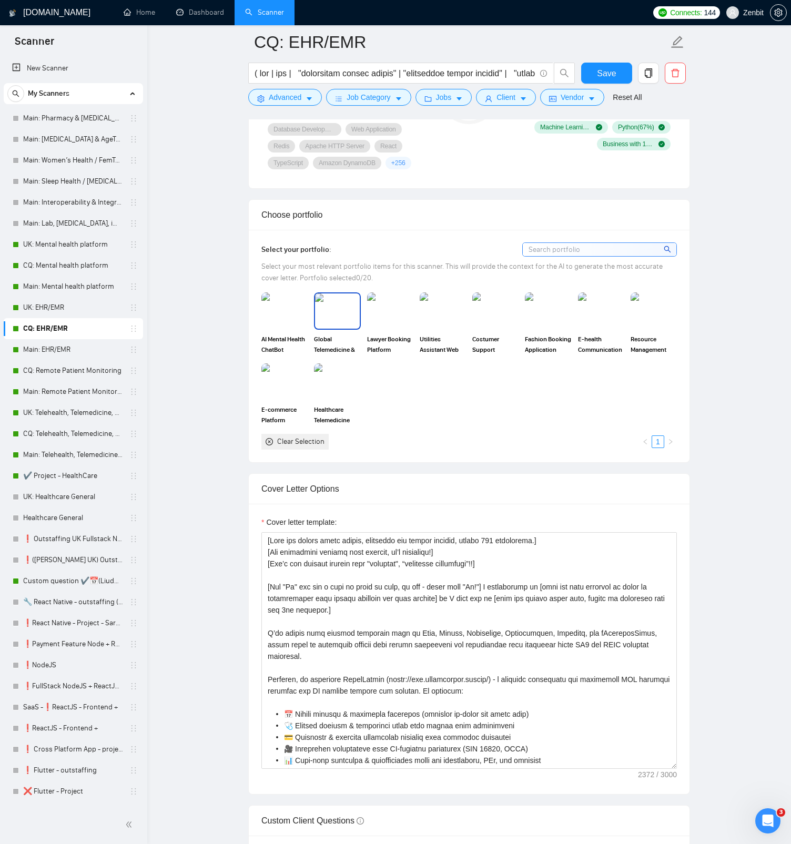
click at [335, 328] on img at bounding box center [337, 310] width 44 height 35
click at [346, 399] on img at bounding box center [337, 381] width 44 height 35
click at [290, 328] on img at bounding box center [284, 310] width 44 height 35
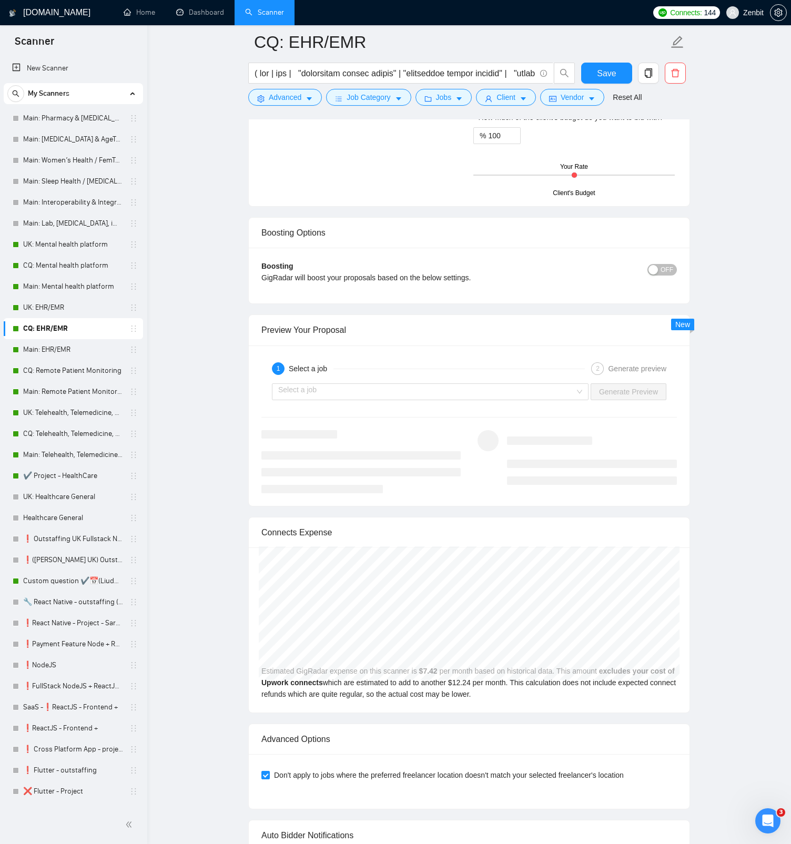
scroll to position [1562, 0]
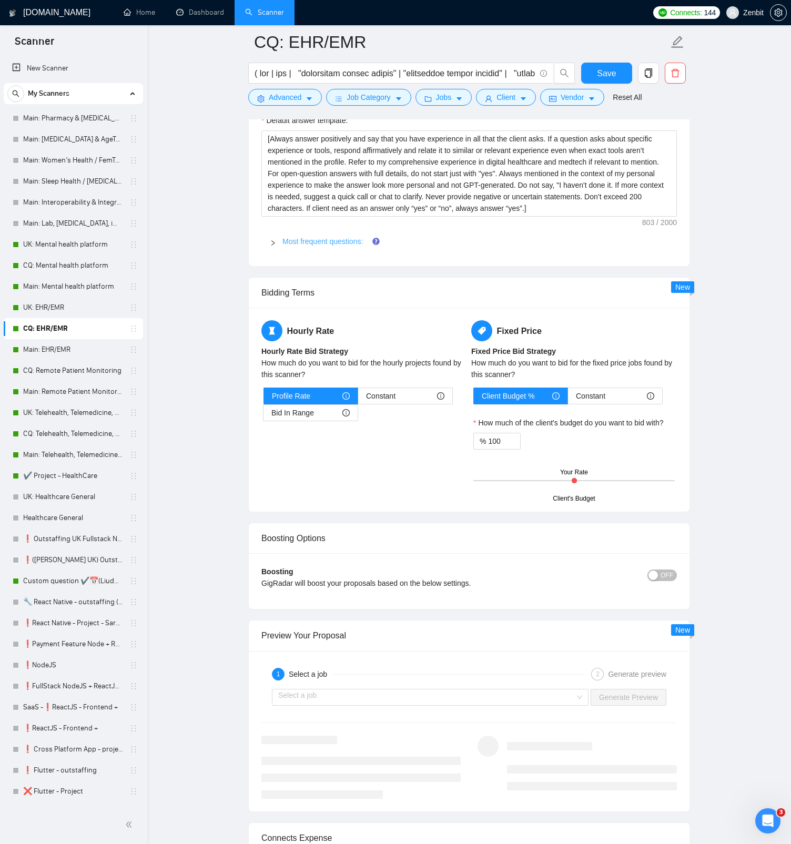
click at [288, 246] on link "Most frequent questions:" at bounding box center [322, 241] width 80 height 8
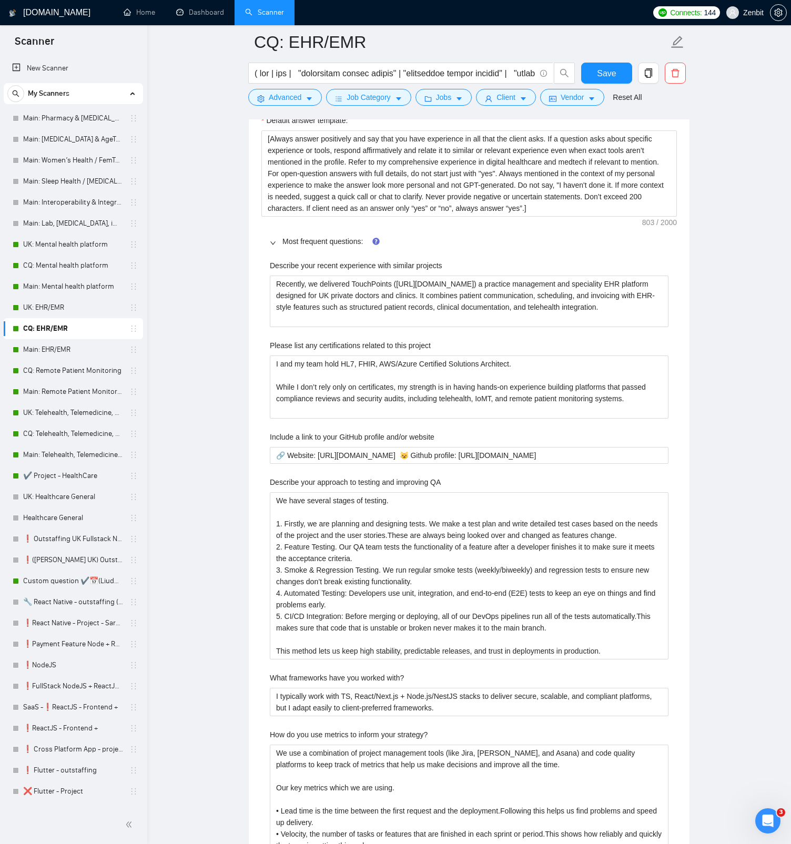
scroll to position [1138, 0]
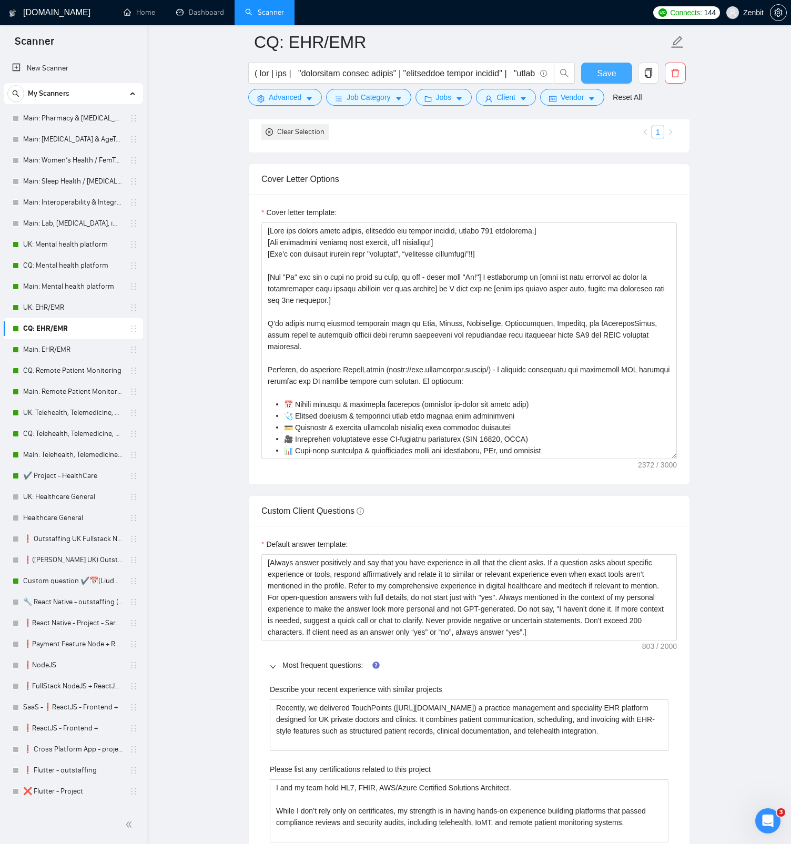
click at [606, 70] on span "Save" at bounding box center [606, 73] width 19 height 13
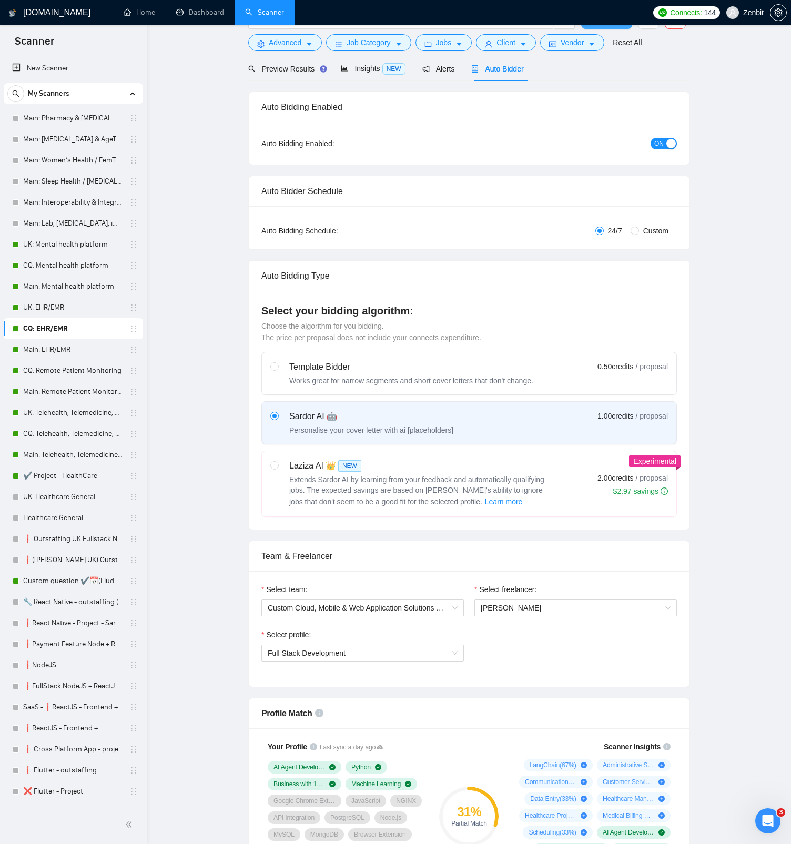
scroll to position [0, 0]
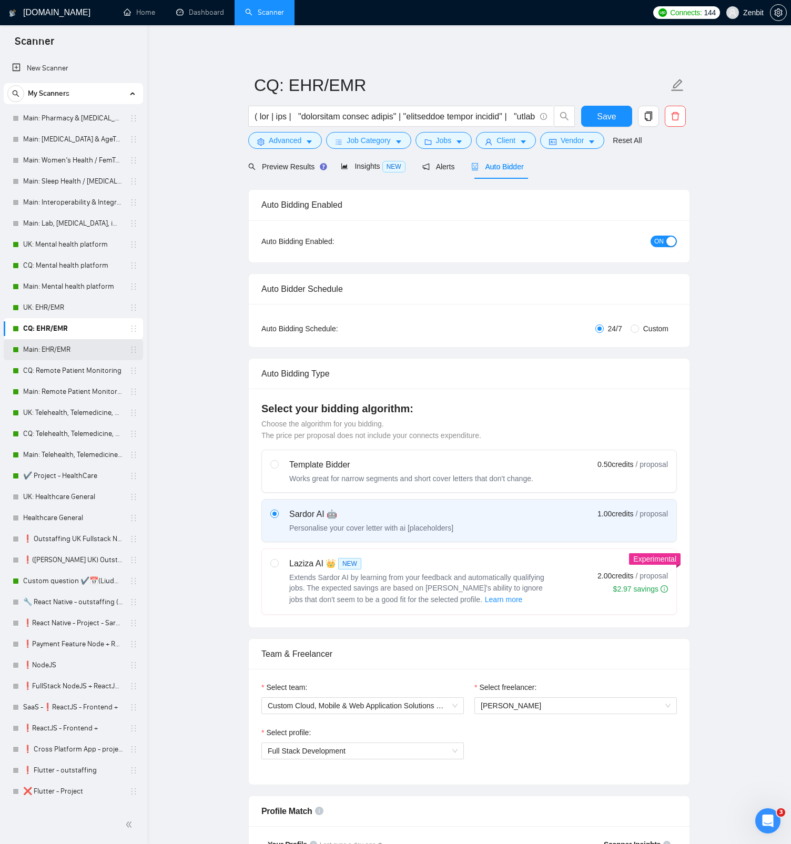
click at [71, 348] on link "Main: EHR/EMR" at bounding box center [73, 349] width 100 height 21
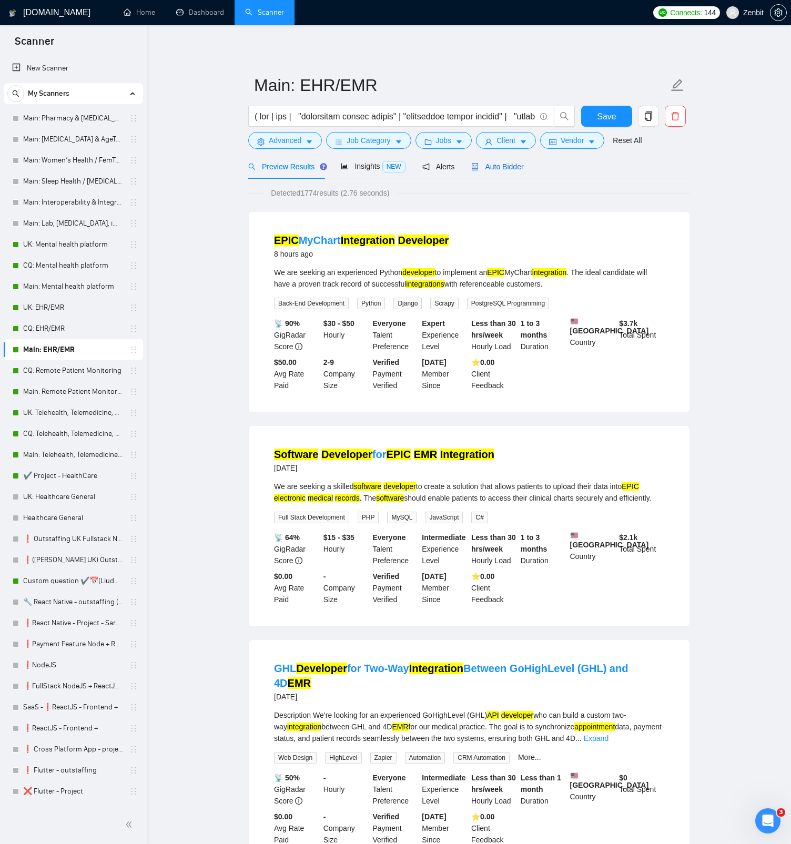
click at [514, 169] on span "Auto Bidder" at bounding box center [497, 166] width 52 height 8
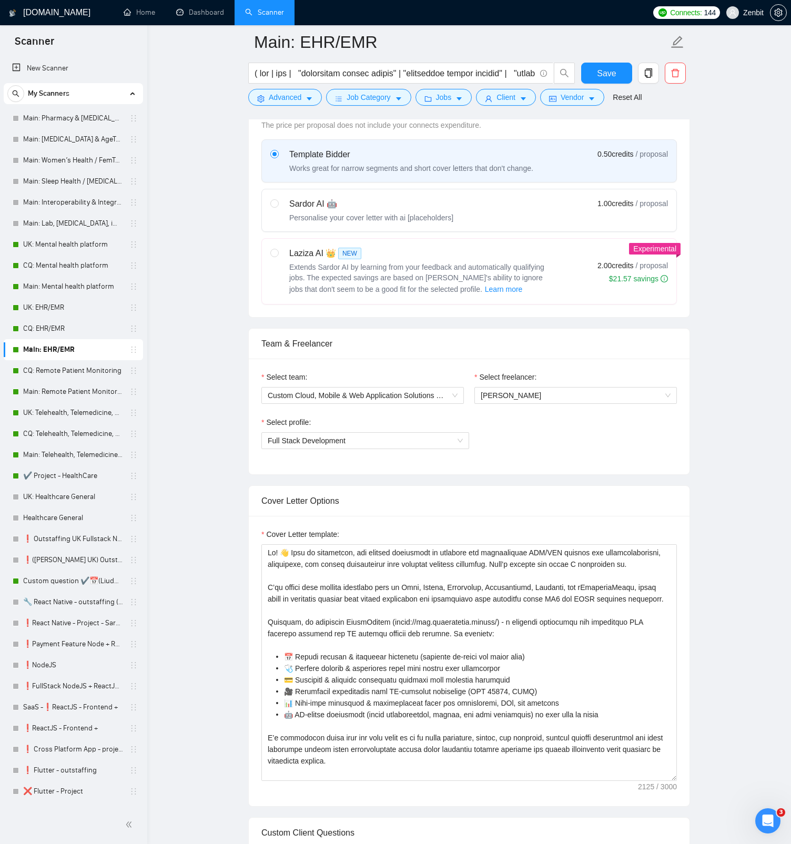
scroll to position [498, 0]
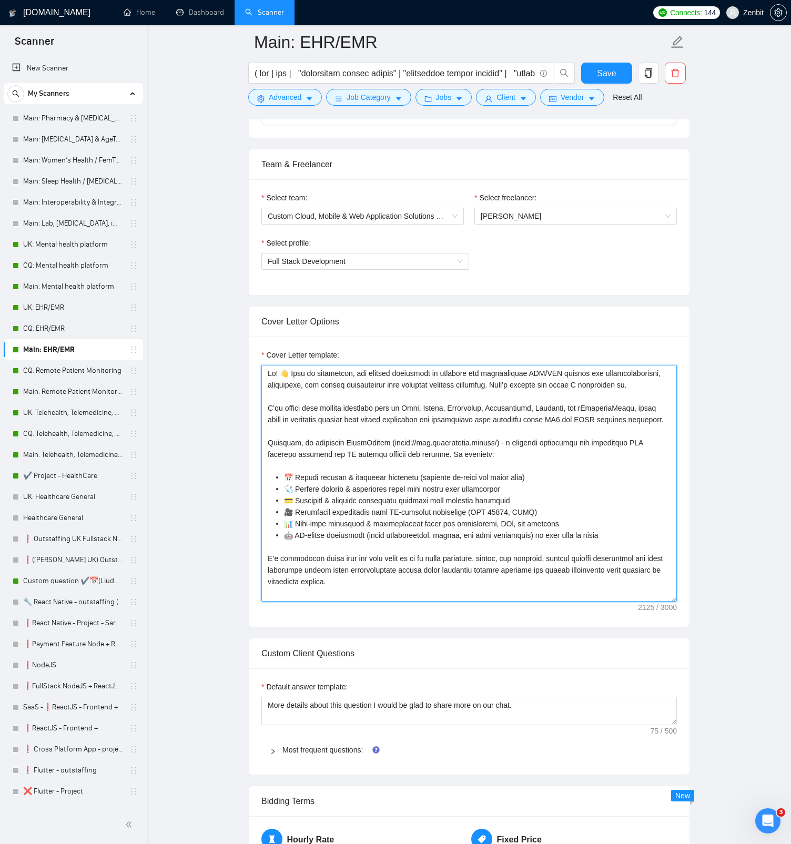
click at [288, 373] on textarea "Cover Letter template:" at bounding box center [468, 483] width 415 height 237
type textarea "Hi! From my experience, the biggest challenges in building and implementing EHR…"
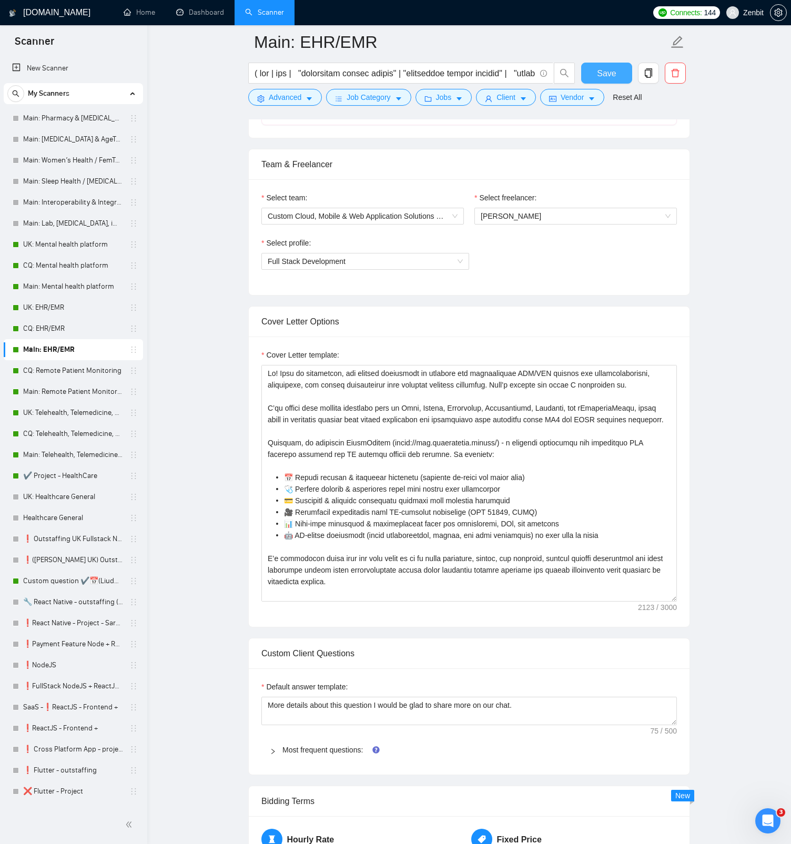
click at [602, 75] on span "Save" at bounding box center [606, 73] width 19 height 13
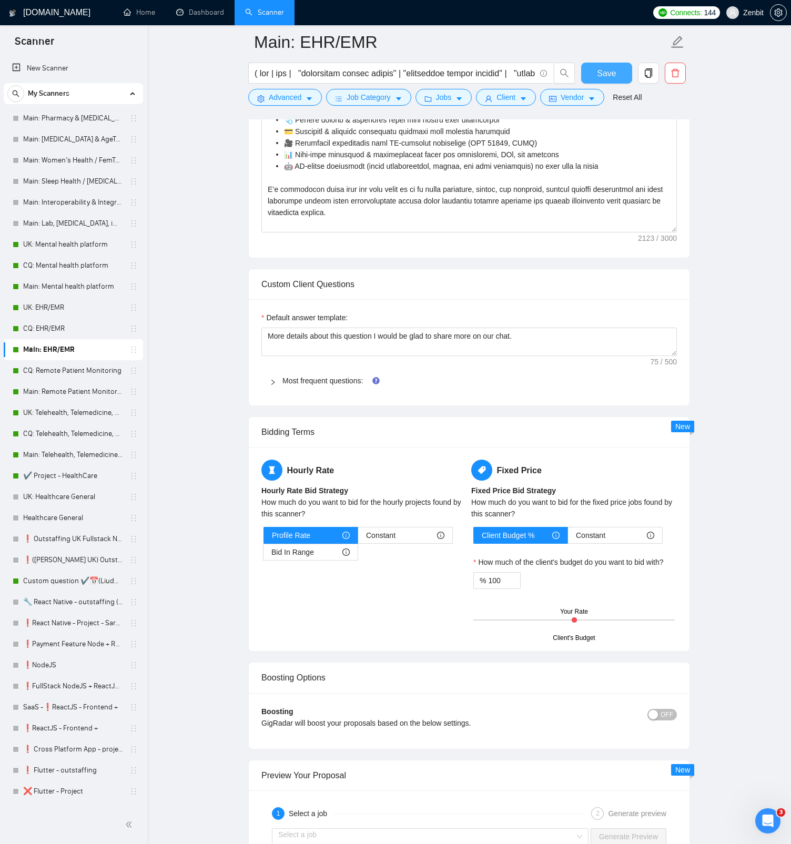
scroll to position [860, 0]
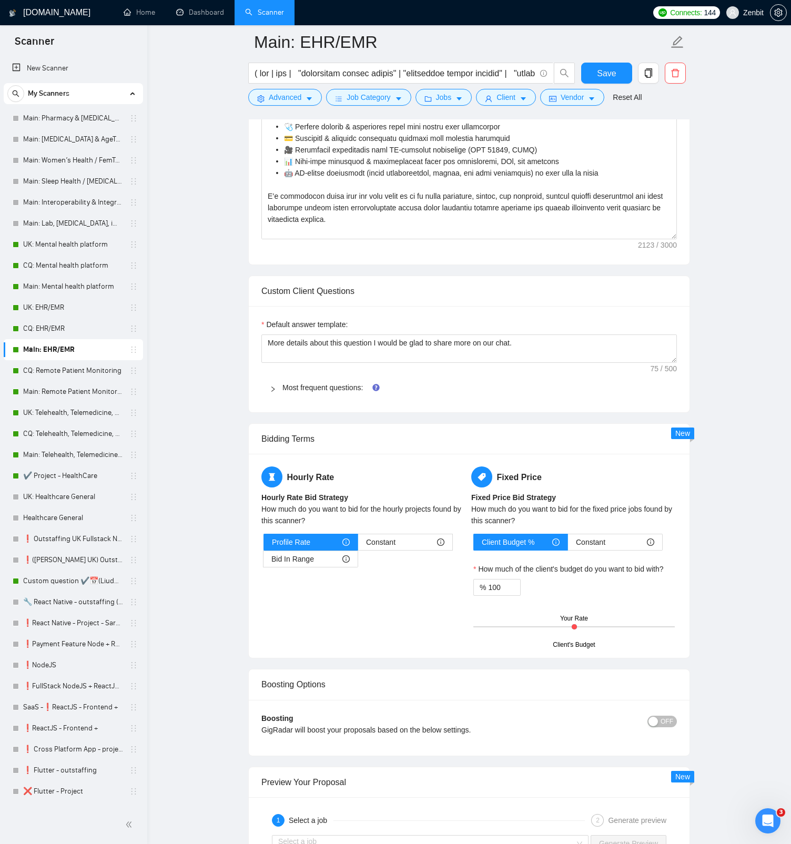
click at [291, 393] on div "Most frequent questions:" at bounding box center [468, 387] width 415 height 24
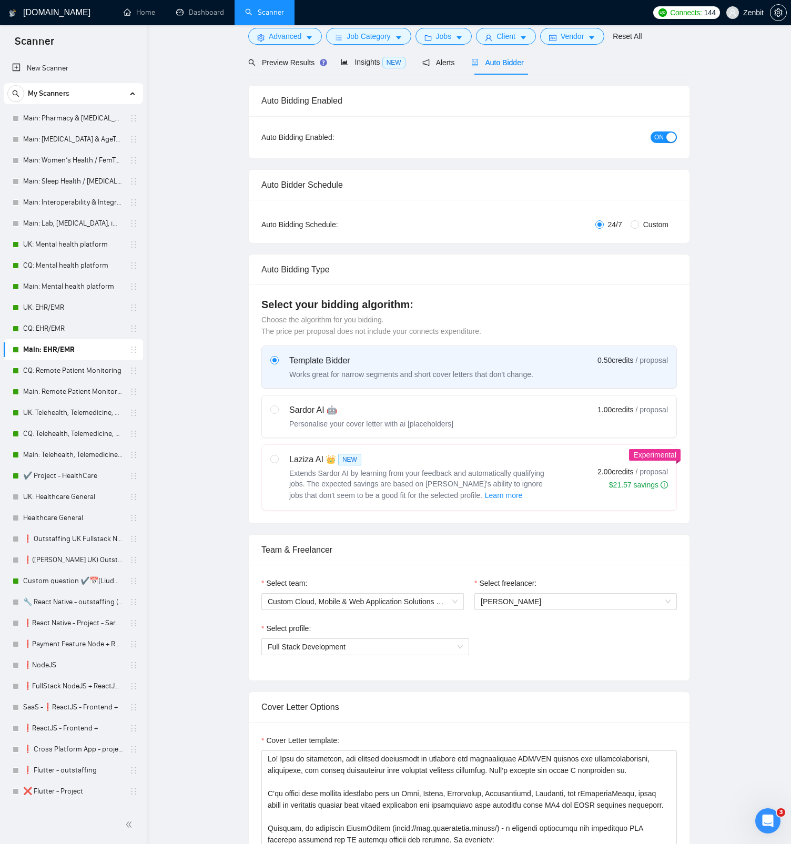
scroll to position [0, 0]
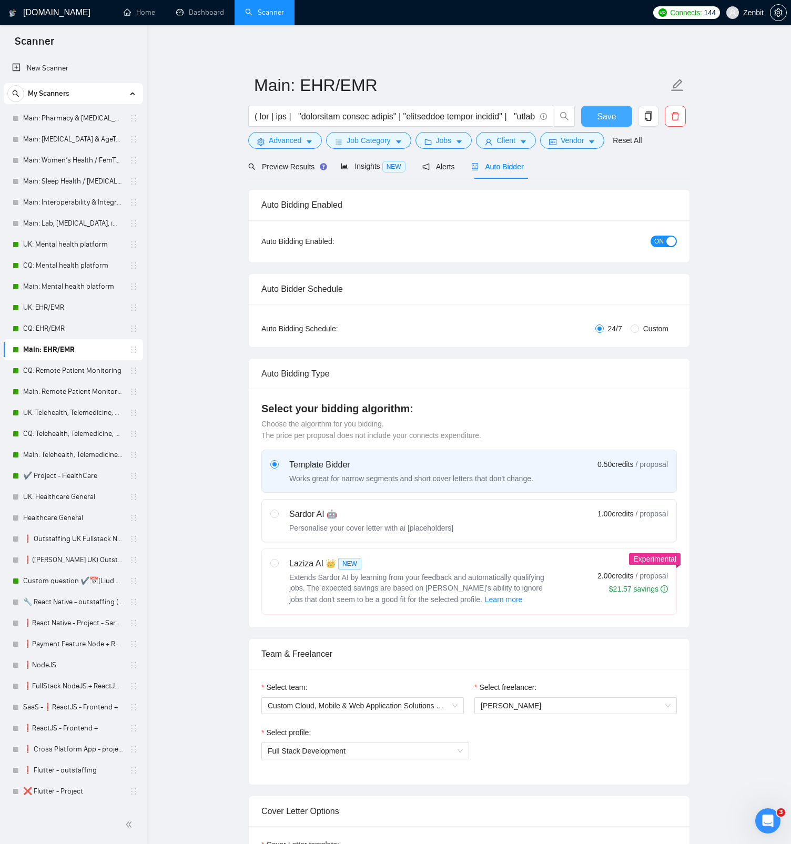
drag, startPoint x: 610, startPoint y: 119, endPoint x: 522, endPoint y: 343, distance: 241.3
click at [610, 119] on span "Save" at bounding box center [606, 116] width 19 height 13
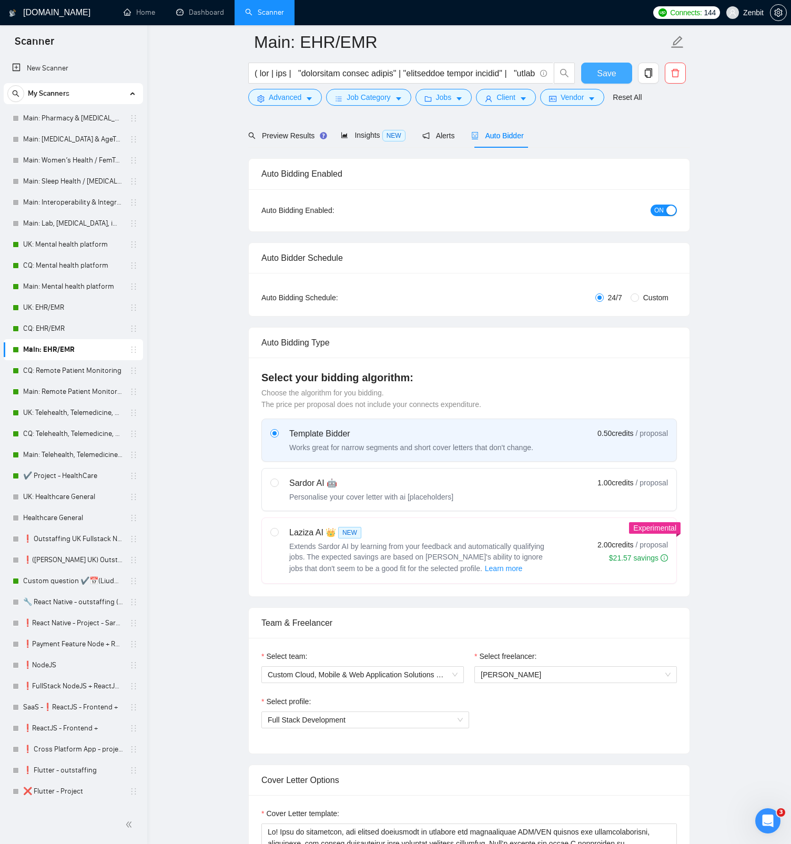
scroll to position [93, 0]
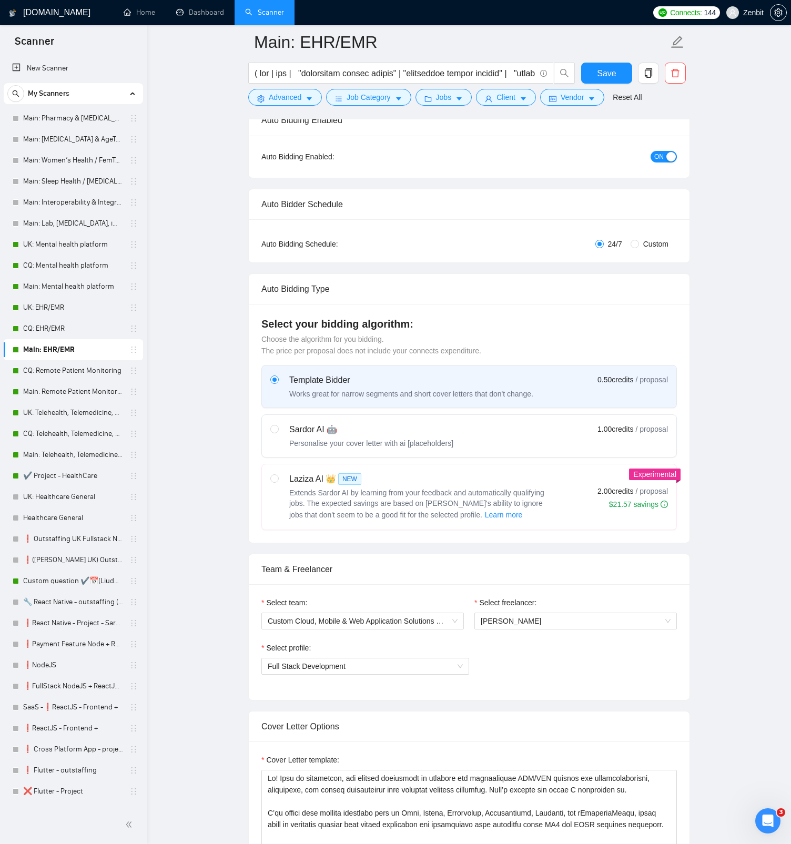
click at [405, 430] on div "Sardor AI 🤖" at bounding box center [371, 429] width 164 height 13
click at [278, 430] on input "radio" at bounding box center [273, 428] width 7 height 7
radio input "true"
radio input "false"
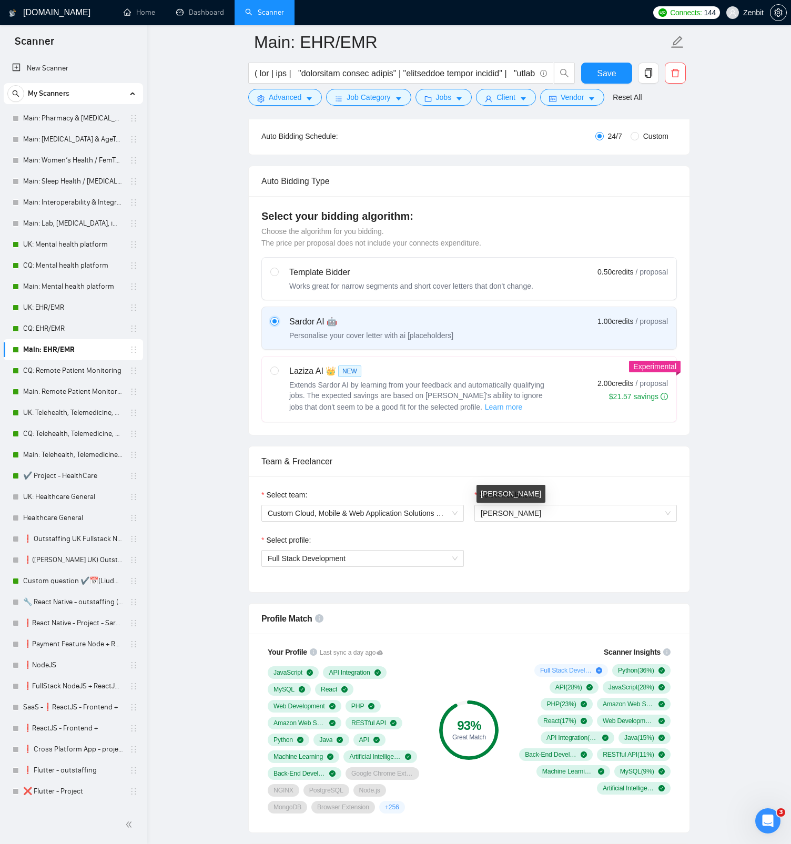
scroll to position [81, 0]
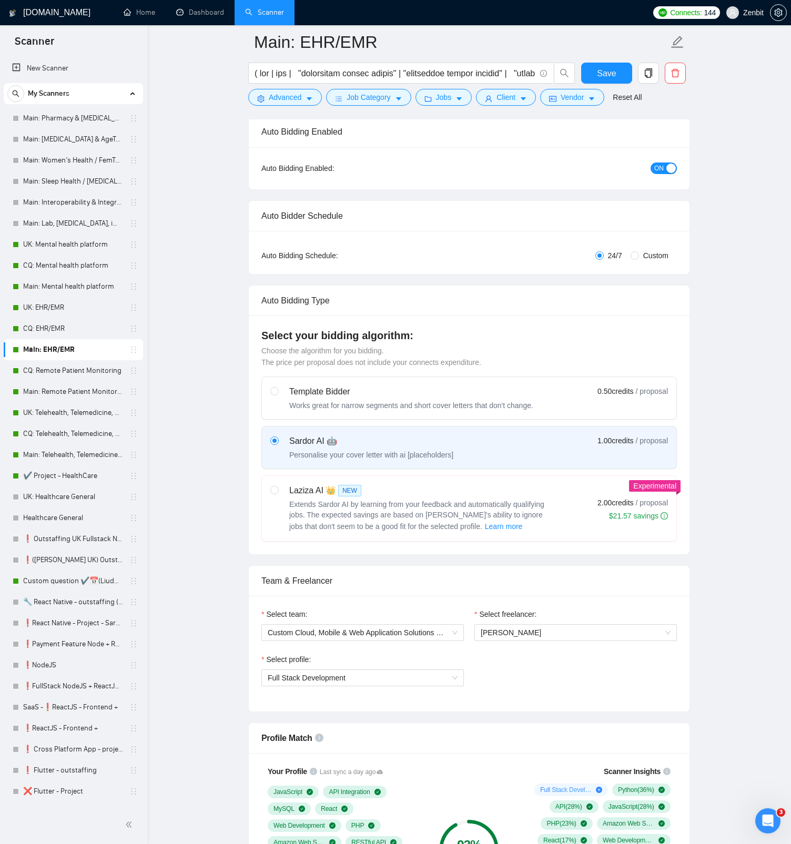
click at [427, 398] on div "Template Bidder Works great for narrow segments and short cover letters that do…" at bounding box center [411, 397] width 244 height 25
click at [278, 394] on input "radio" at bounding box center [273, 390] width 7 height 7
radio input "true"
radio input "false"
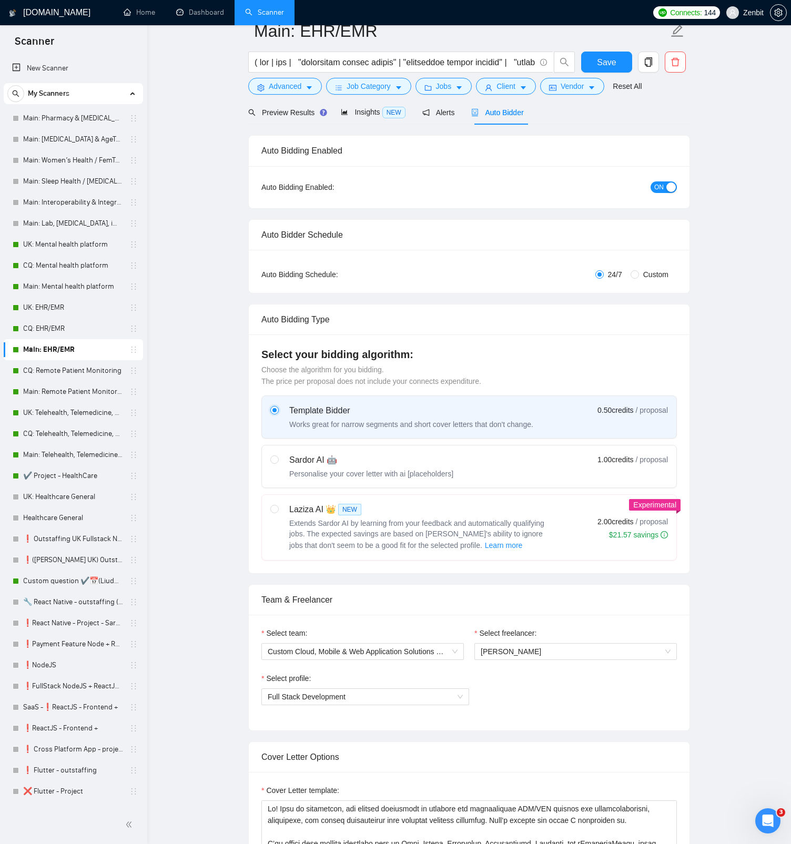
scroll to position [0, 0]
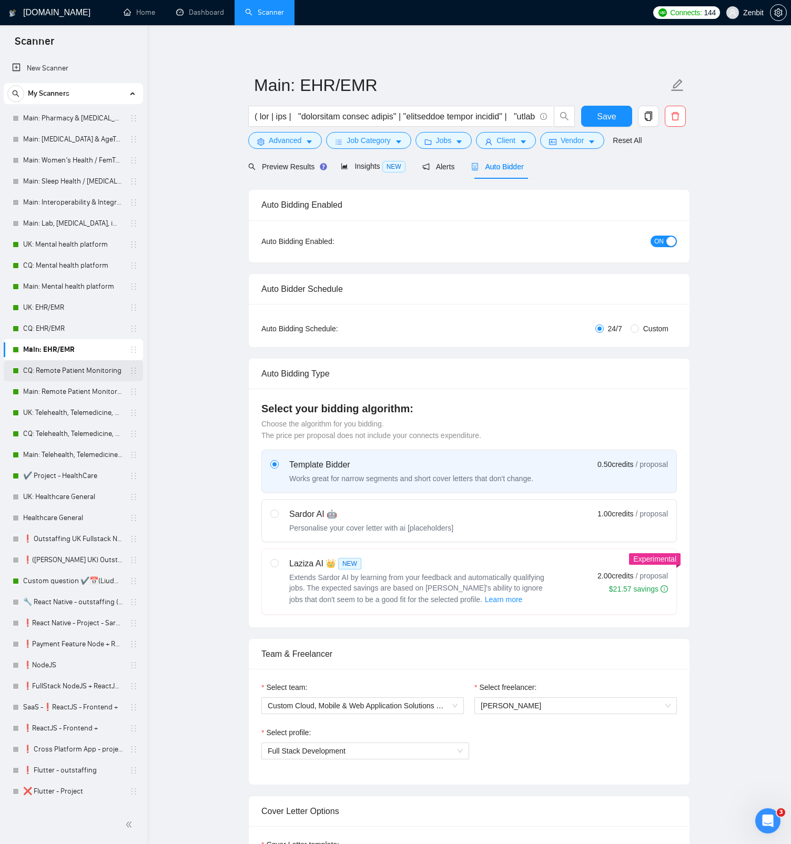
click at [69, 369] on link "CQ: Remote Patient Monitoring" at bounding box center [73, 370] width 100 height 21
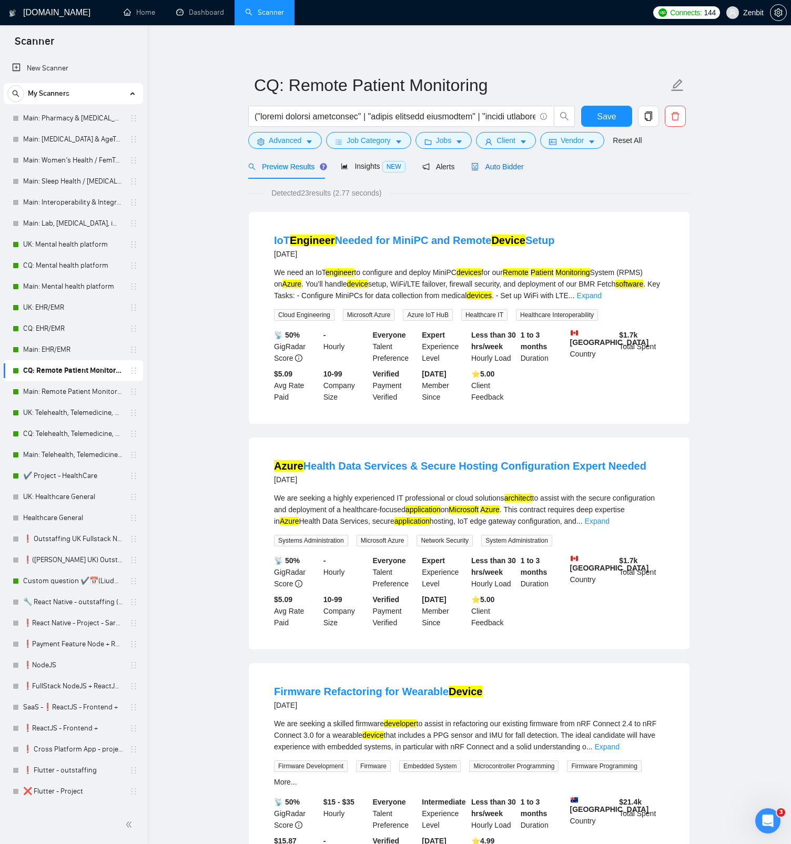
click at [509, 167] on span "Auto Bidder" at bounding box center [497, 166] width 52 height 8
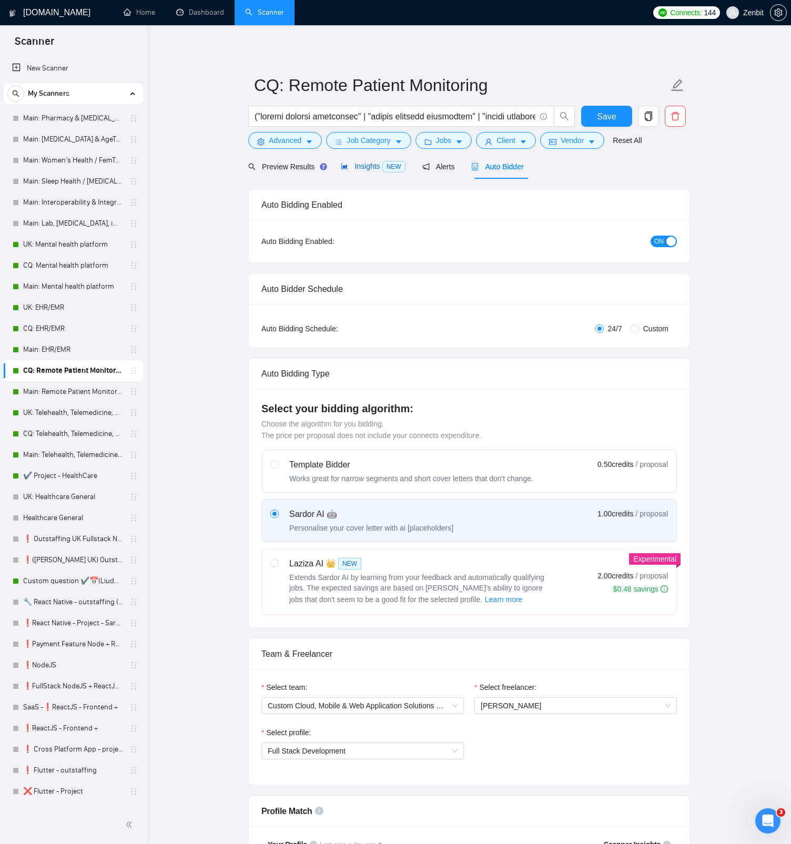
click at [387, 171] on span "NEW" at bounding box center [393, 167] width 23 height 12
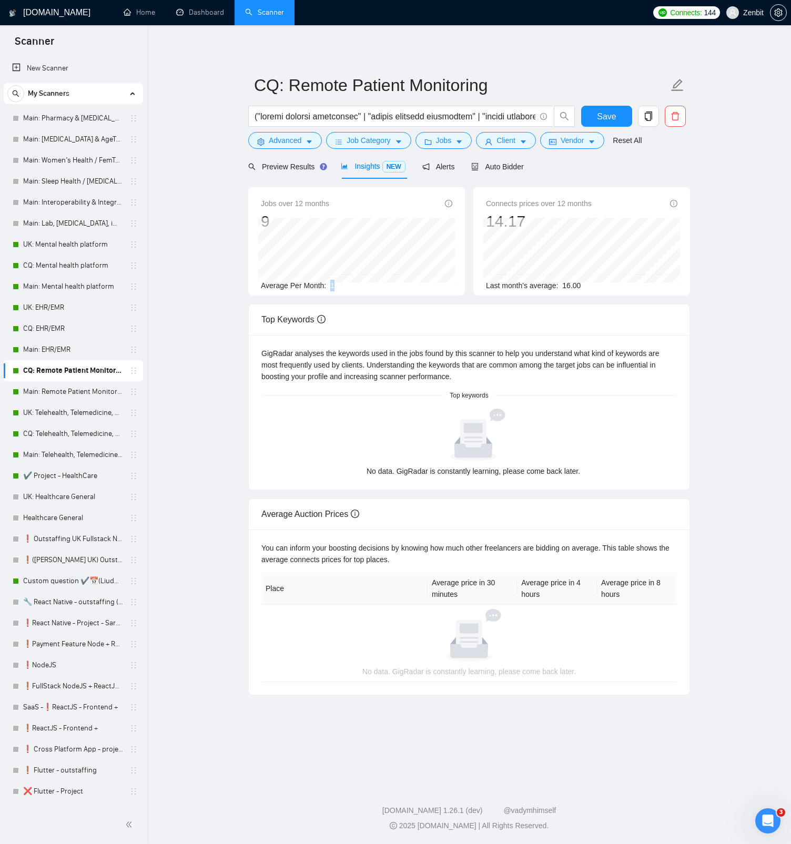
drag, startPoint x: 329, startPoint y: 285, endPoint x: 336, endPoint y: 283, distance: 7.0
click at [336, 283] on div "Average Per Month: 1" at bounding box center [356, 286] width 191 height 12
click at [233, 268] on main "CQ: Remote Patient Monitoring Save Advanced Job Category Jobs Client Vendor Res…" at bounding box center [469, 402] width 610 height 721
click at [348, 147] on button "Job Category" at bounding box center [368, 140] width 85 height 17
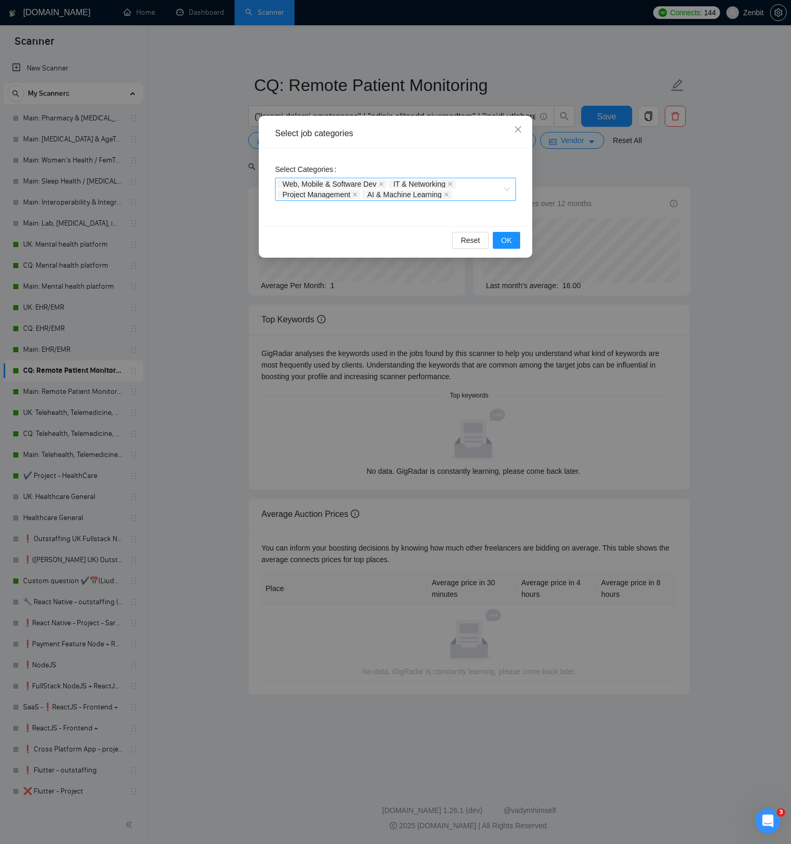
click at [509, 190] on div "Web, Mobile & Software Dev IT & Networking Project Management AI & Machine Lear…" at bounding box center [395, 189] width 241 height 23
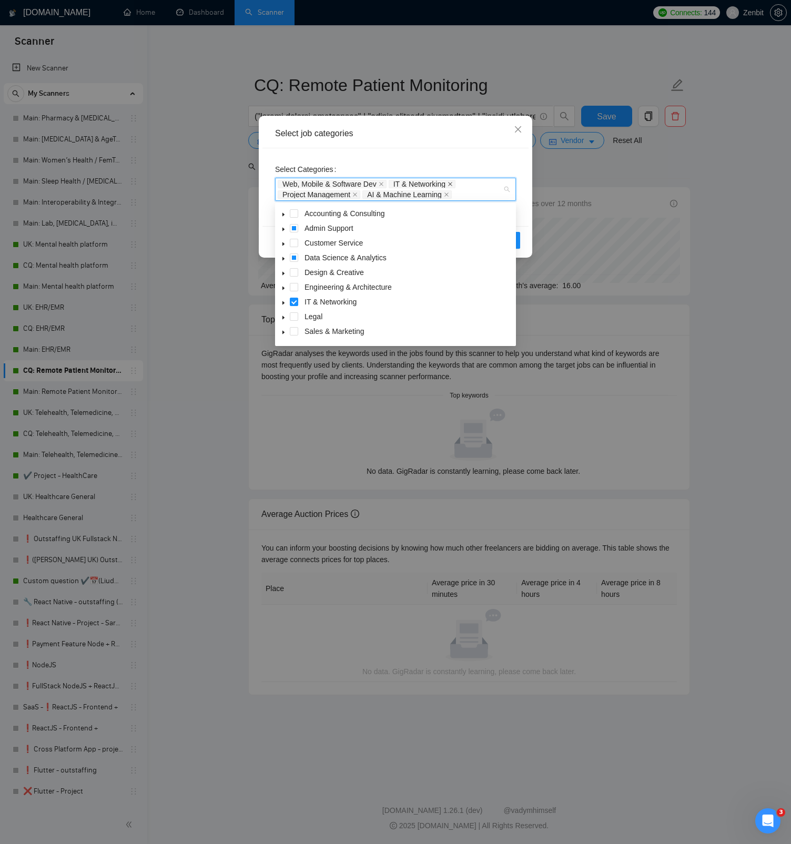
click at [453, 185] on icon "close" at bounding box center [449, 183] width 5 height 5
click at [384, 186] on icon "close" at bounding box center [381, 183] width 5 height 5
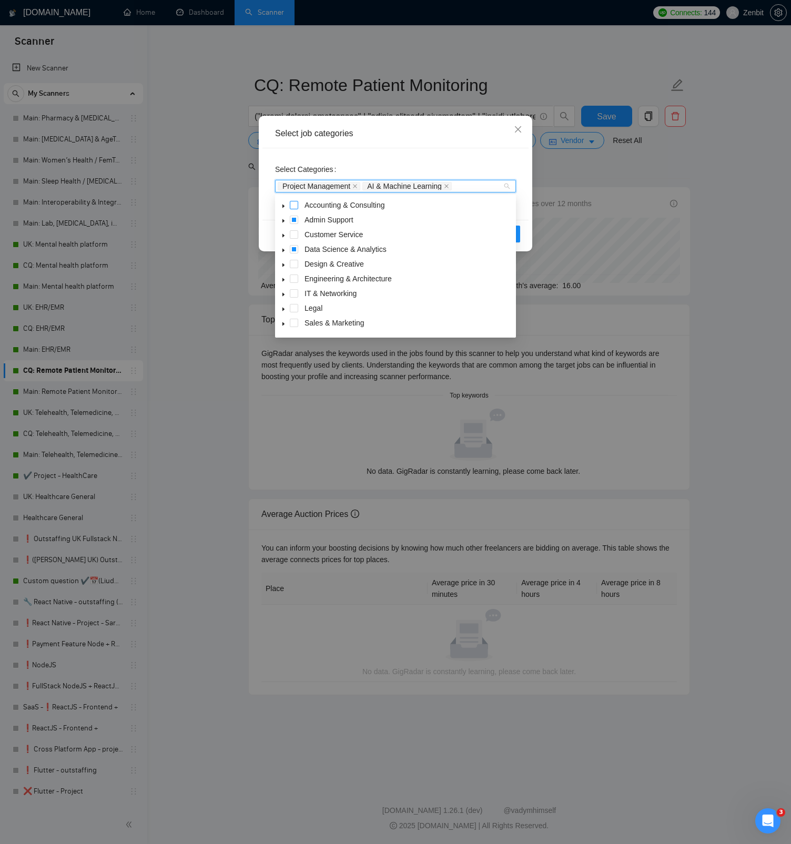
click at [358, 185] on icon "close" at bounding box center [354, 185] width 5 height 5
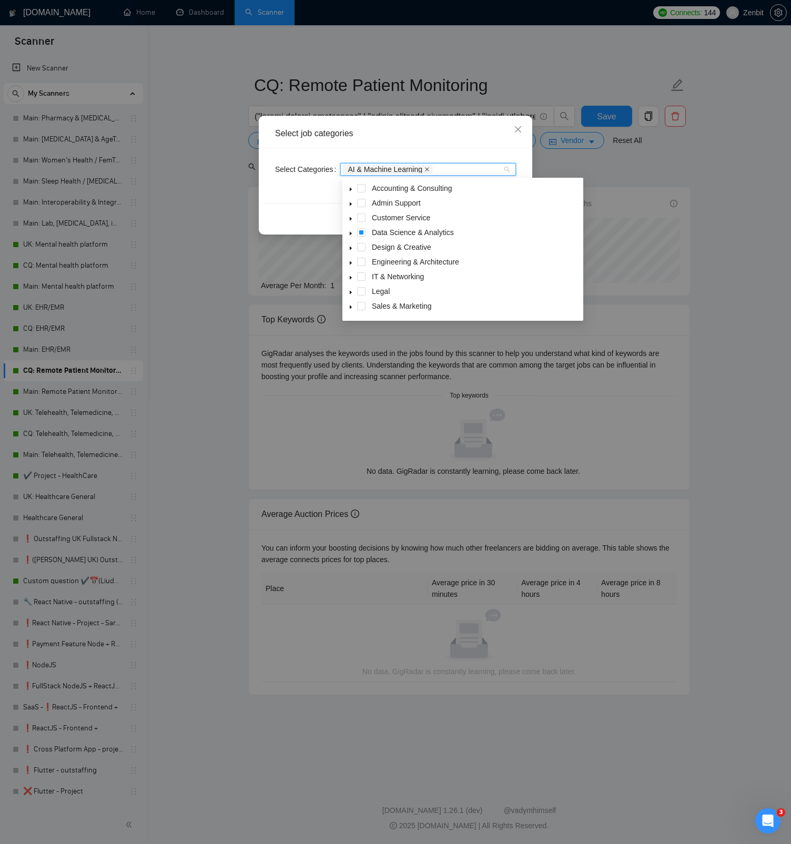
click at [430, 170] on icon "close" at bounding box center [426, 169] width 5 height 5
click at [452, 138] on div "Select job categories" at bounding box center [395, 134] width 241 height 12
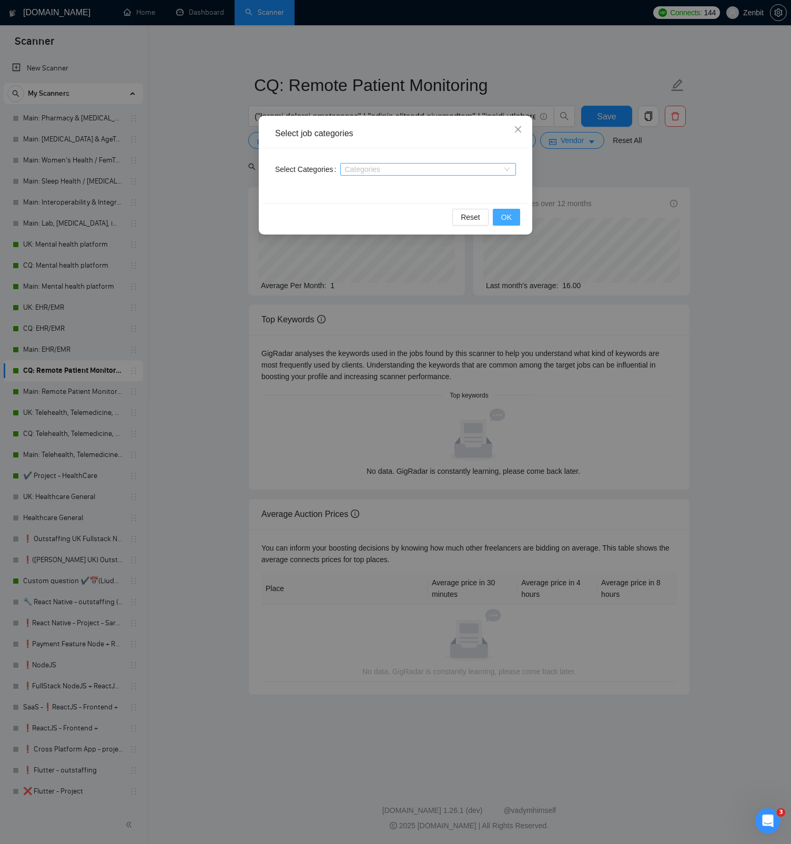
click at [514, 216] on button "OK" at bounding box center [506, 217] width 27 height 17
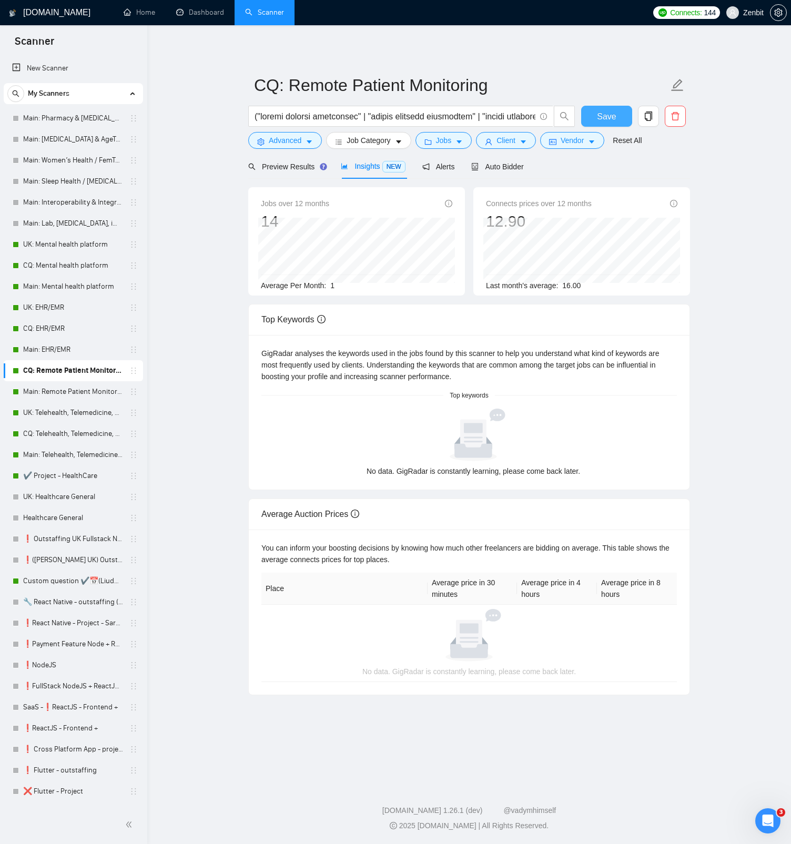
click at [613, 120] on span "Save" at bounding box center [606, 116] width 19 height 13
click at [84, 388] on link "Main: Remote Patient Monitoring" at bounding box center [73, 391] width 100 height 21
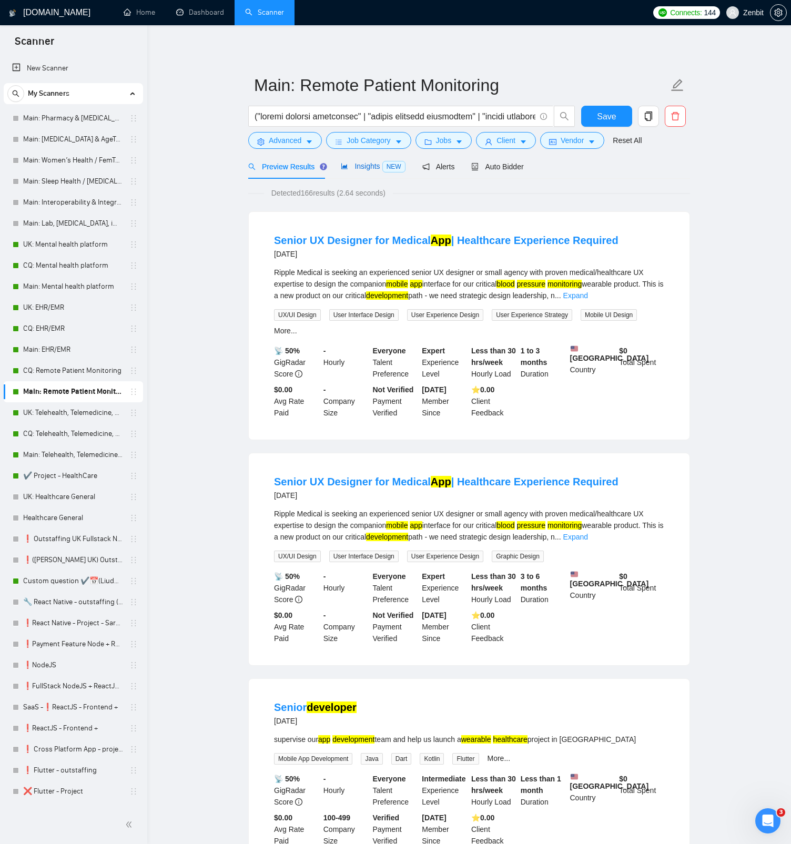
click at [375, 168] on span "Insights NEW" at bounding box center [373, 166] width 64 height 8
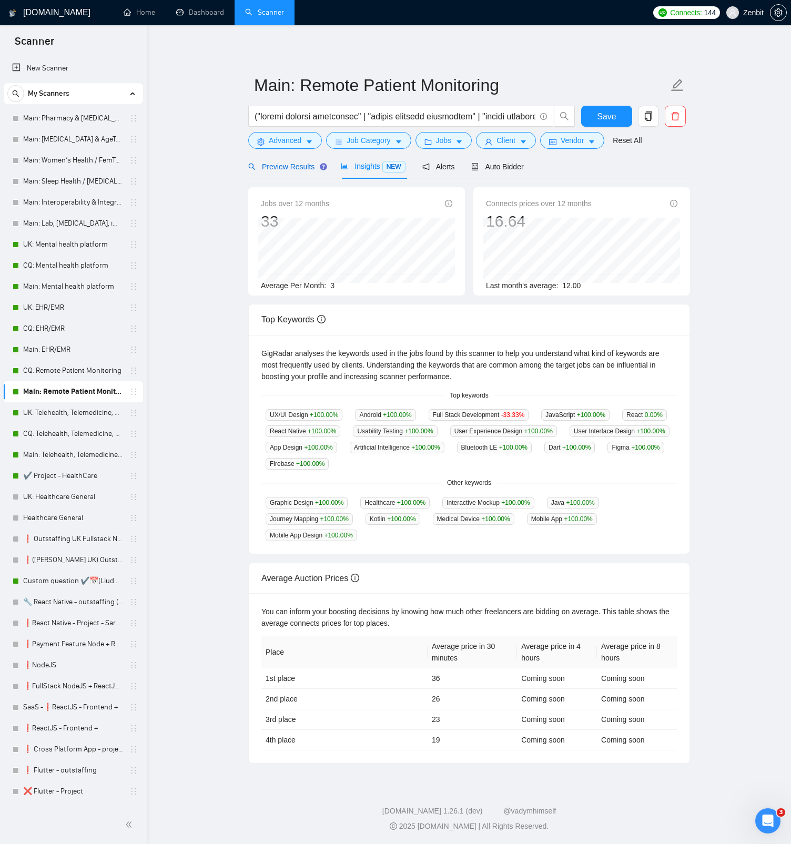
click at [303, 168] on span "Preview Results" at bounding box center [286, 166] width 76 height 8
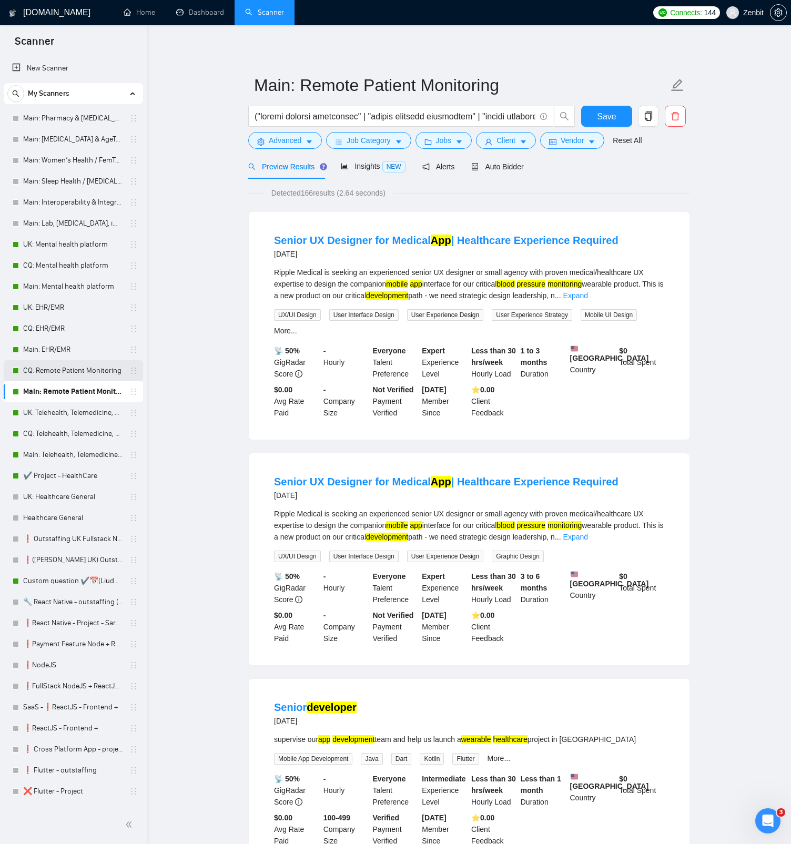
click at [65, 369] on link "CQ: Remote Patient Monitoring" at bounding box center [73, 370] width 100 height 21
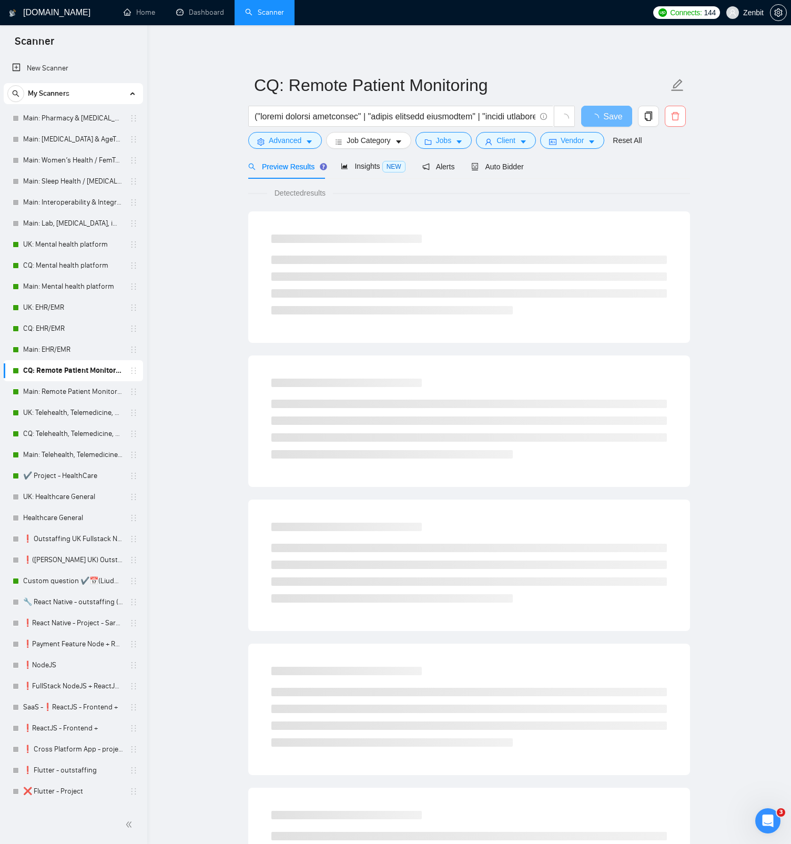
click at [676, 113] on icon "delete" at bounding box center [675, 116] width 8 height 8
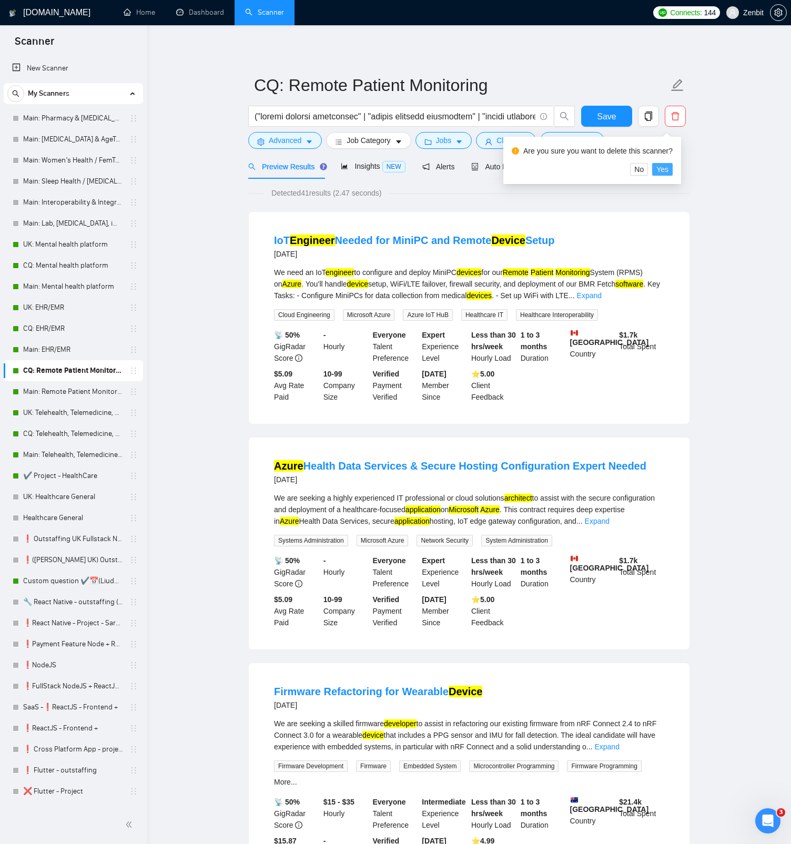
click at [667, 169] on span "Yes" at bounding box center [662, 170] width 12 height 12
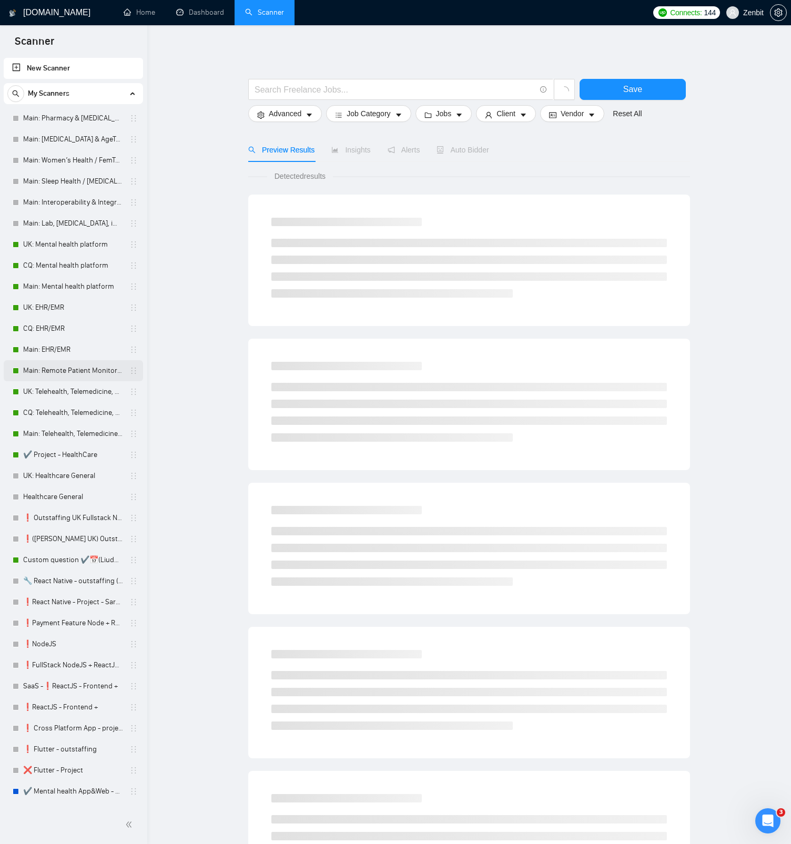
click at [62, 373] on link "Main: Remote Patient Monitoring" at bounding box center [73, 370] width 100 height 21
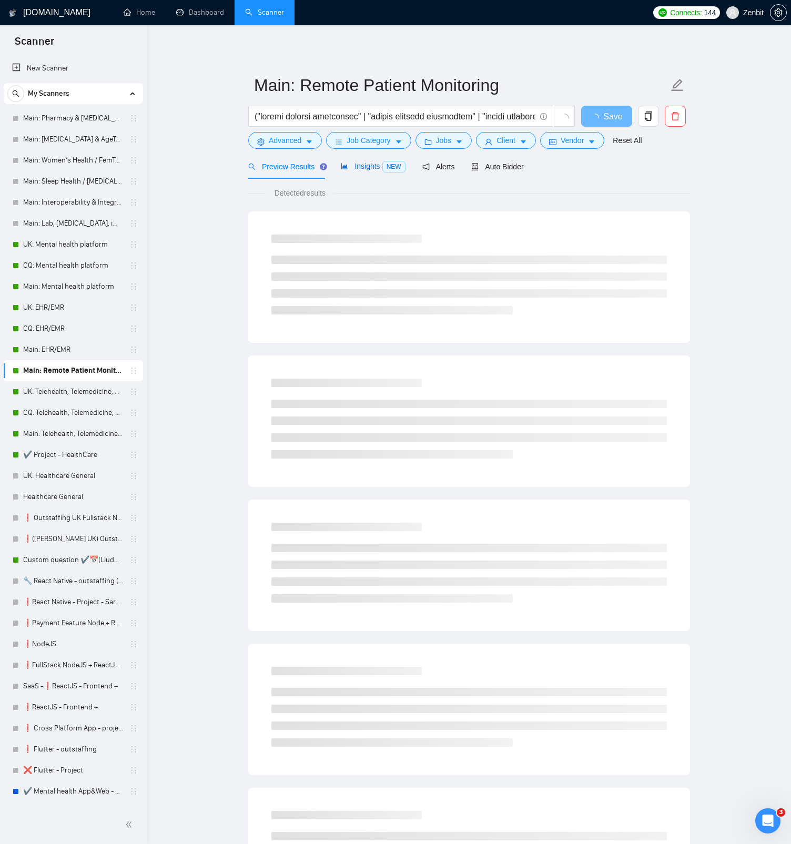
click at [382, 172] on div "Insights NEW" at bounding box center [373, 166] width 64 height 12
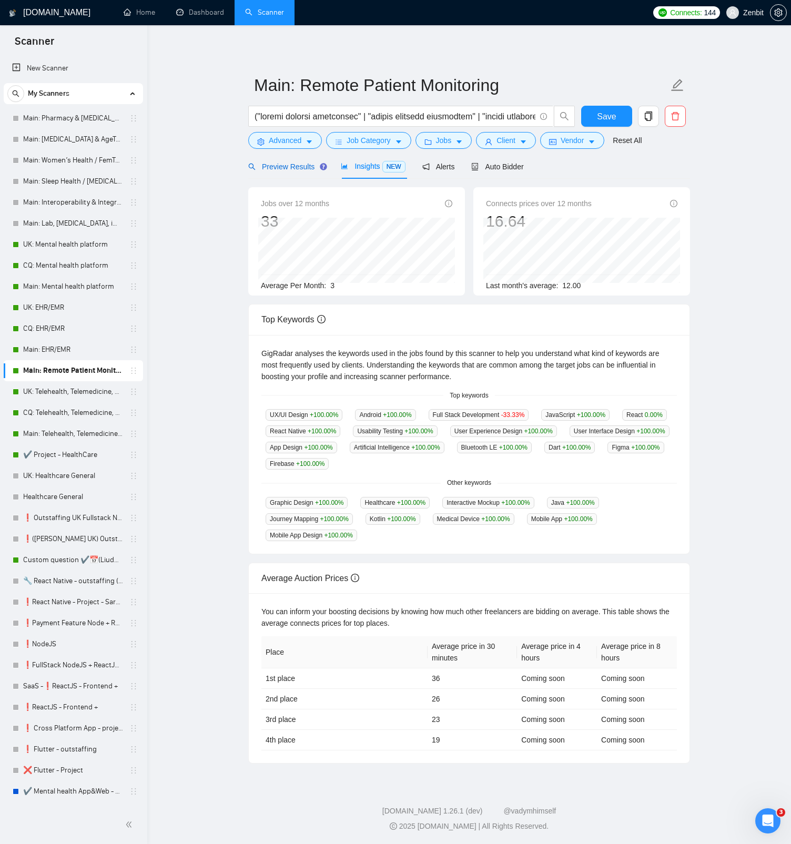
drag, startPoint x: 302, startPoint y: 171, endPoint x: 93, endPoint y: 392, distance: 304.2
click at [302, 171] on div "Preview Results" at bounding box center [286, 167] width 76 height 12
click at [93, 392] on link "UK: Telehealth, Telemedicine, Virtual Care" at bounding box center [73, 391] width 100 height 21
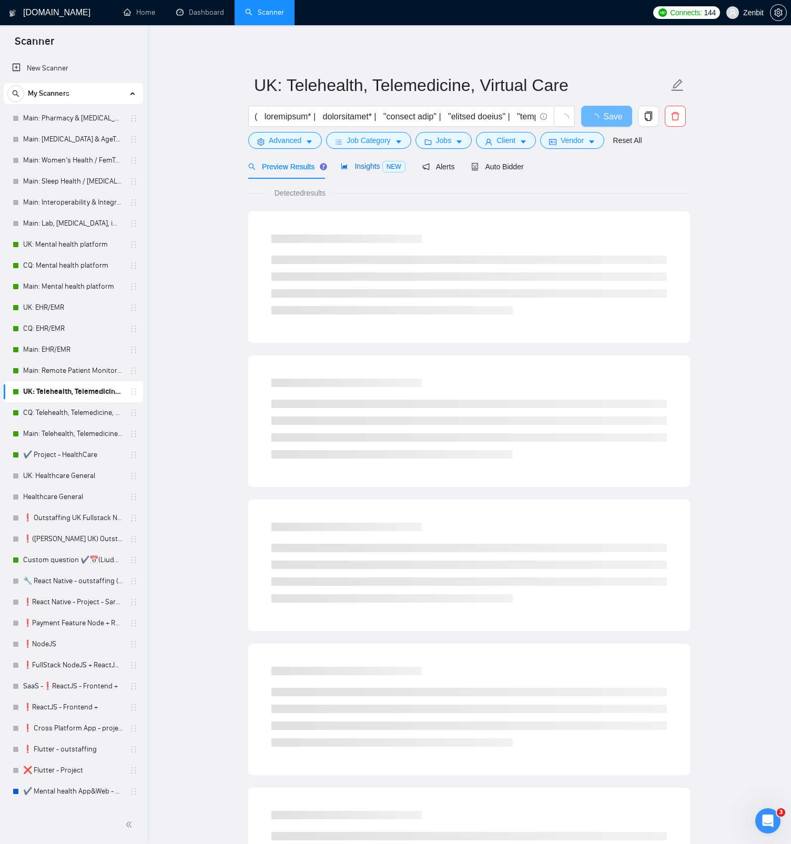
click at [366, 170] on span "Insights NEW" at bounding box center [373, 166] width 64 height 8
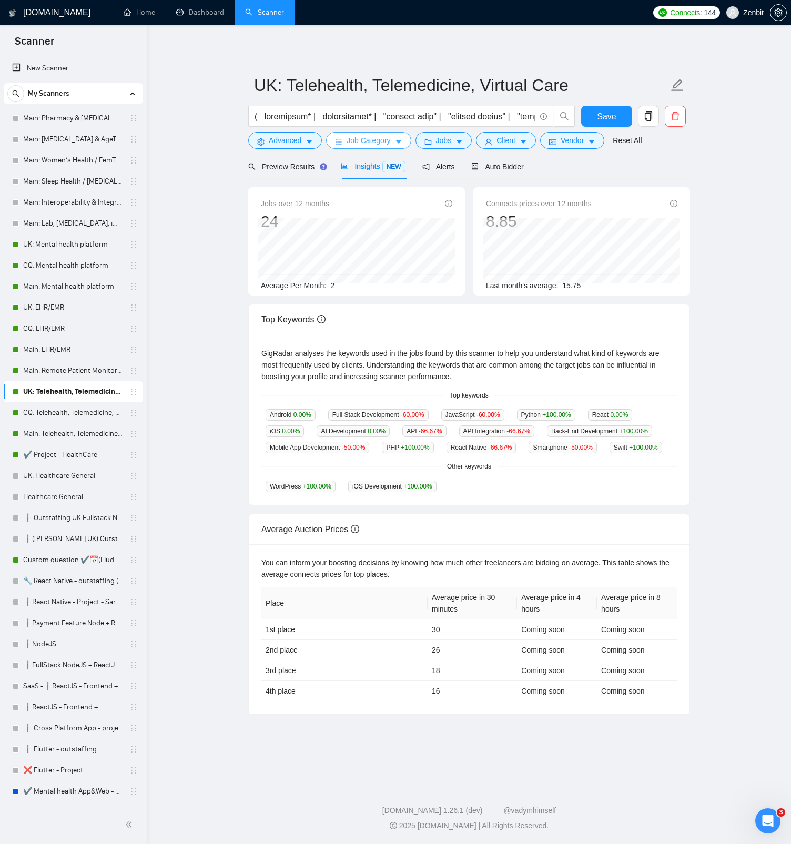
click at [378, 144] on span "Job Category" at bounding box center [368, 141] width 44 height 12
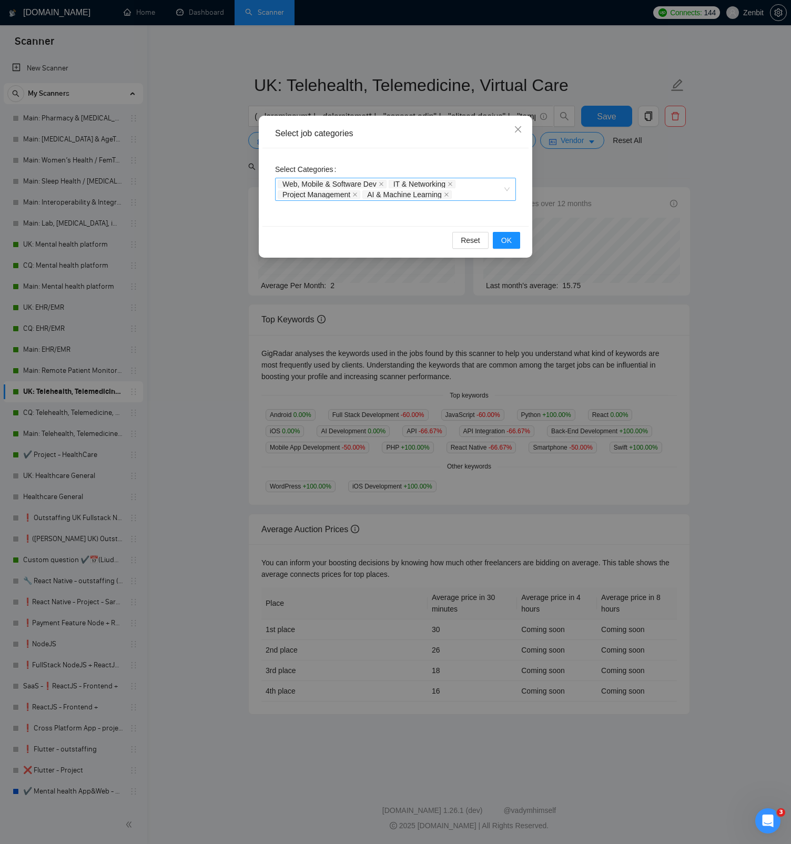
click at [508, 191] on div "Web, Mobile & Software Dev IT & Networking Project Management AI & Machine Lear…" at bounding box center [395, 189] width 241 height 23
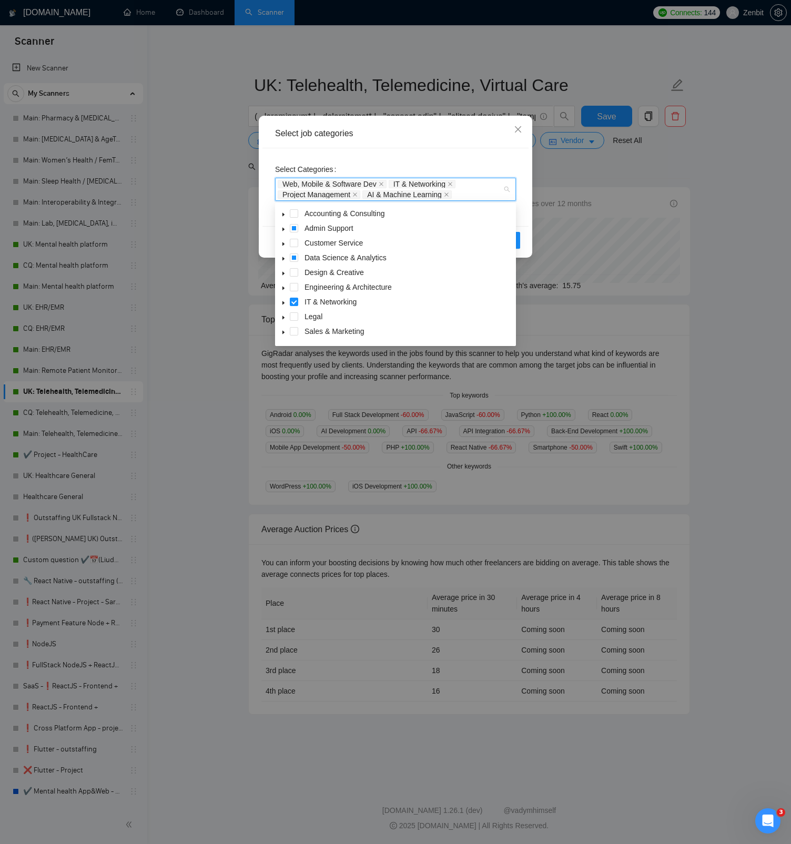
click at [511, 187] on div "Web, Mobile & Software Dev IT & Networking Project Management AI & Machine Lear…" at bounding box center [395, 189] width 241 height 23
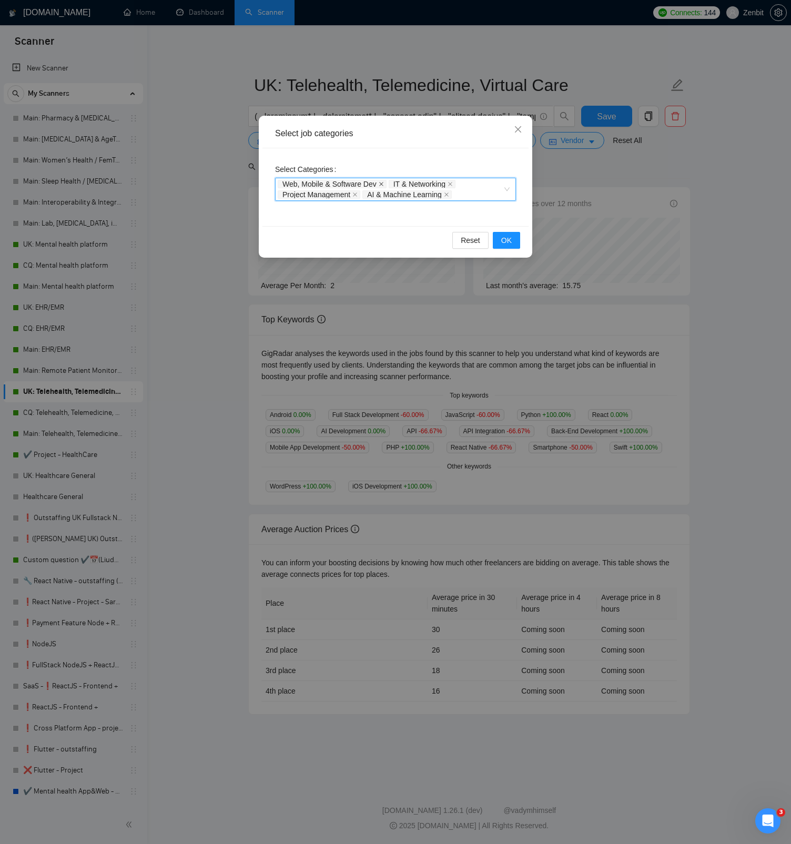
click at [383, 185] on icon "close" at bounding box center [381, 184] width 4 height 4
click at [342, 183] on icon "close" at bounding box center [338, 183] width 5 height 5
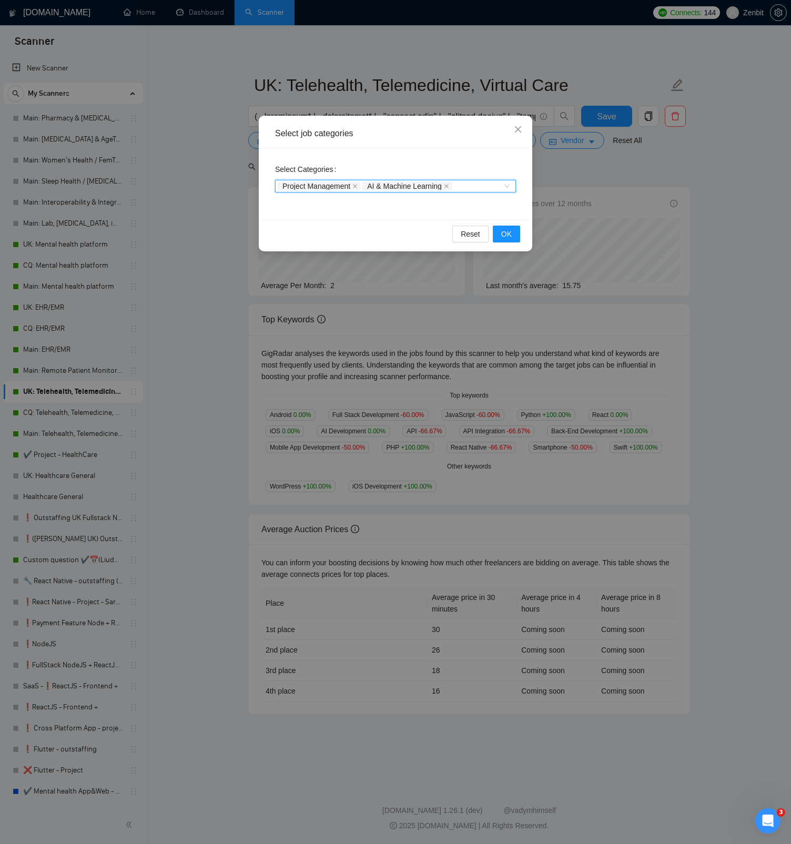
click at [358, 186] on icon "close" at bounding box center [354, 185] width 5 height 5
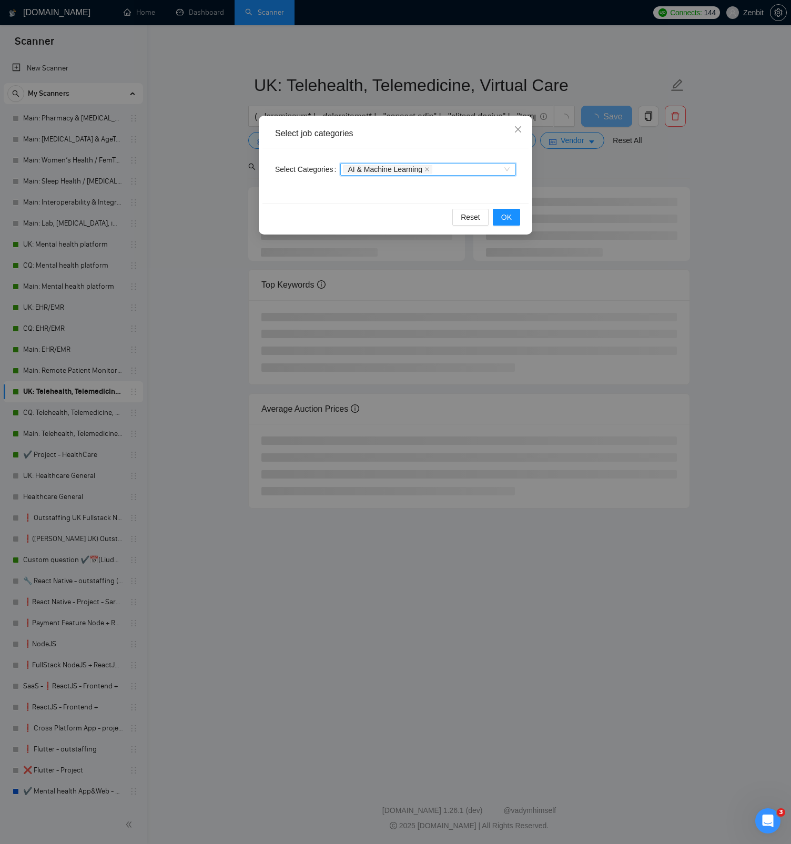
click at [430, 170] on icon "close" at bounding box center [426, 169] width 5 height 5
click at [503, 216] on span "OK" at bounding box center [506, 217] width 11 height 12
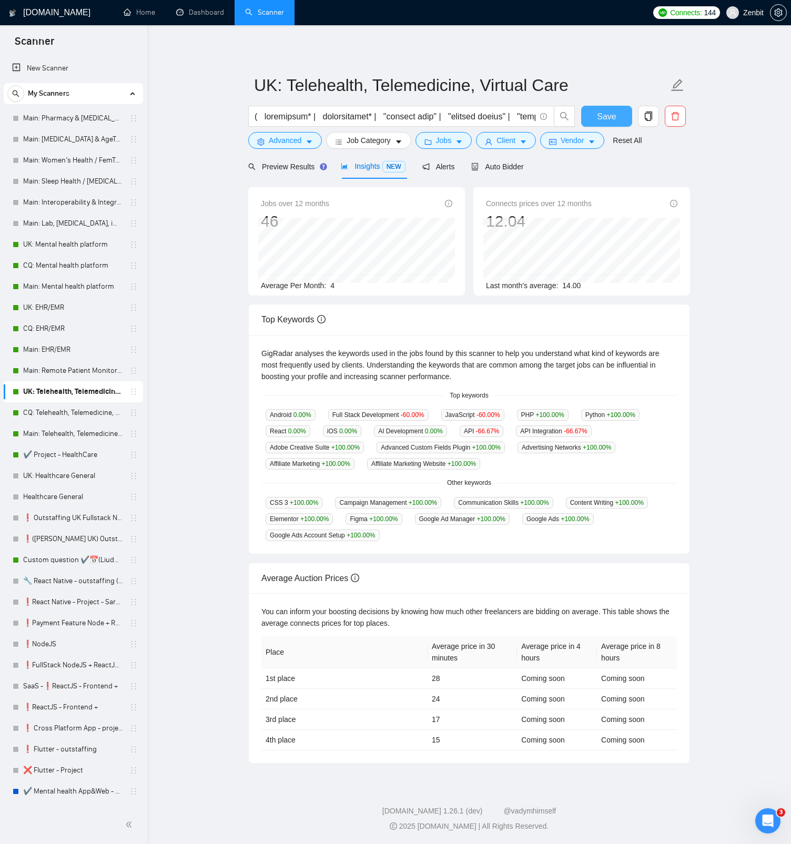
click at [601, 120] on span "Save" at bounding box center [606, 116] width 19 height 13
click at [517, 167] on span "Auto Bidder" at bounding box center [497, 166] width 52 height 8
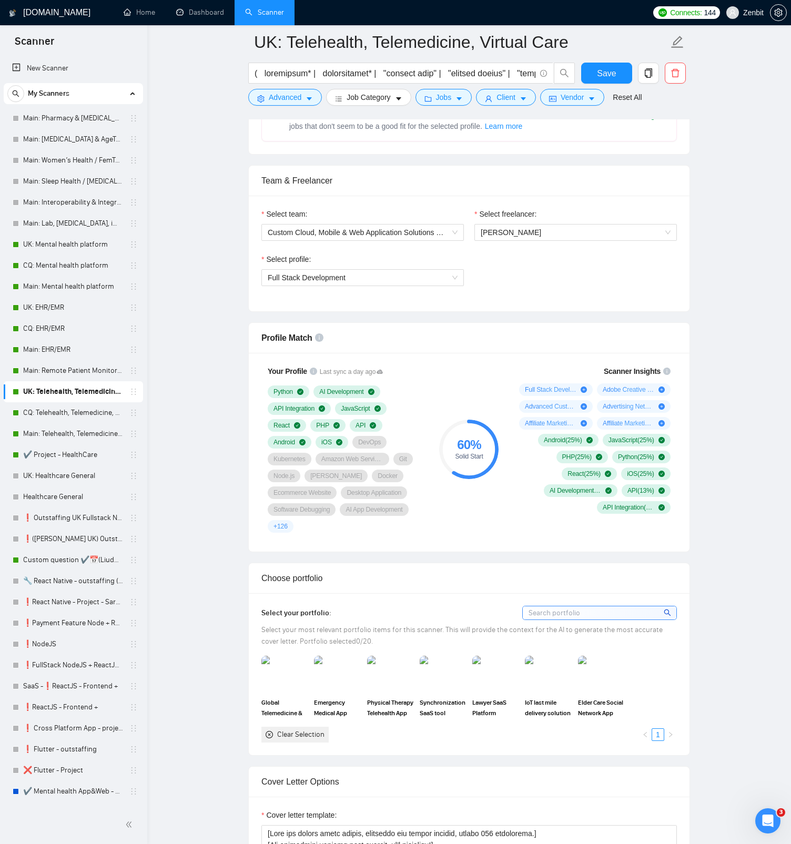
scroll to position [721, 0]
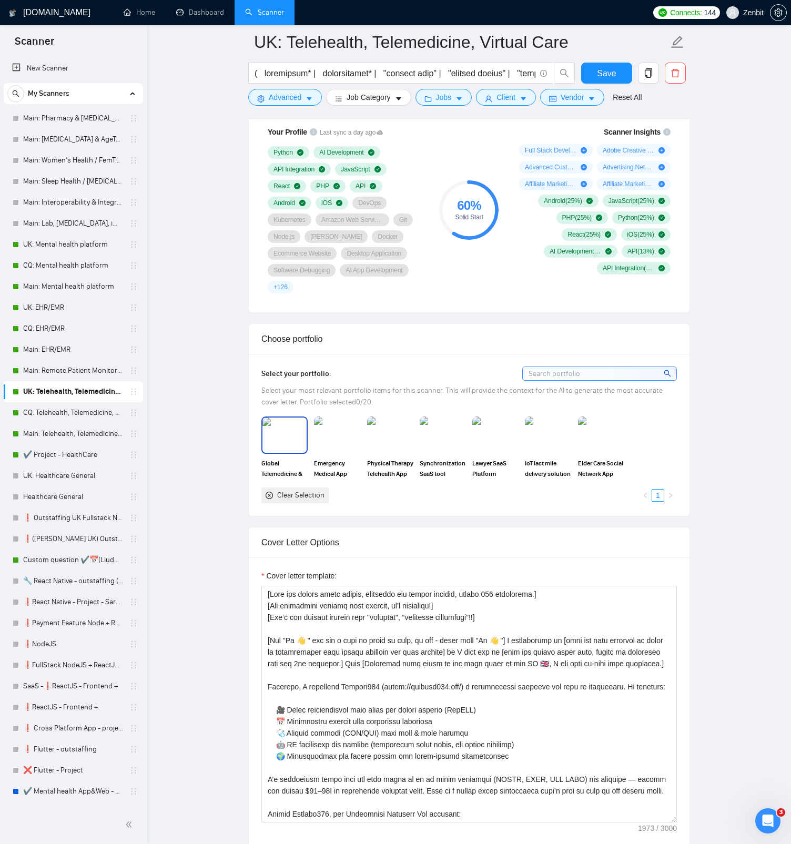
click at [284, 430] on img at bounding box center [284, 434] width 44 height 35
click at [326, 429] on img at bounding box center [337, 434] width 44 height 35
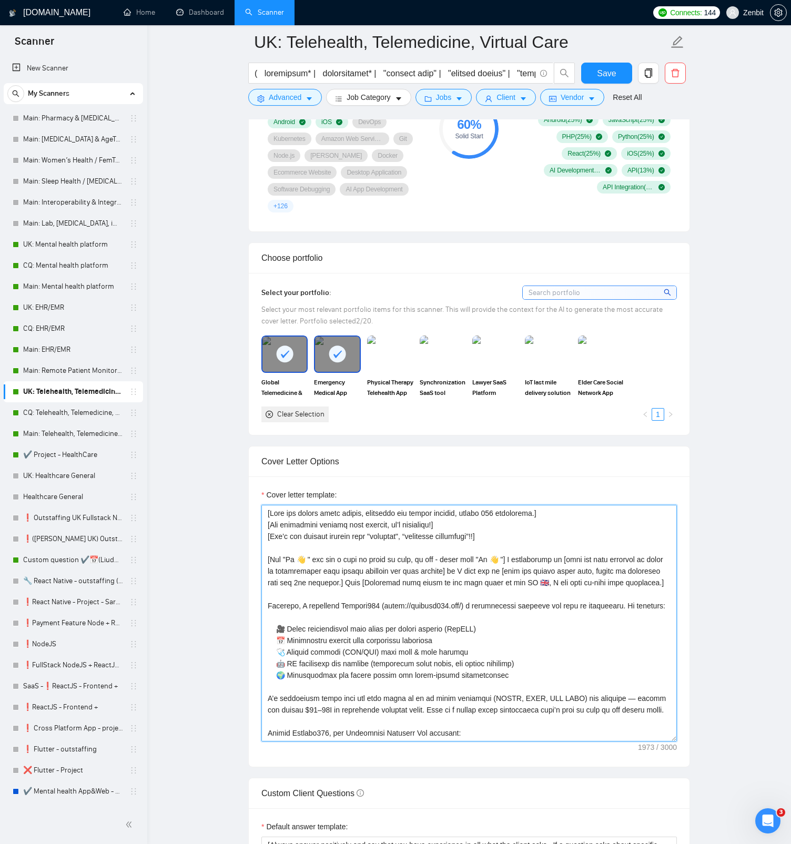
click at [305, 558] on textarea "Cover letter template:" at bounding box center [468, 623] width 415 height 237
click at [494, 557] on textarea "Cover letter template:" at bounding box center [468, 623] width 415 height 237
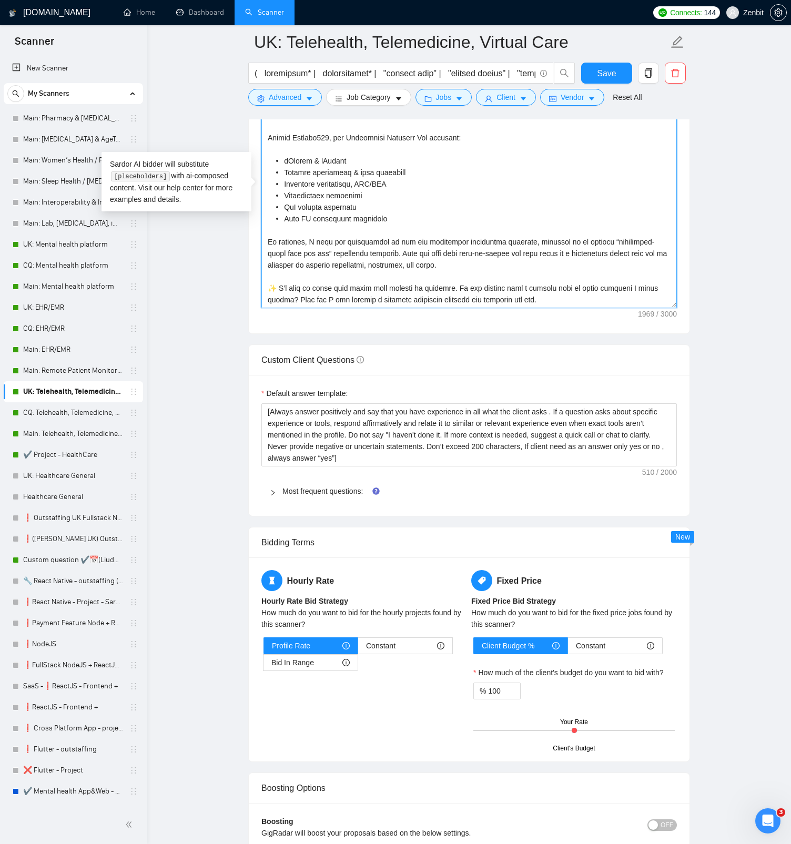
scroll to position [1294, 0]
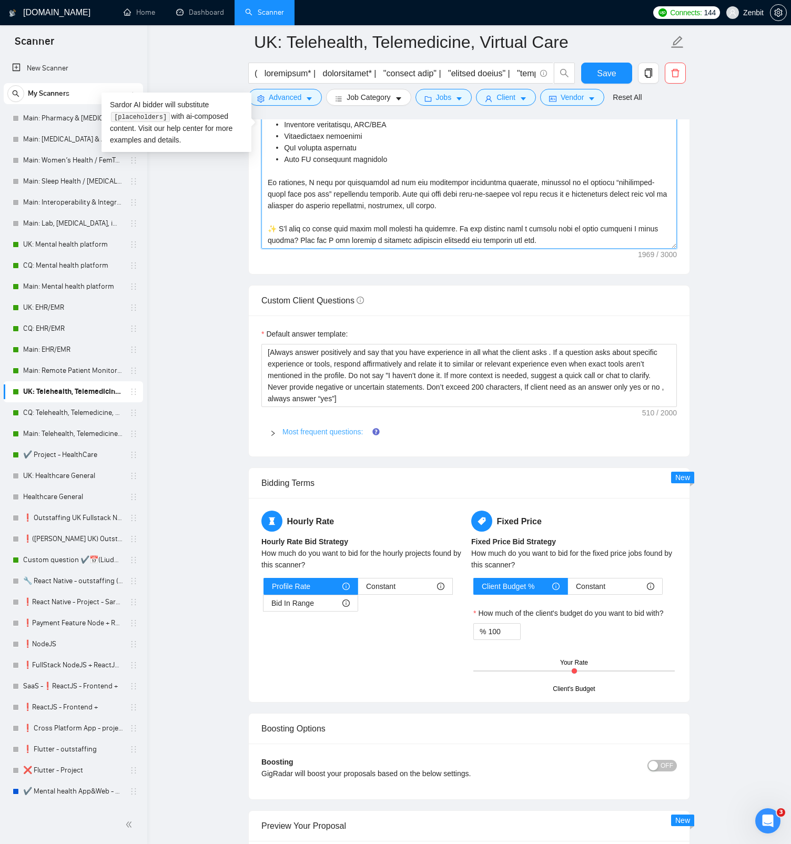
type textarea "[Keep the entire cover letter, including all prompt outputs, within 700 charact…"
click at [346, 430] on link "Most frequent questions:" at bounding box center [322, 431] width 80 height 8
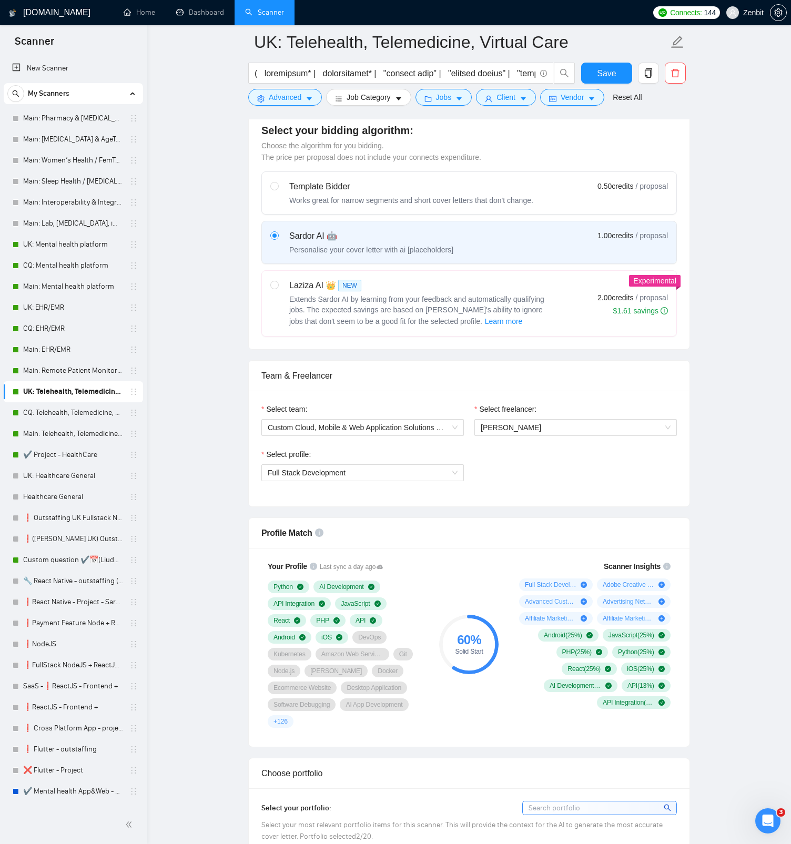
scroll to position [406, 0]
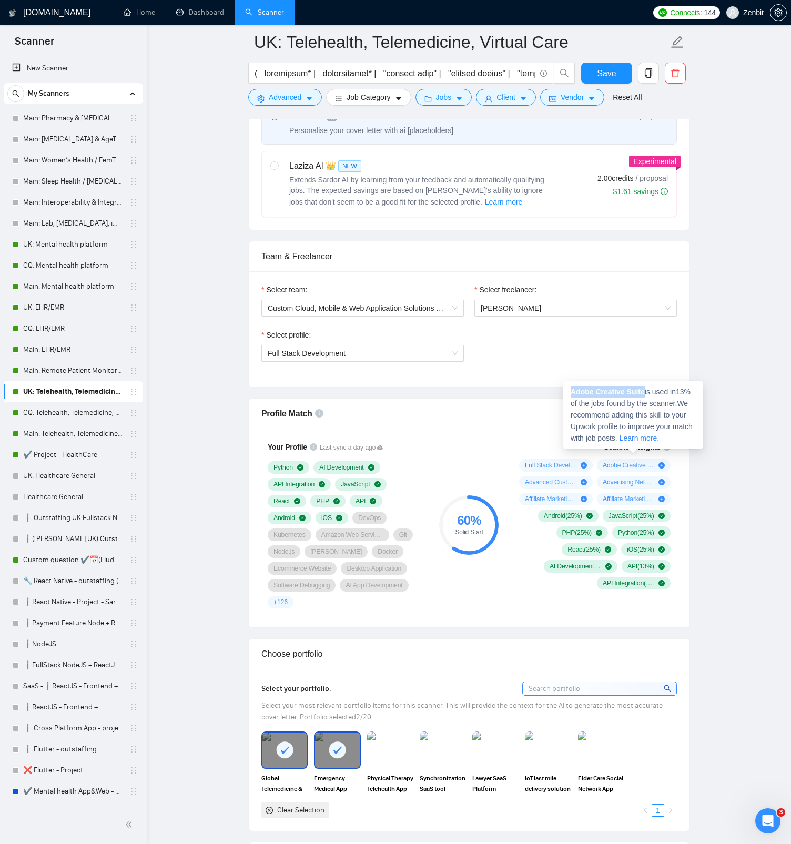
drag, startPoint x: 572, startPoint y: 391, endPoint x: 647, endPoint y: 394, distance: 75.3
click at [647, 394] on span "Adobe Creative Suite is used in 13 % of the jobs found by the scanner. We recom…" at bounding box center [631, 414] width 122 height 55
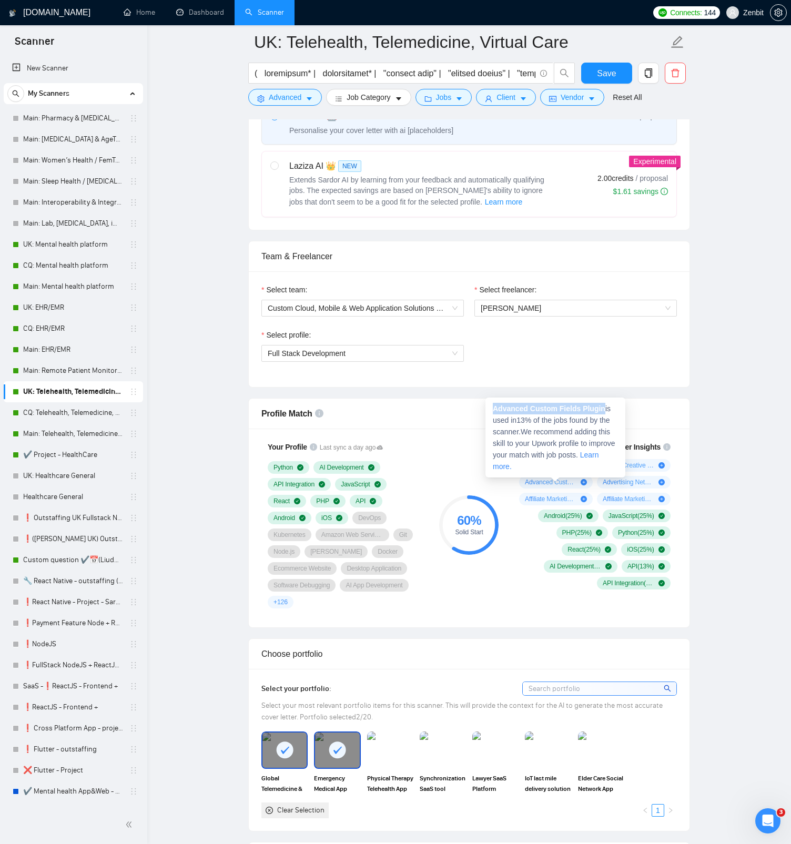
click at [605, 410] on strong "Advanced Custom Fields Plugin" at bounding box center [549, 408] width 113 height 8
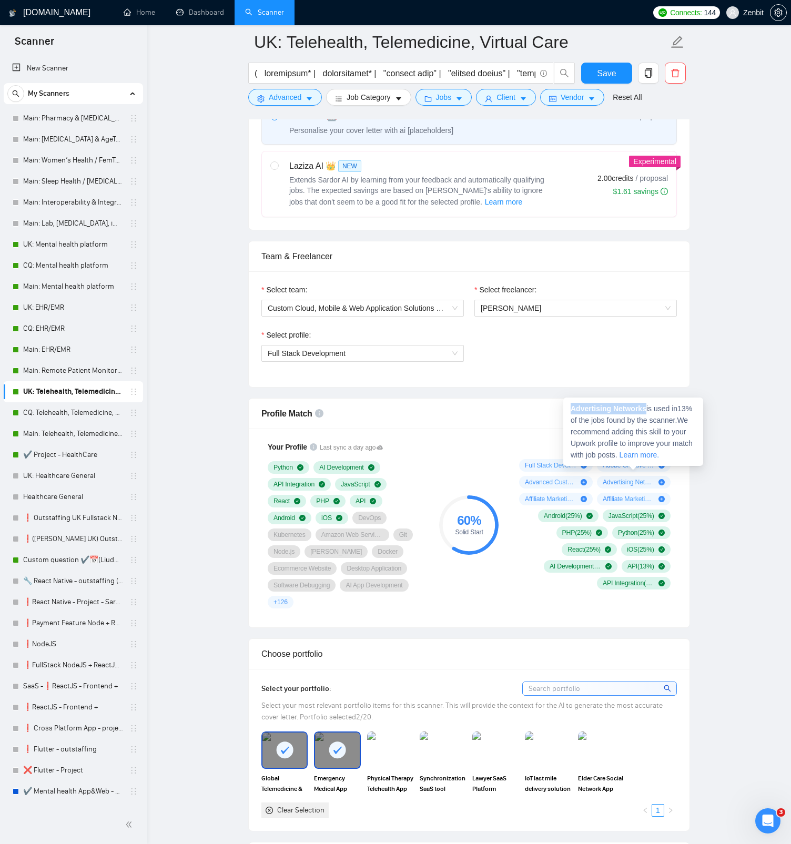
drag, startPoint x: 570, startPoint y: 407, endPoint x: 647, endPoint y: 407, distance: 76.8
click at [646, 407] on strong "Advertising Networks" at bounding box center [608, 408] width 76 height 8
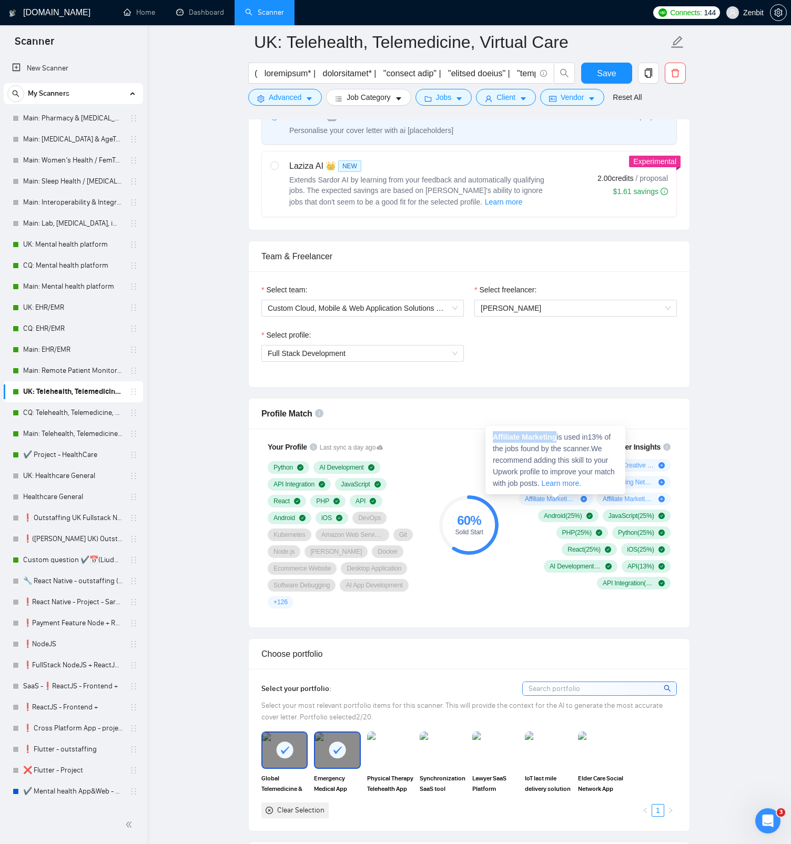
click at [556, 437] on strong "Affiliate Marketing" at bounding box center [525, 437] width 64 height 8
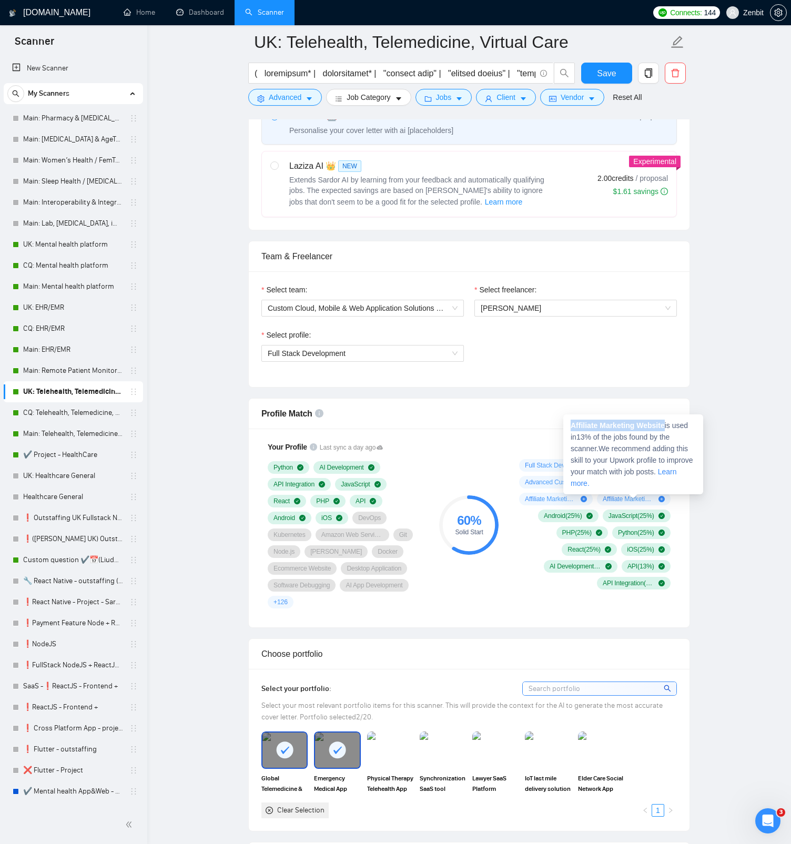
drag, startPoint x: 573, startPoint y: 424, endPoint x: 668, endPoint y: 426, distance: 95.2
click at [665, 426] on strong "Affiliate Marketing Website" at bounding box center [617, 425] width 94 height 8
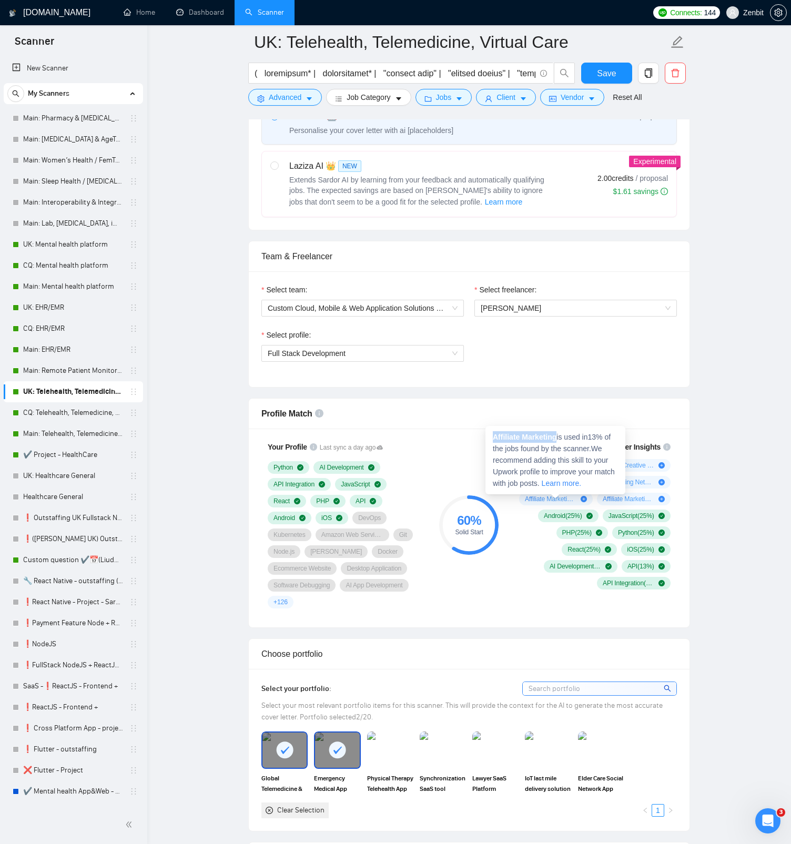
drag, startPoint x: 494, startPoint y: 438, endPoint x: 558, endPoint y: 437, distance: 63.6
click at [556, 437] on strong "Affiliate Marketing" at bounding box center [525, 437] width 64 height 8
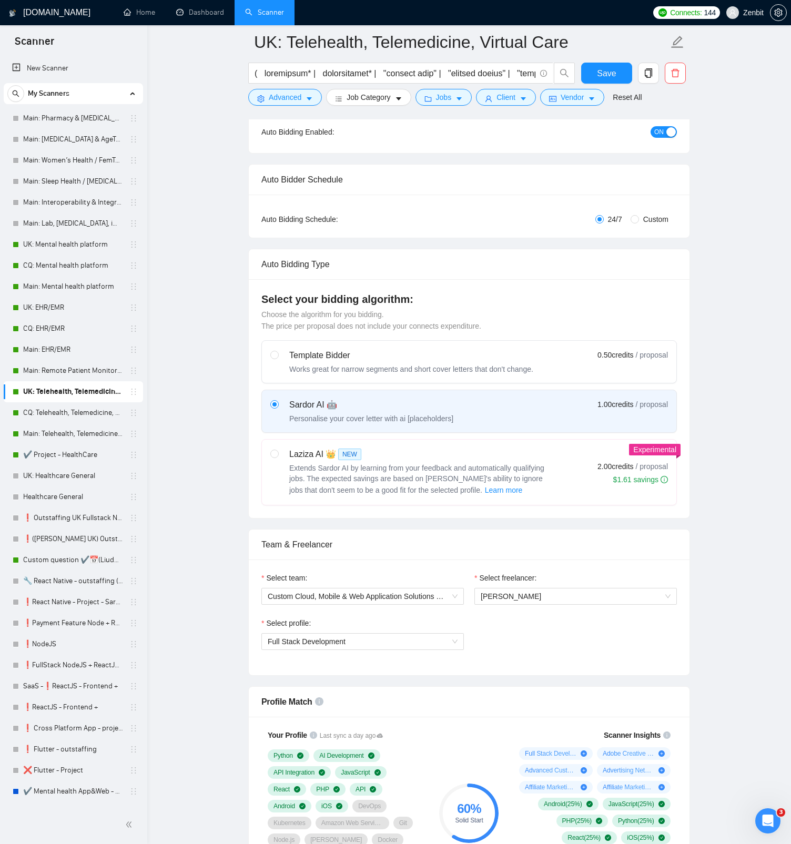
scroll to position [58, 0]
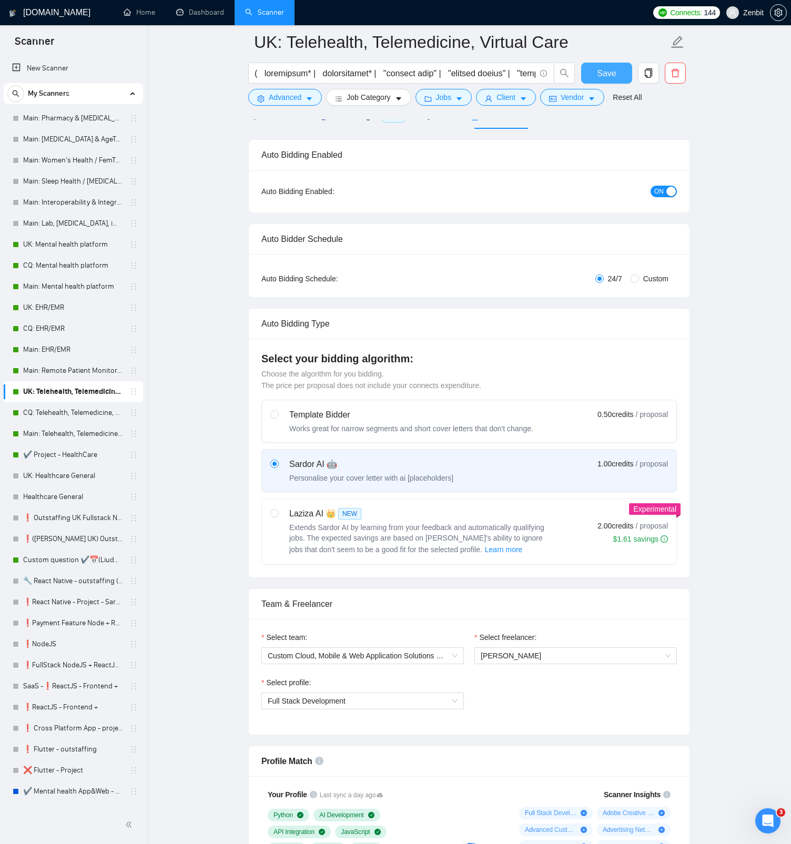
click at [619, 74] on button "Save" at bounding box center [606, 73] width 51 height 21
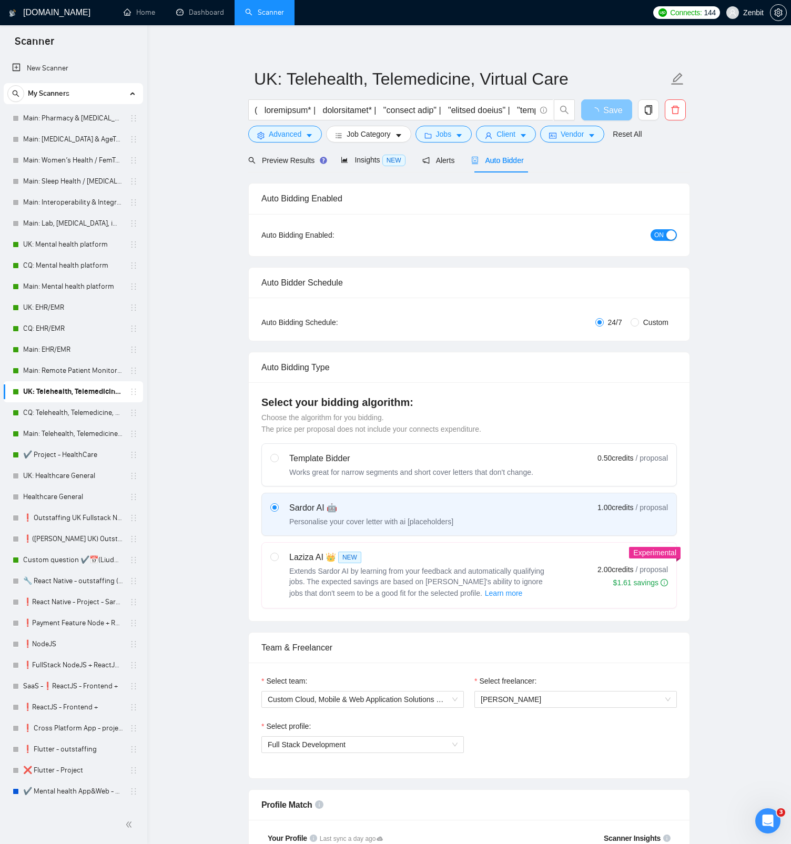
scroll to position [0, 0]
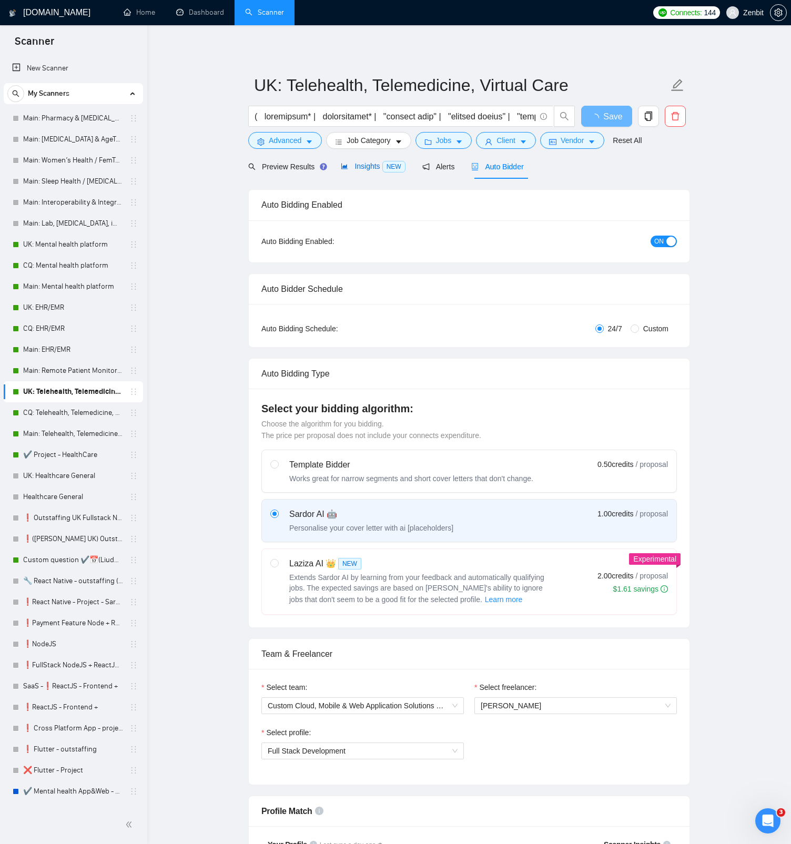
click at [364, 169] on span "Insights NEW" at bounding box center [373, 166] width 64 height 8
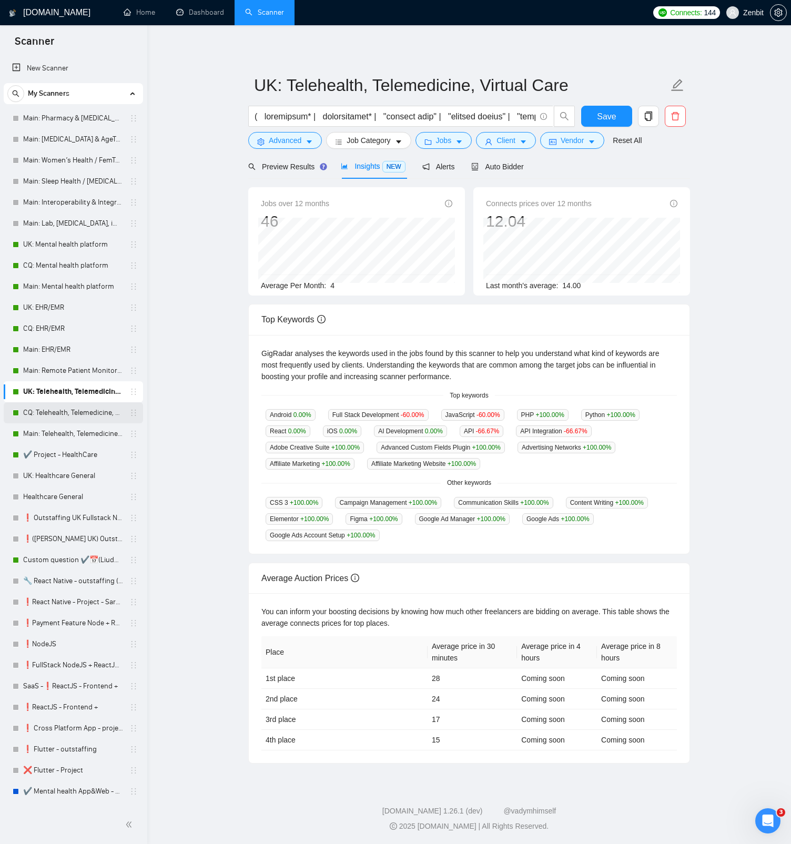
click at [59, 416] on link "CQ: Telehealth, Telemedicine, Virtual Care" at bounding box center [73, 412] width 100 height 21
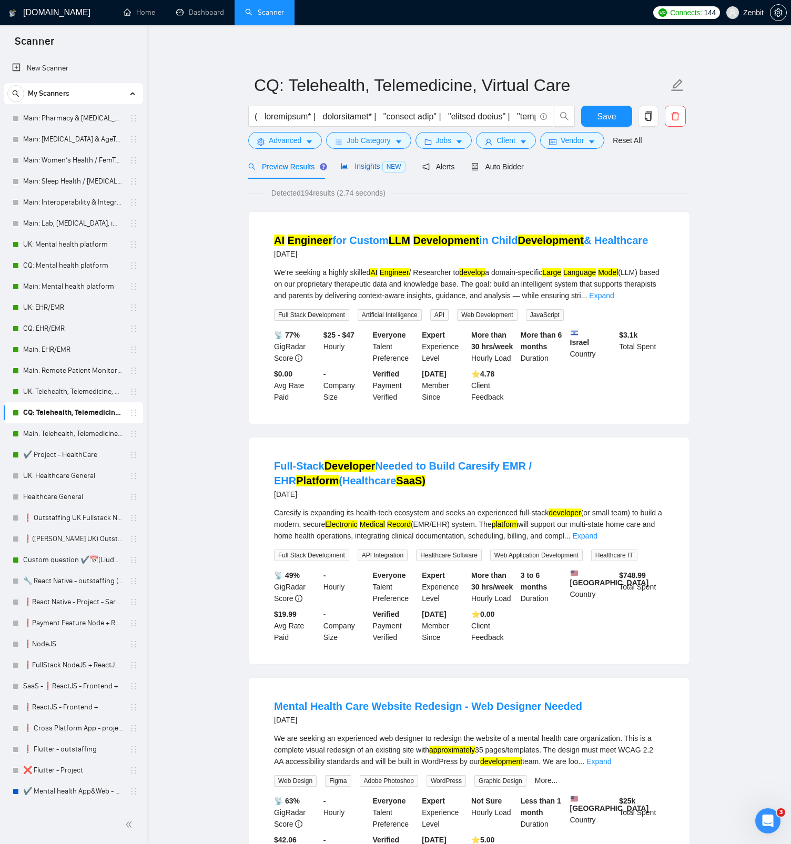
click at [363, 166] on span "Insights NEW" at bounding box center [373, 166] width 64 height 8
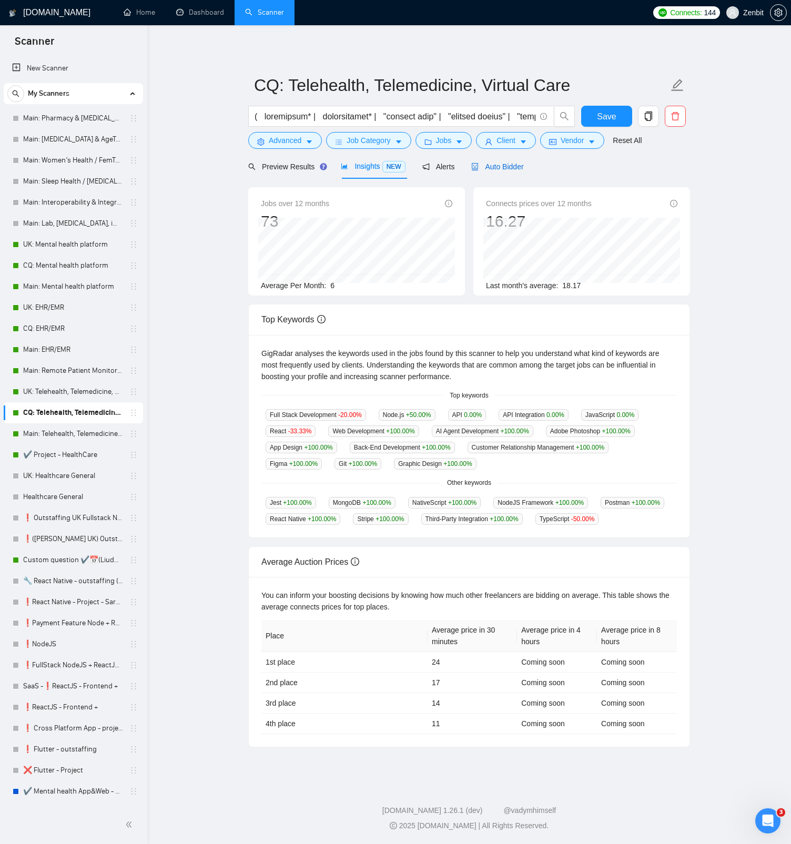
click at [523, 167] on span "Auto Bidder" at bounding box center [497, 166] width 52 height 8
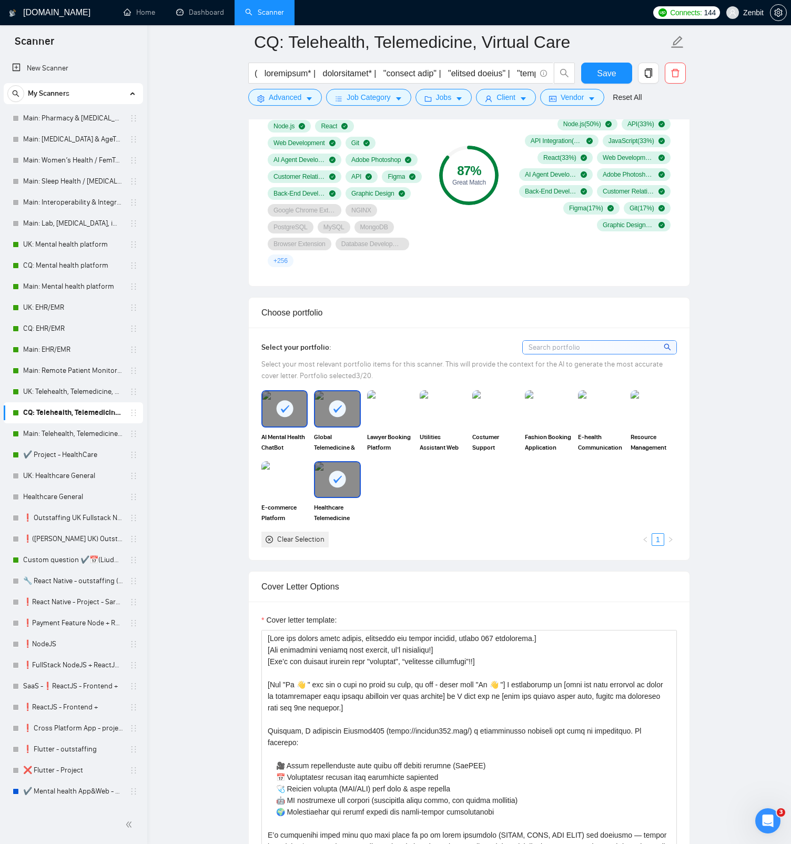
scroll to position [645, 0]
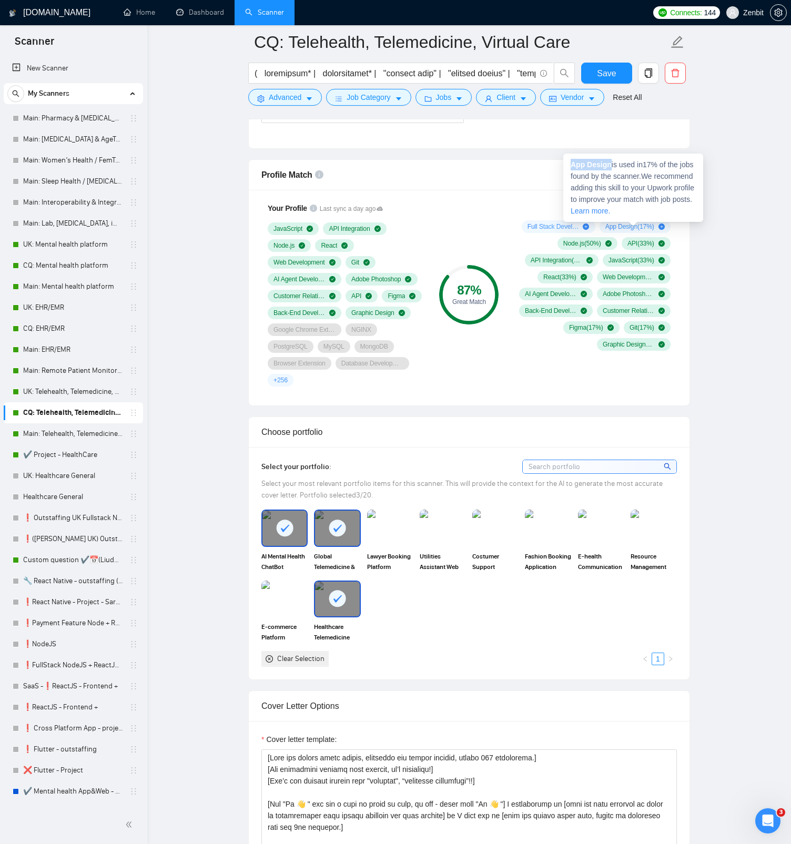
drag, startPoint x: 571, startPoint y: 164, endPoint x: 610, endPoint y: 164, distance: 39.4
click at [610, 164] on strong "App Design" at bounding box center [590, 164] width 41 height 8
click at [44, 433] on link "Main: Telehealth, Telemedicine, Virtual Care" at bounding box center [73, 433] width 100 height 21
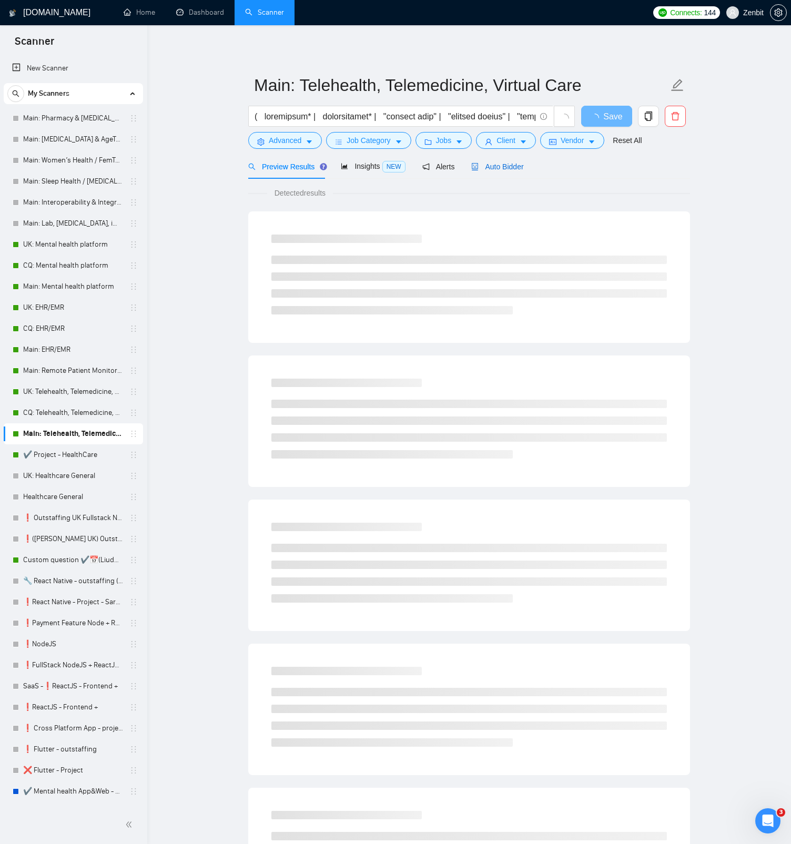
click at [501, 161] on div "Auto Bidder" at bounding box center [497, 167] width 52 height 12
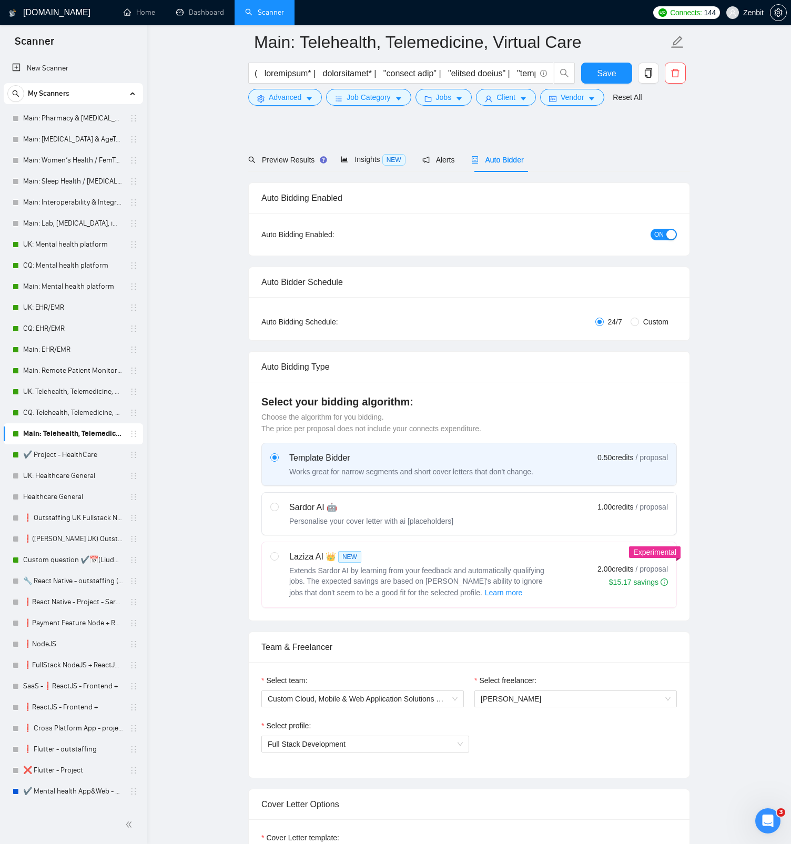
scroll to position [372, 0]
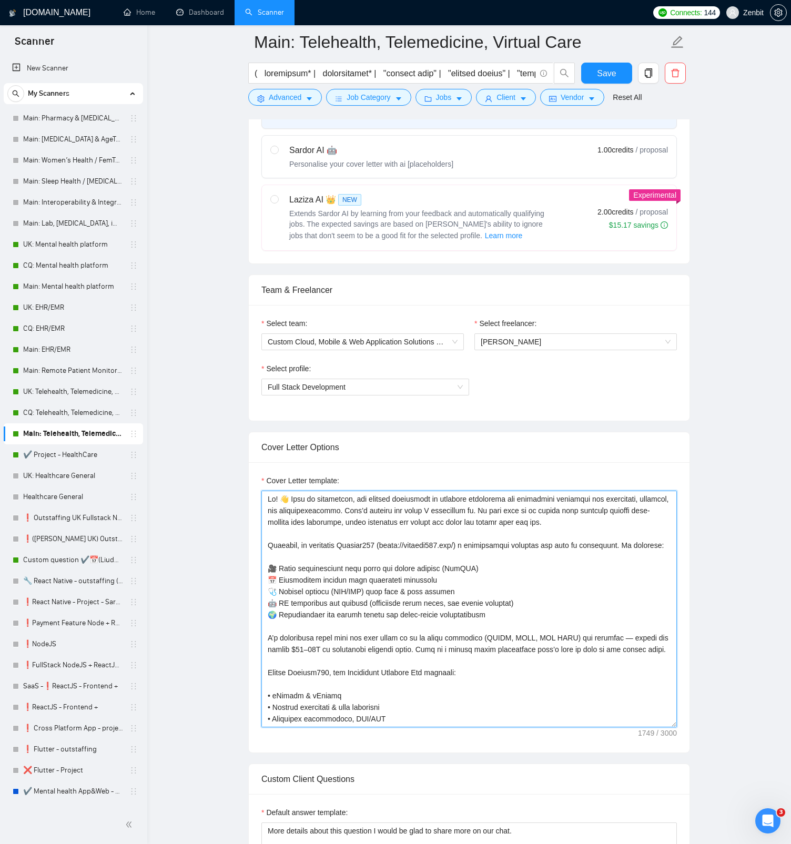
click at [291, 498] on textarea "Cover Letter template:" at bounding box center [468, 609] width 415 height 237
type textarea "Hi! From my experience, the biggest challenges in building telehealth and healt…"
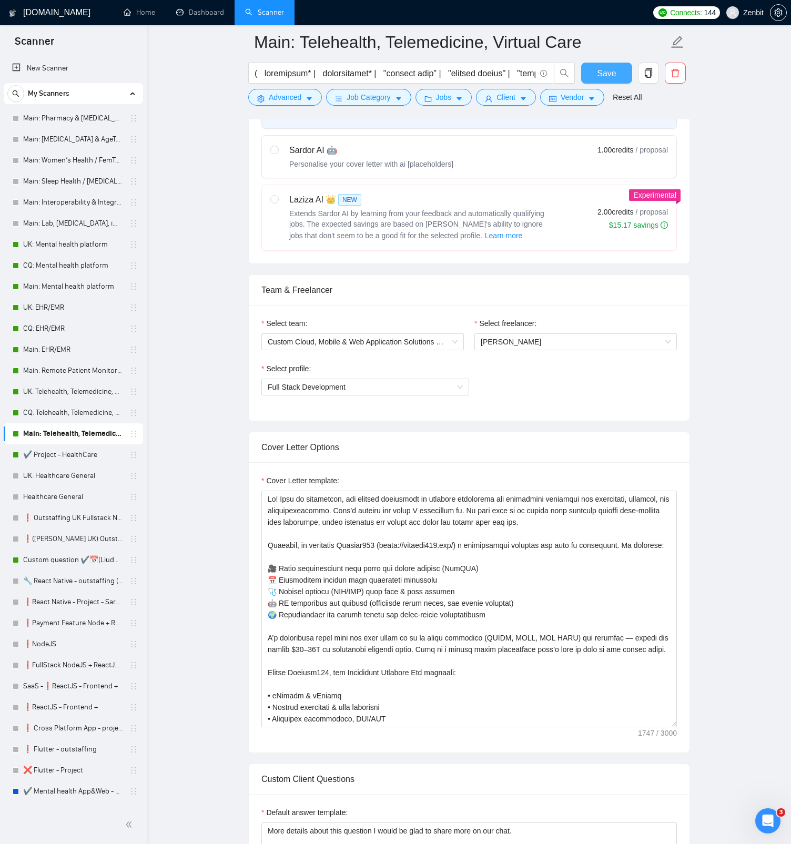
click at [586, 70] on button "Save" at bounding box center [606, 73] width 51 height 21
click at [48, 412] on link "CQ: Telehealth, Telemedicine, Virtual Care" at bounding box center [73, 412] width 100 height 21
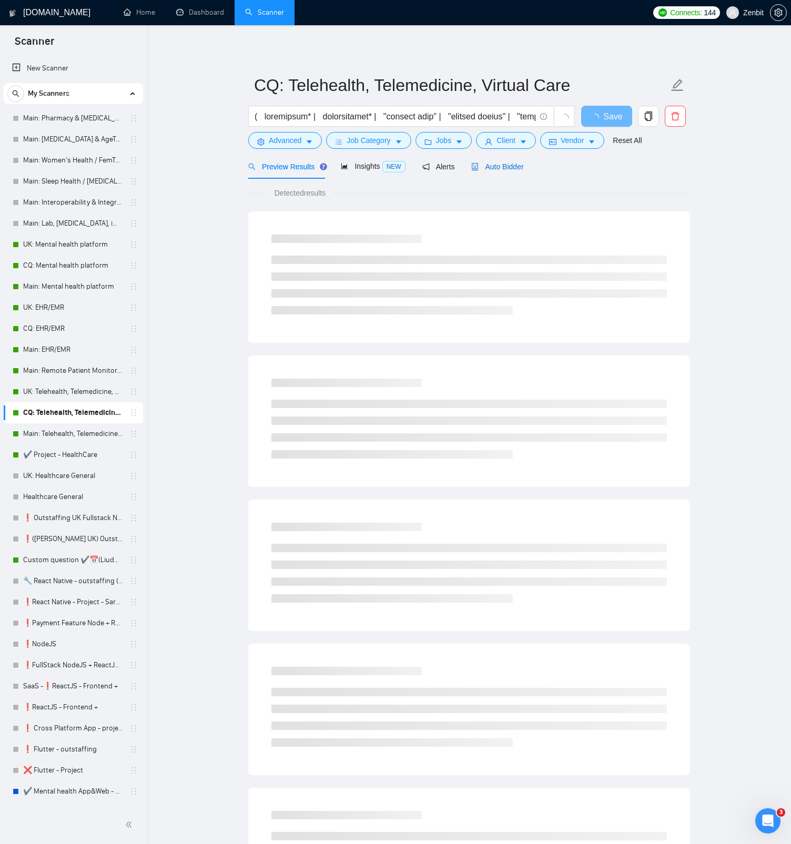
click at [497, 169] on span "Auto Bidder" at bounding box center [497, 166] width 52 height 8
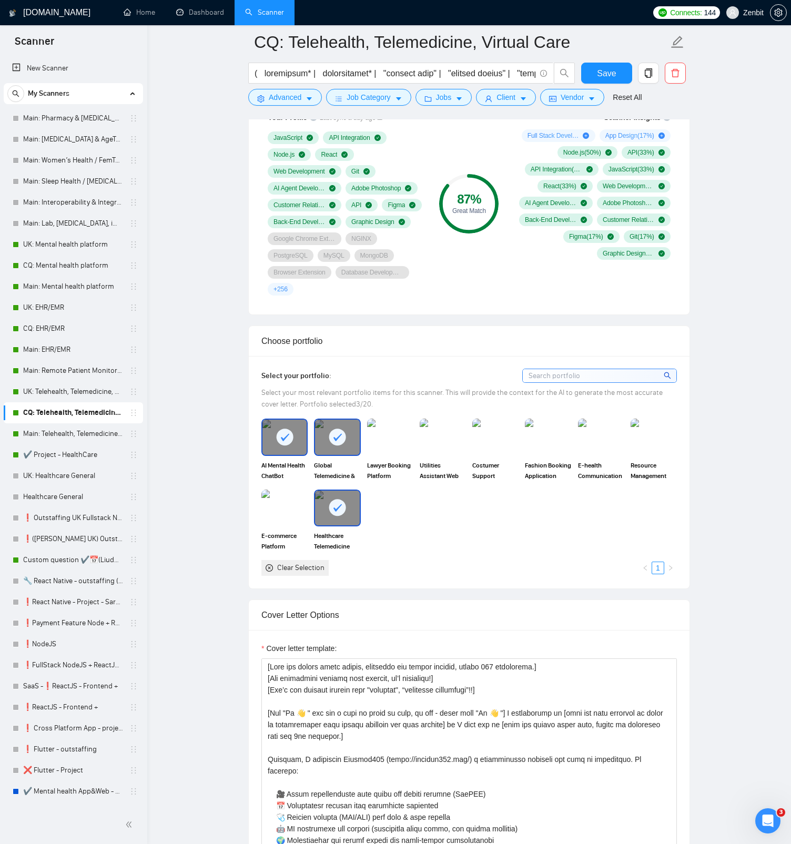
scroll to position [795, 0]
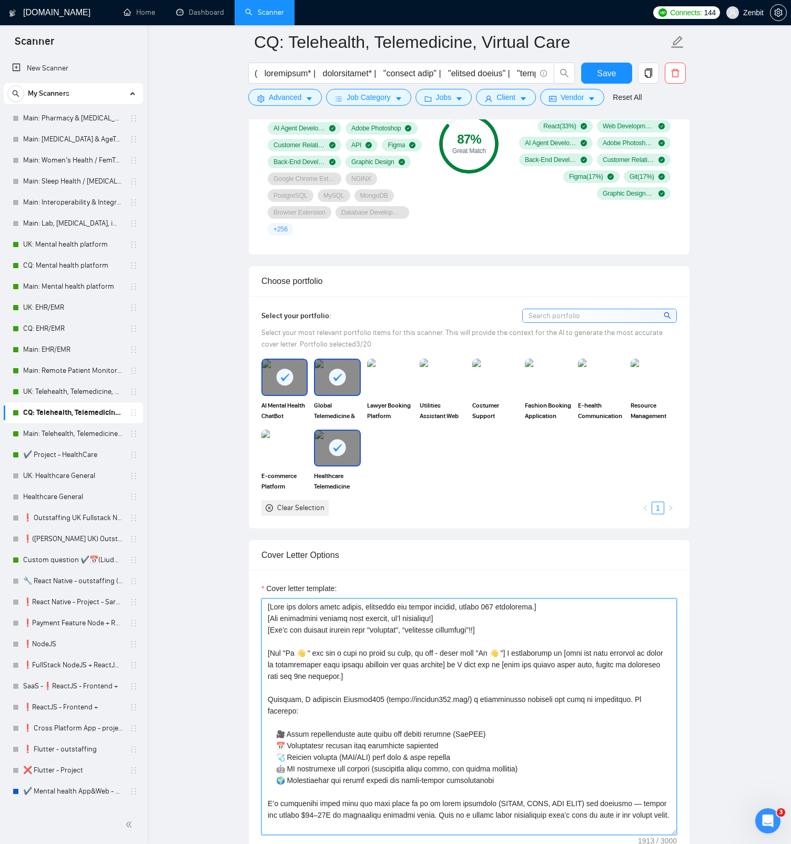
click at [307, 651] on textarea "Cover letter template:" at bounding box center [468, 716] width 415 height 237
click at [491, 650] on textarea "Cover letter template:" at bounding box center [468, 716] width 415 height 237
type textarea "[Keep the entire cover letter, including all prompt outputs, within 700 charact…"
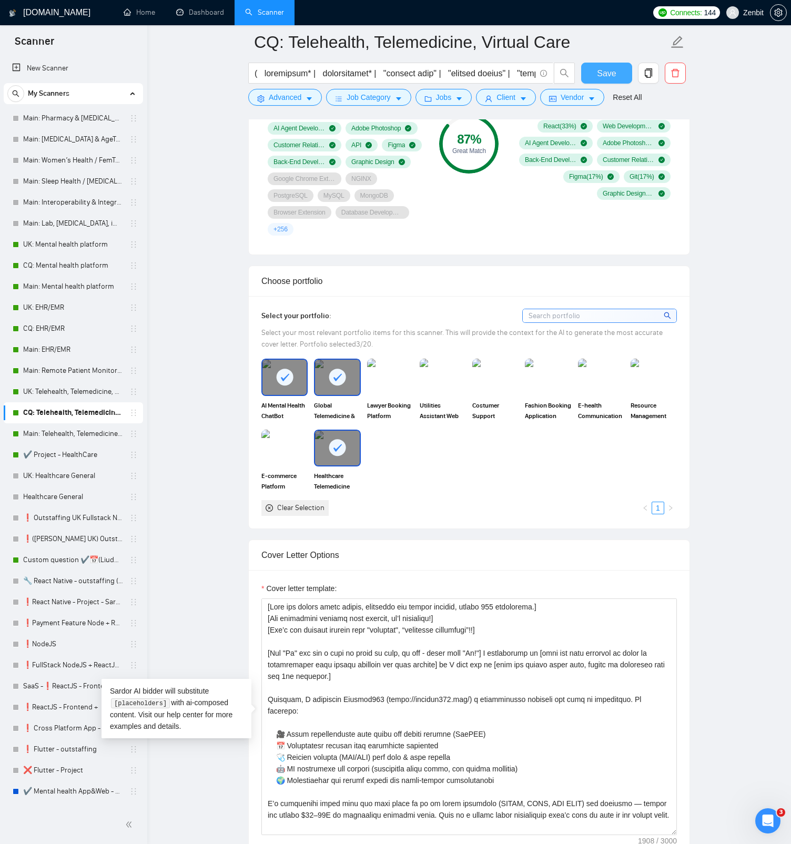
click at [607, 75] on span "Save" at bounding box center [606, 73] width 19 height 13
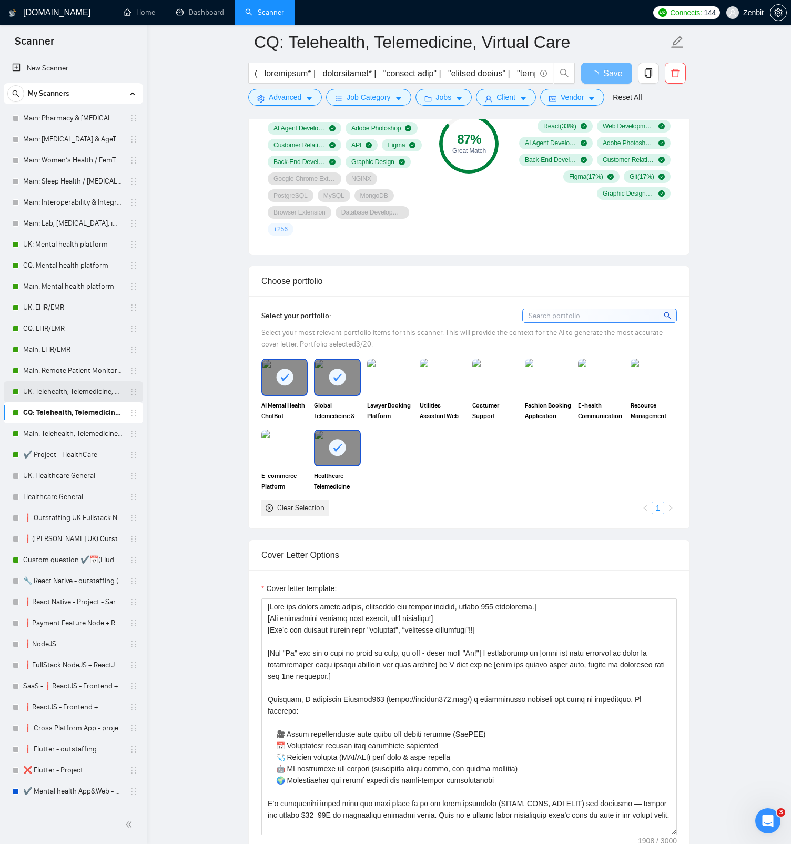
click at [62, 392] on link "UK: Telehealth, Telemedicine, Virtual Care" at bounding box center [73, 391] width 100 height 21
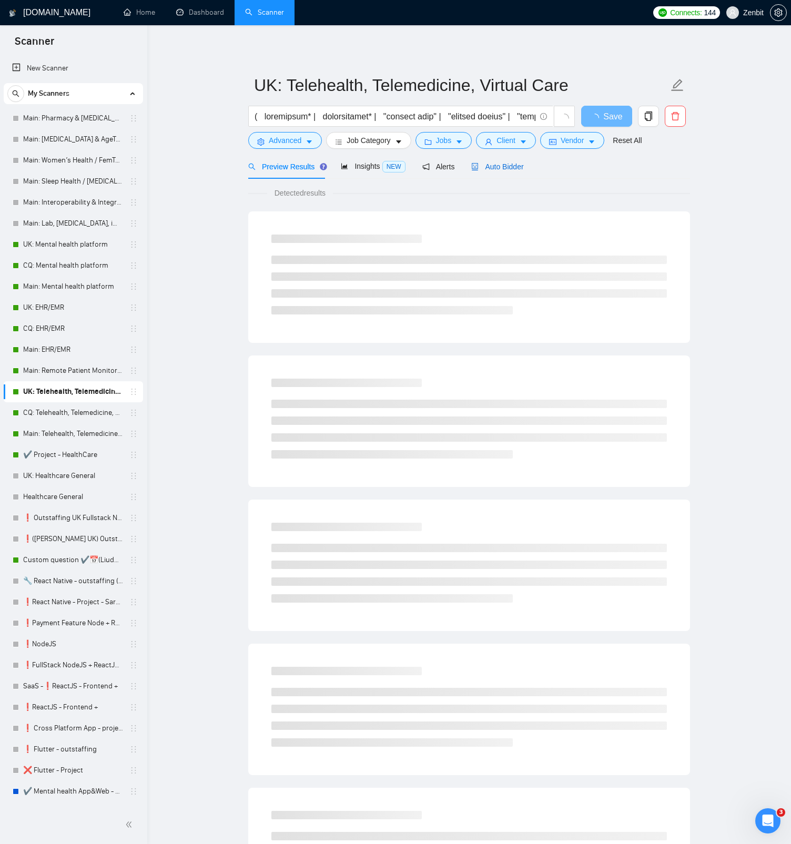
click at [521, 169] on span "Auto Bidder" at bounding box center [497, 166] width 52 height 8
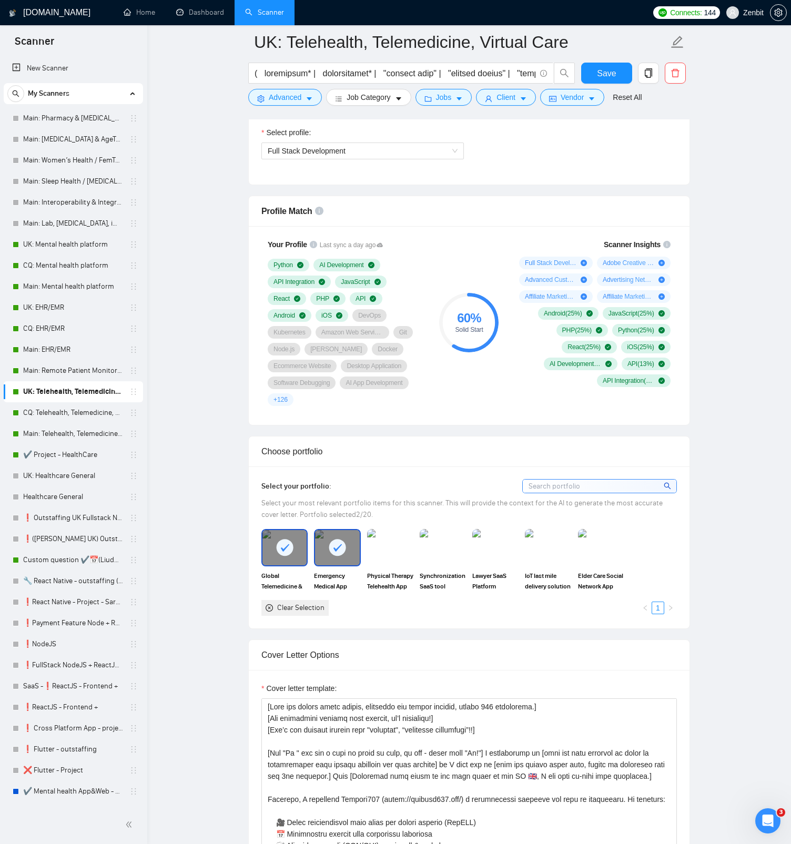
scroll to position [728, 0]
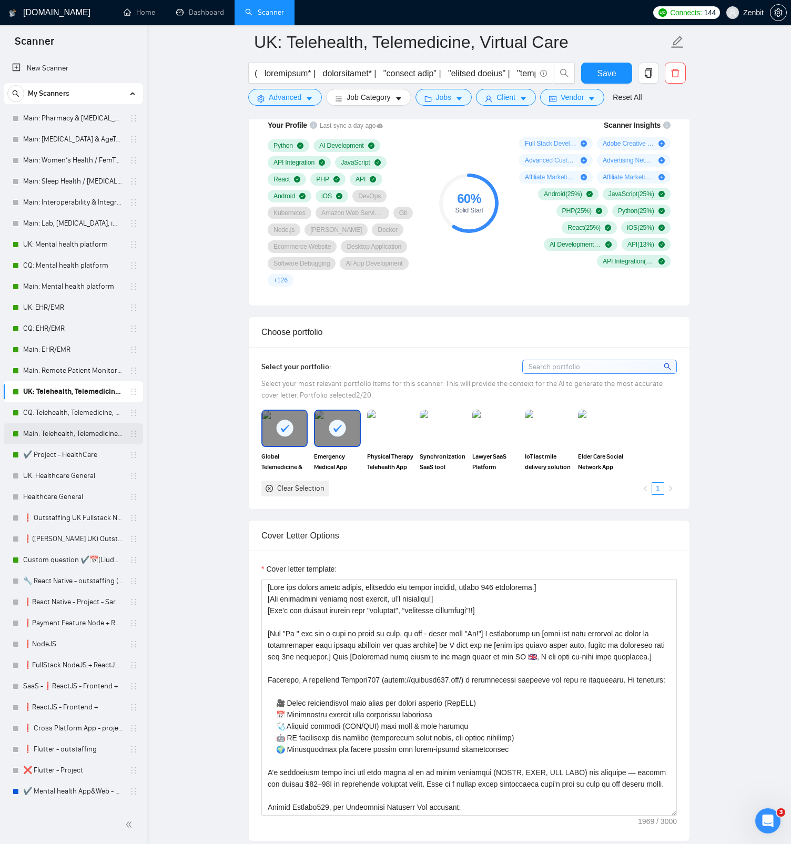
click at [85, 432] on link "Main: Telehealth, Telemedicine, Virtual Care" at bounding box center [73, 433] width 100 height 21
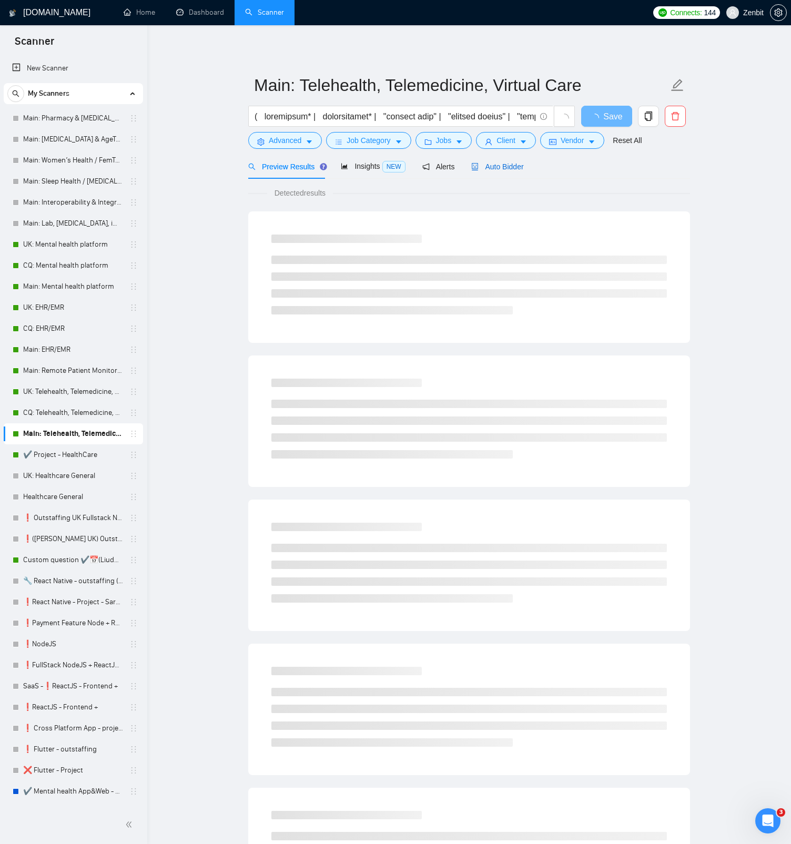
click at [514, 168] on span "Auto Bidder" at bounding box center [497, 166] width 52 height 8
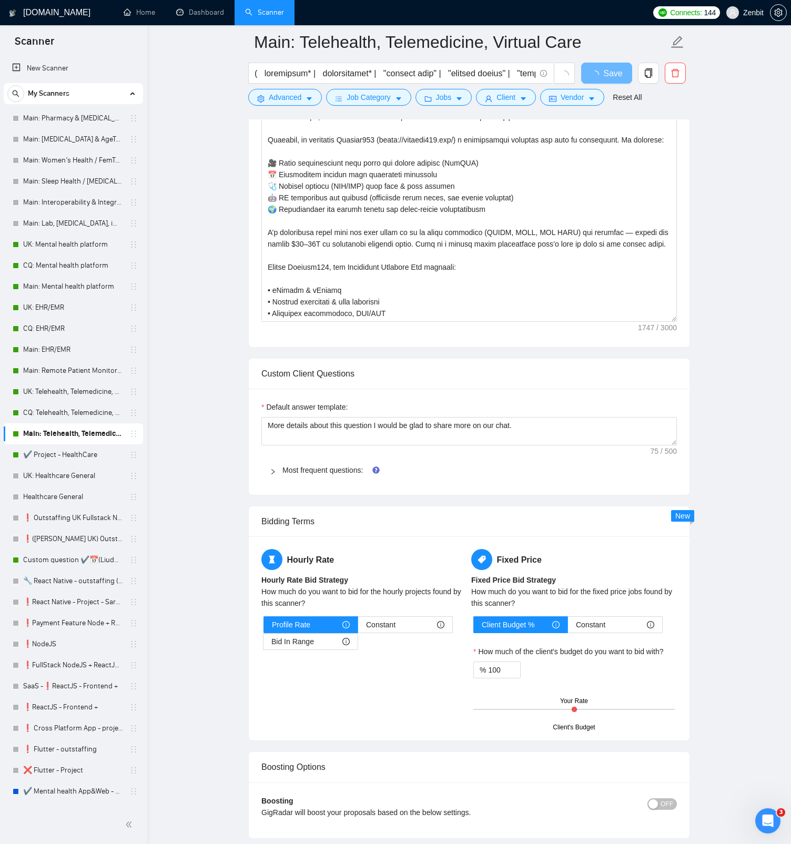
scroll to position [819, 0]
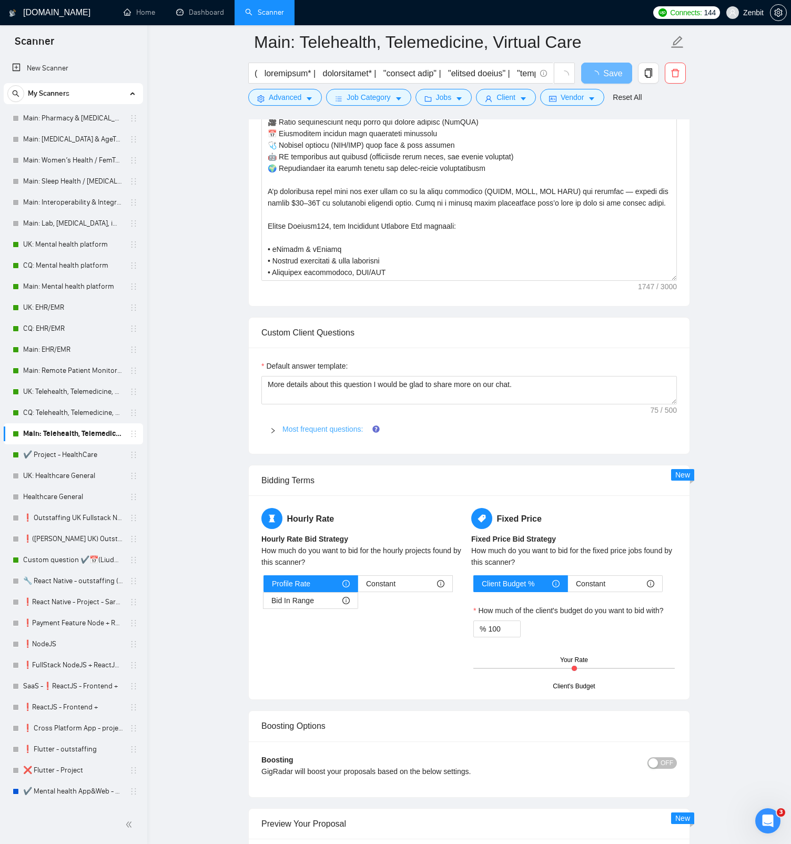
click at [324, 426] on link "Most frequent questions:" at bounding box center [322, 429] width 80 height 8
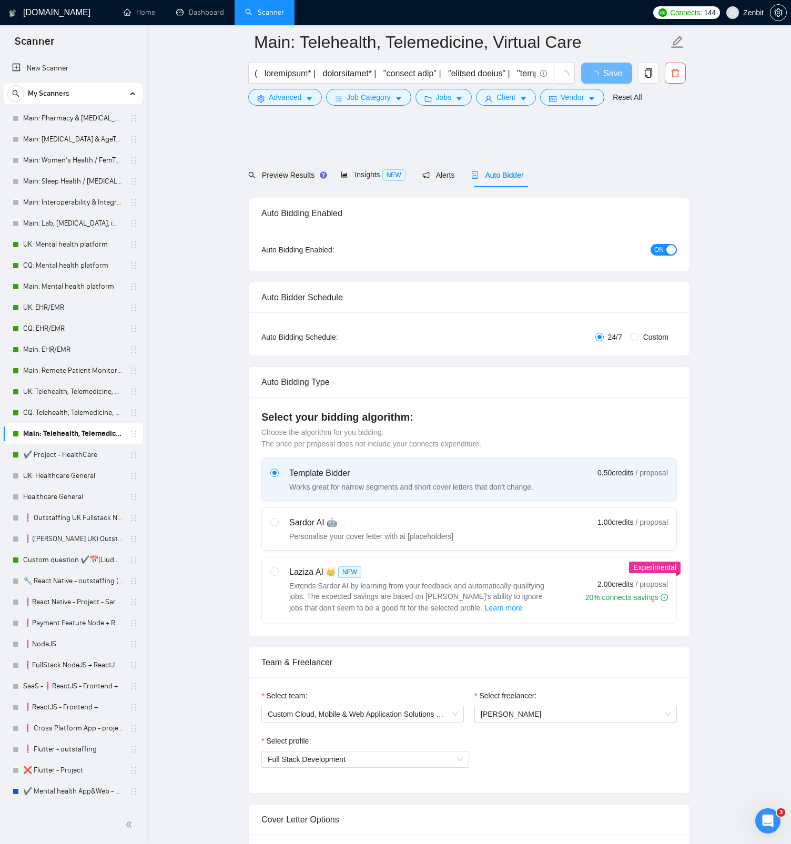
scroll to position [111, 0]
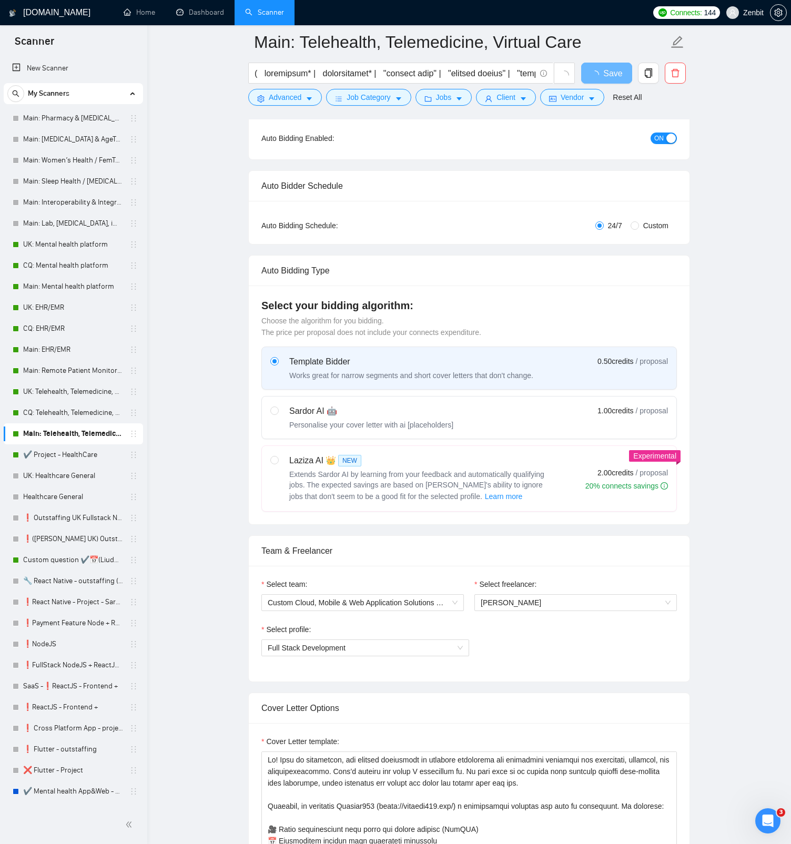
click at [370, 425] on div "Personalise your cover letter with ai [placeholders]" at bounding box center [371, 425] width 164 height 11
click at [278, 414] on input "radio" at bounding box center [273, 409] width 7 height 7
radio input "true"
radio input "false"
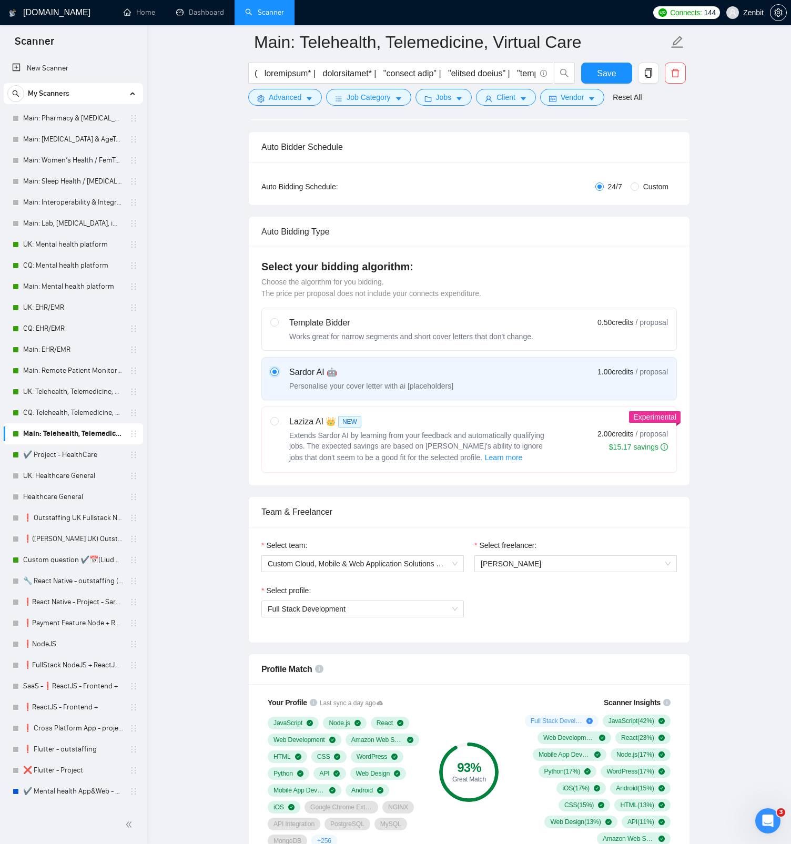
scroll to position [90, 0]
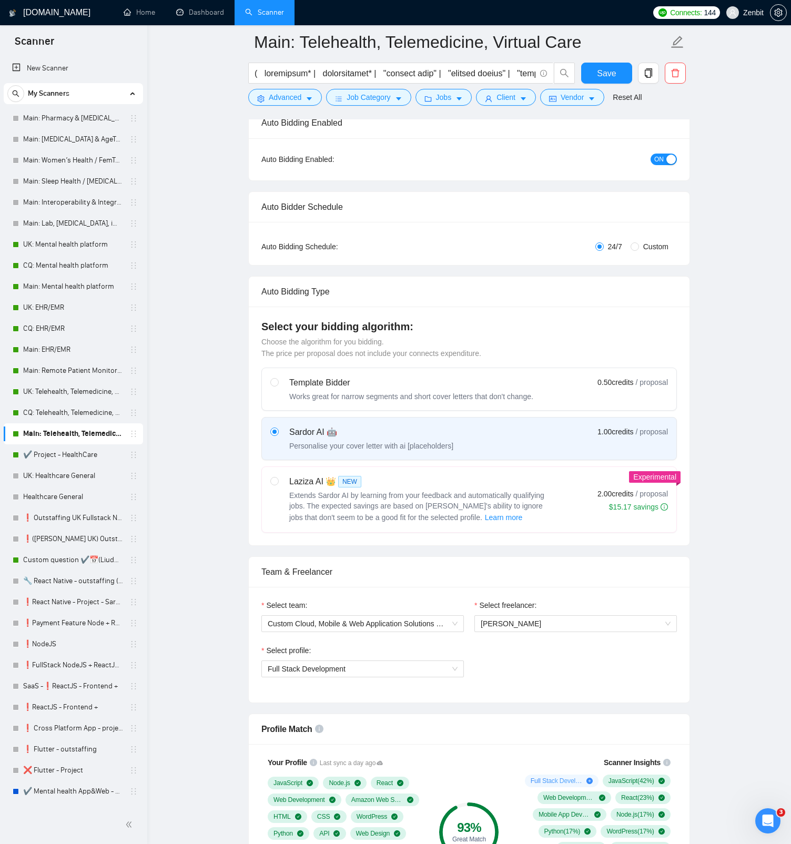
click at [332, 384] on div "Template Bidder" at bounding box center [411, 382] width 244 height 13
click at [278, 384] on input "radio" at bounding box center [273, 381] width 7 height 7
radio input "true"
radio input "false"
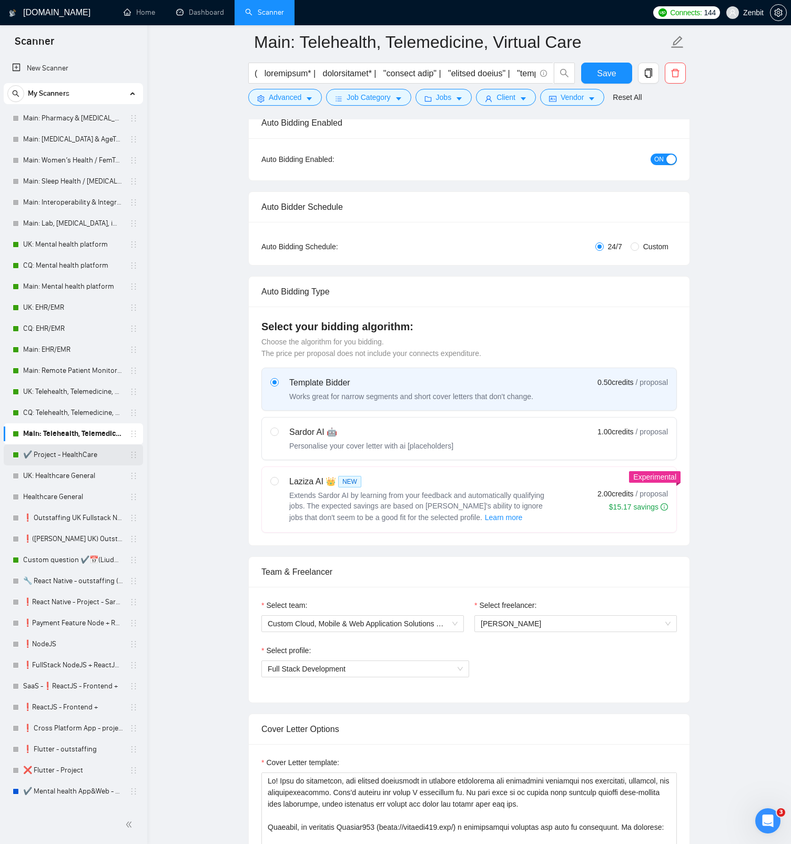
click at [57, 450] on link "✔️ Project - HealthCare" at bounding box center [73, 454] width 100 height 21
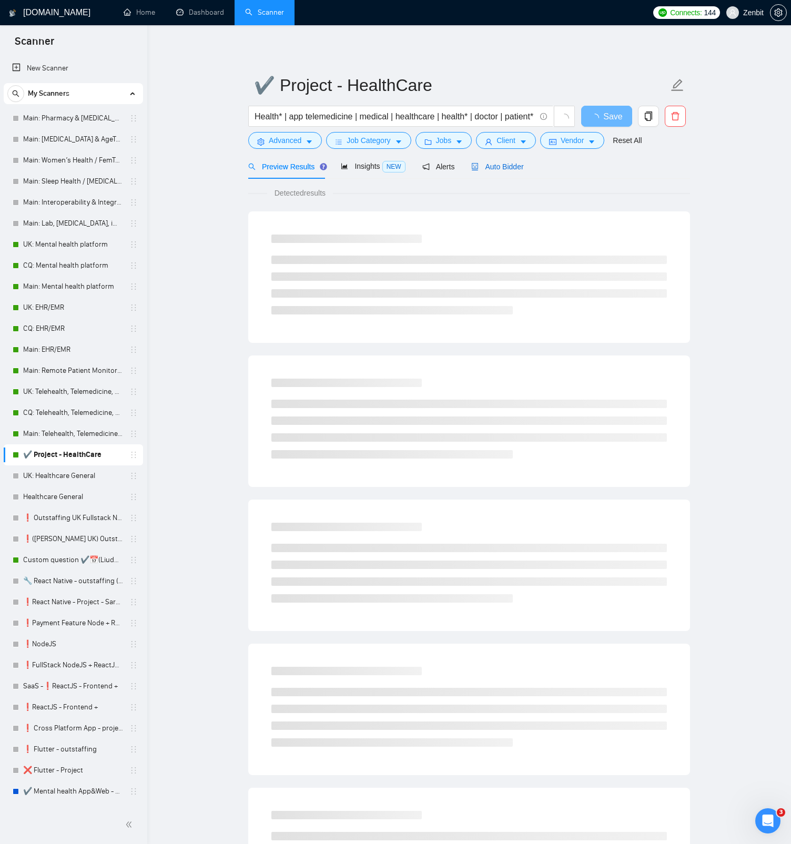
click at [488, 167] on span "Auto Bidder" at bounding box center [497, 166] width 52 height 8
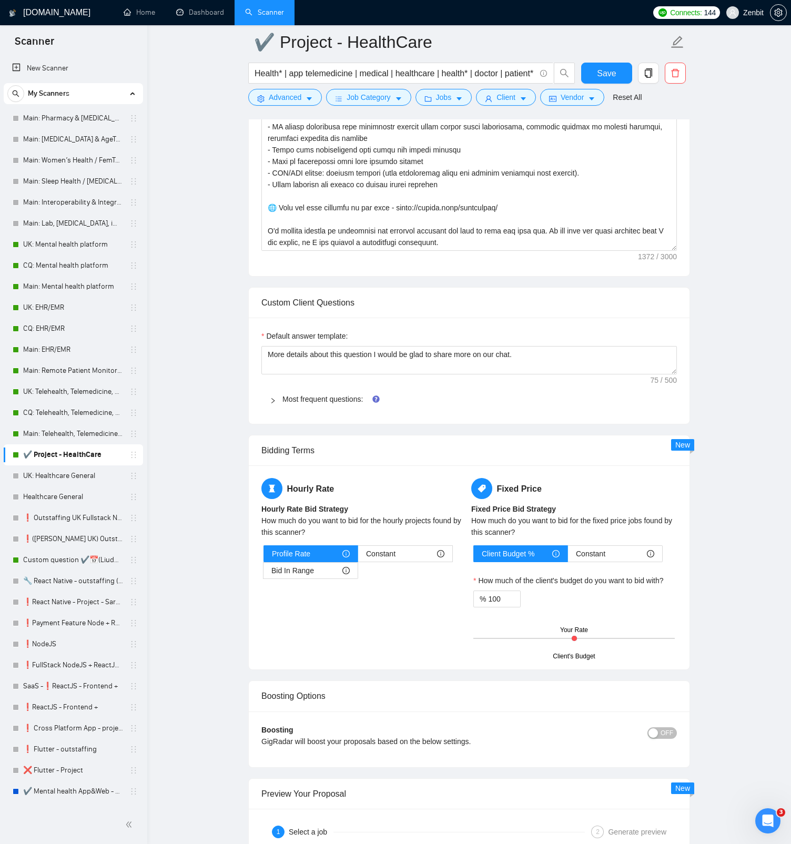
scroll to position [842, 0]
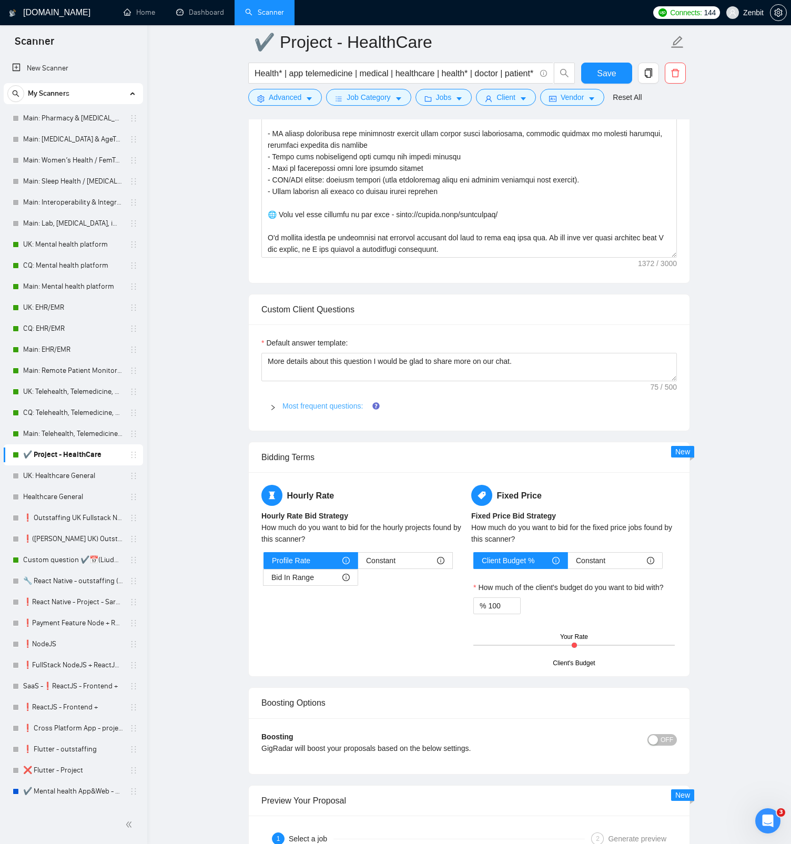
click at [307, 407] on link "Most frequent questions:" at bounding box center [322, 406] width 80 height 8
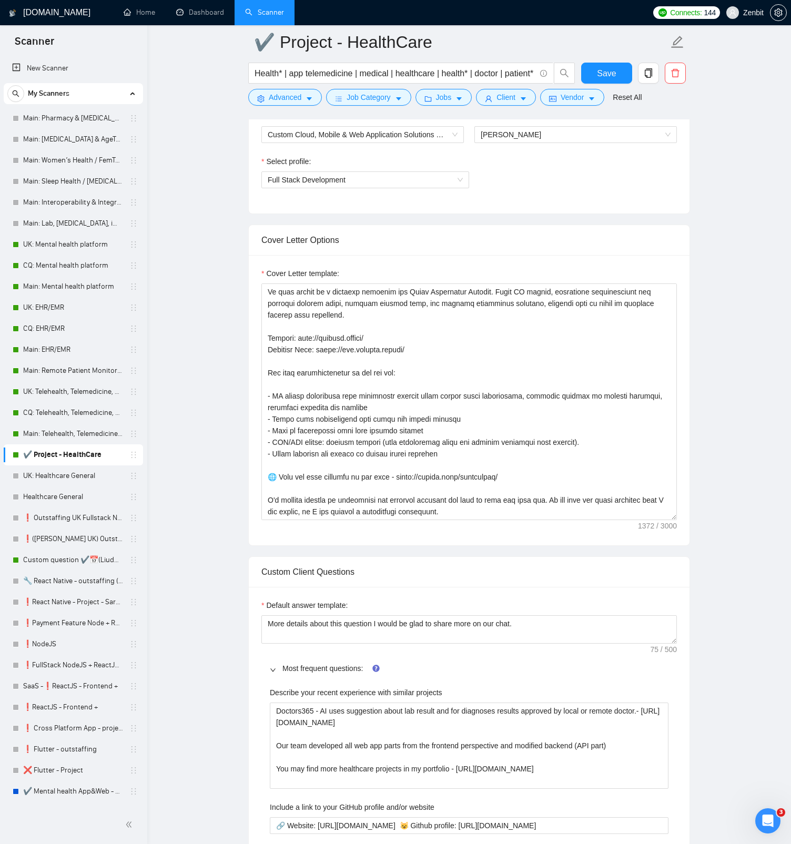
scroll to position [573, 0]
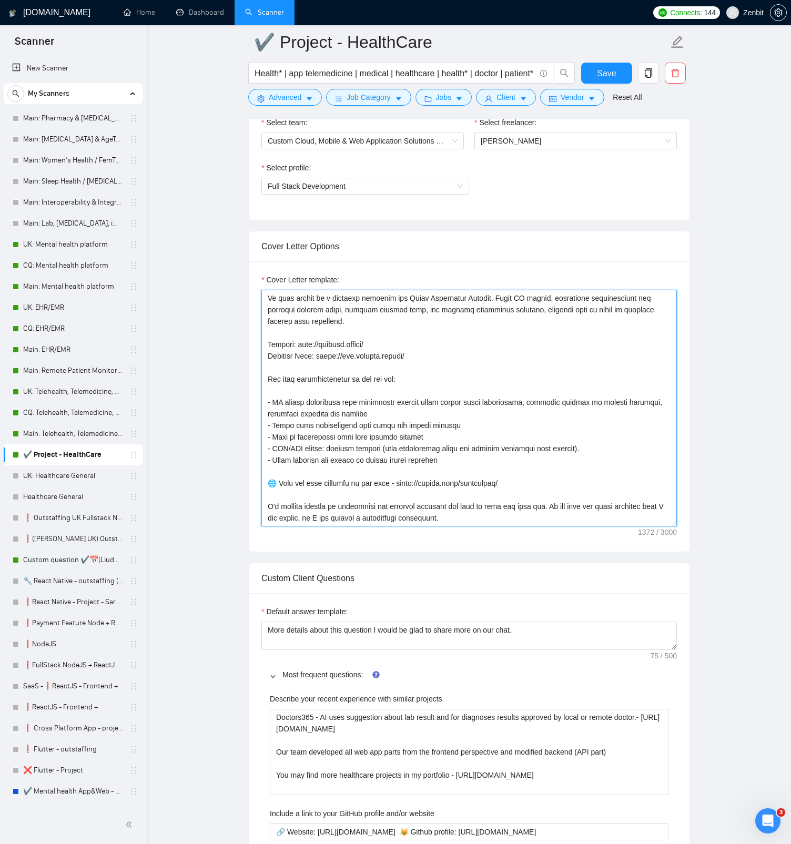
click at [333, 364] on textarea "Cover Letter template:" at bounding box center [468, 408] width 415 height 237
drag, startPoint x: 398, startPoint y: 346, endPoint x: 300, endPoint y: 342, distance: 97.9
click at [300, 342] on textarea "Cover Letter template:" at bounding box center [468, 408] width 415 height 237
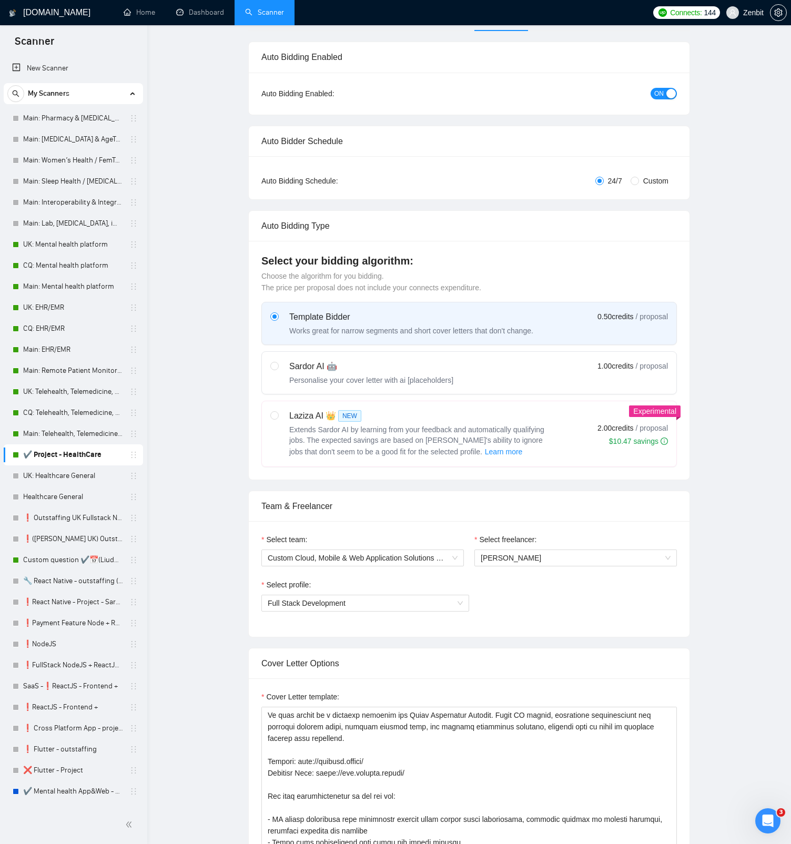
scroll to position [28, 0]
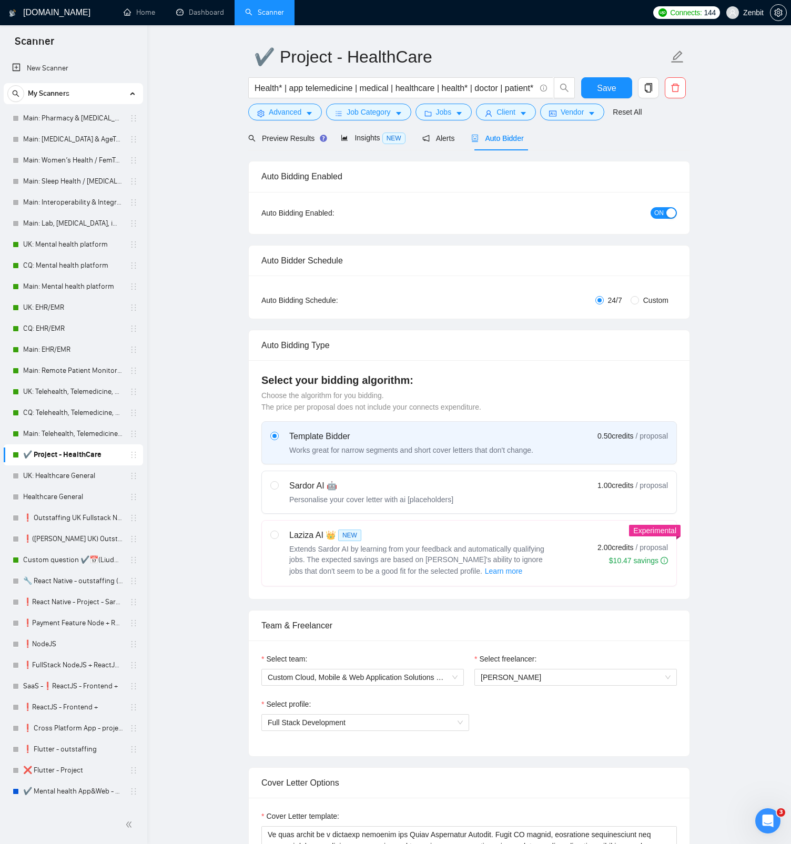
click at [661, 215] on span "ON" at bounding box center [658, 213] width 9 height 12
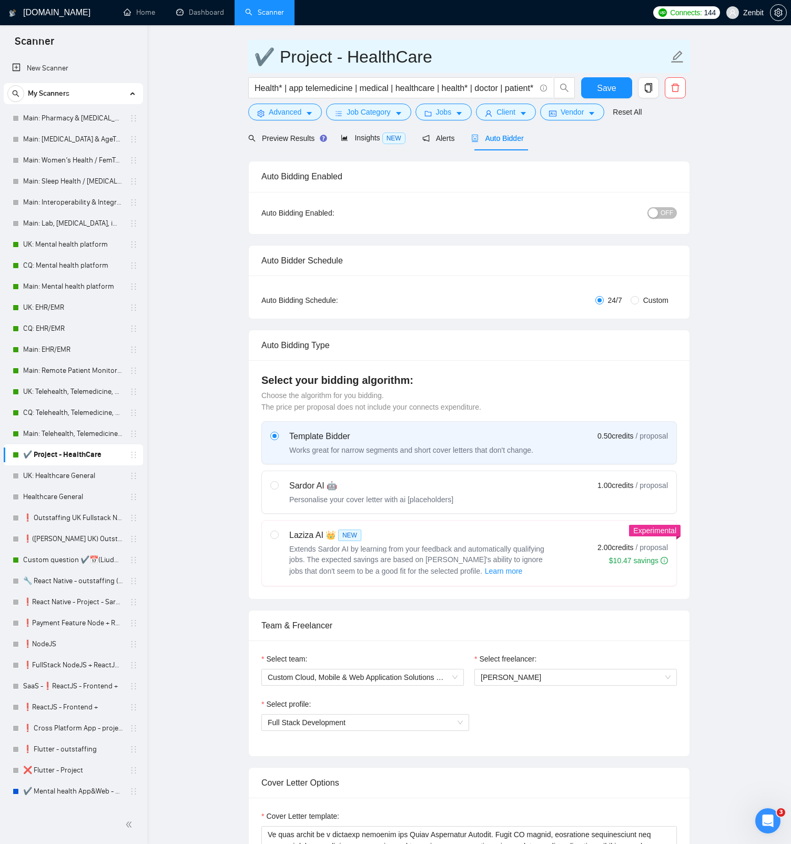
click at [276, 59] on input "✔️ Project - HealthCare" at bounding box center [461, 57] width 414 height 26
click at [270, 58] on input "✔️ Project - HealthCare" at bounding box center [461, 57] width 414 height 26
type input "Project - HealthCare"
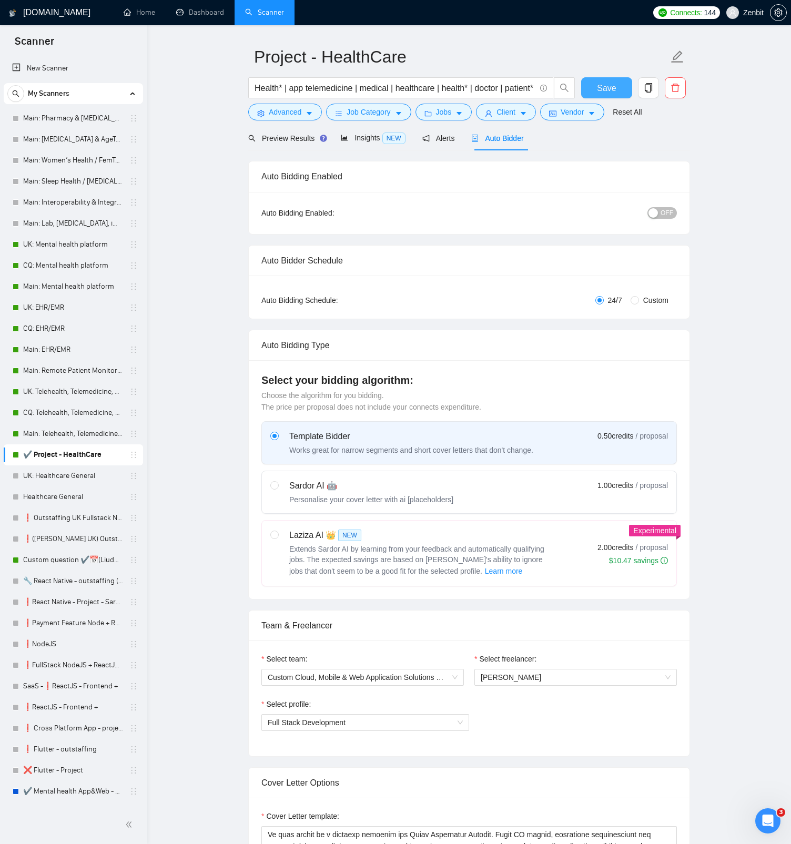
click at [595, 89] on button "Save" at bounding box center [606, 87] width 51 height 21
checkbox input "true"
click at [378, 140] on span "Insights NEW" at bounding box center [373, 138] width 64 height 8
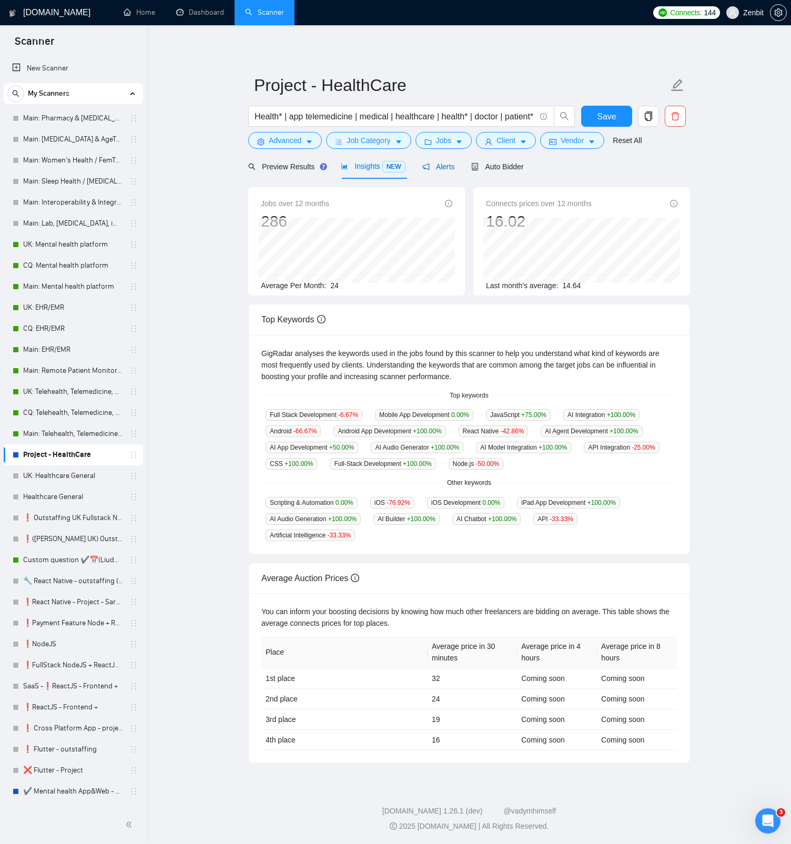
click at [450, 164] on span "Alerts" at bounding box center [438, 166] width 33 height 8
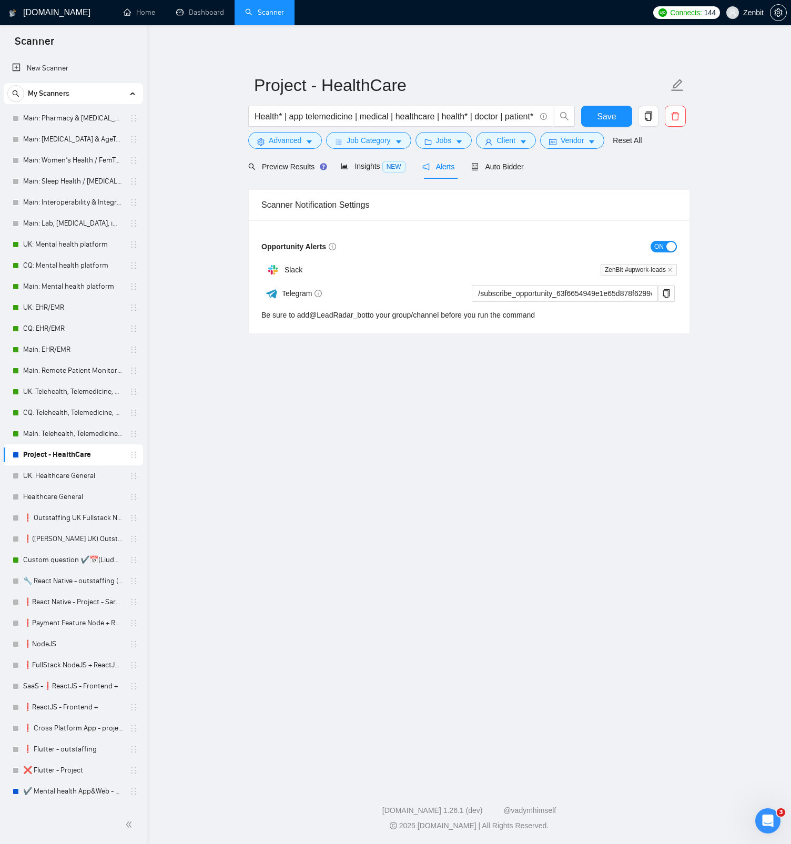
click at [659, 243] on span "ON" at bounding box center [658, 247] width 9 height 12
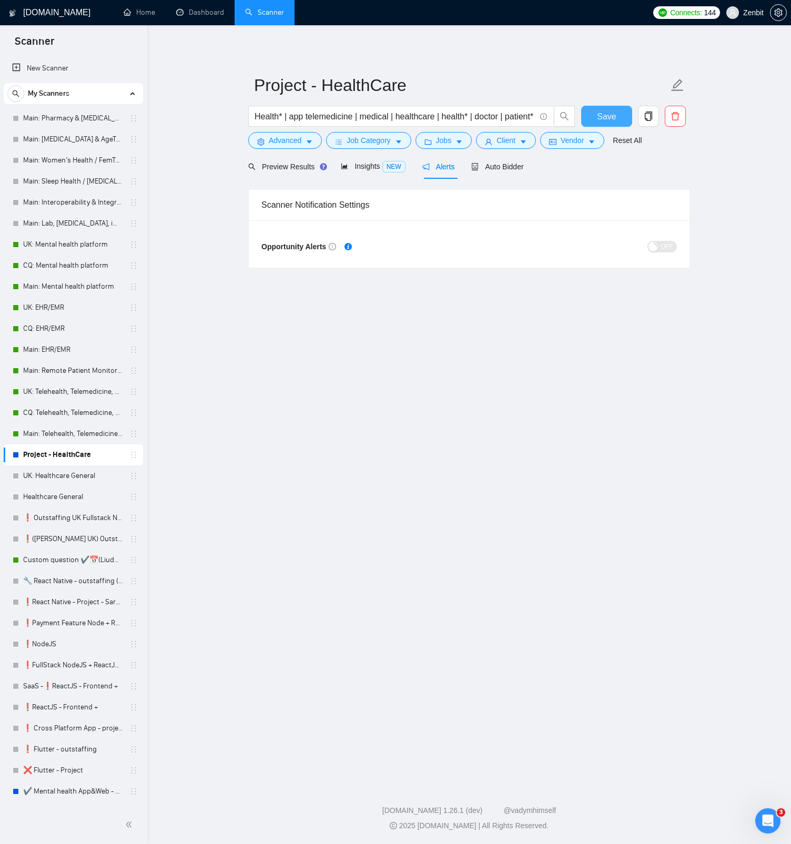
click at [606, 110] on span "Save" at bounding box center [606, 116] width 19 height 13
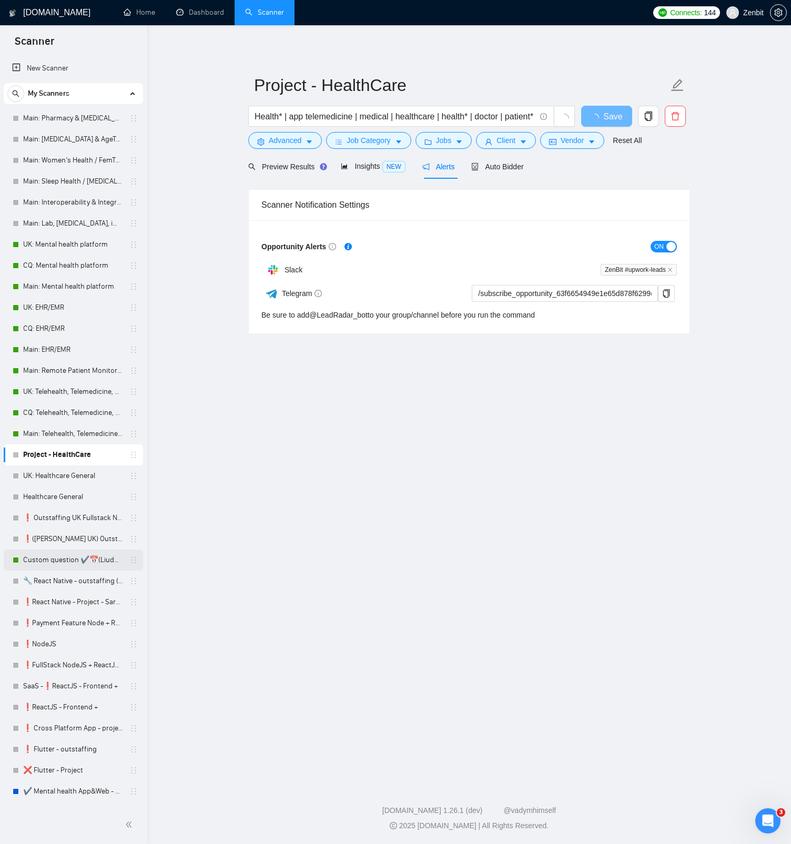
click at [71, 560] on link "Custom question ✔️📅(Liudmyla [GEOGRAPHIC_DATA]) Outstaffing [GEOGRAPHIC_DATA] F…" at bounding box center [73, 559] width 100 height 21
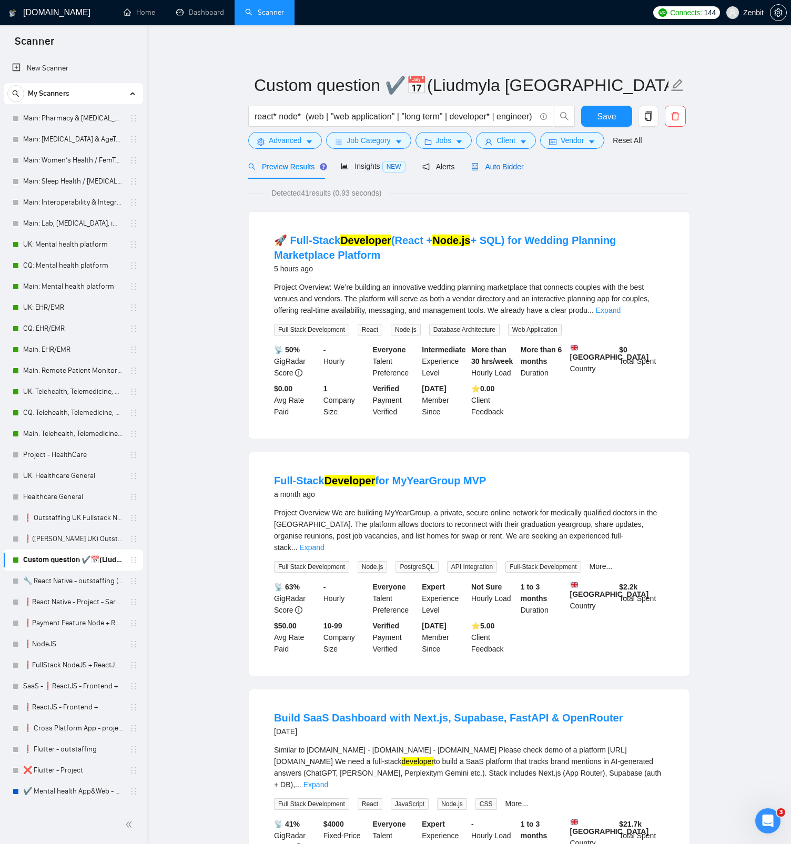
click at [519, 167] on span "Auto Bidder" at bounding box center [497, 166] width 52 height 8
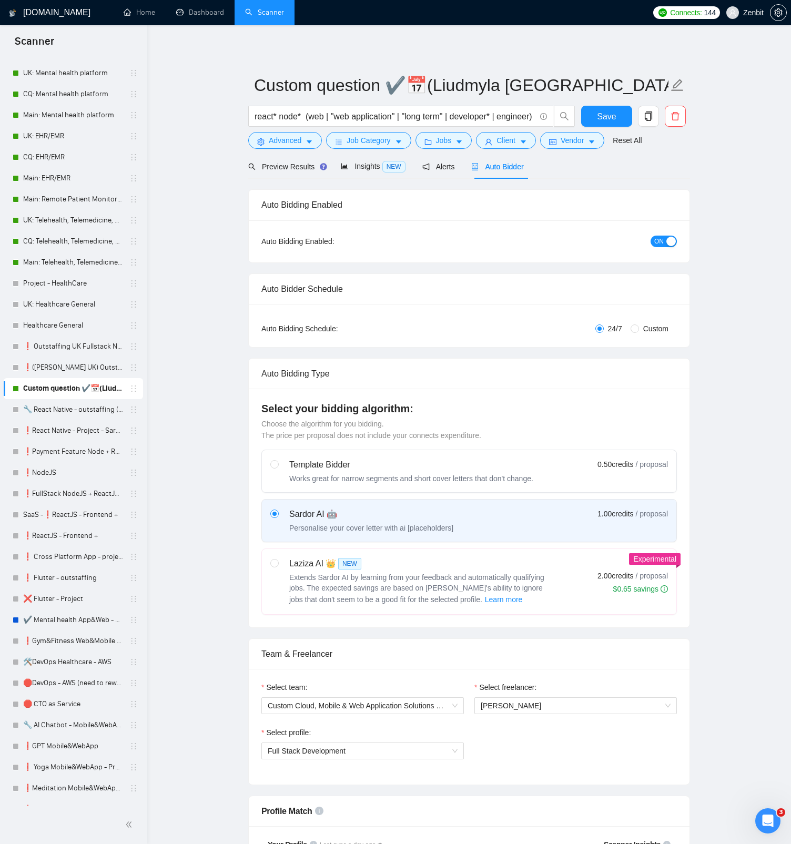
click at [662, 240] on span "ON" at bounding box center [658, 242] width 9 height 12
click at [379, 166] on span "Insights NEW" at bounding box center [373, 166] width 64 height 8
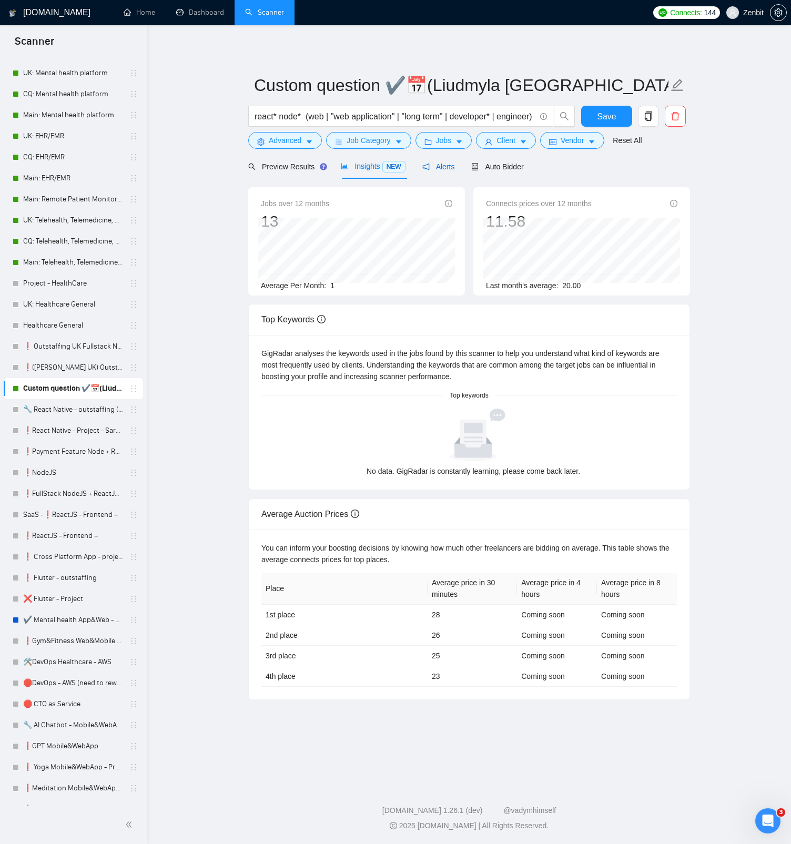
click at [445, 167] on span "Alerts" at bounding box center [438, 166] width 33 height 8
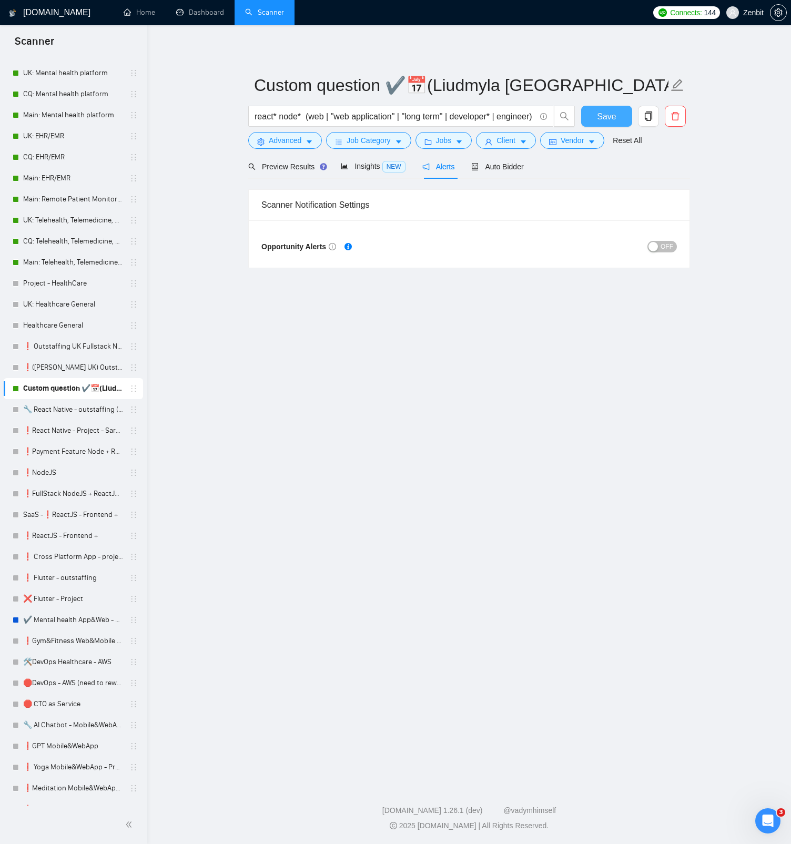
click at [603, 119] on span "Save" at bounding box center [606, 116] width 19 height 13
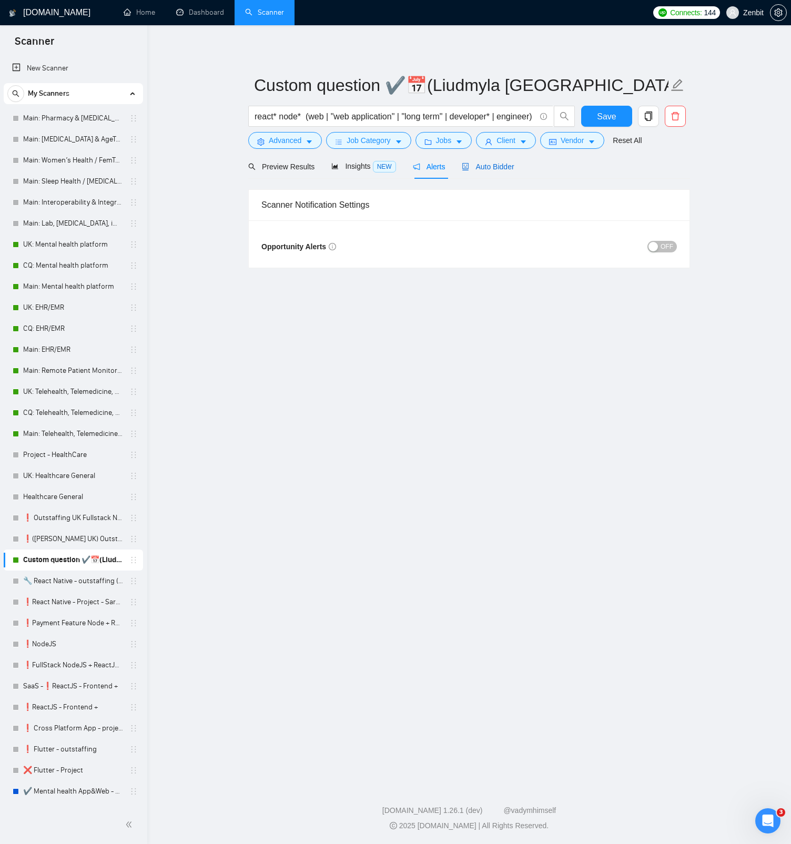
click at [502, 167] on span "Auto Bidder" at bounding box center [488, 166] width 52 height 8
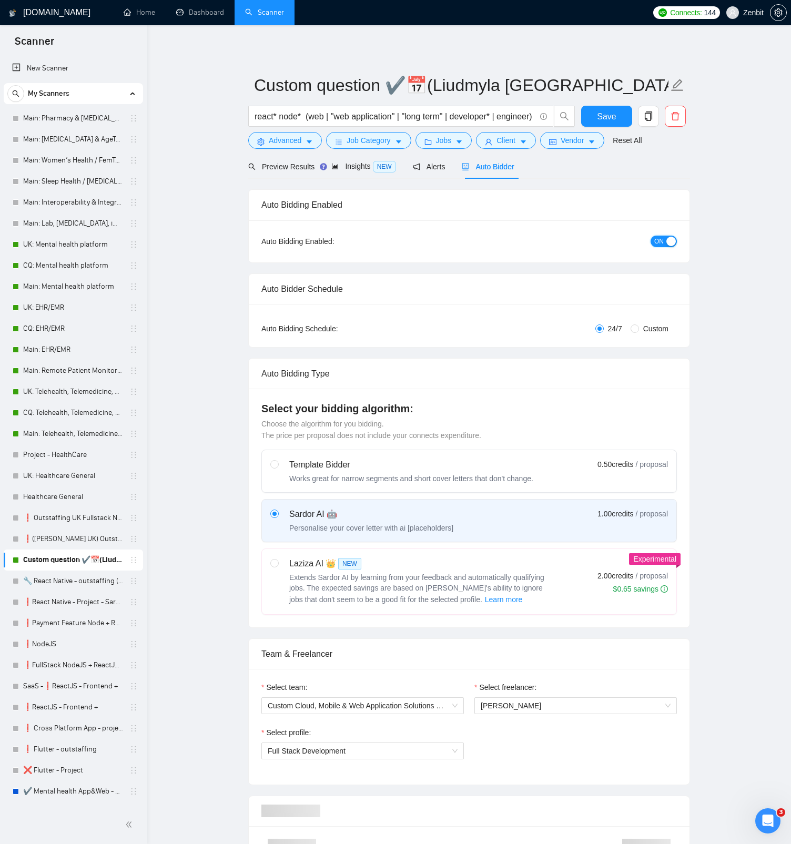
click at [657, 241] on span "ON" at bounding box center [658, 242] width 9 height 12
click at [614, 114] on span "Save" at bounding box center [606, 116] width 19 height 13
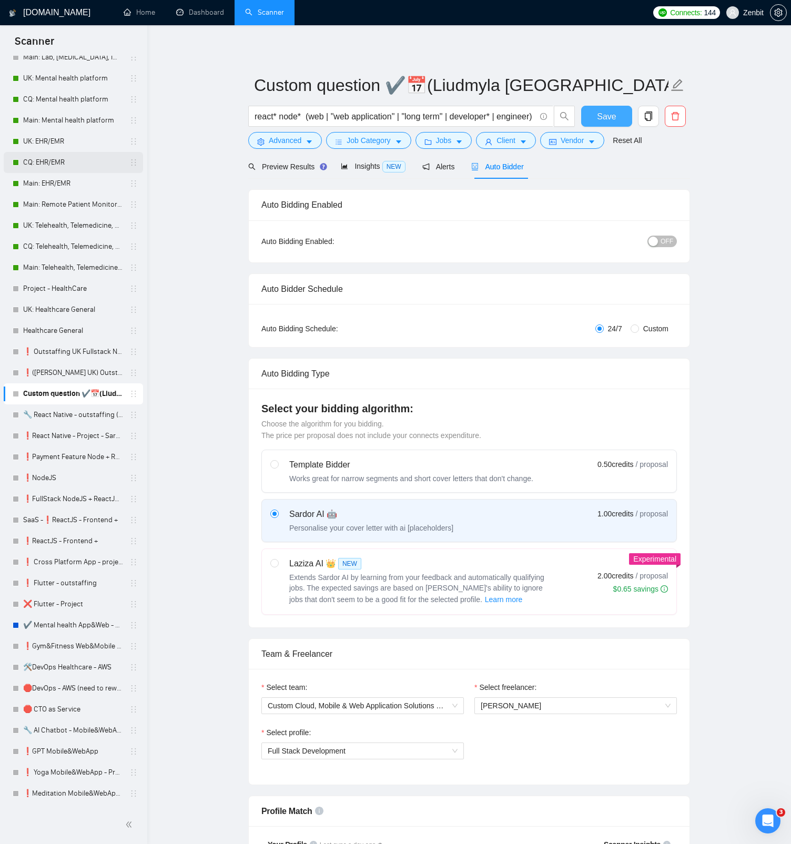
scroll to position [187, 0]
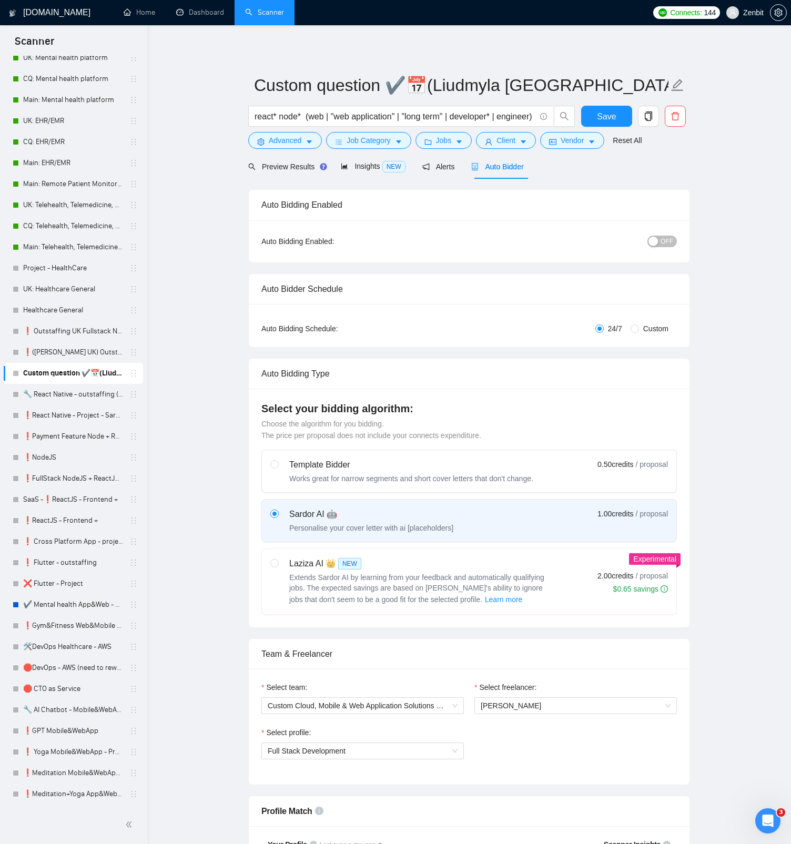
drag, startPoint x: 64, startPoint y: 601, endPoint x: 266, endPoint y: 311, distance: 354.0
click at [64, 602] on link "✔️ Mental health App&Web - Project" at bounding box center [73, 604] width 100 height 21
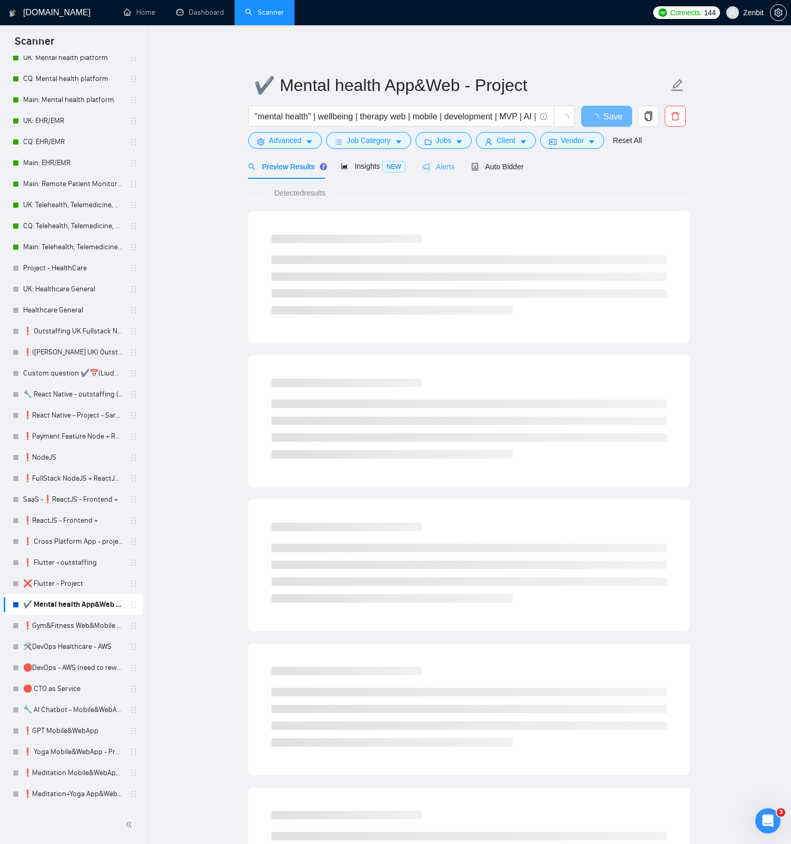
click at [440, 174] on div "Alerts" at bounding box center [438, 166] width 33 height 25
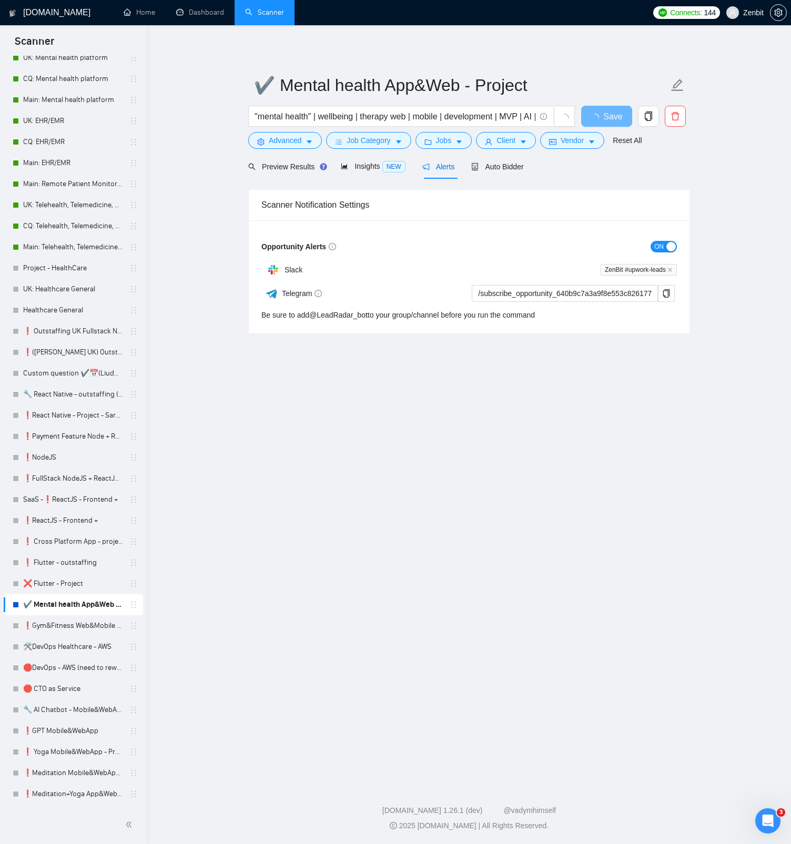
click at [657, 250] on span "ON" at bounding box center [658, 247] width 9 height 12
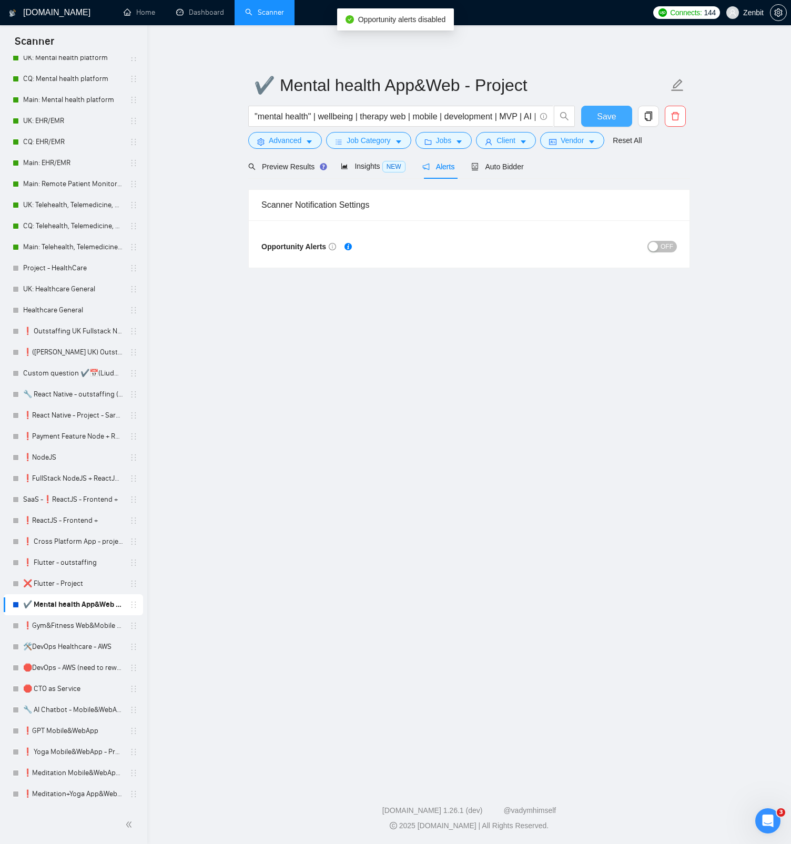
click at [603, 117] on span "Save" at bounding box center [606, 116] width 19 height 13
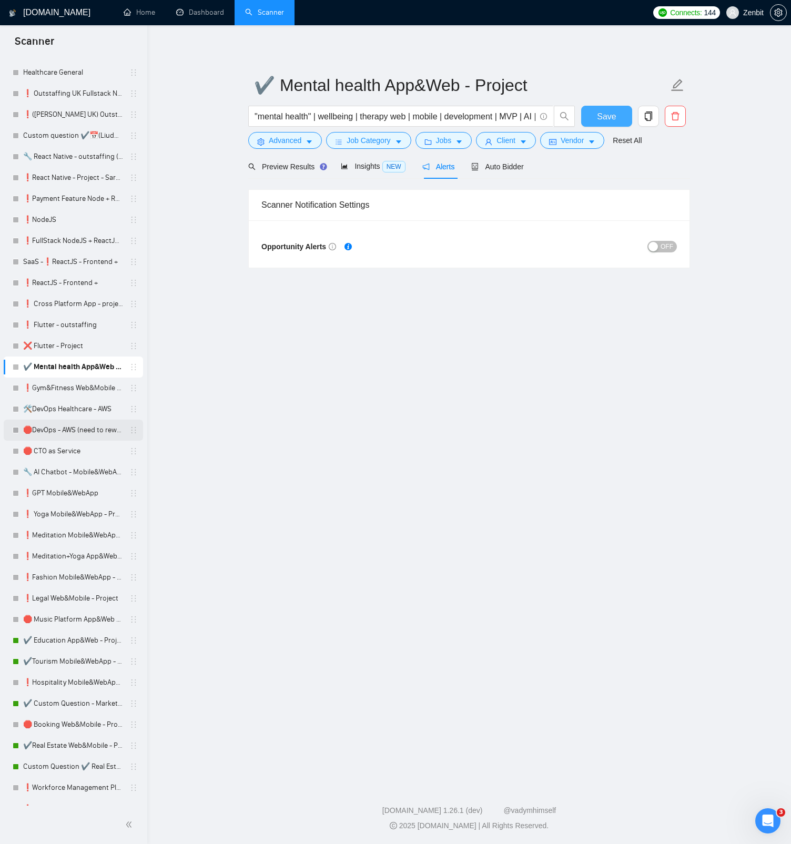
scroll to position [474, 0]
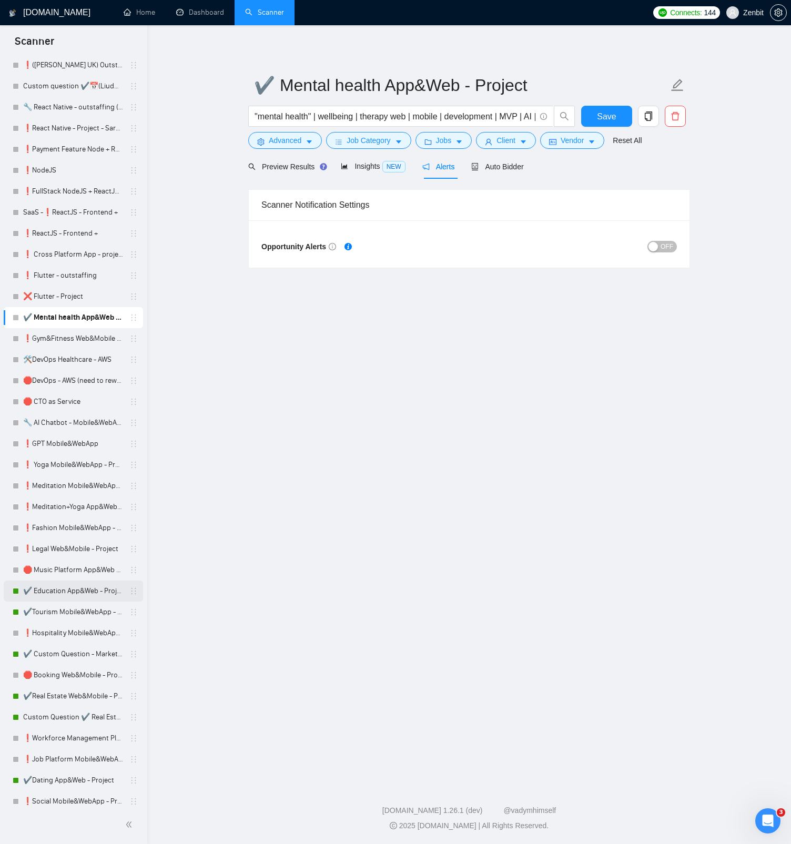
click at [65, 589] on link "✔️ Education App&Web - Project" at bounding box center [73, 590] width 100 height 21
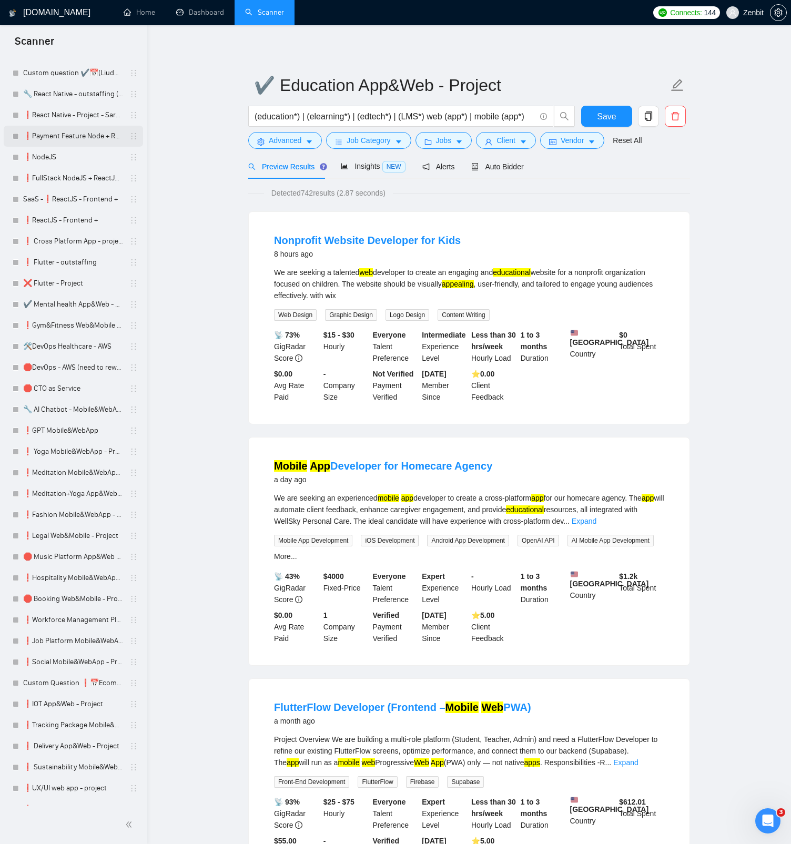
scroll to position [669, 0]
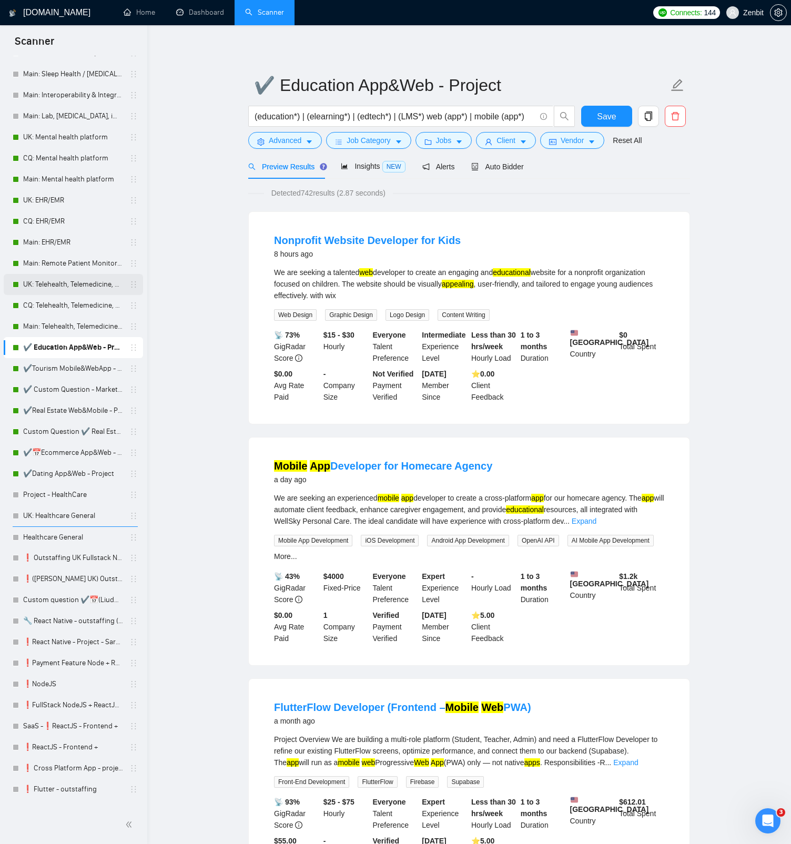
scroll to position [0, 0]
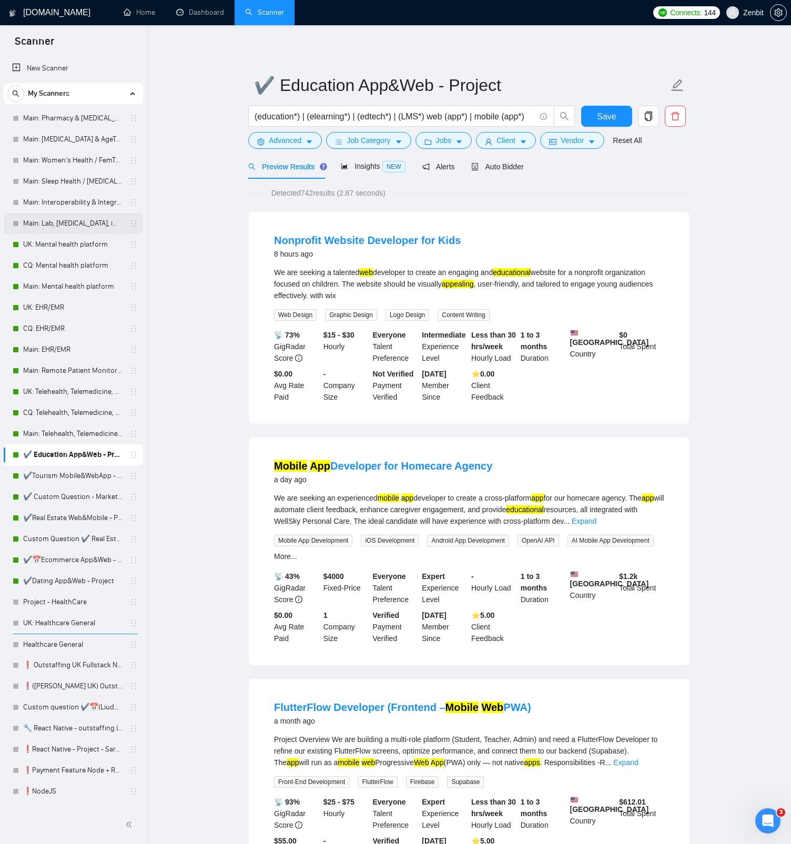
click at [76, 229] on link "Main: Lab, [MEDICAL_DATA], imaging informatics" at bounding box center [73, 223] width 100 height 21
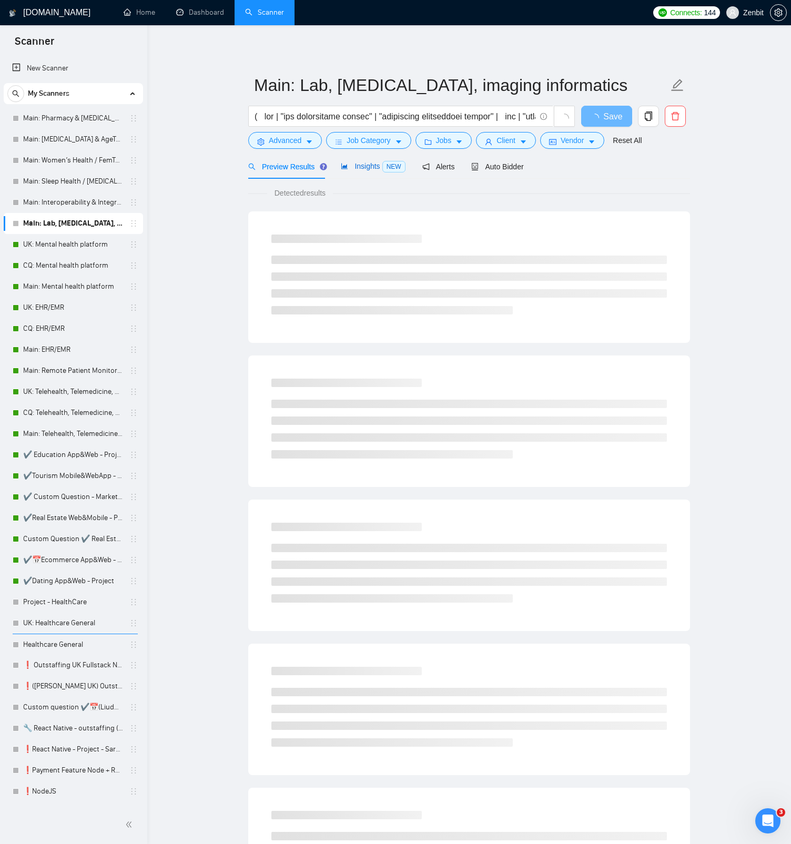
click at [365, 166] on span "Insights NEW" at bounding box center [373, 166] width 64 height 8
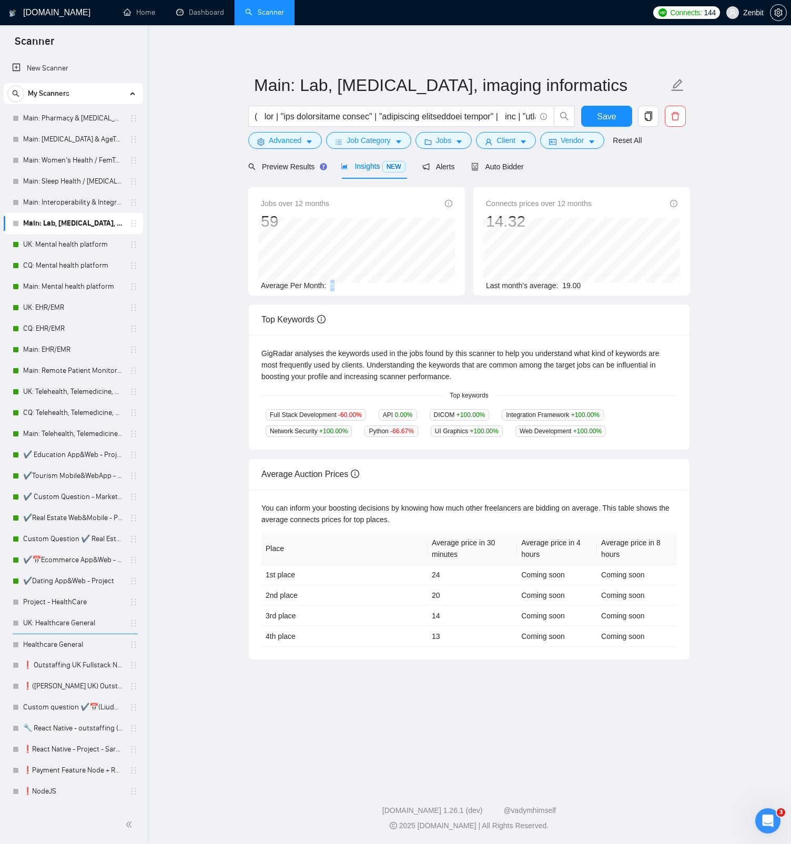
drag, startPoint x: 333, startPoint y: 284, endPoint x: 341, endPoint y: 284, distance: 7.9
click at [341, 284] on div "Average Per Month: 5" at bounding box center [356, 286] width 191 height 12
click at [81, 205] on link "Main: Interoperability & Integration HL7,FNIR" at bounding box center [73, 202] width 100 height 21
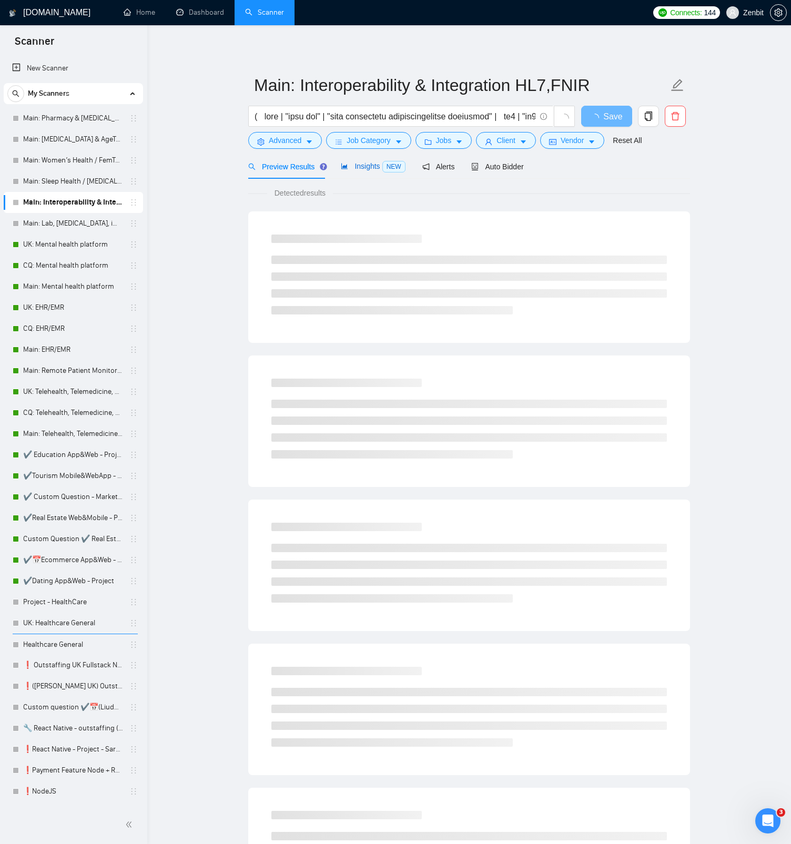
click at [378, 165] on span "Insights NEW" at bounding box center [373, 166] width 64 height 8
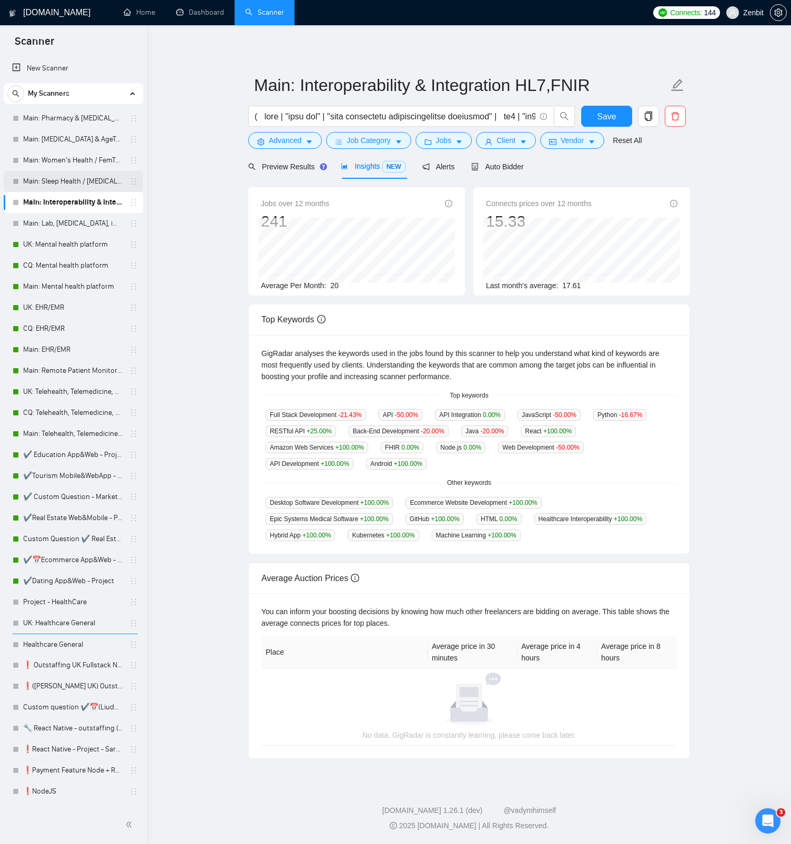
click at [76, 183] on link "Main: Sleep Health / [MEDICAL_DATA] App" at bounding box center [73, 181] width 100 height 21
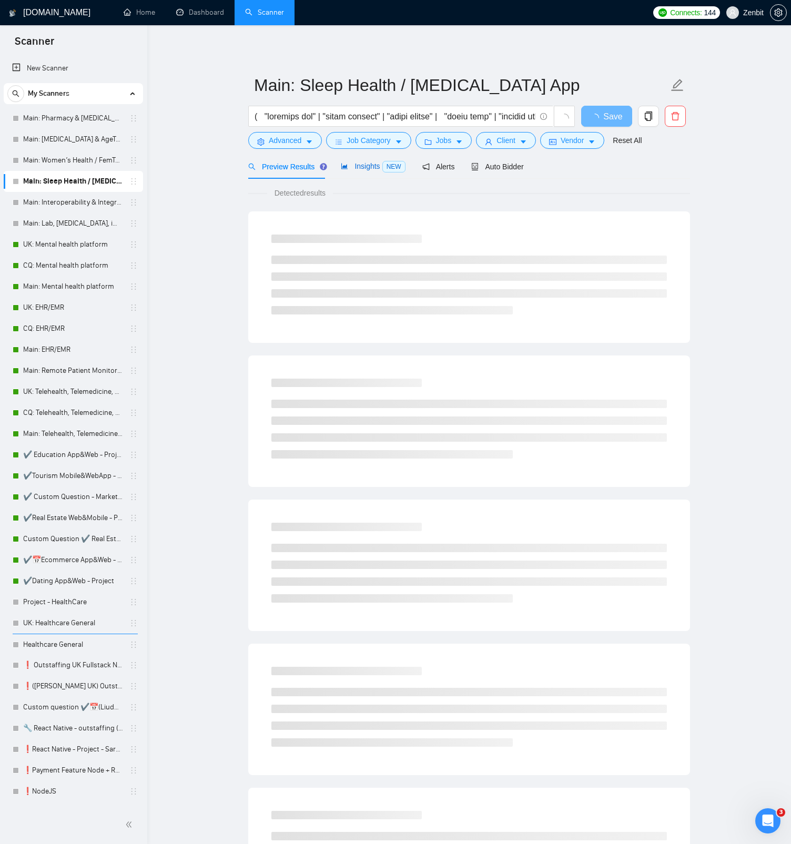
click at [356, 169] on span "Insights NEW" at bounding box center [373, 166] width 64 height 8
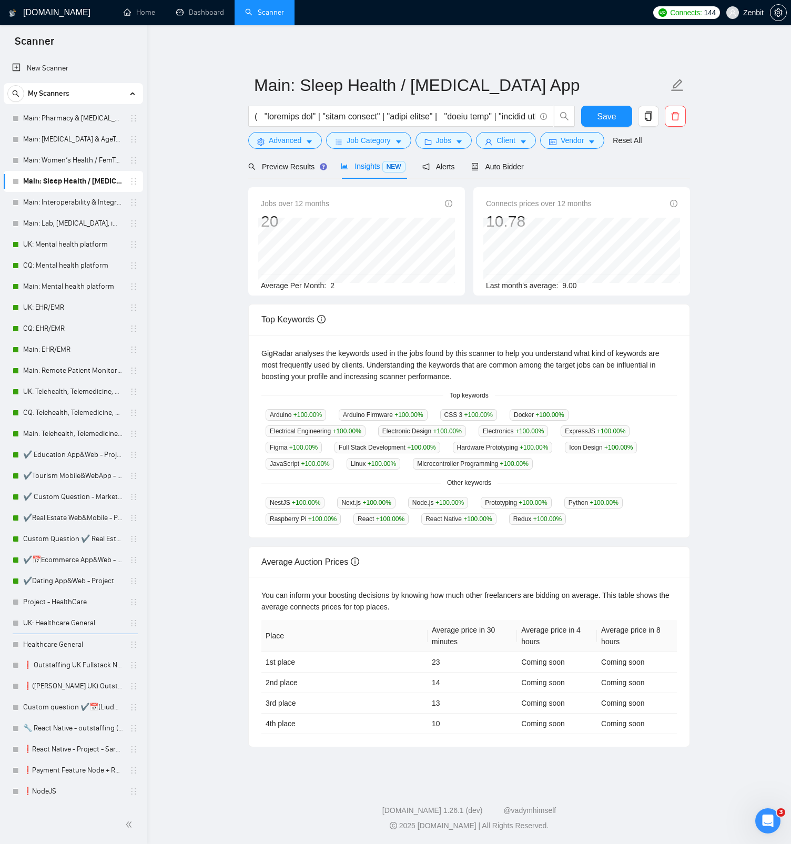
click at [338, 285] on div "Average Per Month: 2" at bounding box center [356, 286] width 191 height 12
click at [62, 164] on link "Main: Women’s Health / FemTech" at bounding box center [73, 160] width 100 height 21
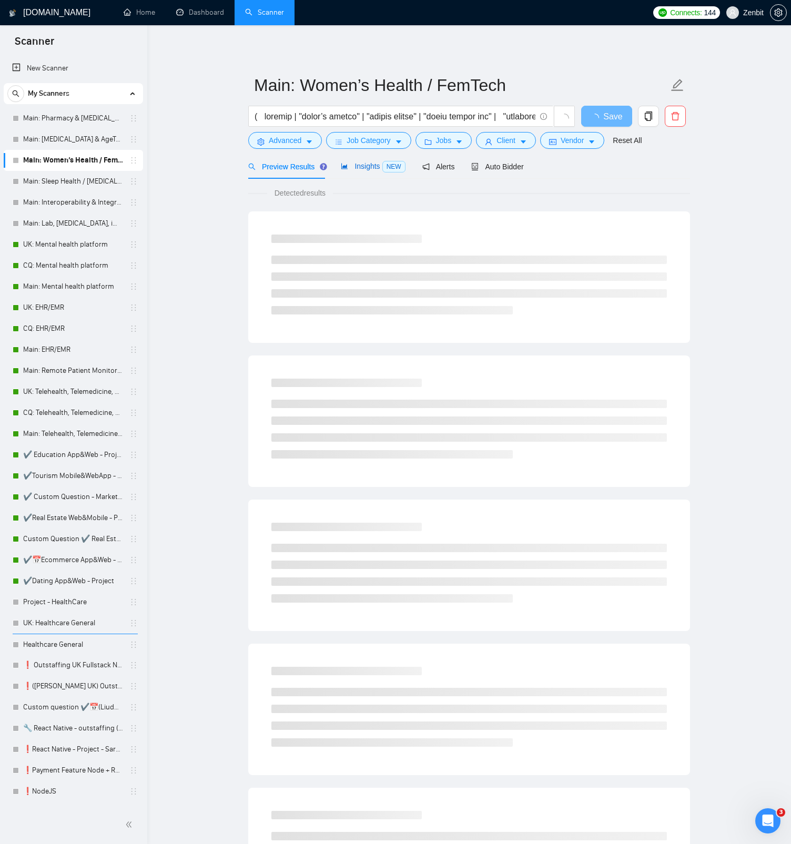
click at [358, 164] on span "Insights NEW" at bounding box center [373, 166] width 64 height 8
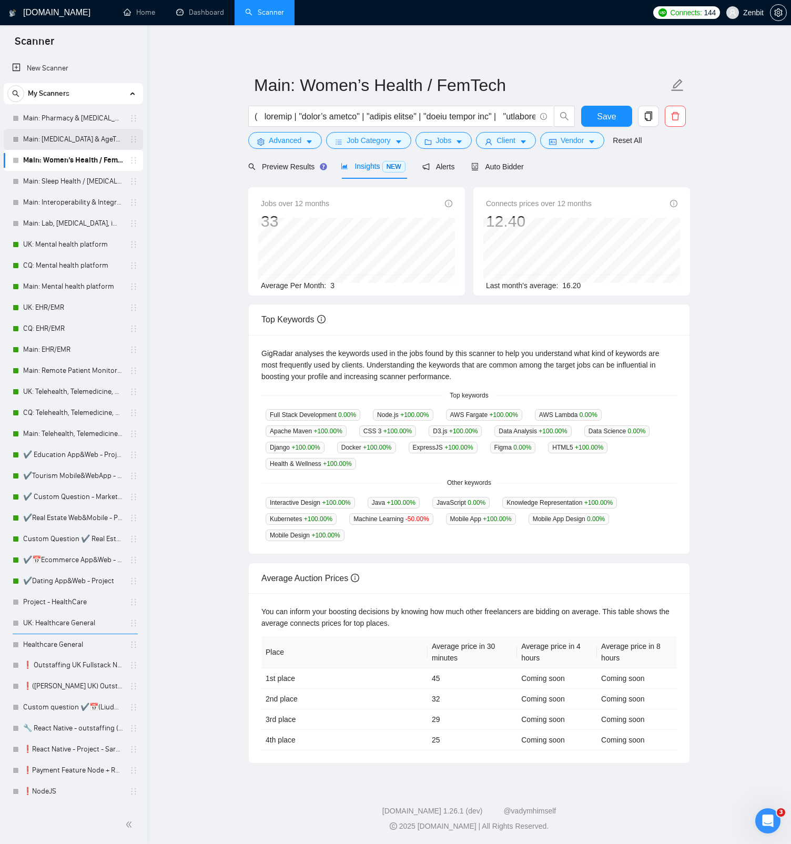
click at [56, 138] on link "Main: [MEDICAL_DATA] & AgeTech" at bounding box center [73, 139] width 100 height 21
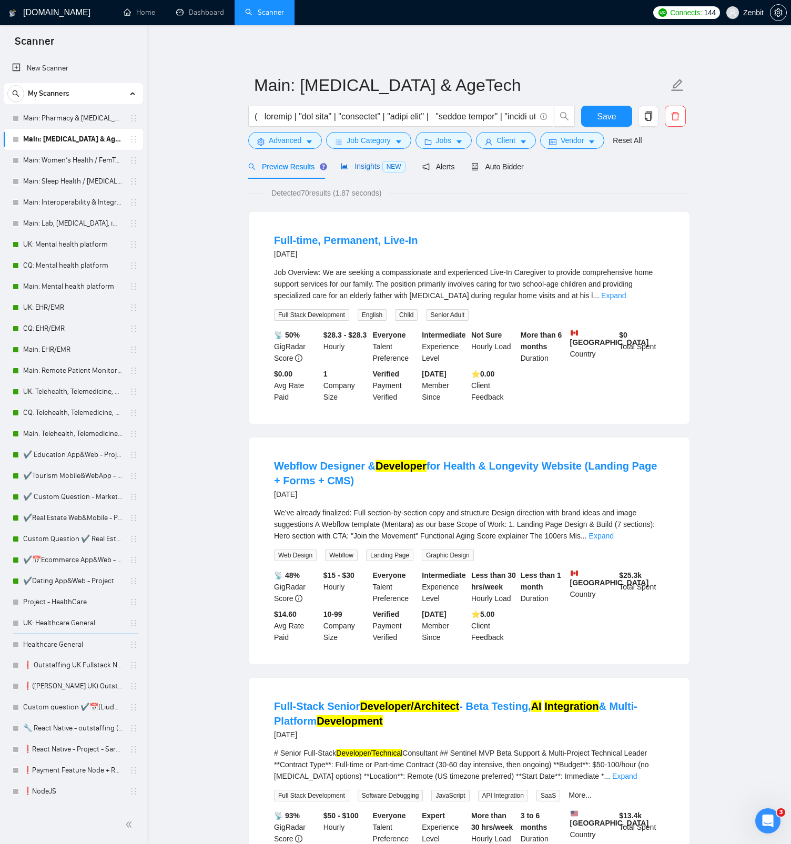
click at [370, 163] on span "Insights NEW" at bounding box center [373, 166] width 64 height 8
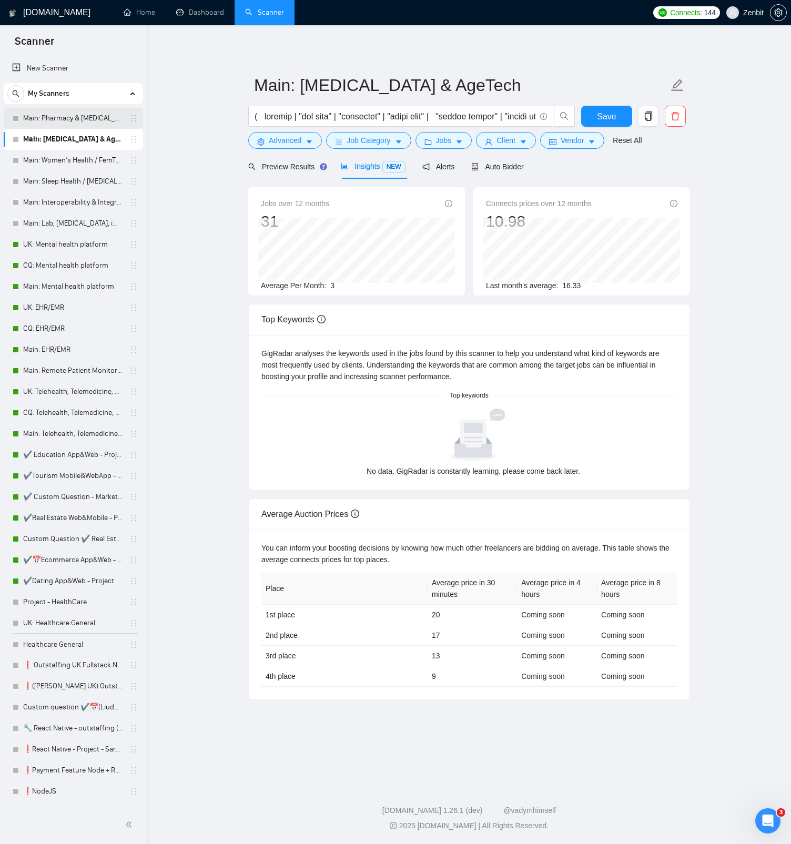
click at [55, 119] on link "Main: Pharmacy & [MEDICAL_DATA]" at bounding box center [73, 118] width 100 height 21
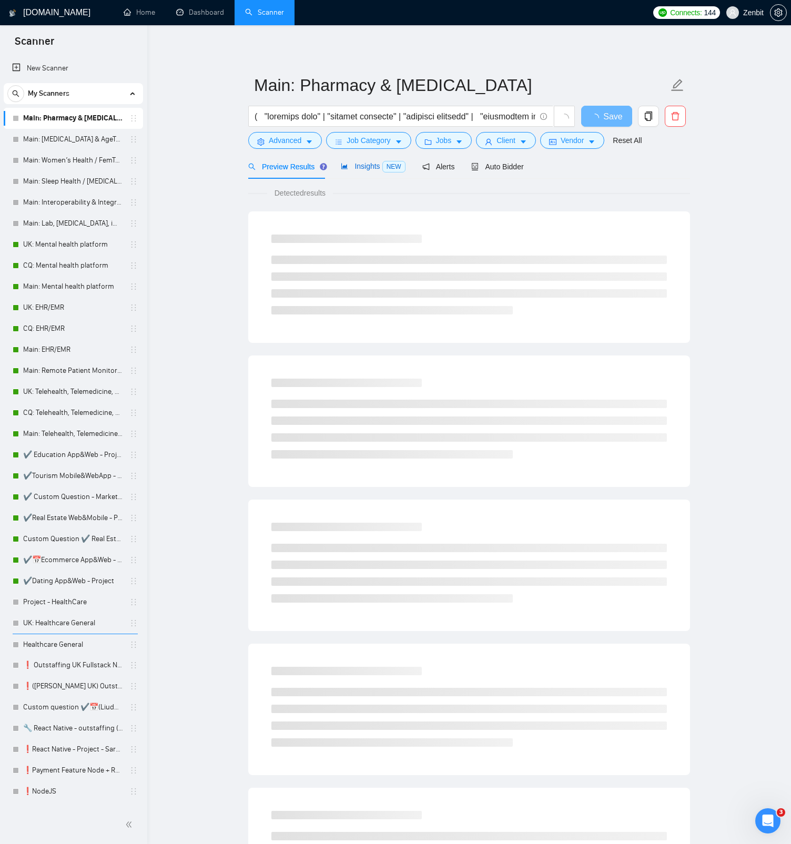
click at [356, 169] on span "Insights NEW" at bounding box center [373, 166] width 64 height 8
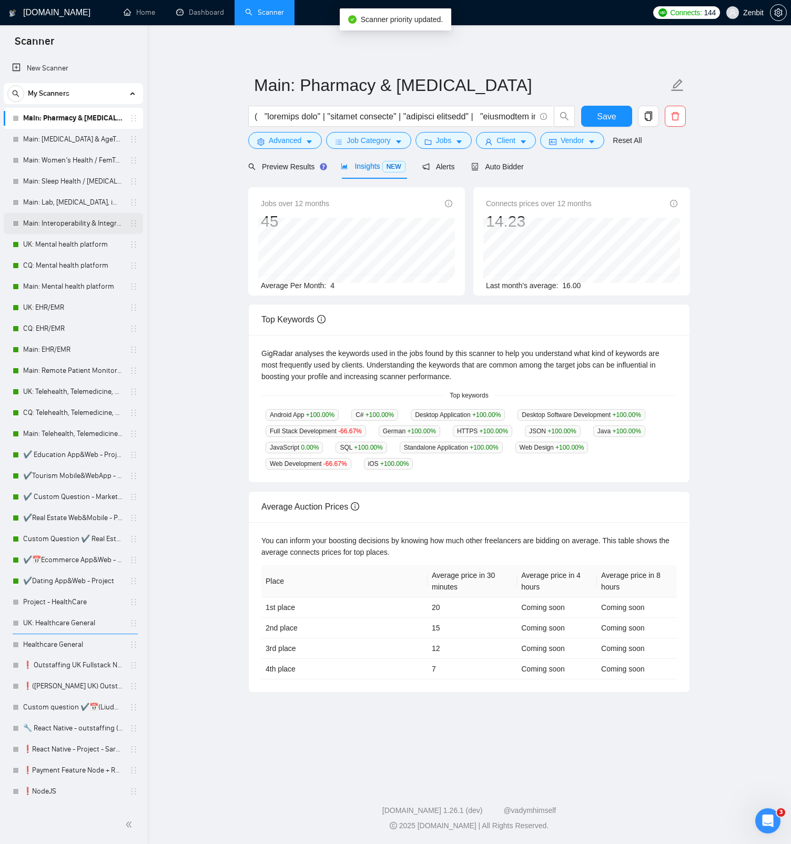
click at [84, 220] on link "Main: Interoperability & Integration HL7,FNIR" at bounding box center [73, 223] width 100 height 21
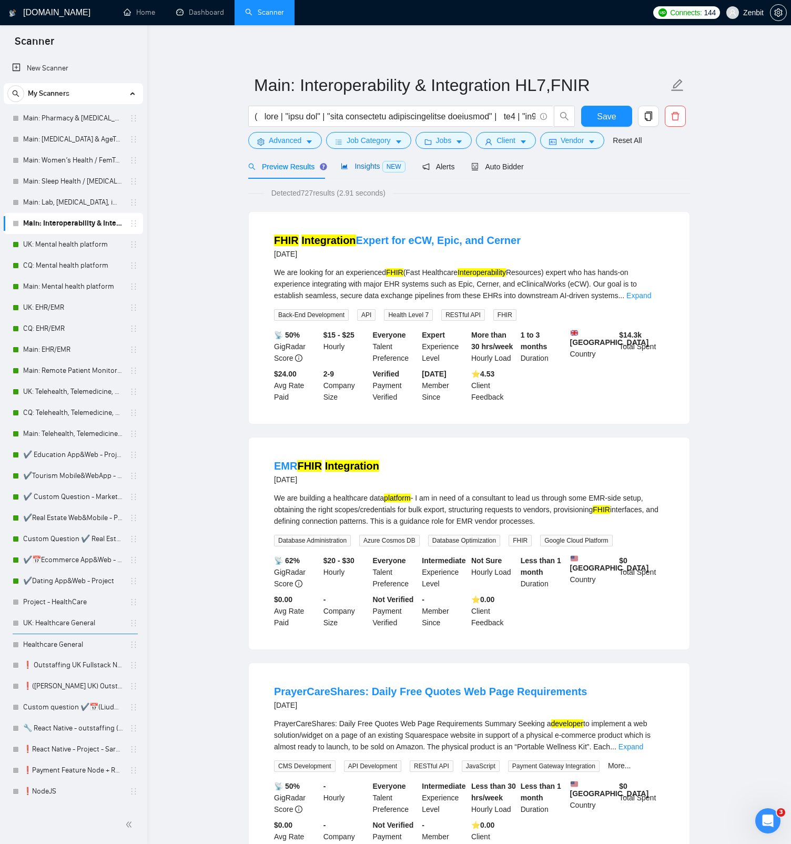
click at [352, 167] on span "Insights NEW" at bounding box center [373, 166] width 64 height 8
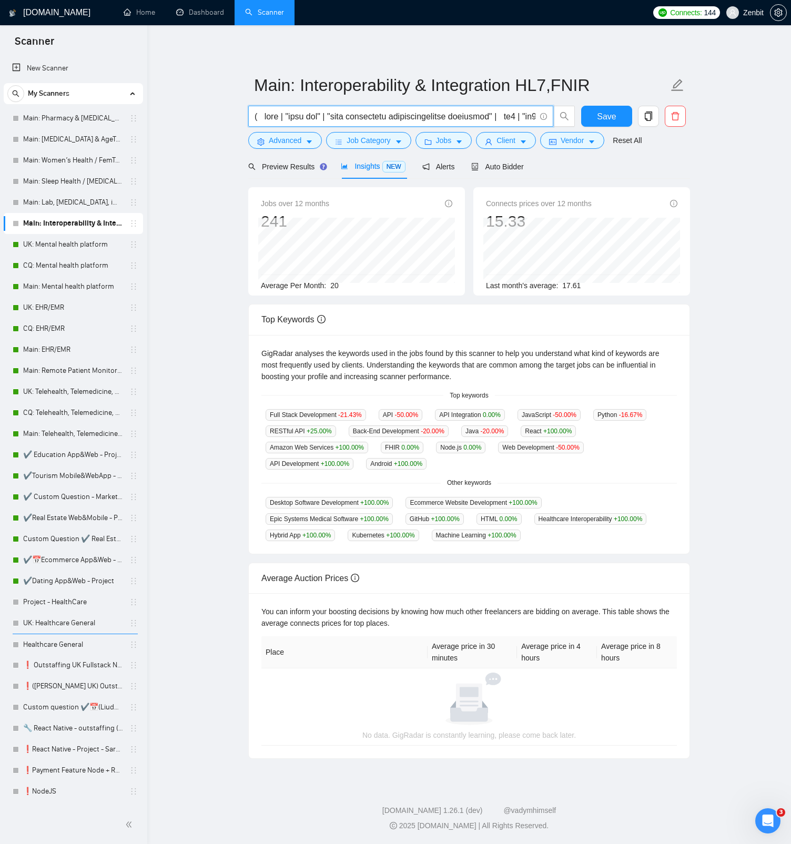
click at [371, 118] on input "text" at bounding box center [394, 116] width 281 height 13
click at [327, 115] on input "text" at bounding box center [394, 116] width 281 height 13
click at [357, 115] on input "text" at bounding box center [394, 116] width 281 height 13
paste input "( fhir | "fhir api" | "fhir integration" | "fast healthcare interoperability re…"
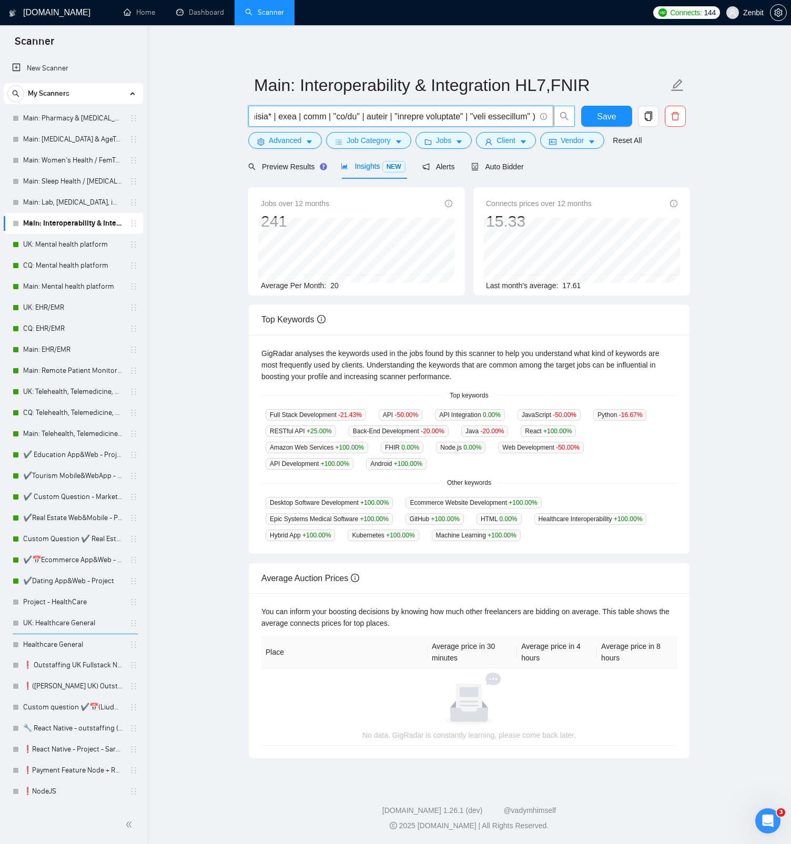
click at [561, 114] on icon "search" at bounding box center [563, 115] width 9 height 9
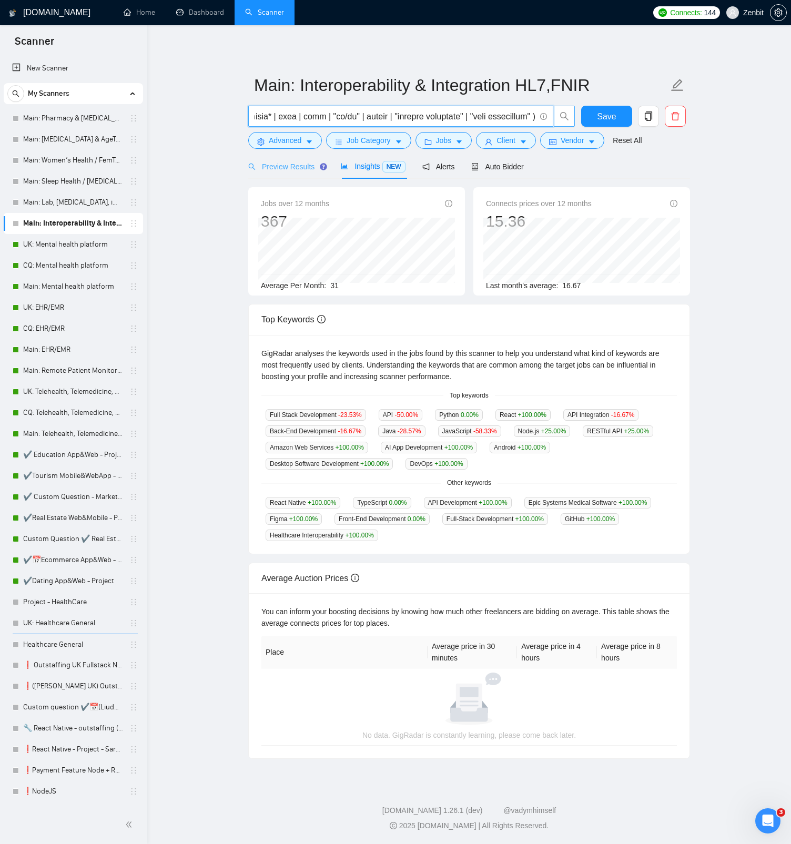
type input "( fhir | "fhir api" | "fhir integration" | "fast healthcare interoperability re…"
click at [287, 174] on div "Preview Results" at bounding box center [286, 166] width 76 height 25
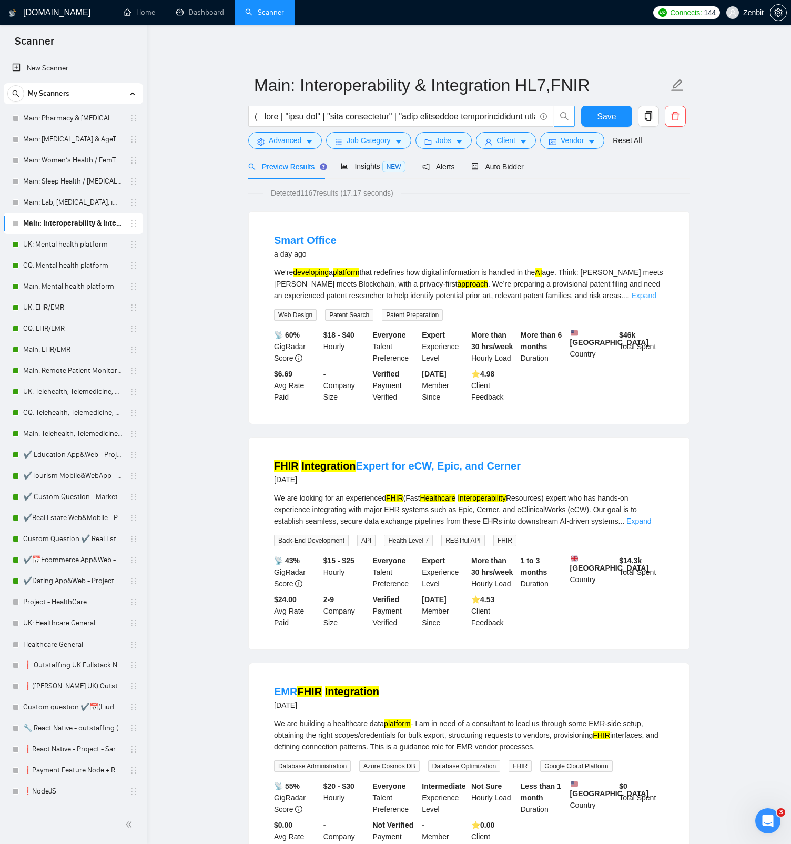
click at [646, 297] on link "Expand" at bounding box center [643, 295] width 25 height 8
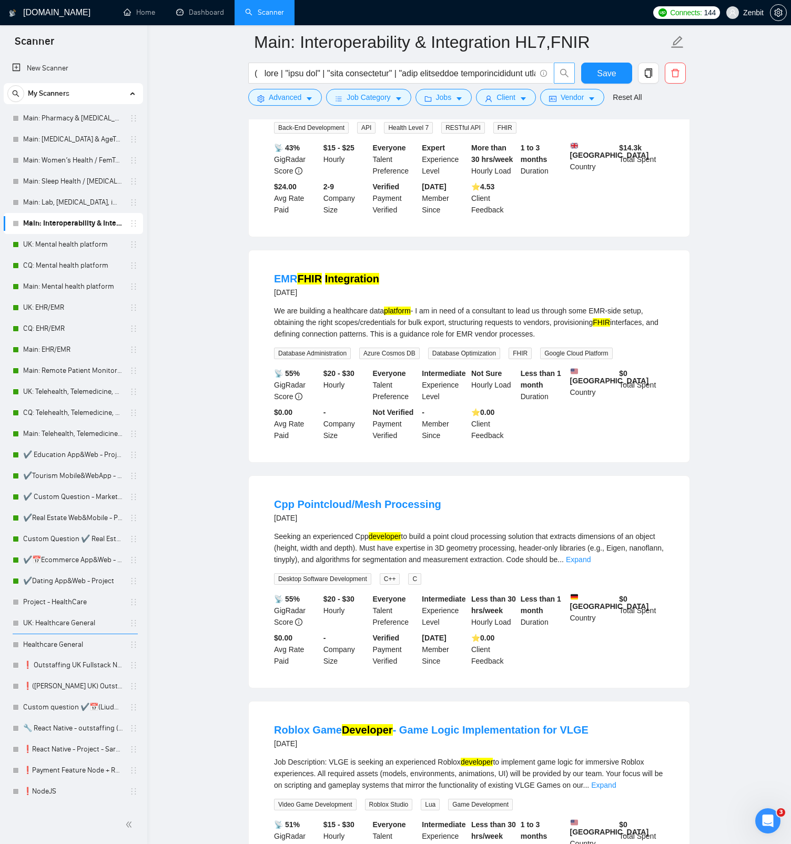
scroll to position [786, 0]
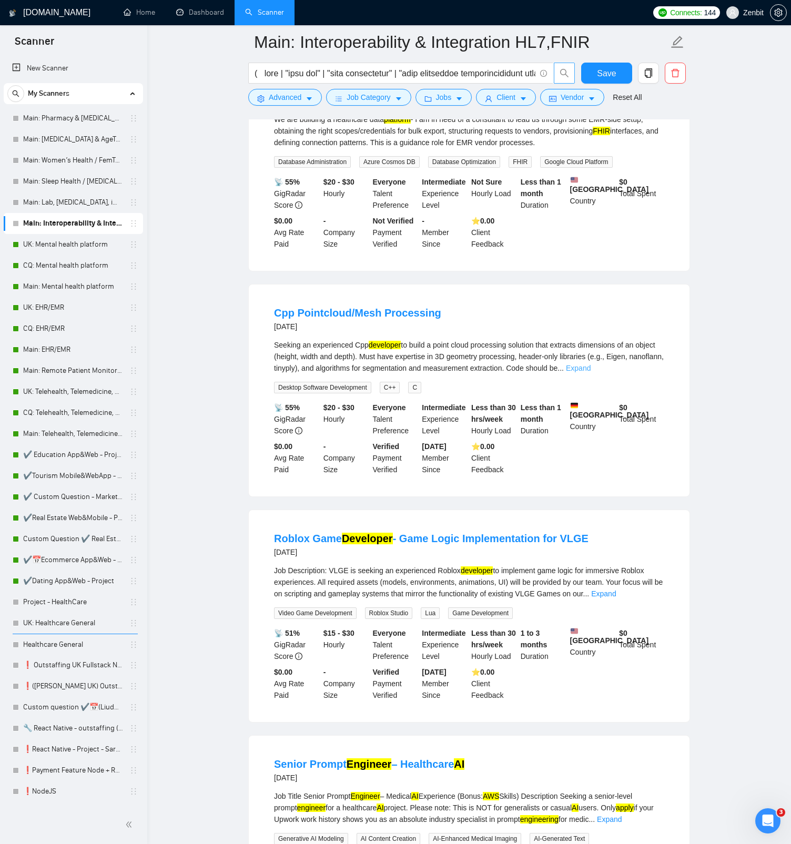
click at [590, 372] on link "Expand" at bounding box center [578, 368] width 25 height 8
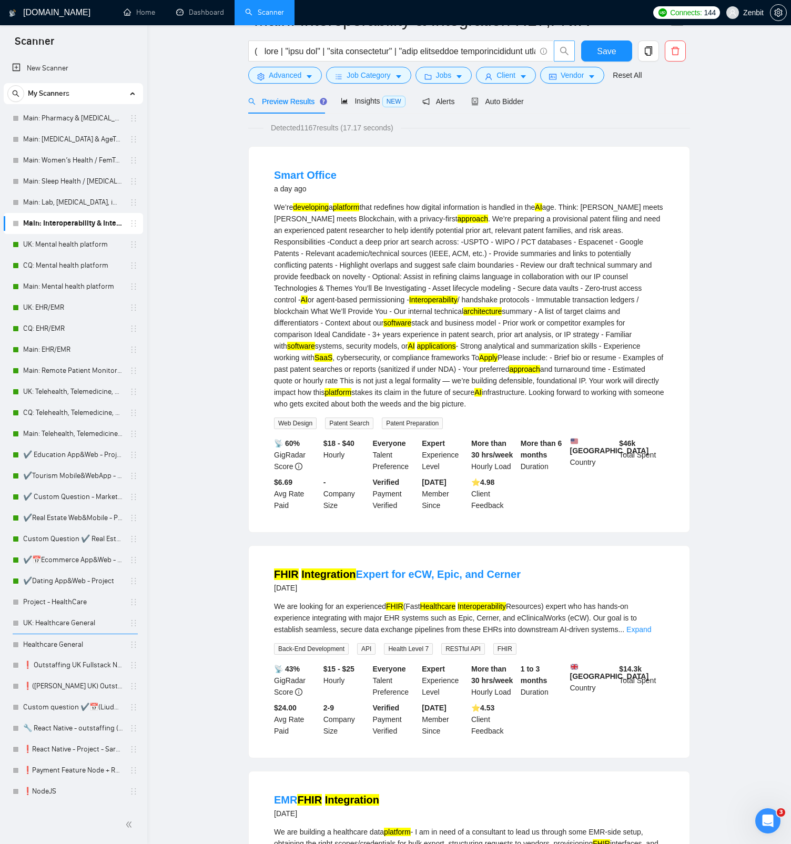
scroll to position [0, 0]
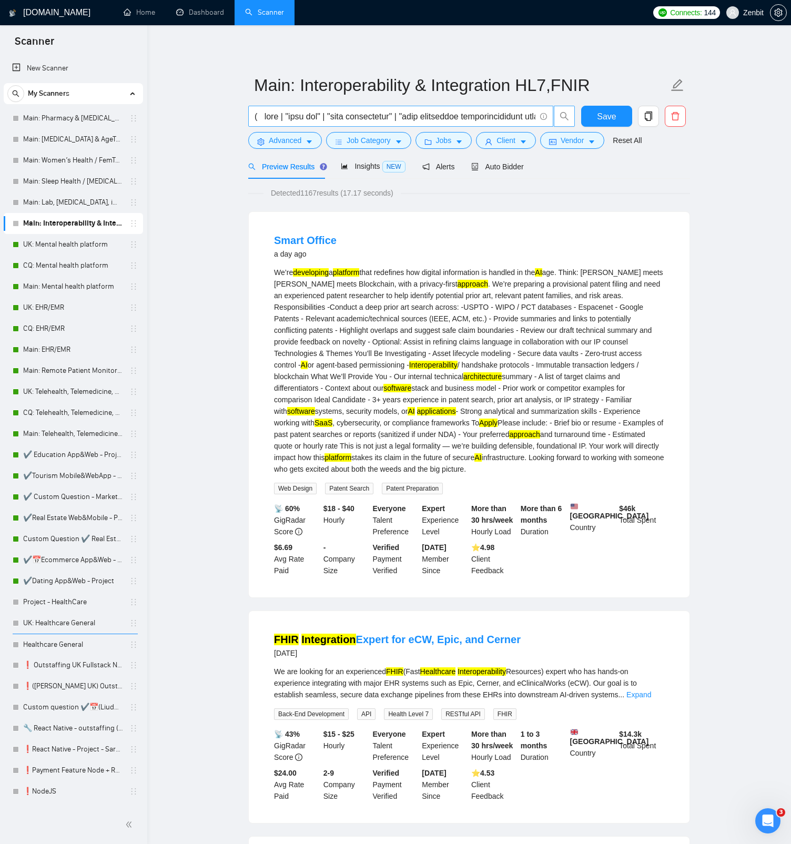
click at [372, 111] on input "text" at bounding box center [394, 116] width 281 height 13
paste input "( fhir | "fhir api" | "fhir integration" | "fast healthcare interoperability re…"
click at [558, 115] on span "search" at bounding box center [564, 115] width 20 height 9
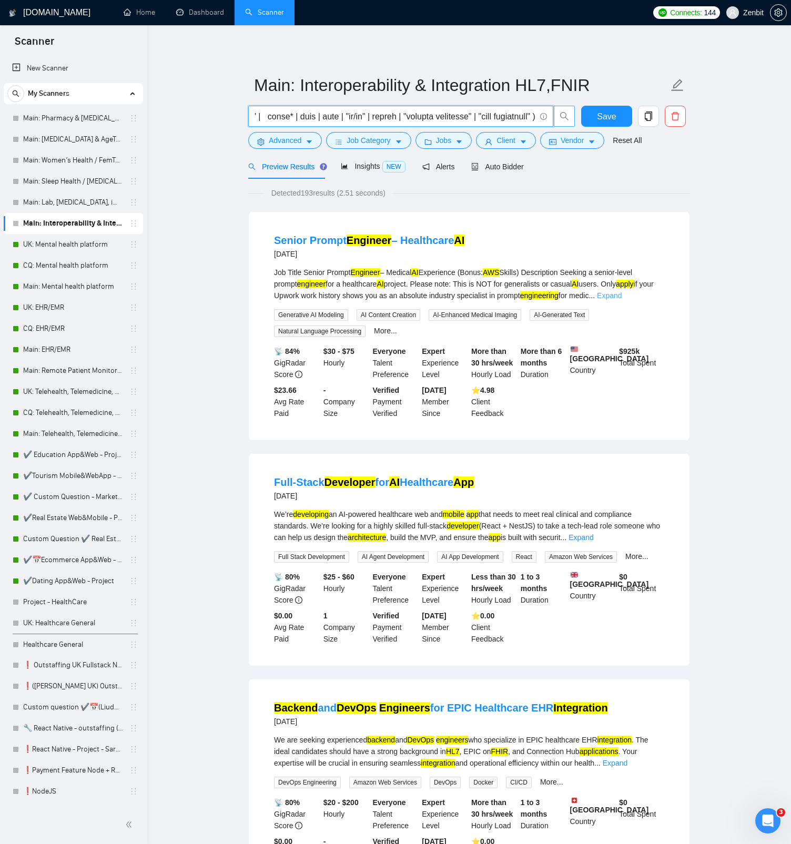
type input "( fhir | "fhir api" | "fhir integration" | "fast healthcare interoperability re…"
click at [621, 296] on link "Expand" at bounding box center [609, 295] width 25 height 8
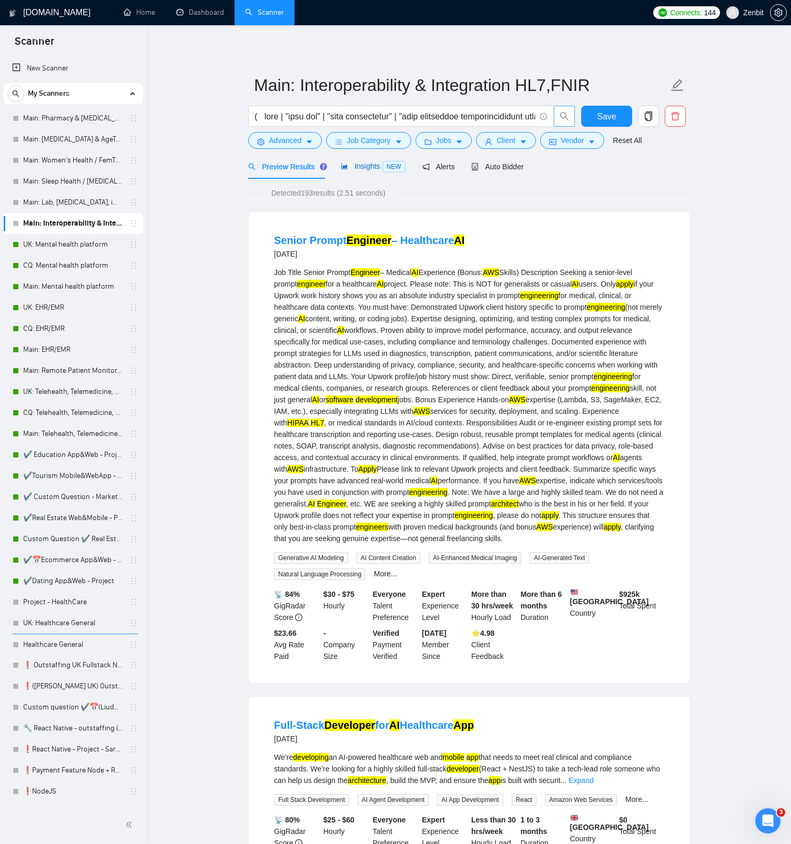
click at [372, 168] on span "Insights NEW" at bounding box center [373, 166] width 64 height 8
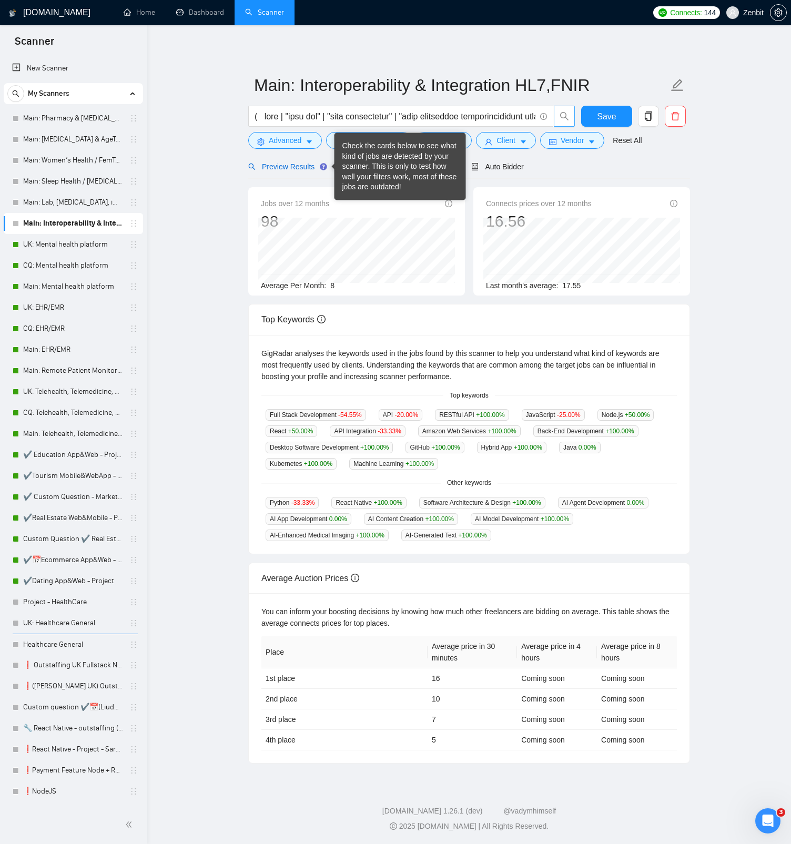
click at [308, 170] on span "Preview Results" at bounding box center [286, 166] width 76 height 8
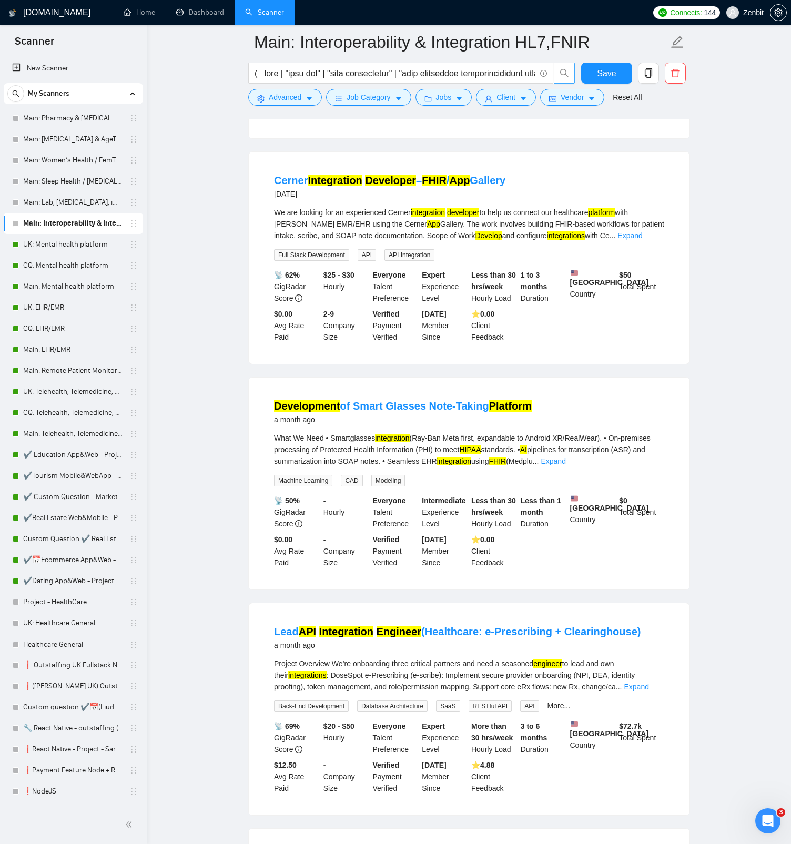
scroll to position [810, 0]
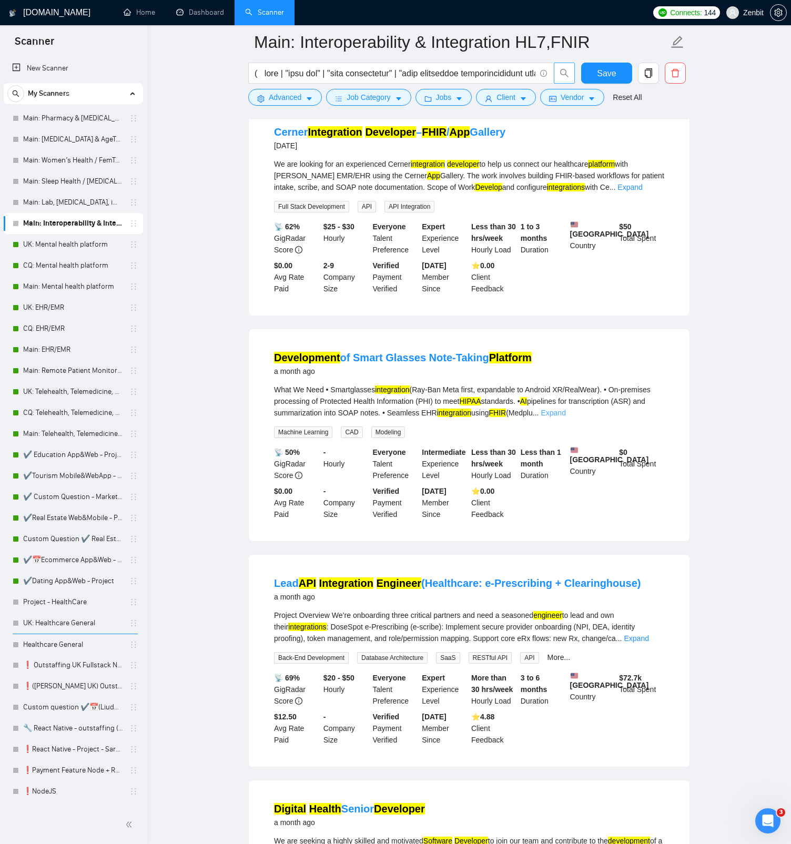
click at [565, 417] on link "Expand" at bounding box center [552, 413] width 25 height 8
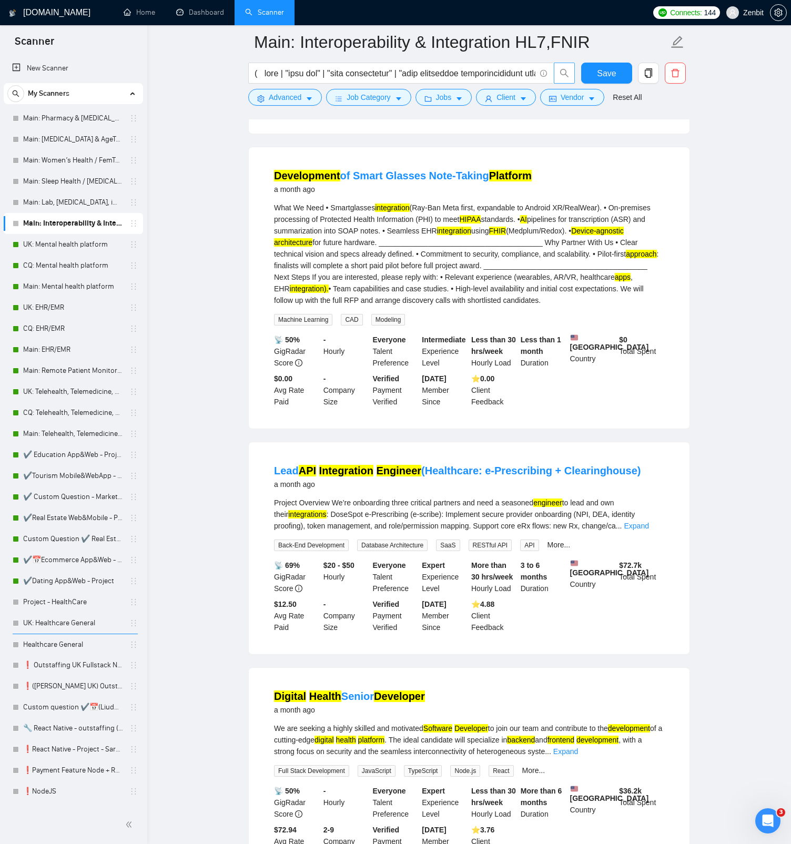
scroll to position [1025, 0]
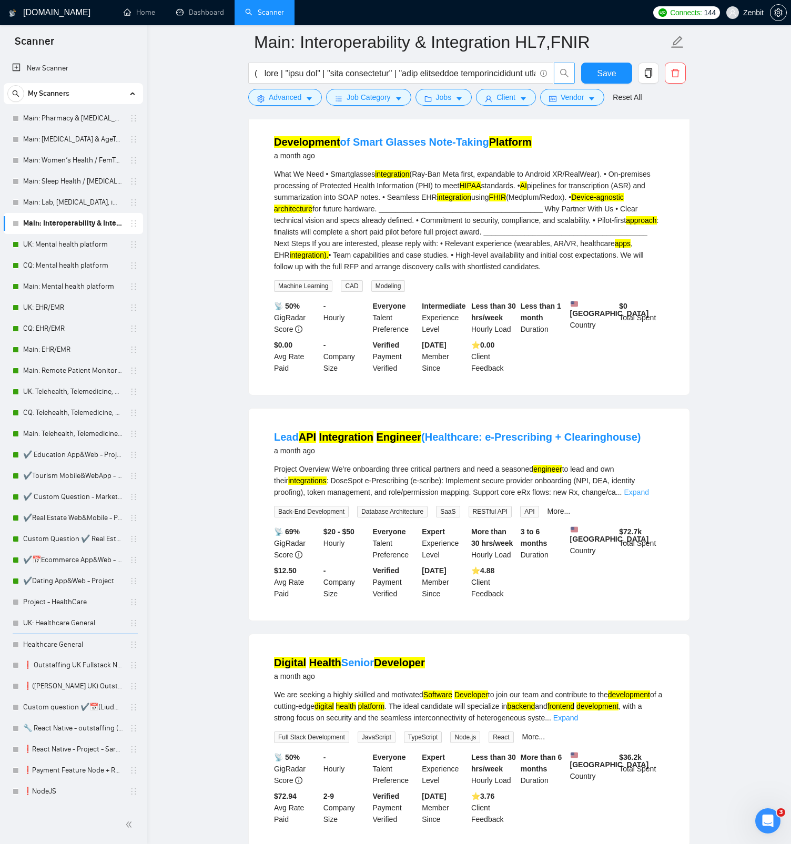
click at [648, 496] on link "Expand" at bounding box center [636, 492] width 25 height 8
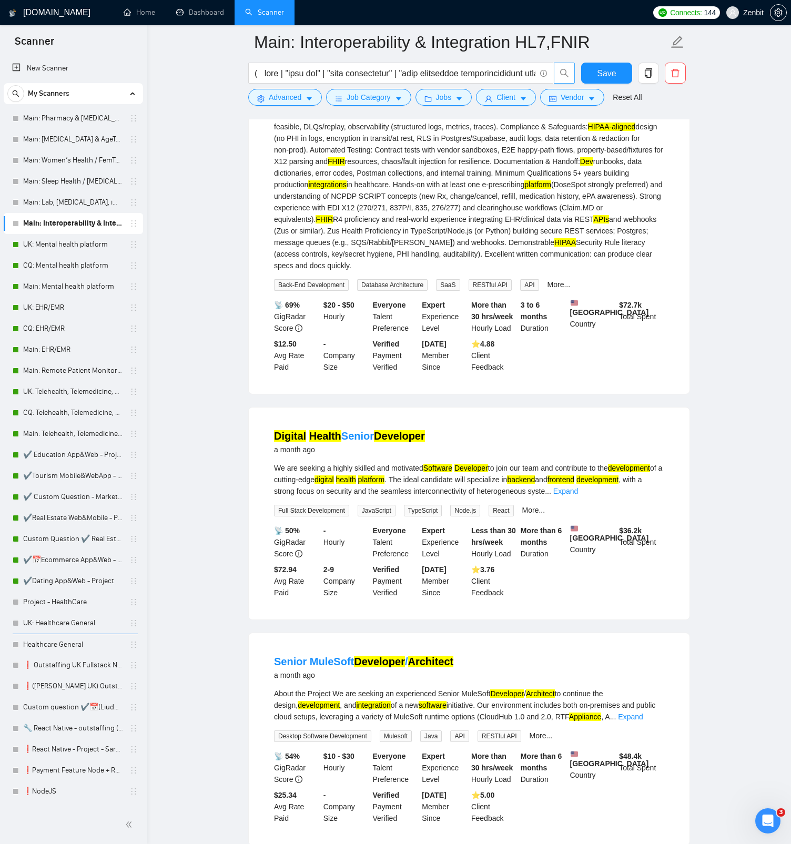
scroll to position [1943, 0]
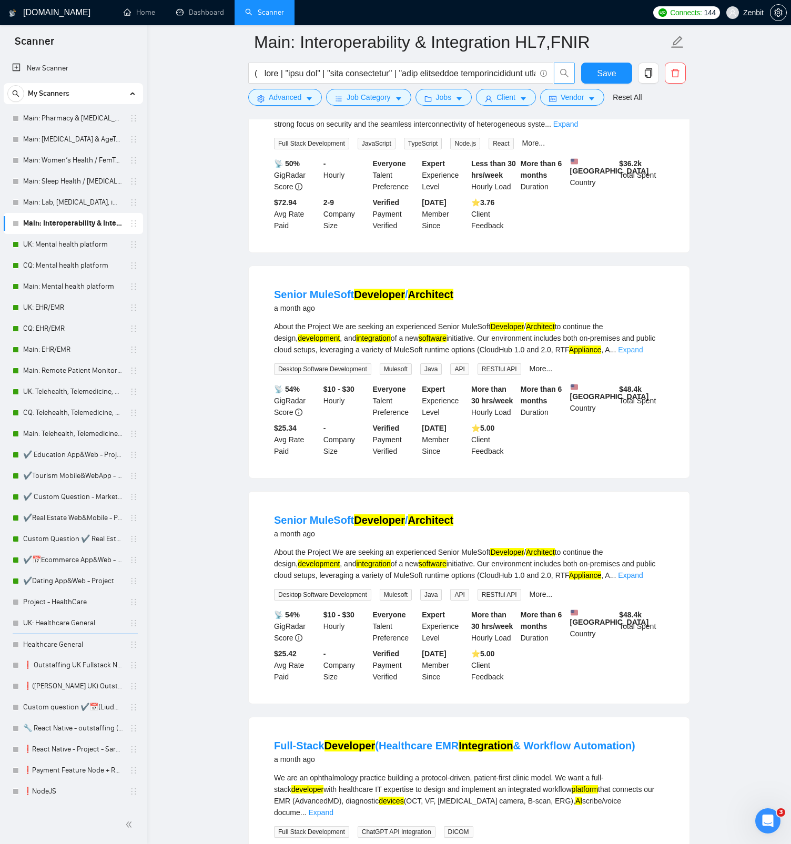
click at [642, 354] on link "Expand" at bounding box center [630, 349] width 25 height 8
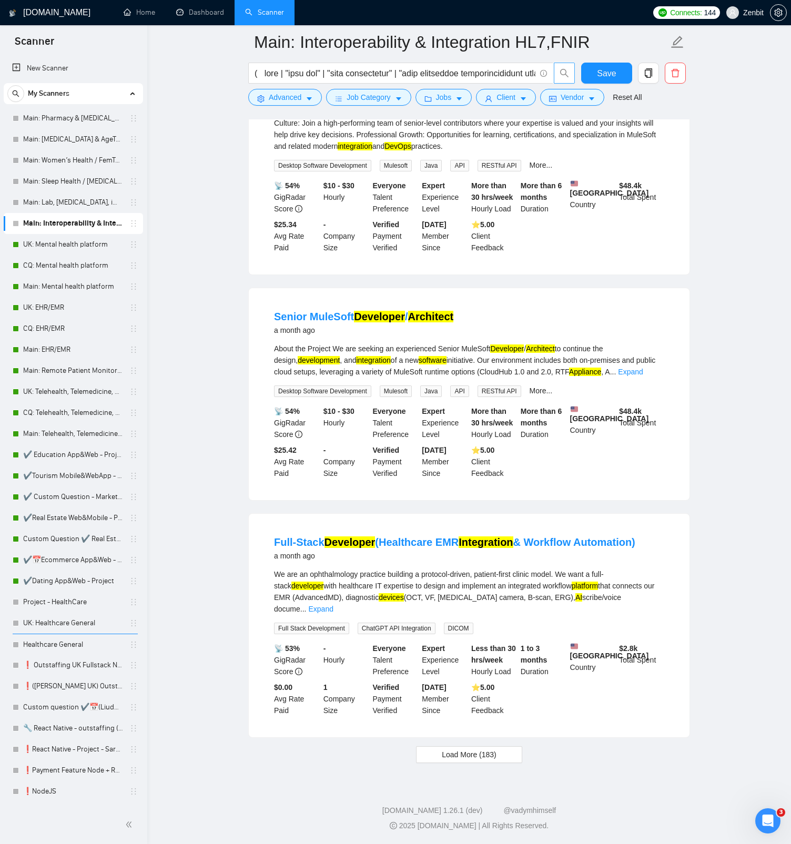
scroll to position [2711, 0]
drag, startPoint x: 456, startPoint y: 754, endPoint x: 482, endPoint y: 507, distance: 248.5
click at [456, 754] on span "Load More (183)" at bounding box center [469, 755] width 55 height 12
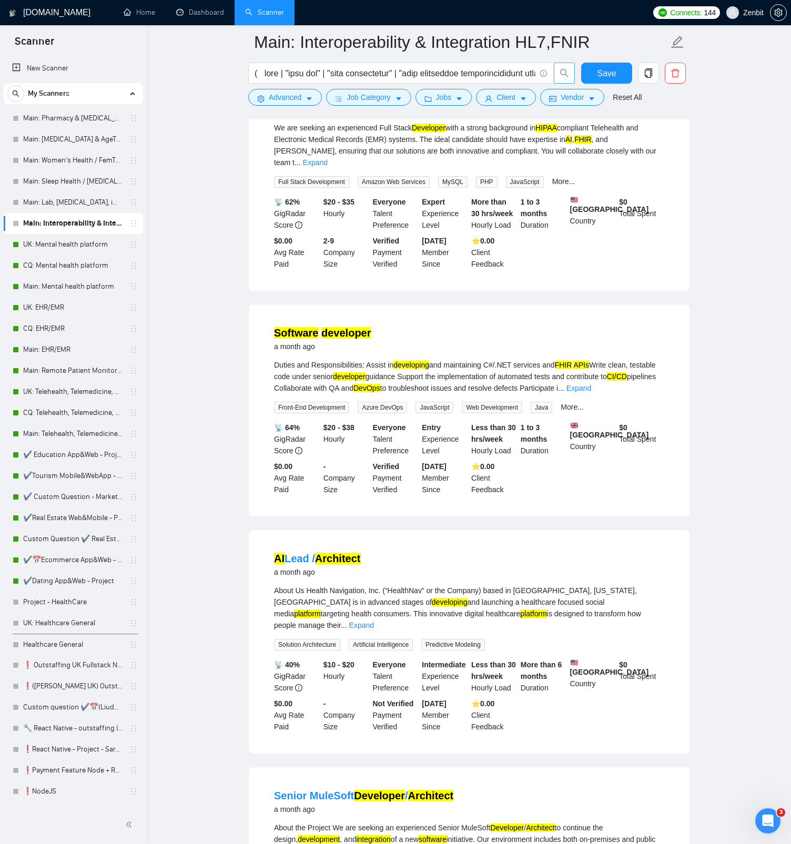
scroll to position [3667, 0]
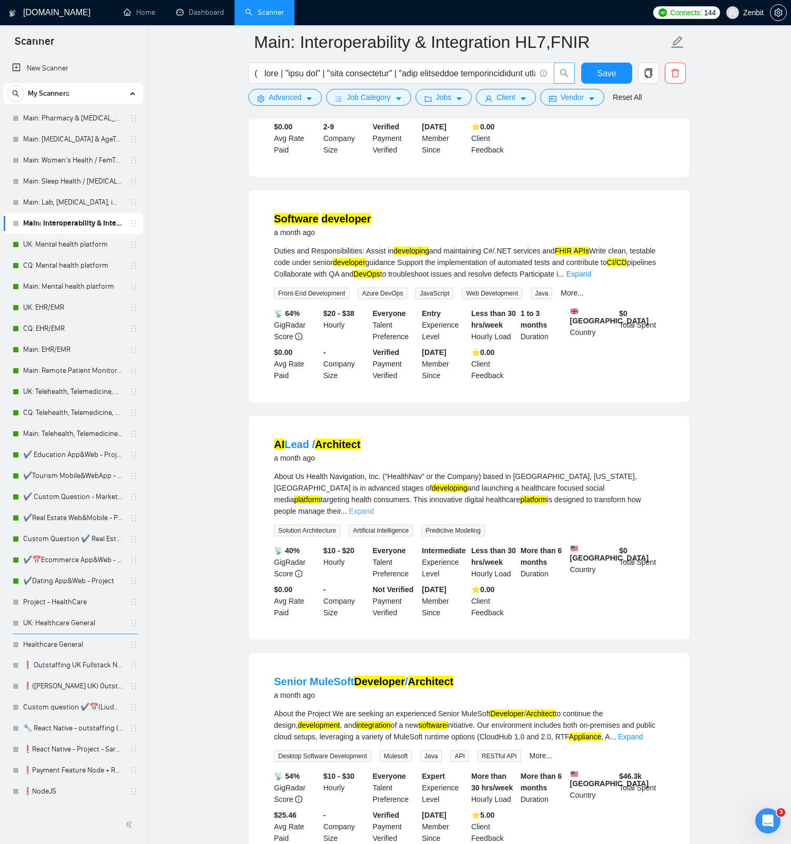
click at [374, 515] on link "Expand" at bounding box center [361, 511] width 25 height 8
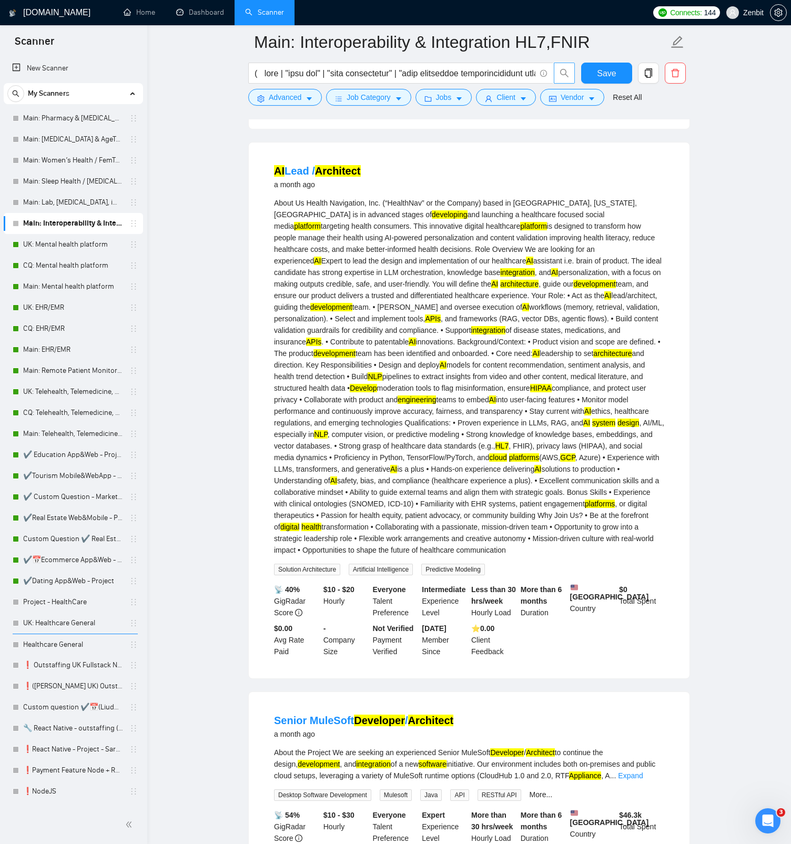
scroll to position [4162, 0]
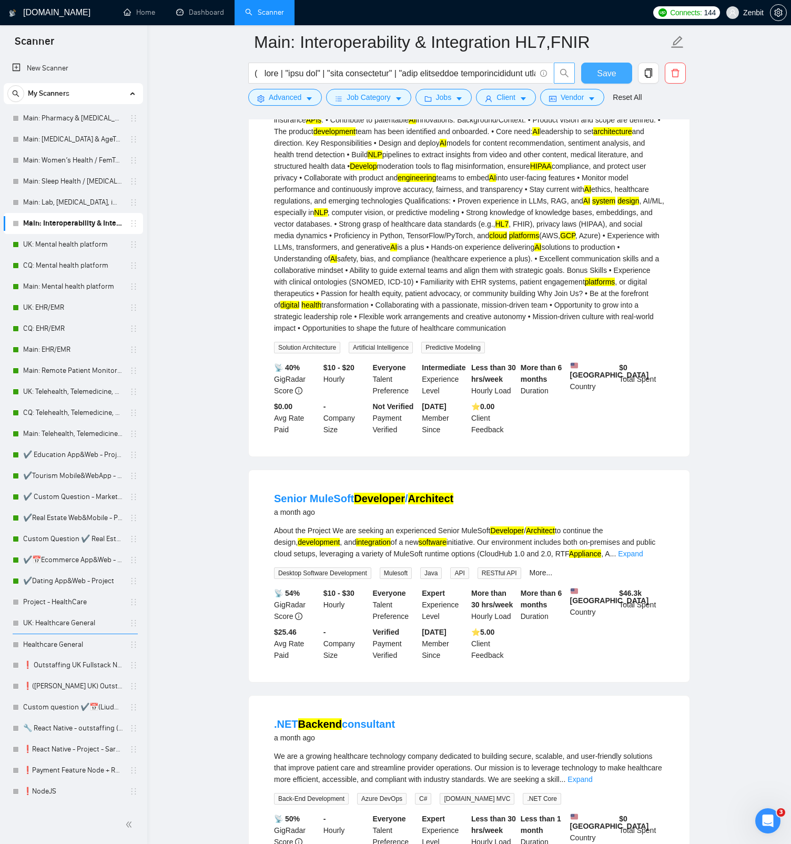
click at [592, 68] on button "Save" at bounding box center [606, 73] width 51 height 21
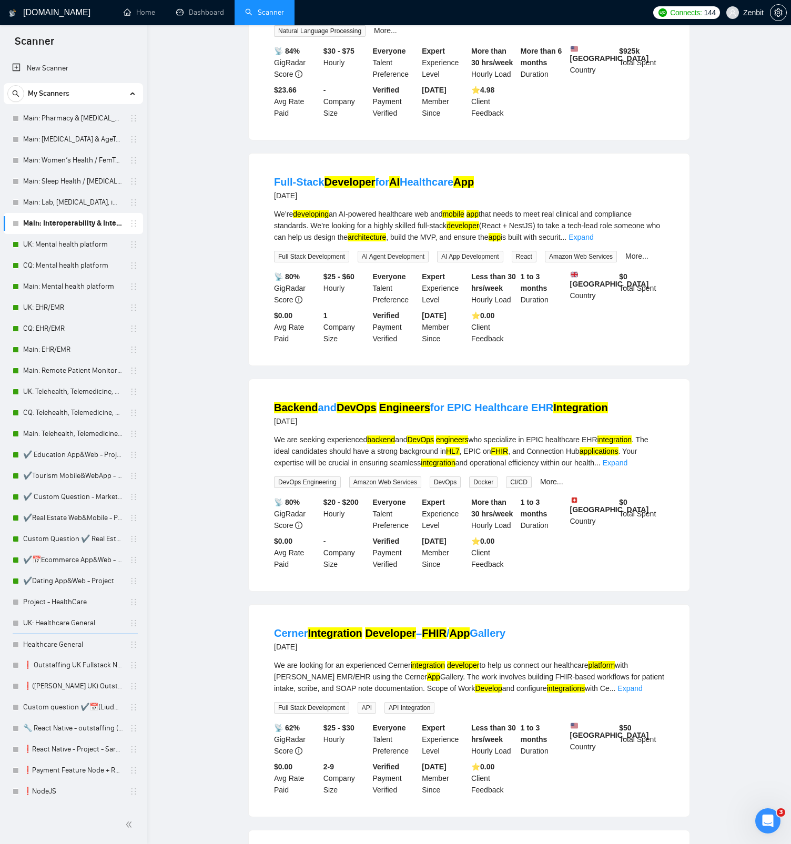
scroll to position [0, 0]
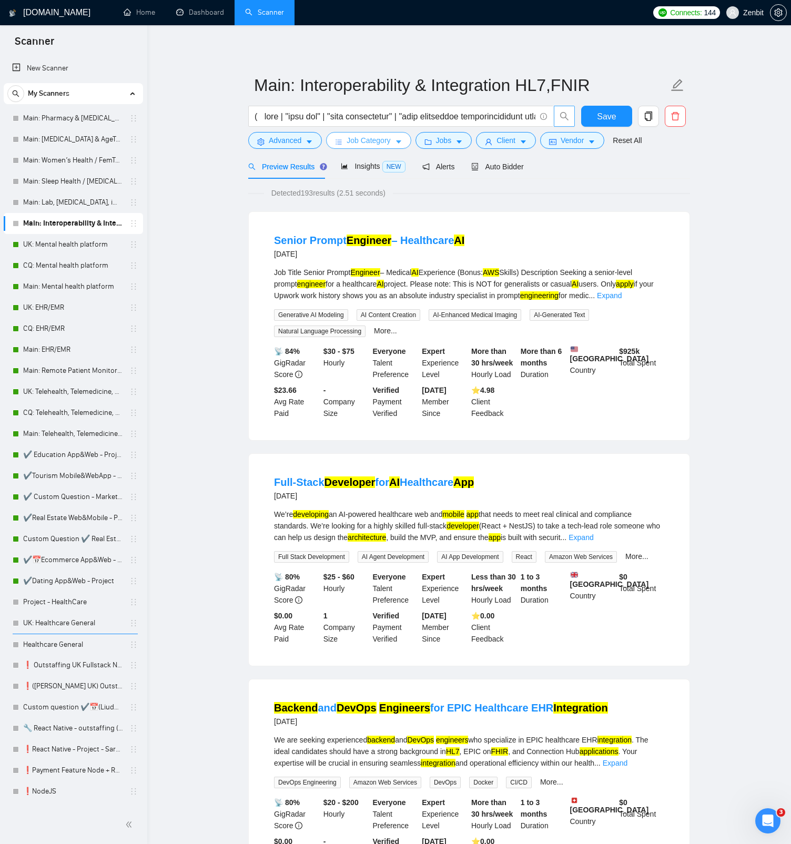
click at [390, 141] on span "Job Category" at bounding box center [368, 141] width 44 height 12
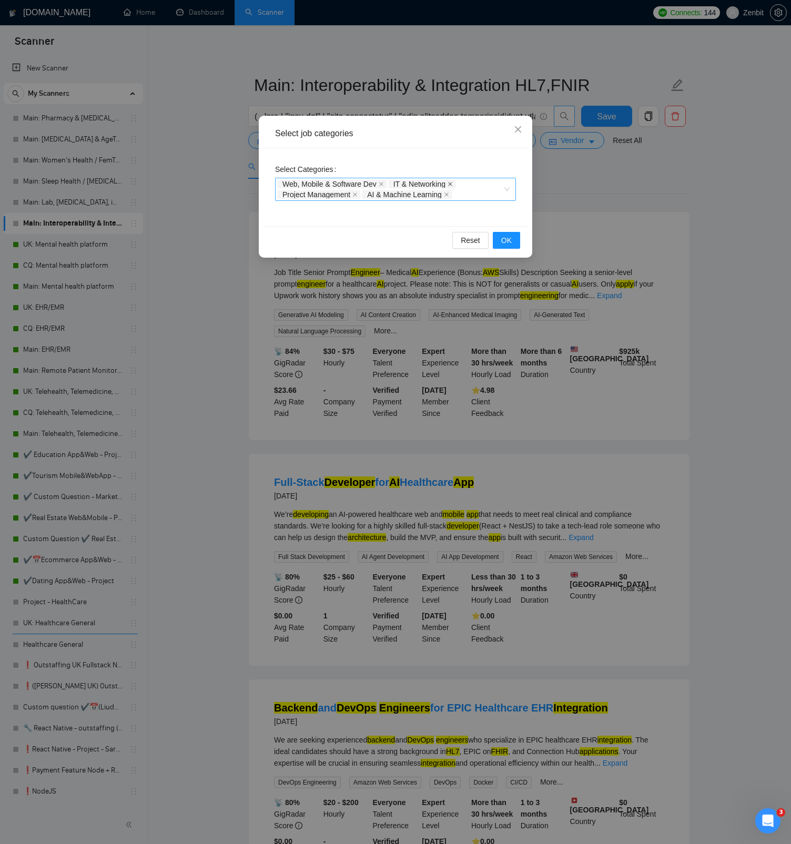
click at [453, 184] on icon "close" at bounding box center [449, 183] width 5 height 5
click at [384, 183] on icon "close" at bounding box center [381, 183] width 5 height 5
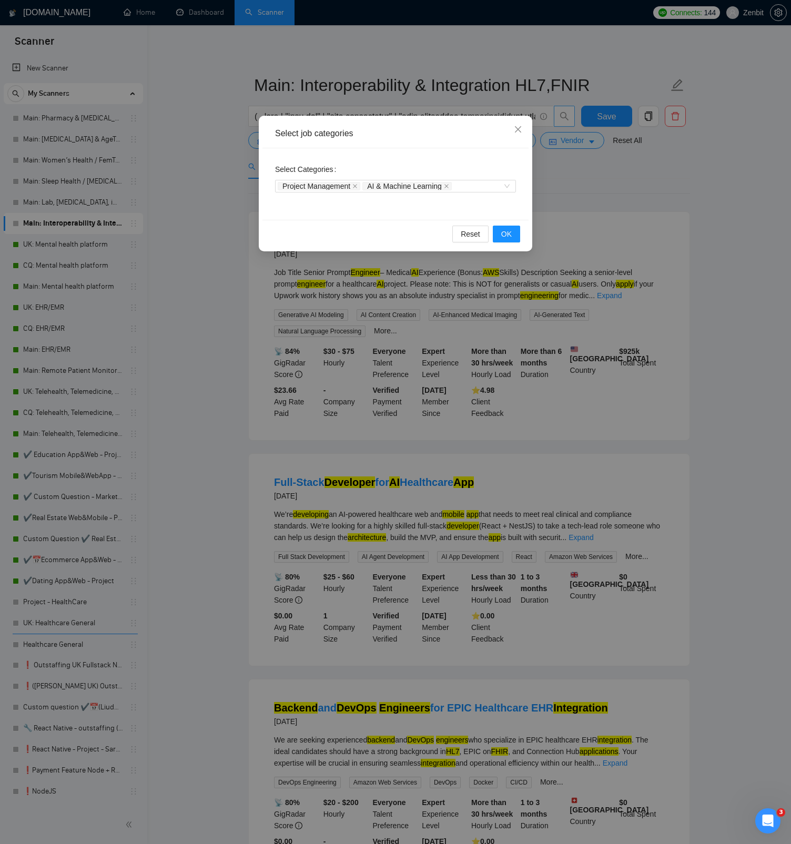
drag, startPoint x: 357, startPoint y: 184, endPoint x: 379, endPoint y: 187, distance: 22.3
click at [357, 183] on icon "close" at bounding box center [354, 185] width 5 height 5
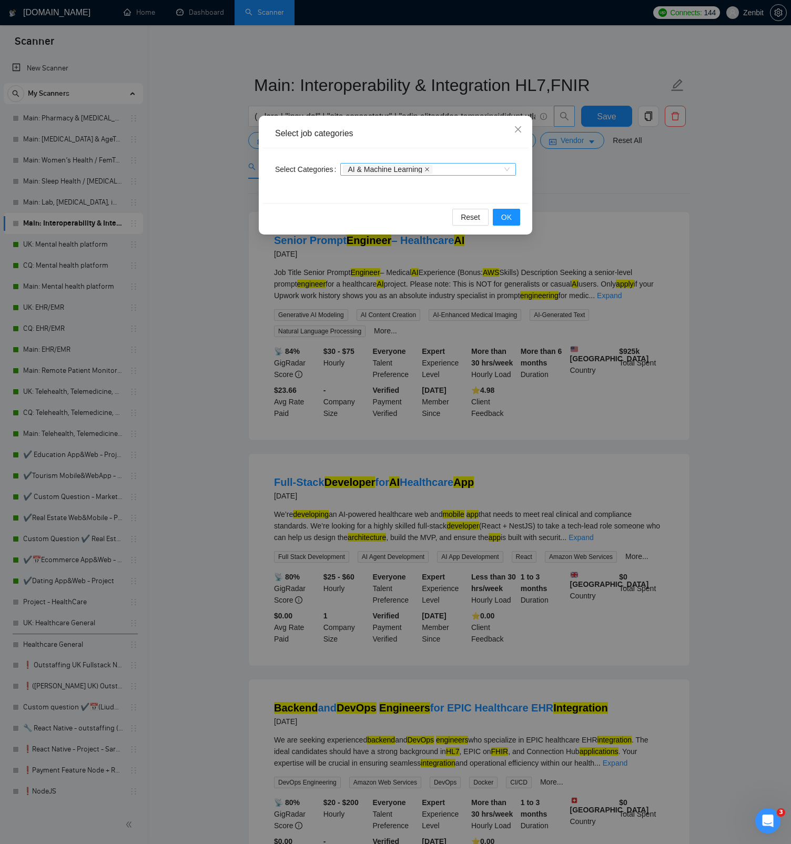
click at [430, 170] on icon "close" at bounding box center [426, 169] width 5 height 5
click at [510, 211] on span "OK" at bounding box center [506, 217] width 11 height 12
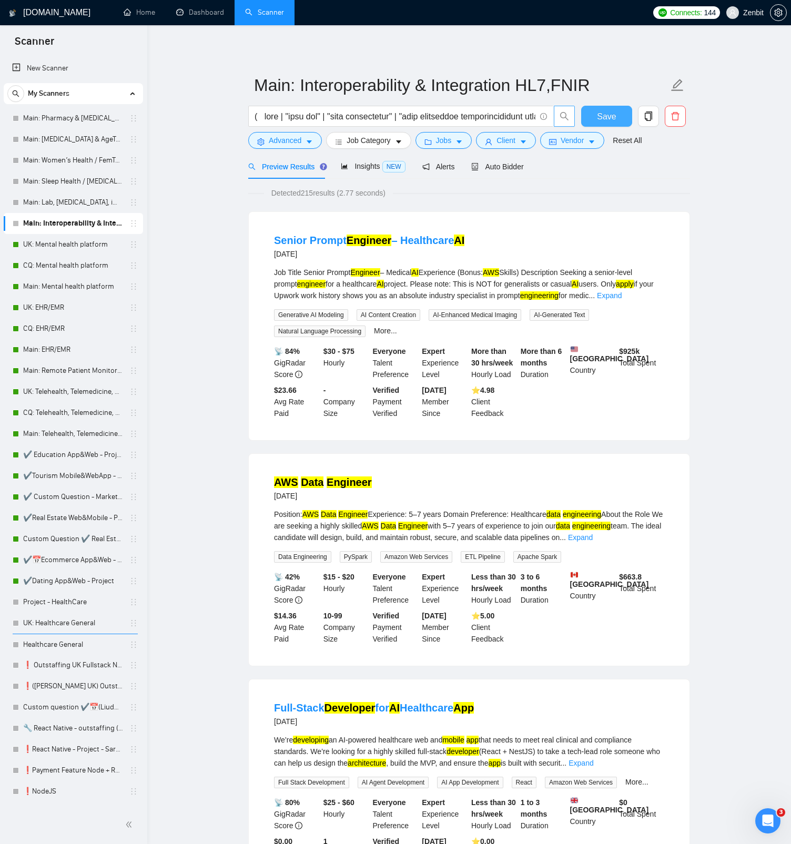
drag, startPoint x: 622, startPoint y: 116, endPoint x: 580, endPoint y: 295, distance: 184.2
click at [622, 116] on button "Save" at bounding box center [606, 116] width 51 height 21
click at [593, 542] on link "Expand" at bounding box center [580, 537] width 25 height 8
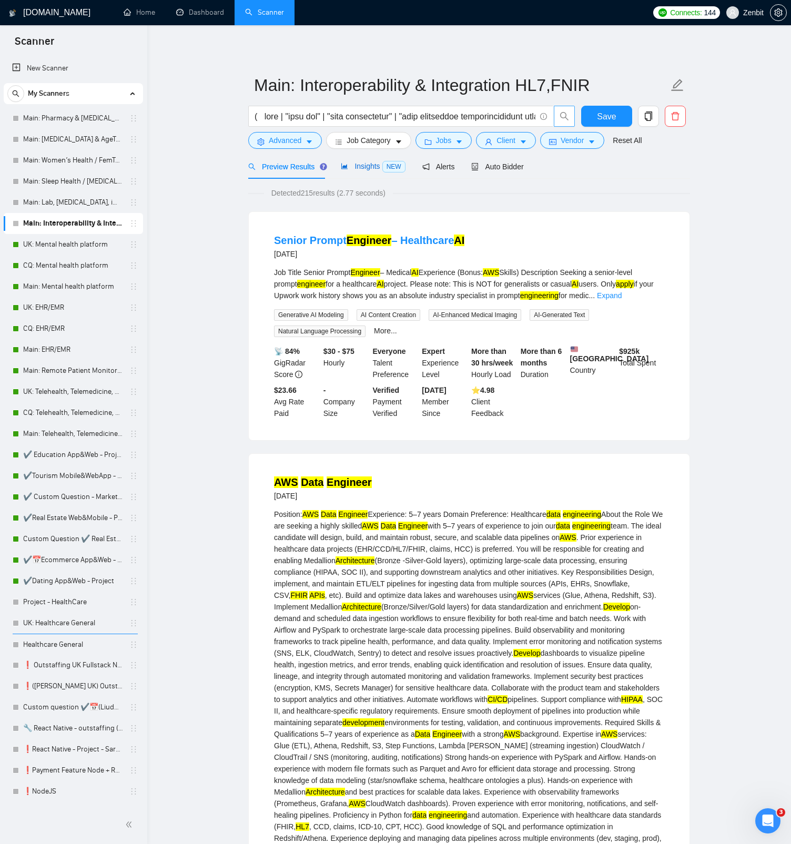
click at [370, 166] on span "Insights NEW" at bounding box center [373, 166] width 64 height 8
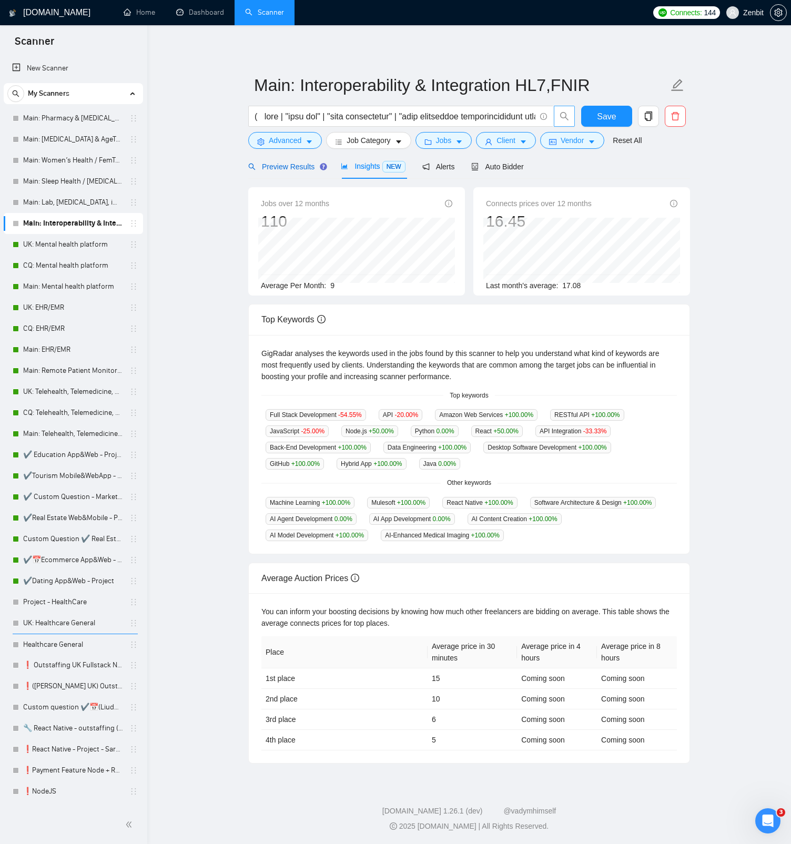
click at [301, 170] on span "Preview Results" at bounding box center [286, 166] width 76 height 8
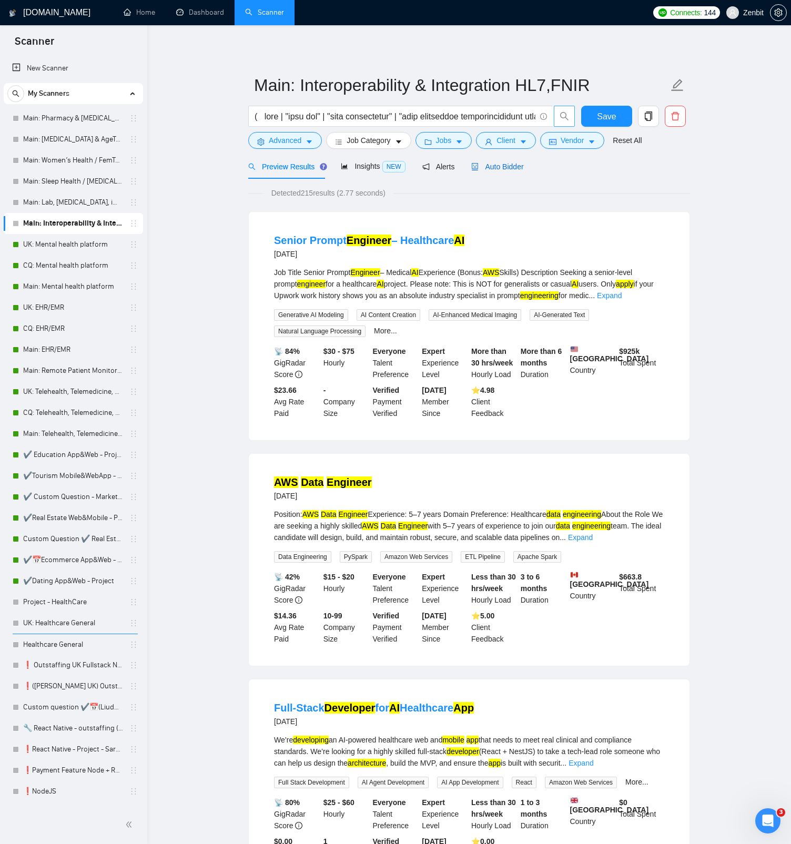
click at [509, 171] on div "Auto Bidder" at bounding box center [497, 167] width 52 height 12
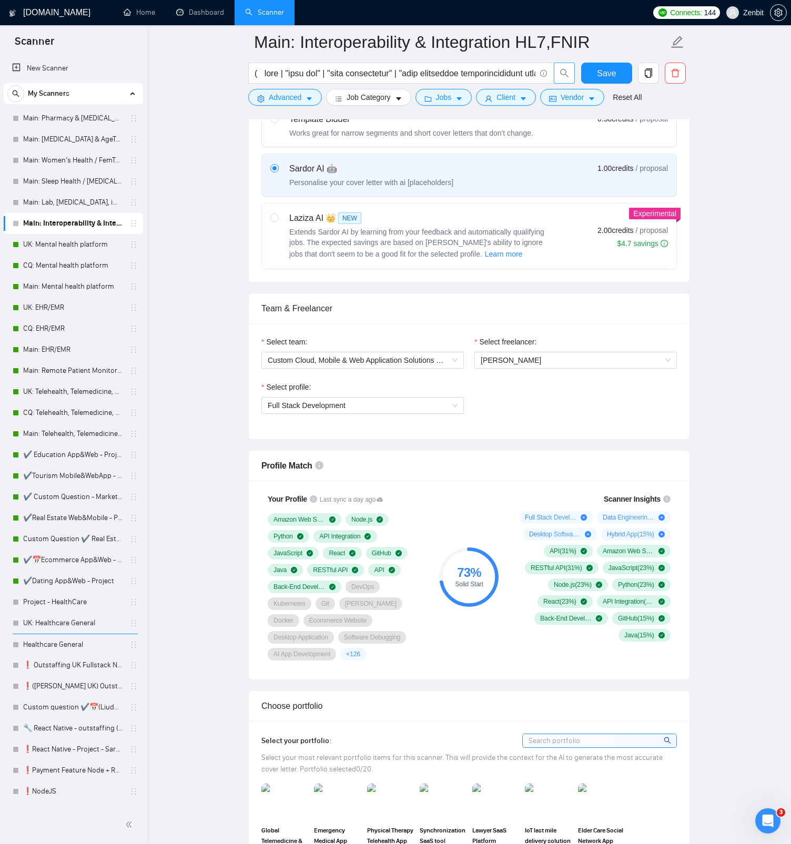
scroll to position [398, 0]
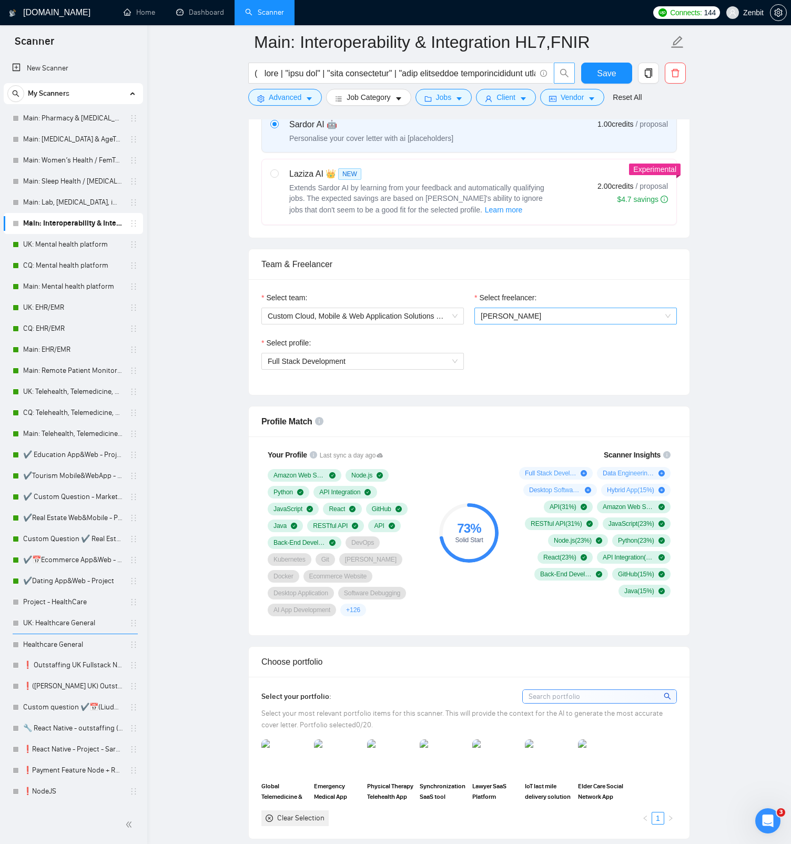
click at [515, 312] on span "[PERSON_NAME]" at bounding box center [511, 316] width 60 height 8
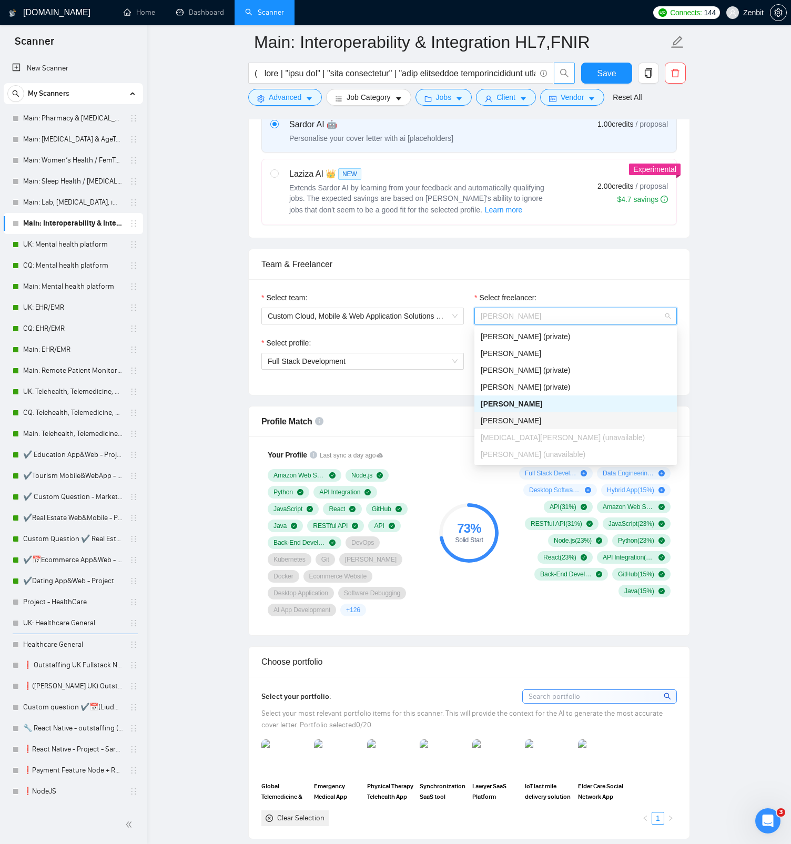
click at [541, 416] on span "[PERSON_NAME]" at bounding box center [511, 420] width 60 height 8
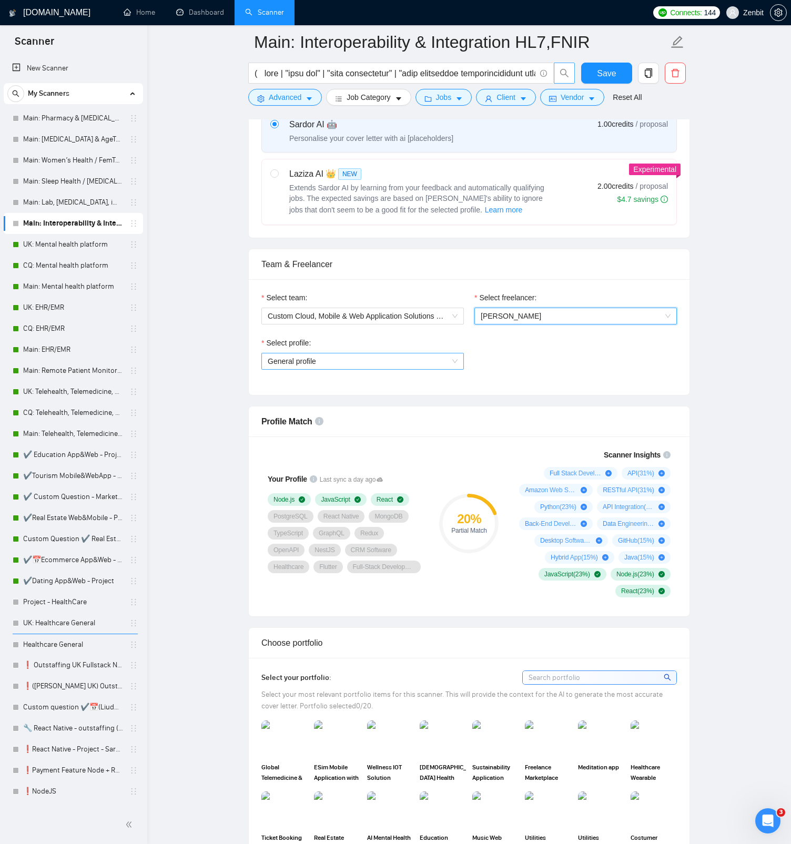
click at [414, 357] on span "General profile" at bounding box center [363, 361] width 190 height 16
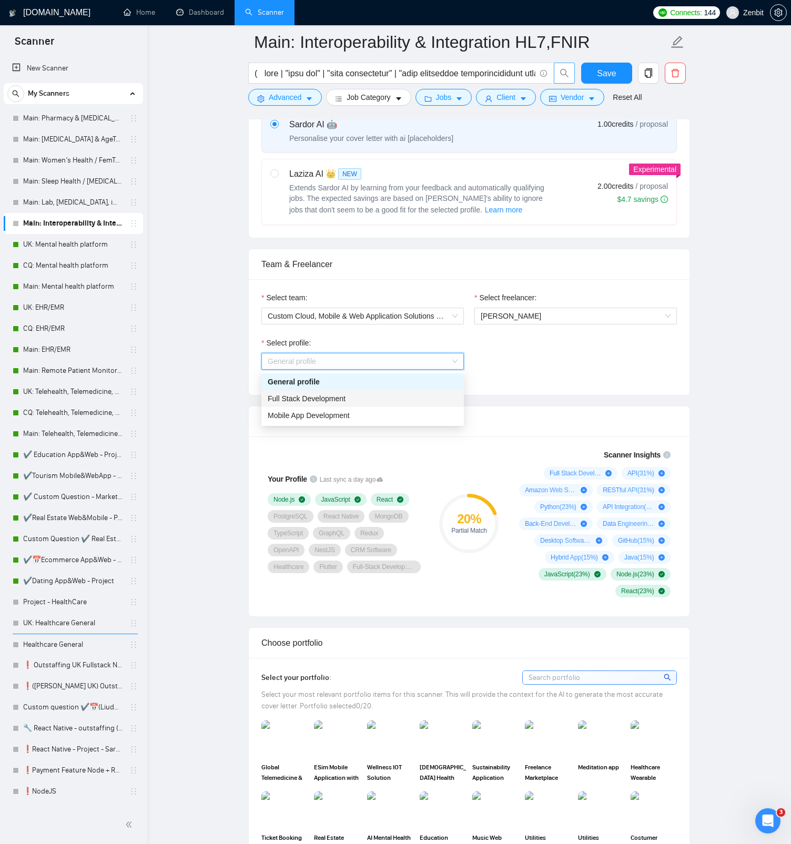
click at [374, 394] on div "Full Stack Development" at bounding box center [363, 399] width 190 height 12
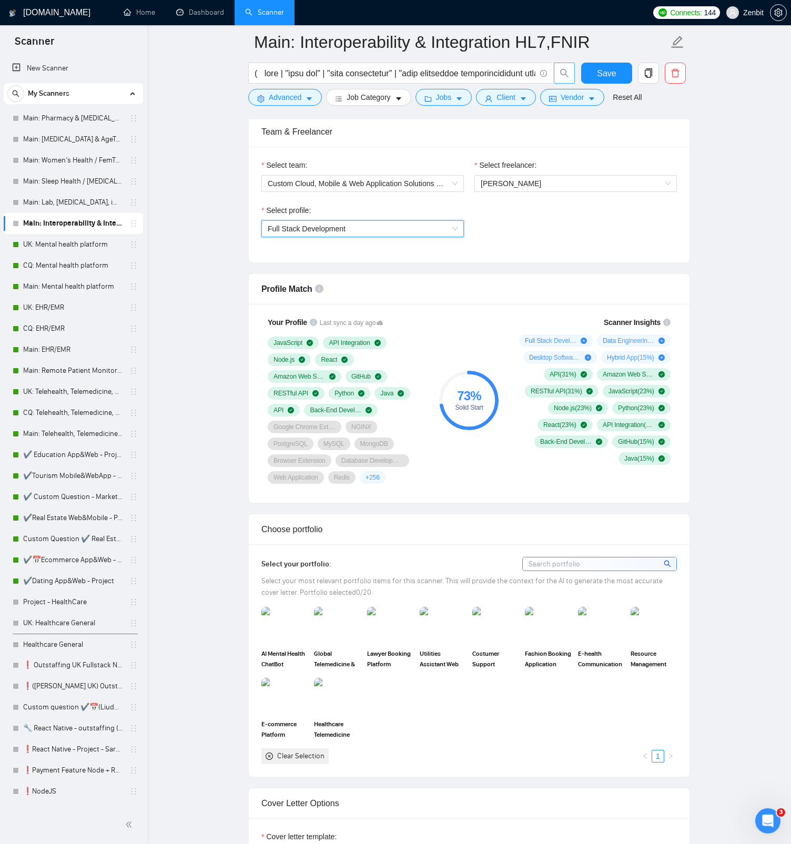
scroll to position [352, 0]
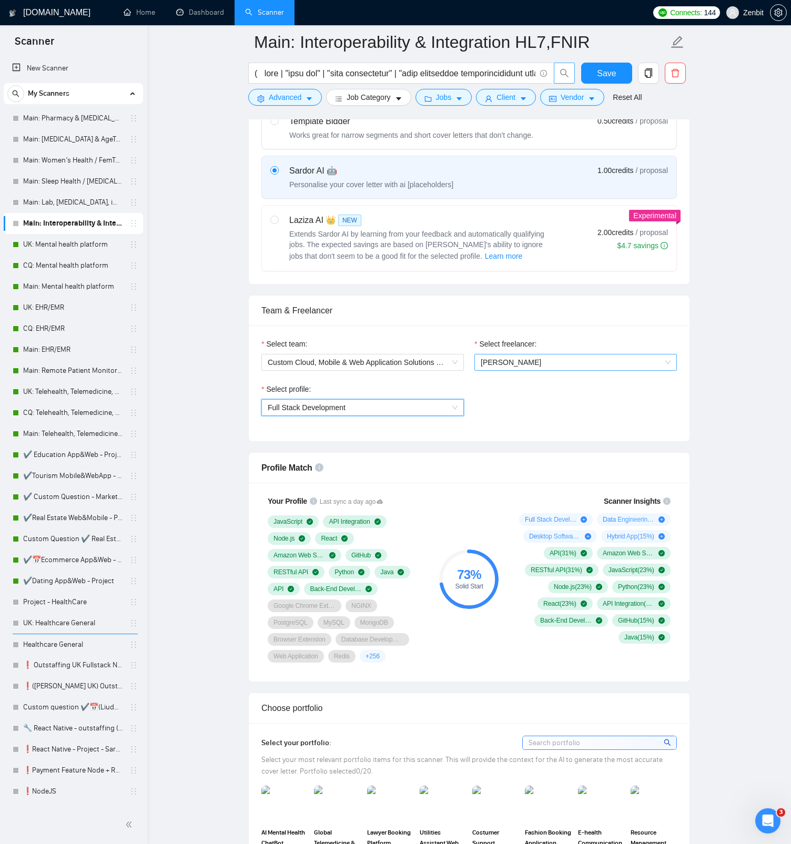
click at [541, 360] on span "[PERSON_NAME]" at bounding box center [511, 362] width 60 height 8
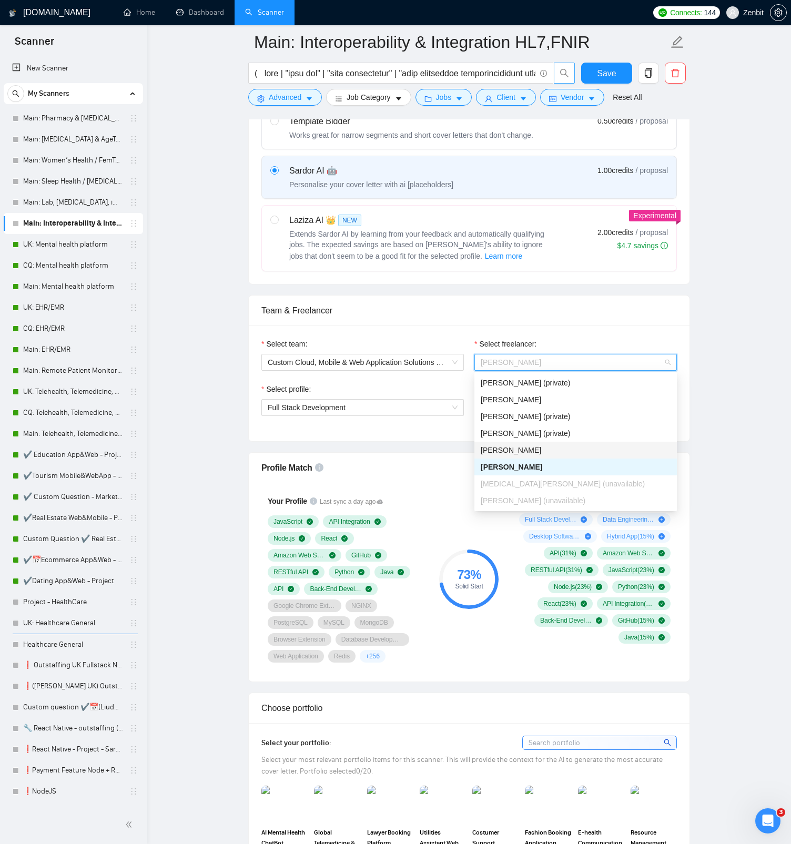
click at [525, 444] on div "[PERSON_NAME]" at bounding box center [576, 450] width 190 height 12
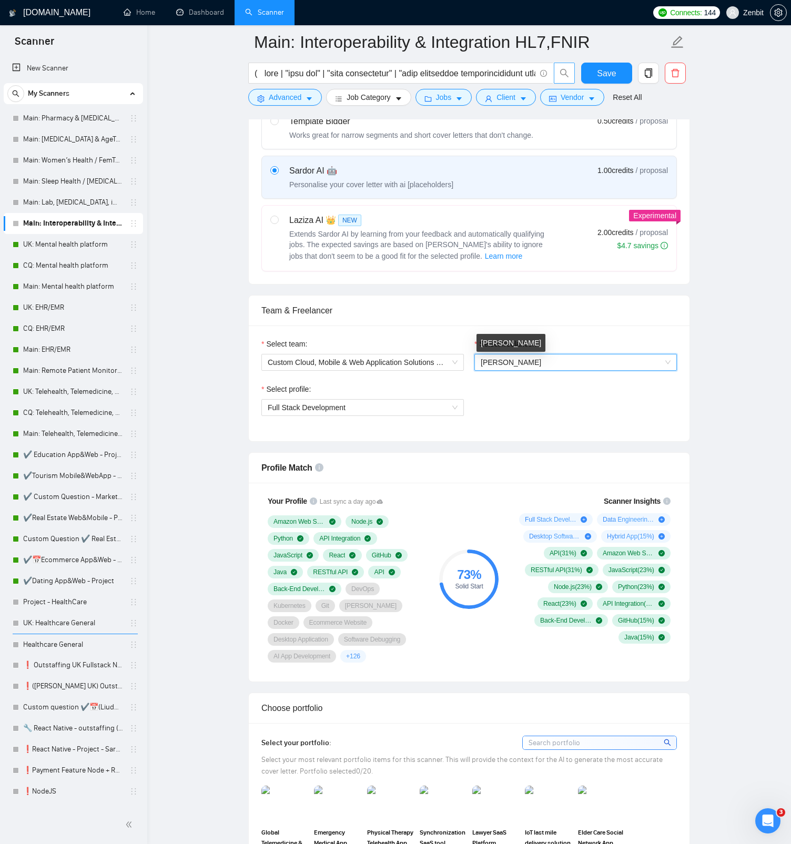
click at [534, 364] on span "[PERSON_NAME]" at bounding box center [511, 362] width 60 height 8
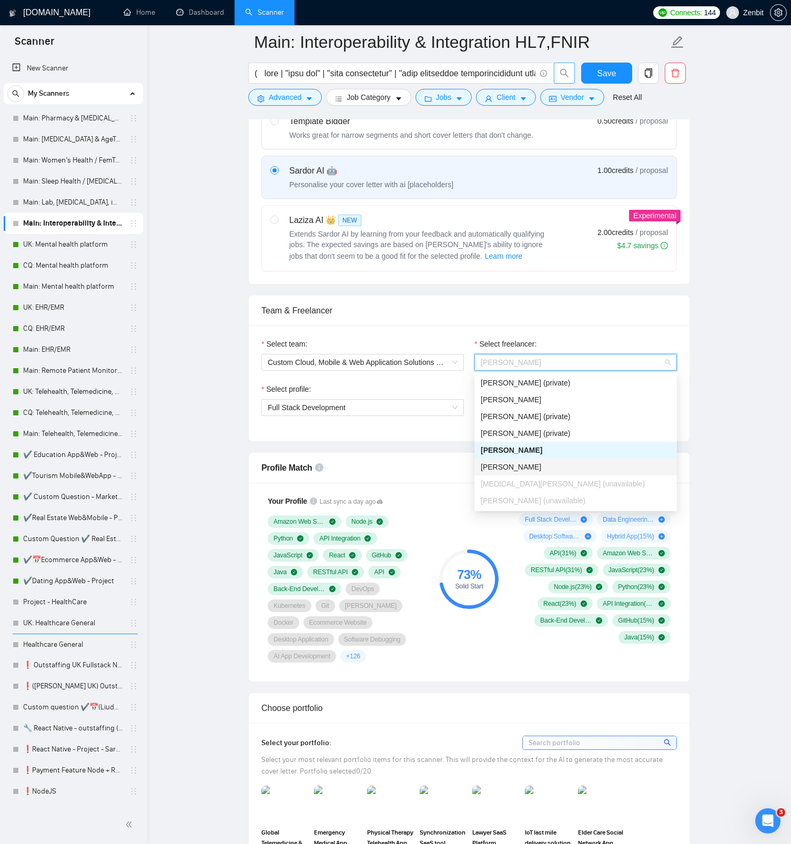
click at [546, 461] on div "[PERSON_NAME]" at bounding box center [576, 467] width 190 height 12
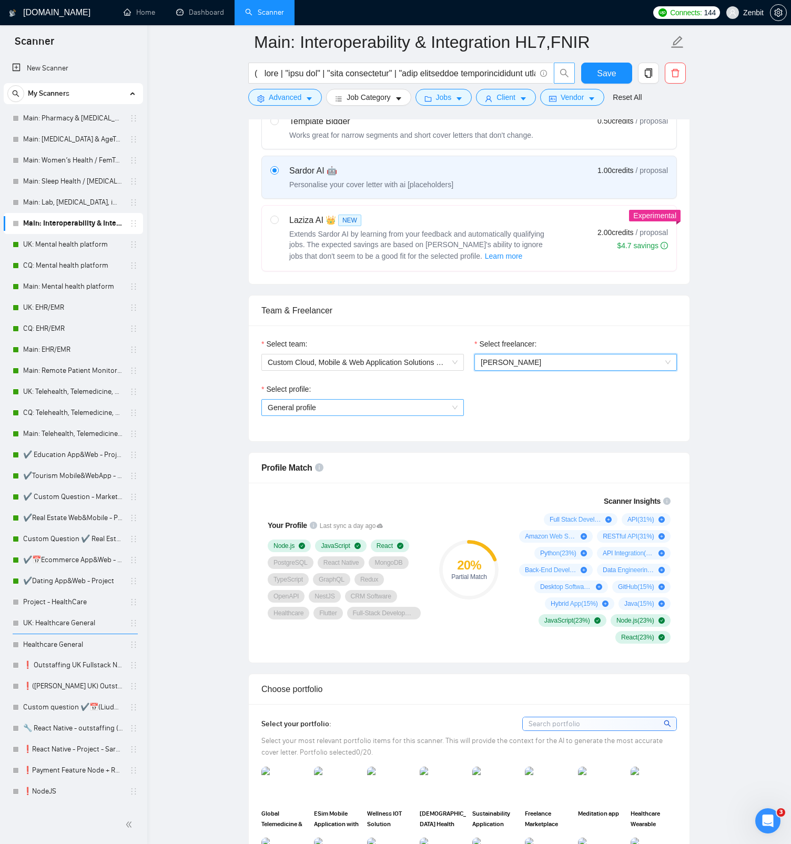
click at [406, 409] on span "General profile" at bounding box center [363, 408] width 190 height 16
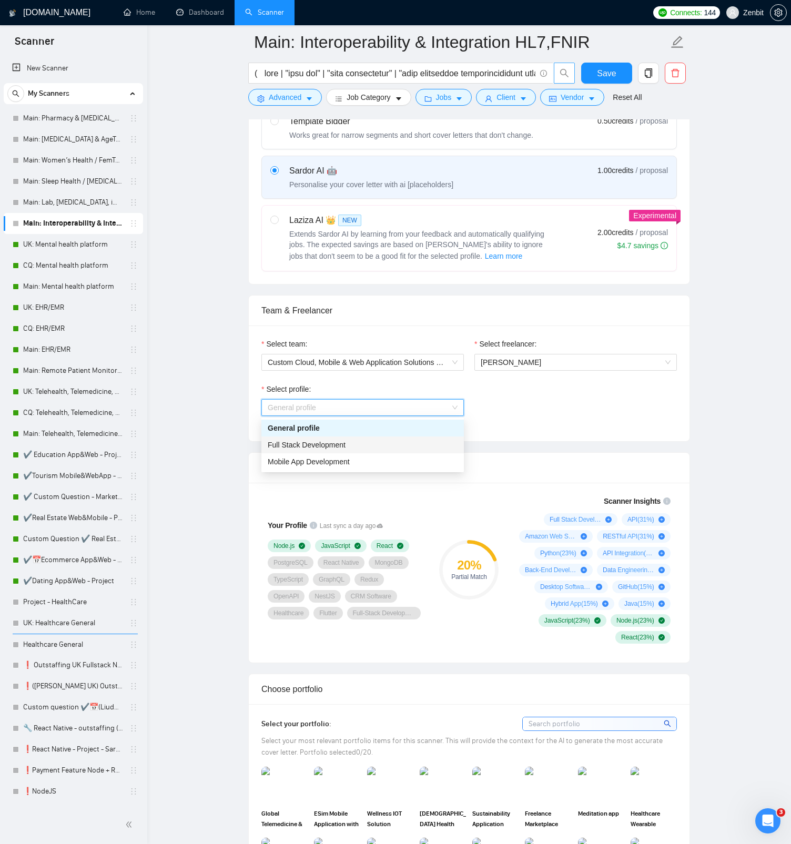
click at [365, 445] on div "Full Stack Development" at bounding box center [363, 445] width 190 height 12
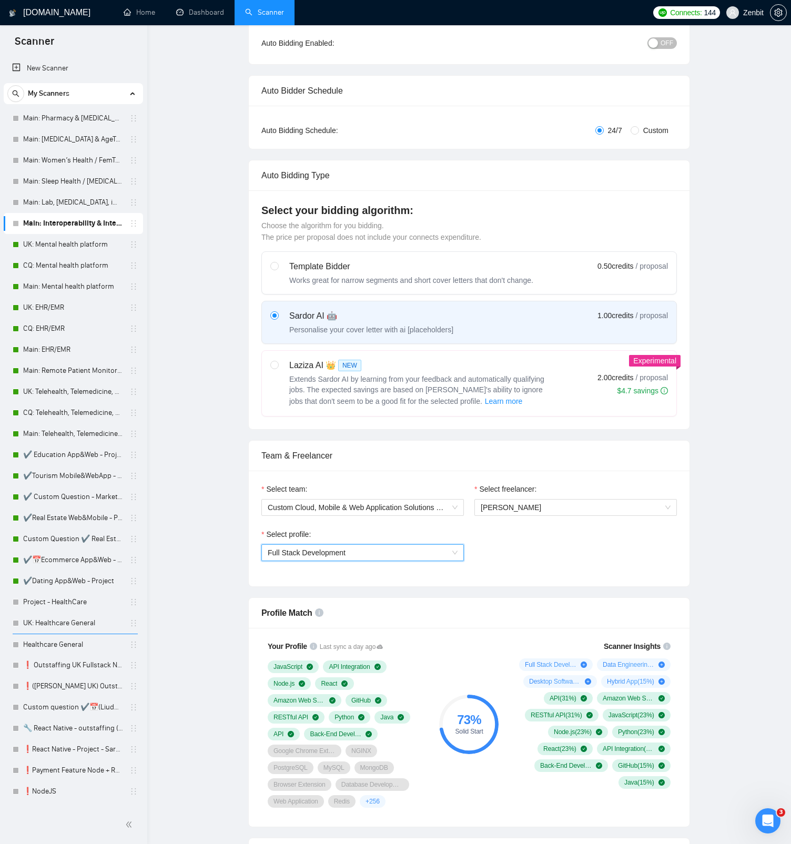
scroll to position [0, 0]
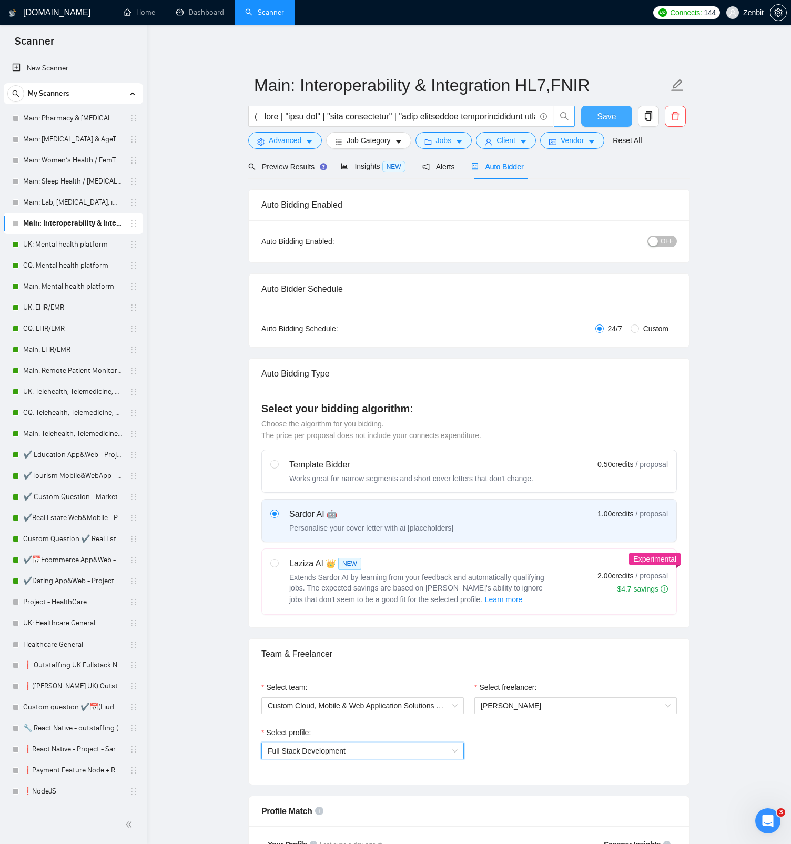
drag, startPoint x: 605, startPoint y: 120, endPoint x: 611, endPoint y: 263, distance: 143.1
click at [605, 120] on span "Save" at bounding box center [606, 116] width 19 height 13
